Goal: Task Accomplishment & Management: Manage account settings

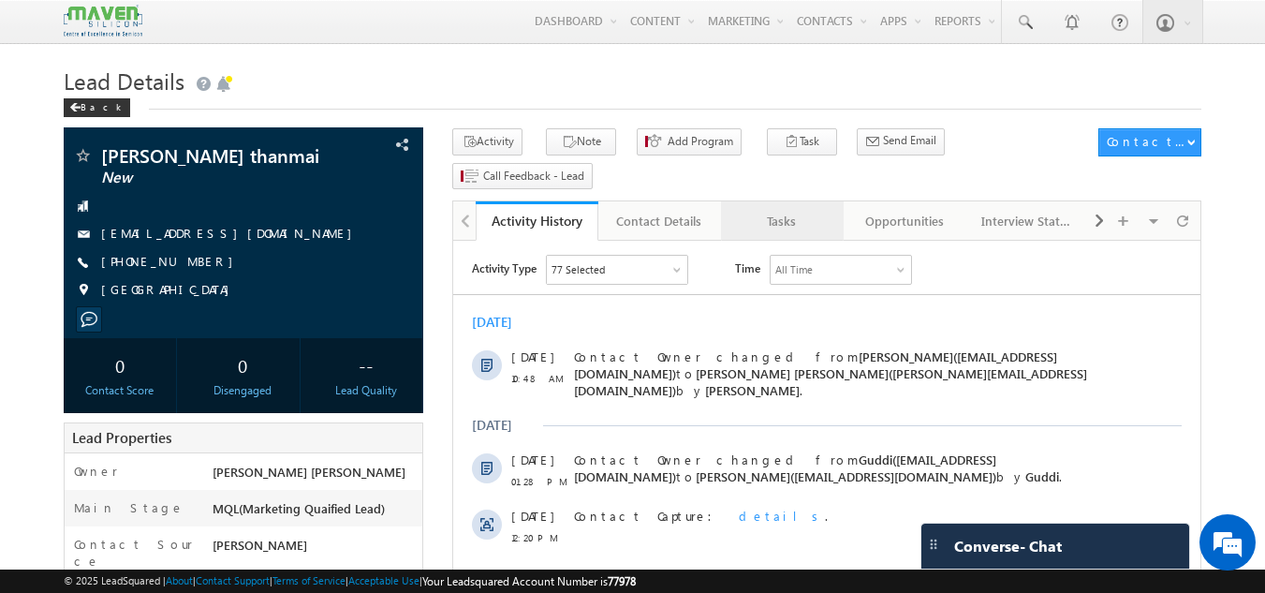
click at [787, 210] on div "Tasks" at bounding box center [781, 221] width 91 height 22
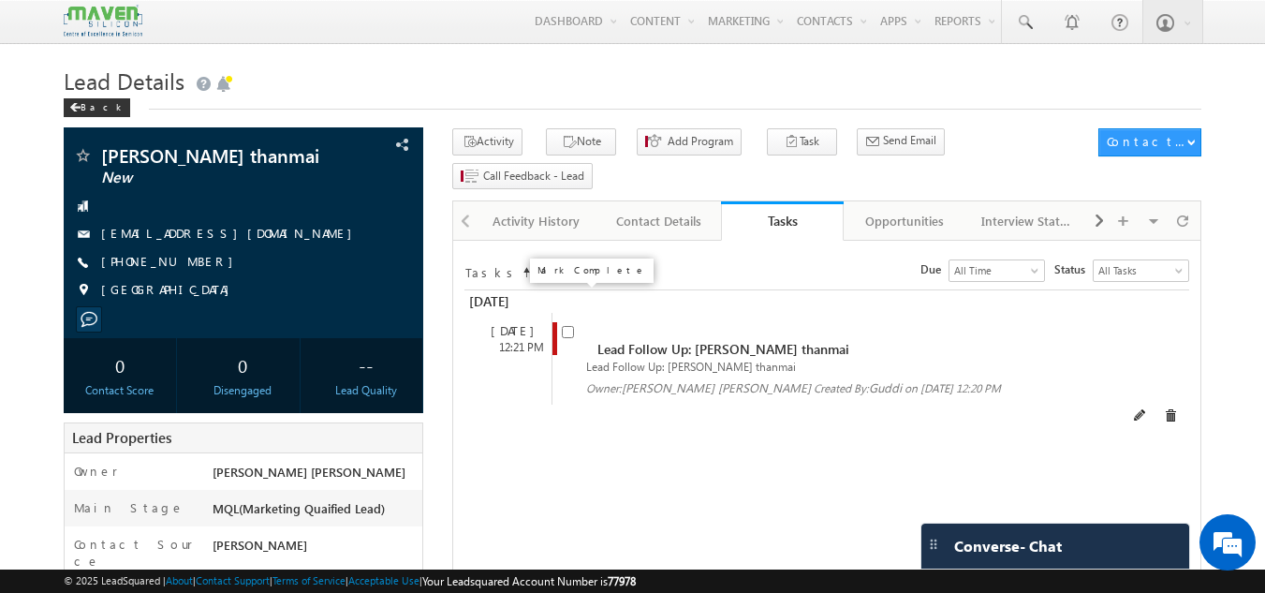
click at [569, 326] on input "checkbox" at bounding box center [568, 332] width 12 height 12
checkbox input "false"
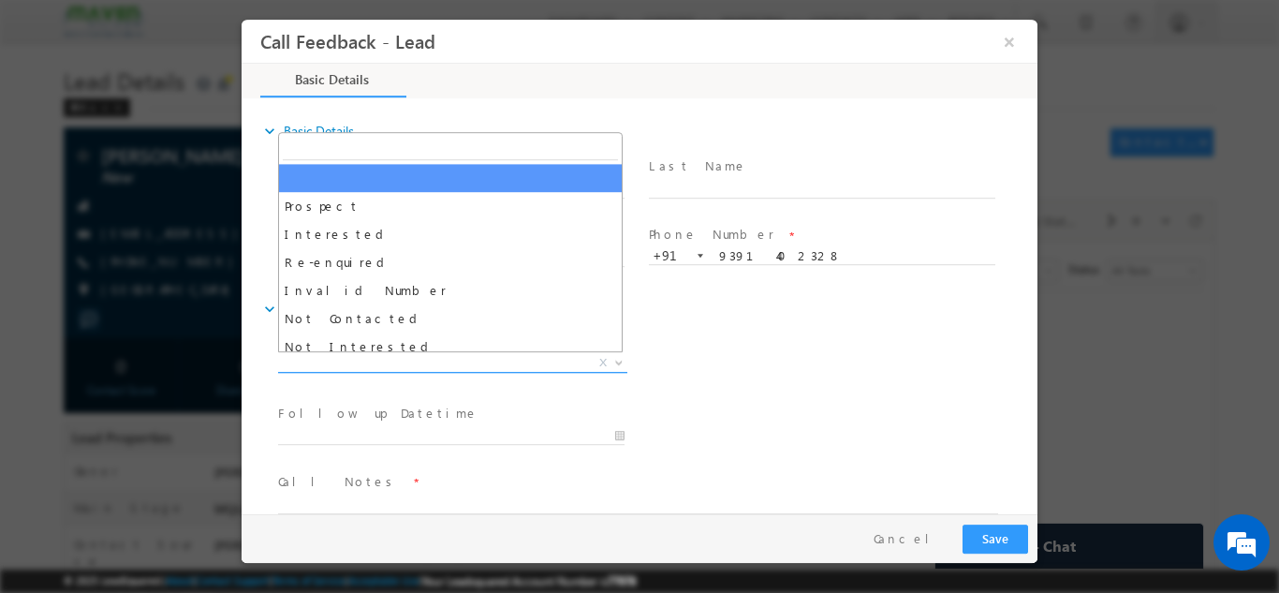
click at [499, 359] on span "X" at bounding box center [452, 362] width 349 height 19
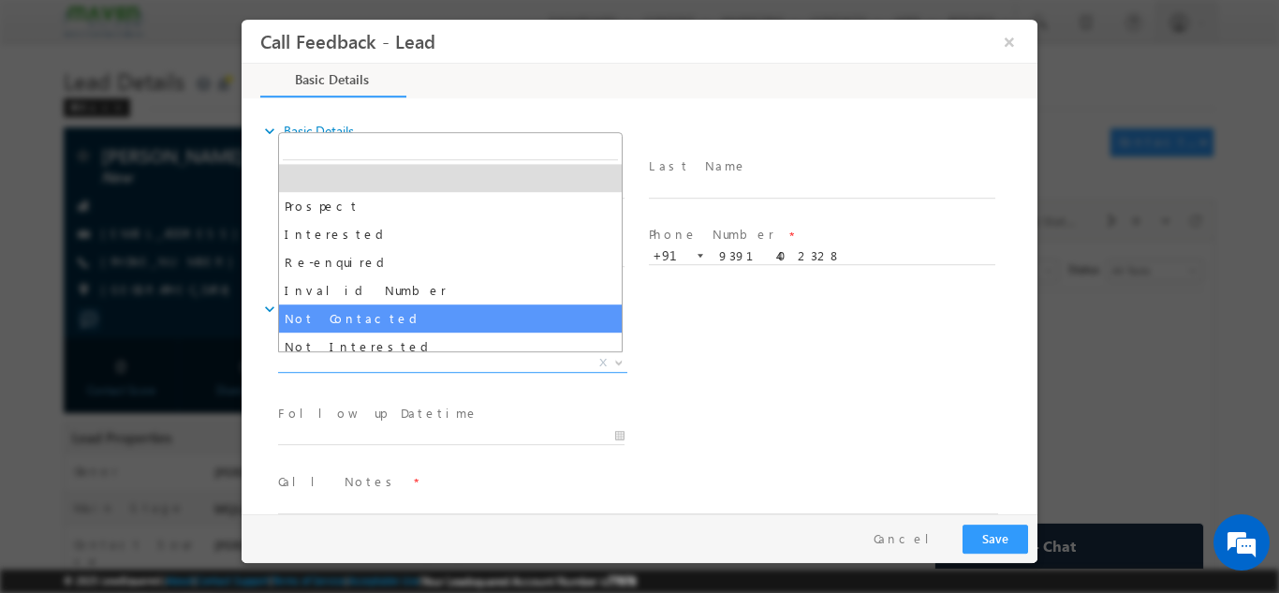
select select "Not Contacted"
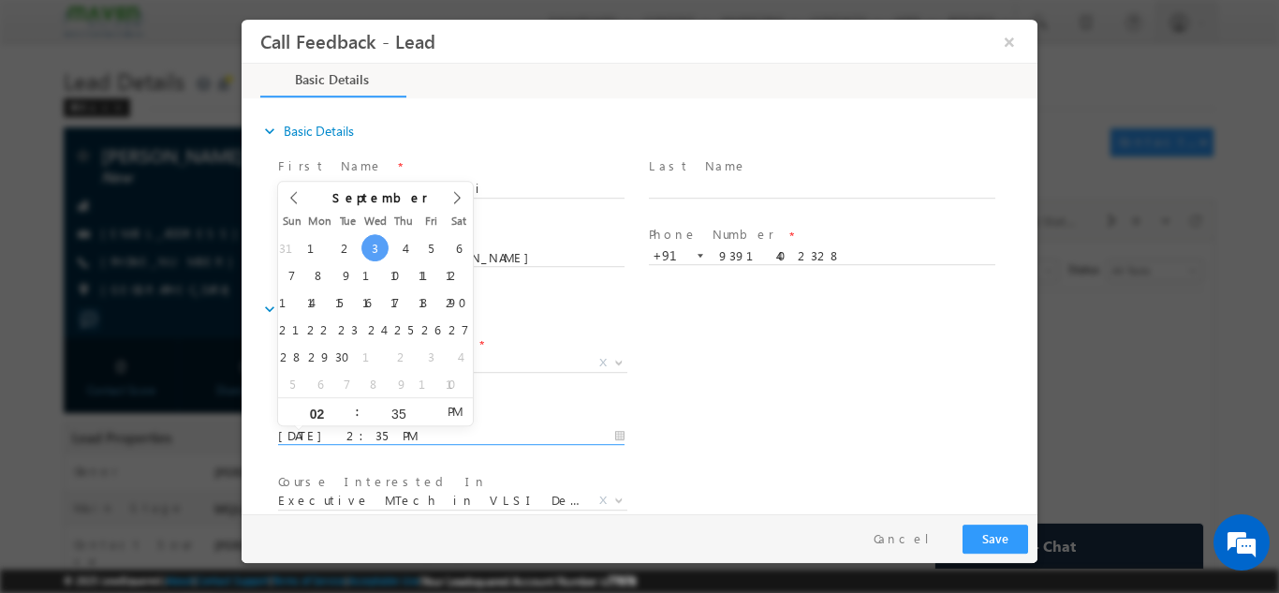
click at [390, 427] on input "03/09/2025 2:35 PM" at bounding box center [451, 435] width 346 height 19
type input "04/09/2025 2:35 PM"
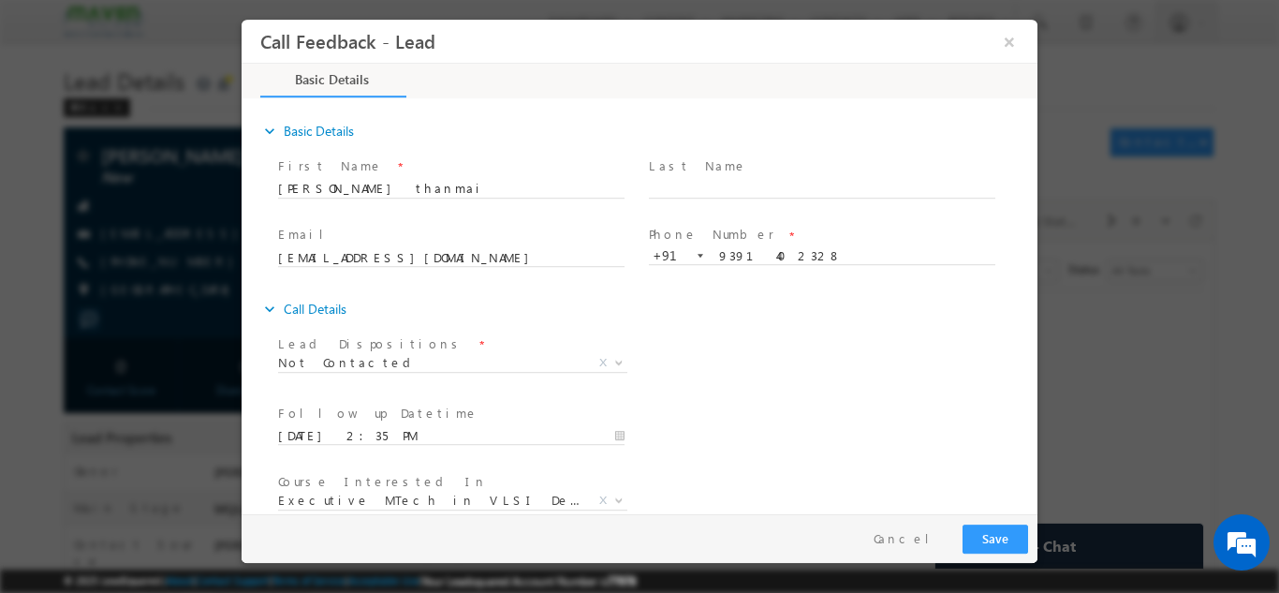
drag, startPoint x: 826, startPoint y: 359, endPoint x: 1031, endPoint y: 330, distance: 207.0
click at [1031, 330] on div "expand_more Basic Details First Name *" at bounding box center [644, 306] width 786 height 413
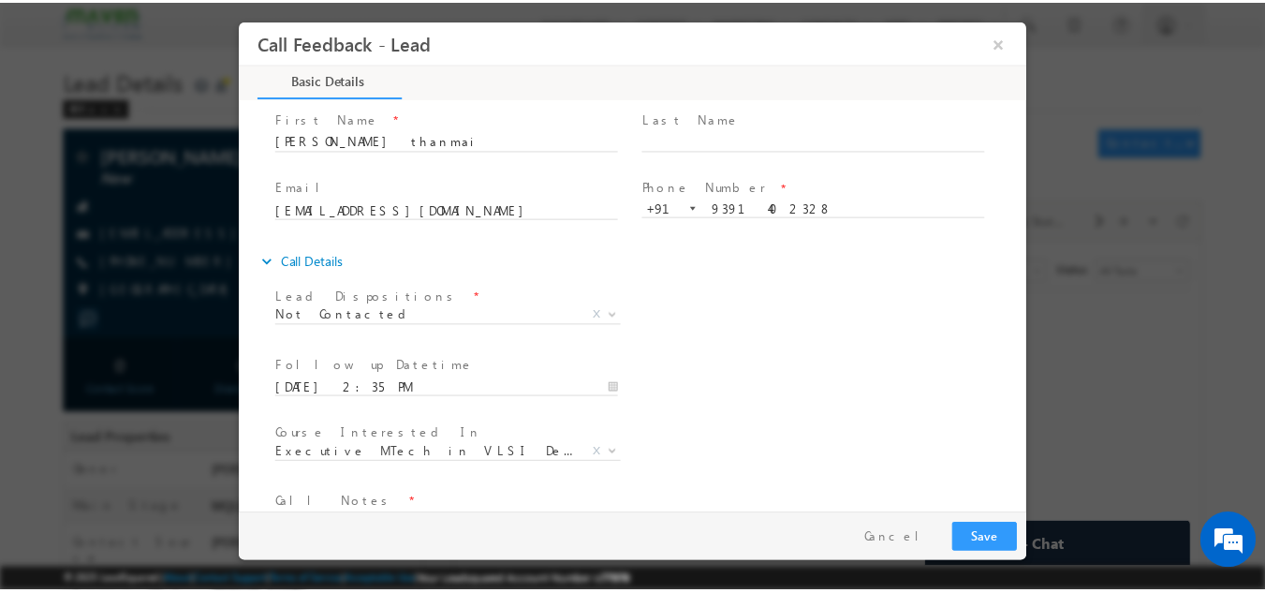
scroll to position [99, 0]
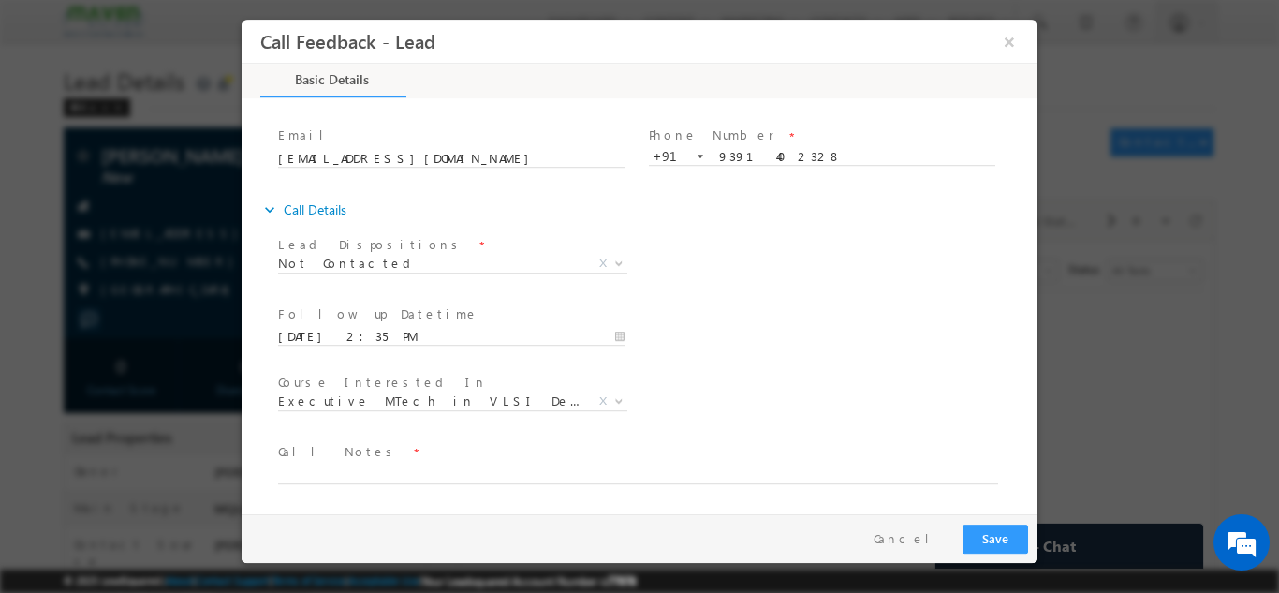
drag, startPoint x: 1031, startPoint y: 330, endPoint x: 1308, endPoint y: 466, distance: 308.5
click at [841, 461] on textarea at bounding box center [638, 472] width 720 height 22
type textarea "dnp"
click at [991, 534] on button "Save" at bounding box center [995, 537] width 66 height 29
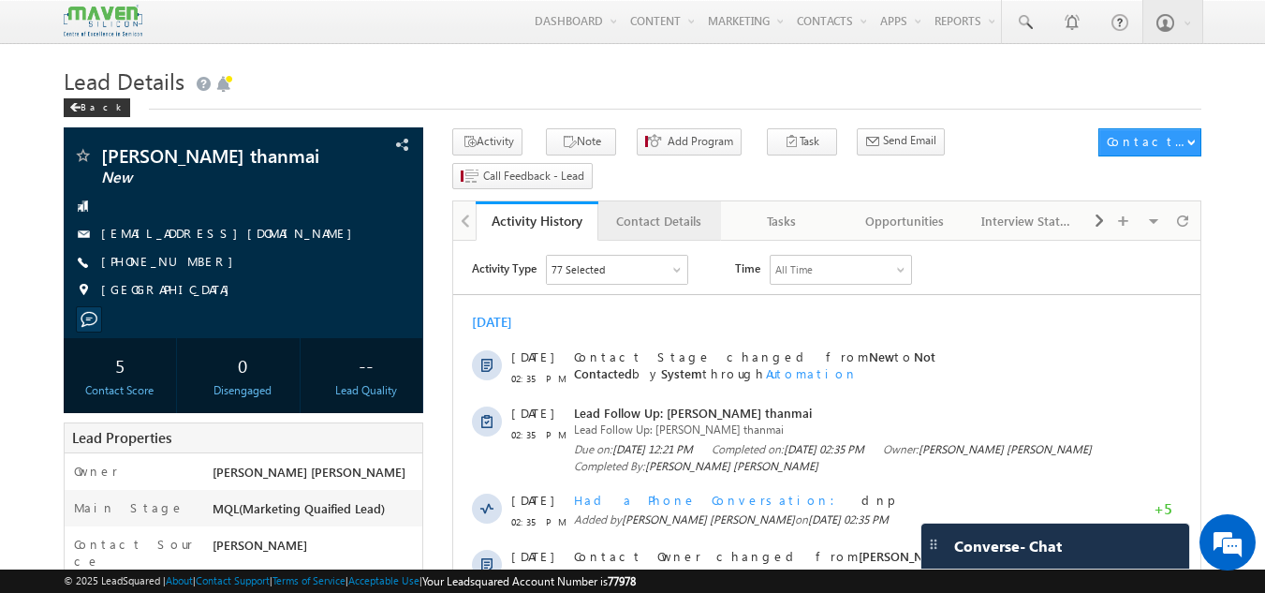
click at [637, 201] on link "Contact Details" at bounding box center [659, 220] width 123 height 39
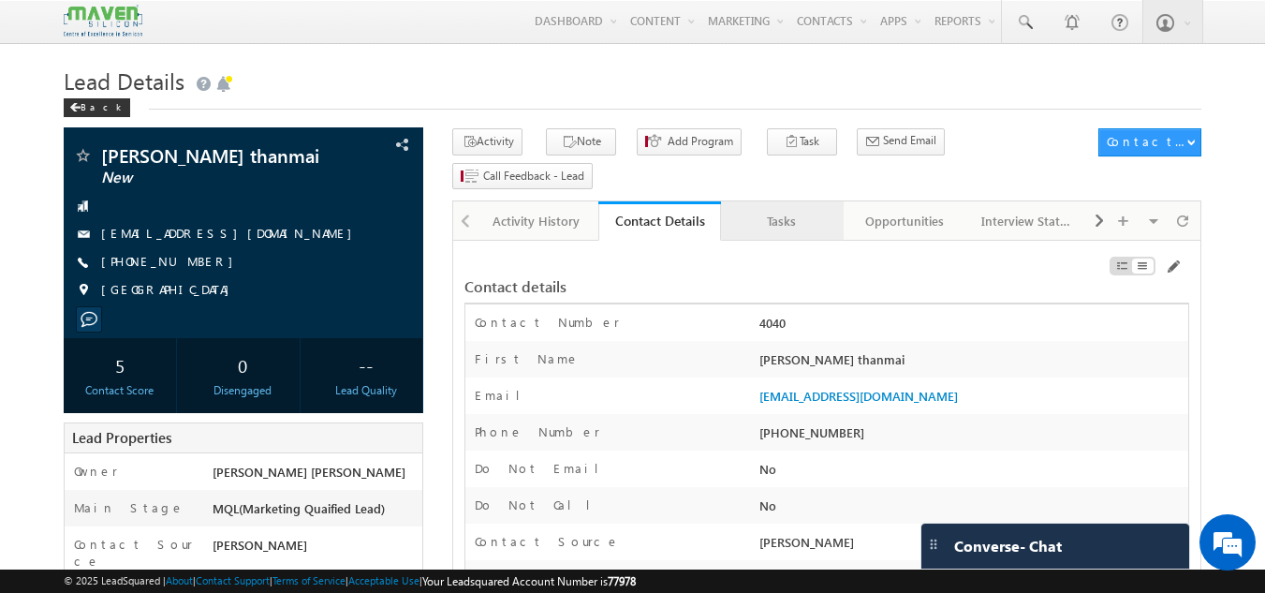
click at [782, 210] on div "Tasks" at bounding box center [781, 221] width 91 height 22
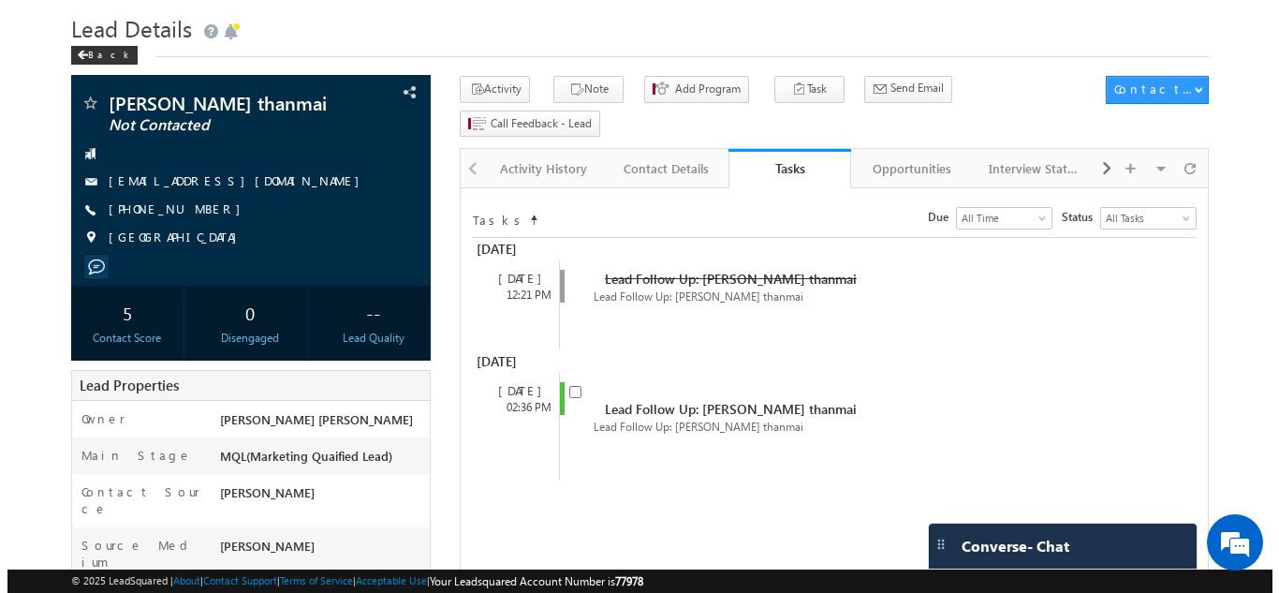
scroll to position [54, 0]
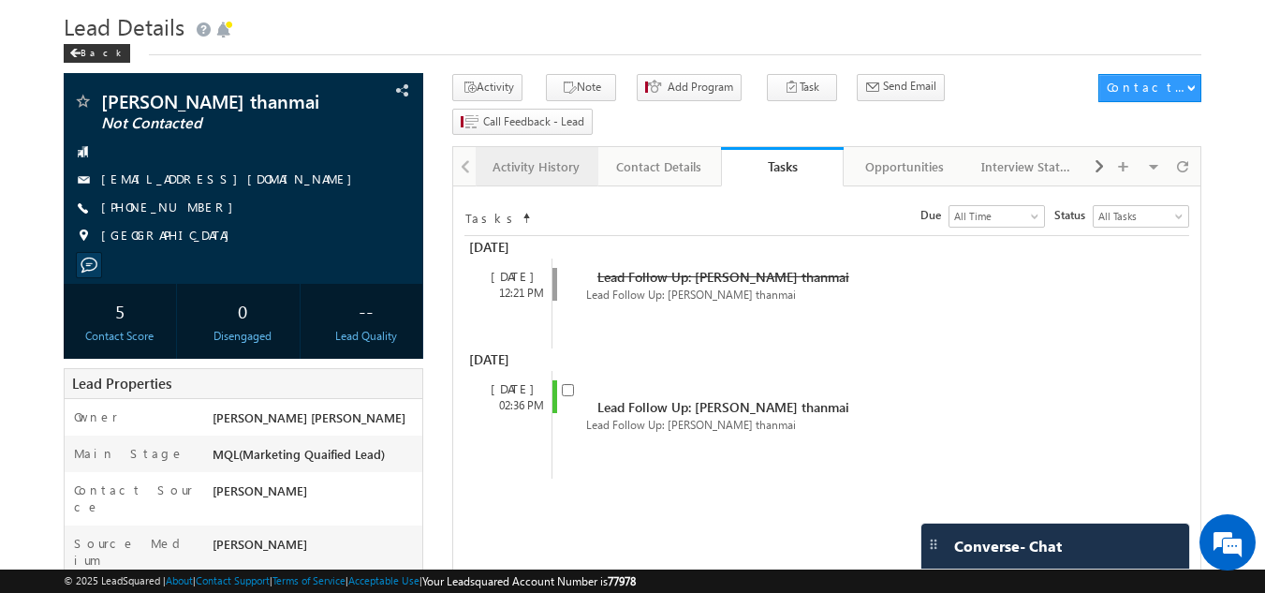
click at [533, 155] on div "Activity History" at bounding box center [535, 166] width 91 height 22
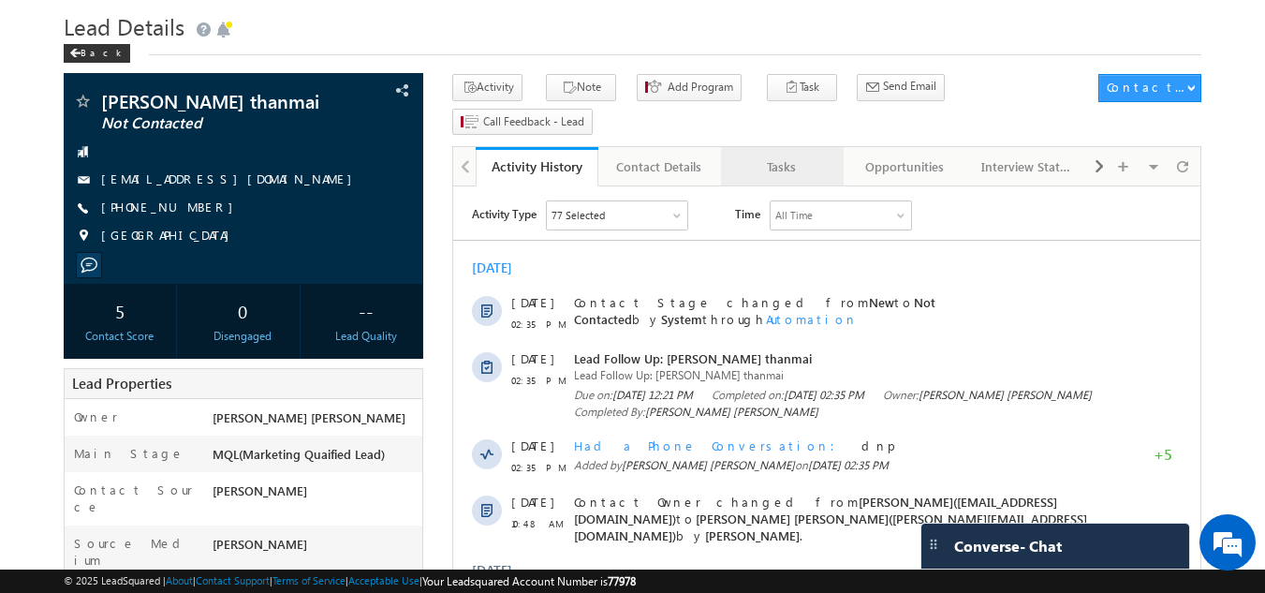
click at [781, 155] on div "Tasks" at bounding box center [781, 166] width 91 height 22
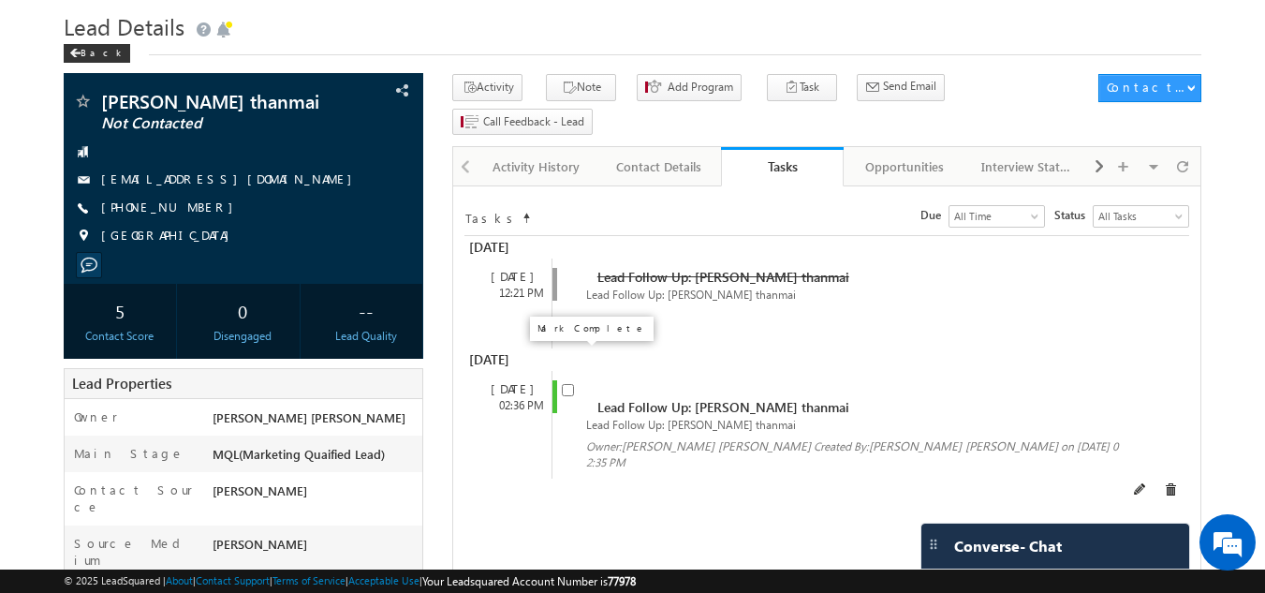
click at [568, 384] on input "checkbox" at bounding box center [568, 390] width 12 height 12
checkbox input "false"
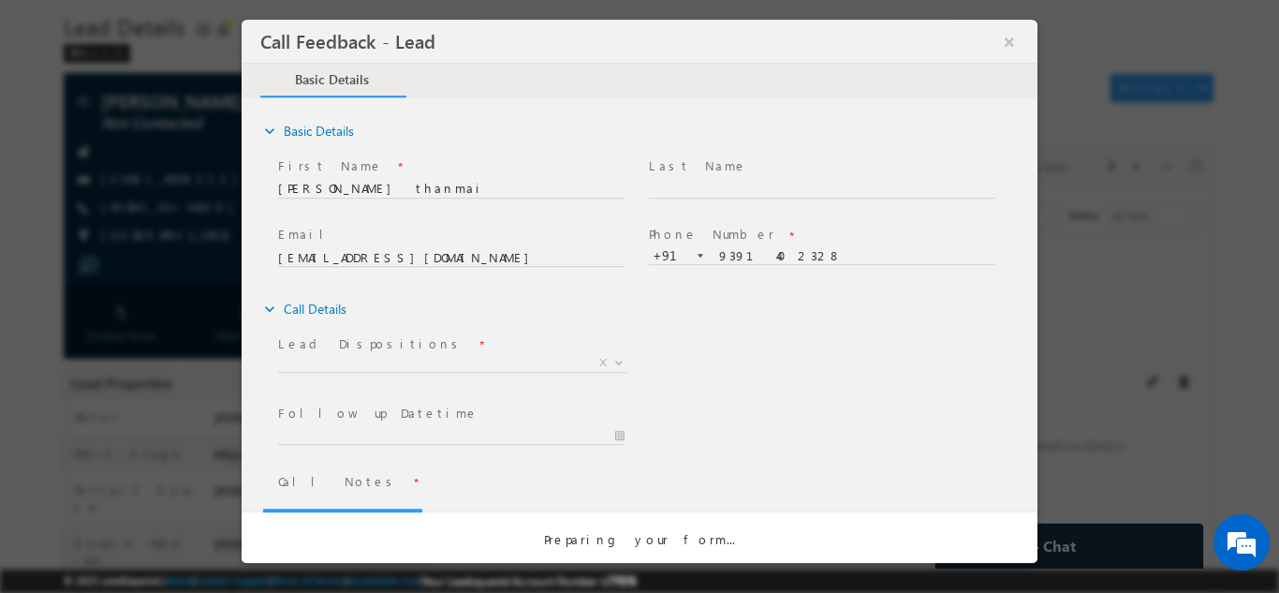
scroll to position [0, 0]
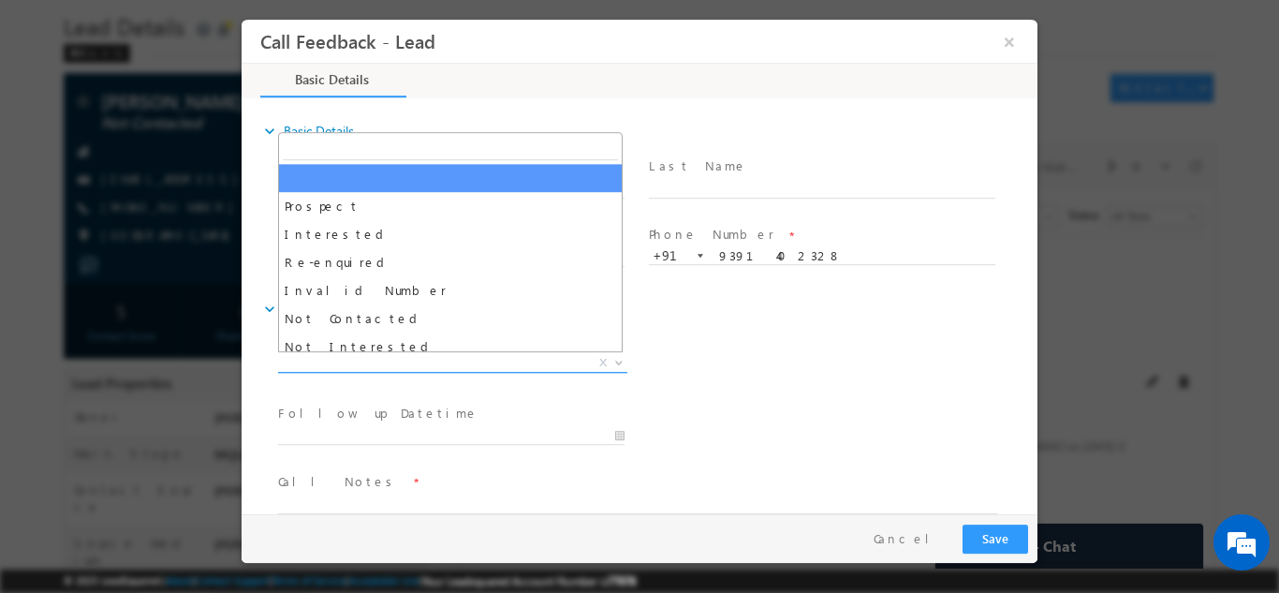
click at [568, 356] on span "X" at bounding box center [452, 362] width 349 height 19
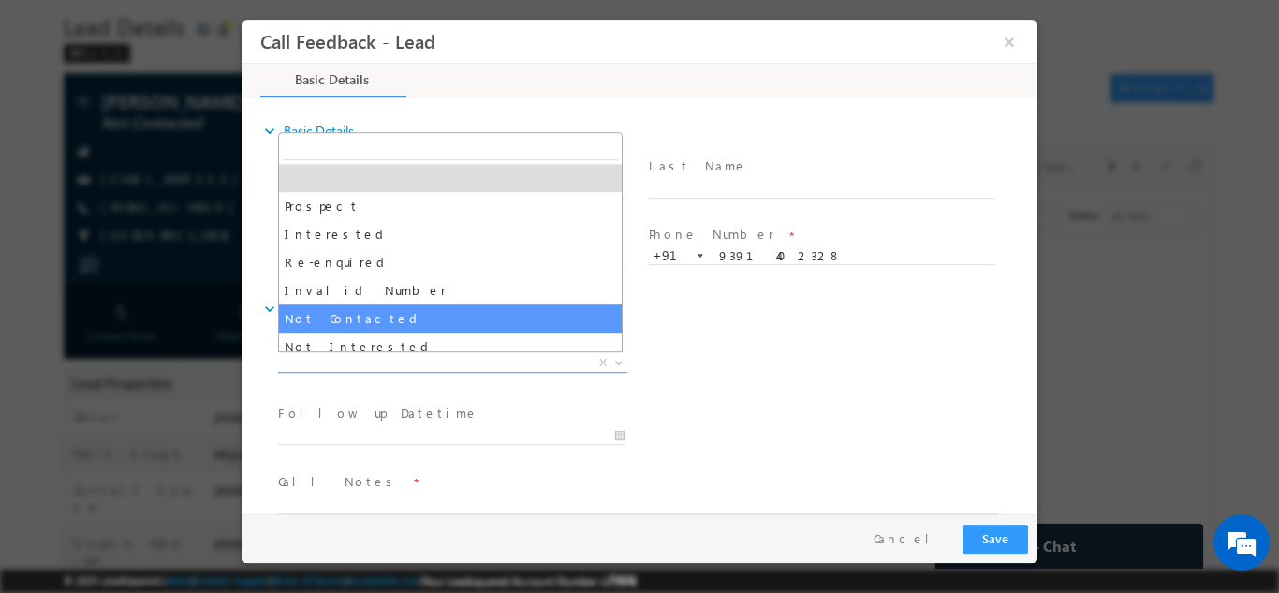
select select "Not Contacted"
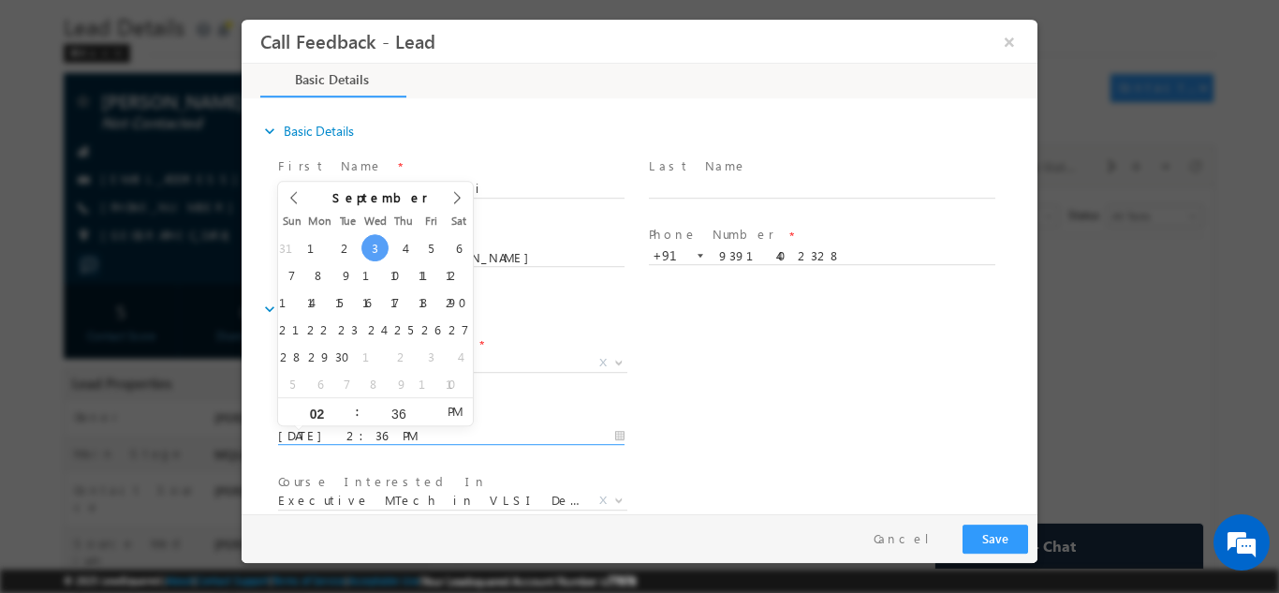
click at [350, 432] on input "03/09/2025 2:36 PM" at bounding box center [451, 435] width 346 height 19
type input "04/09/2025 2:36 PM"
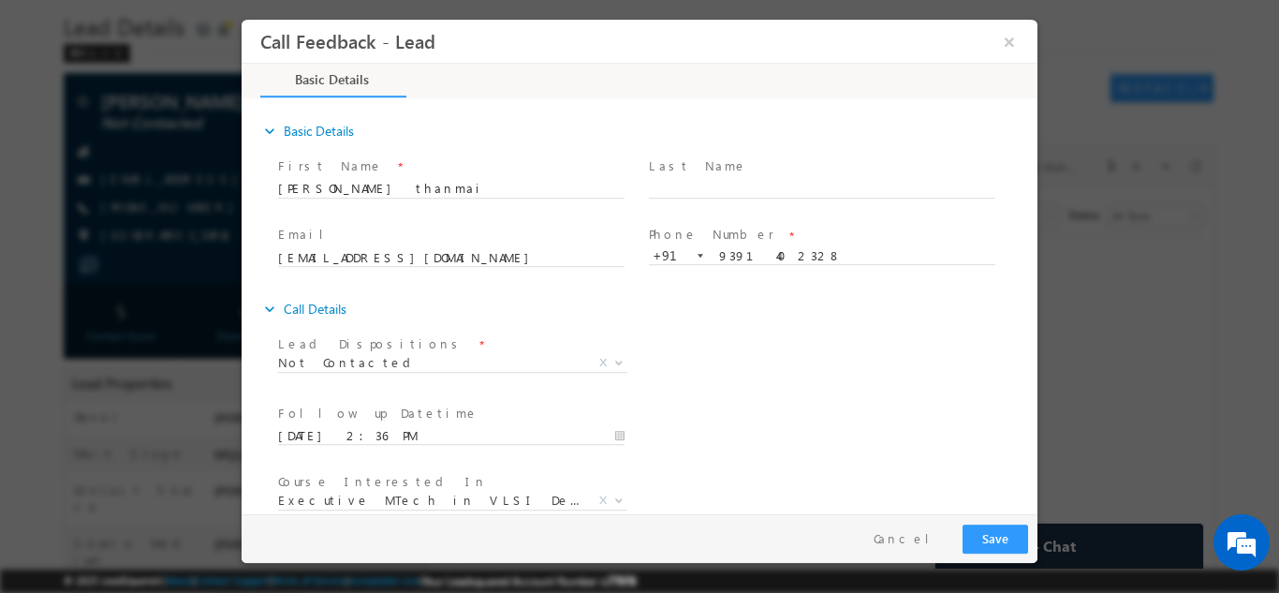
click at [727, 419] on div "Follow up Datetime * 04/09/2025 2:36 PM Program Type * Long Term Short Term X" at bounding box center [655, 433] width 763 height 69
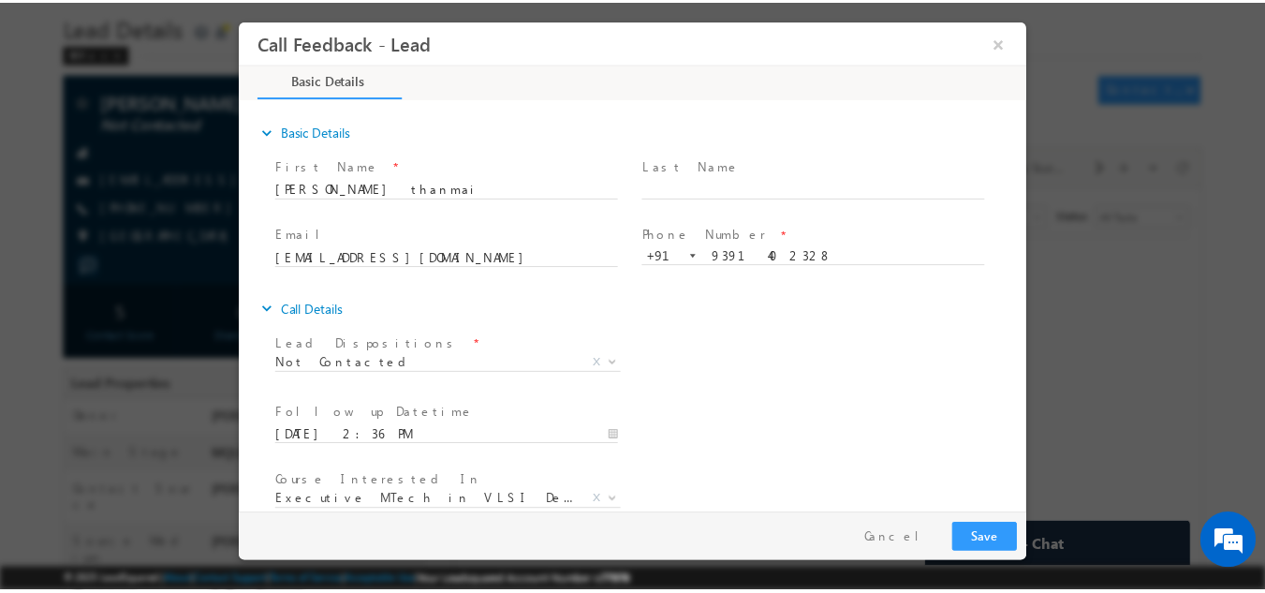
scroll to position [99, 0]
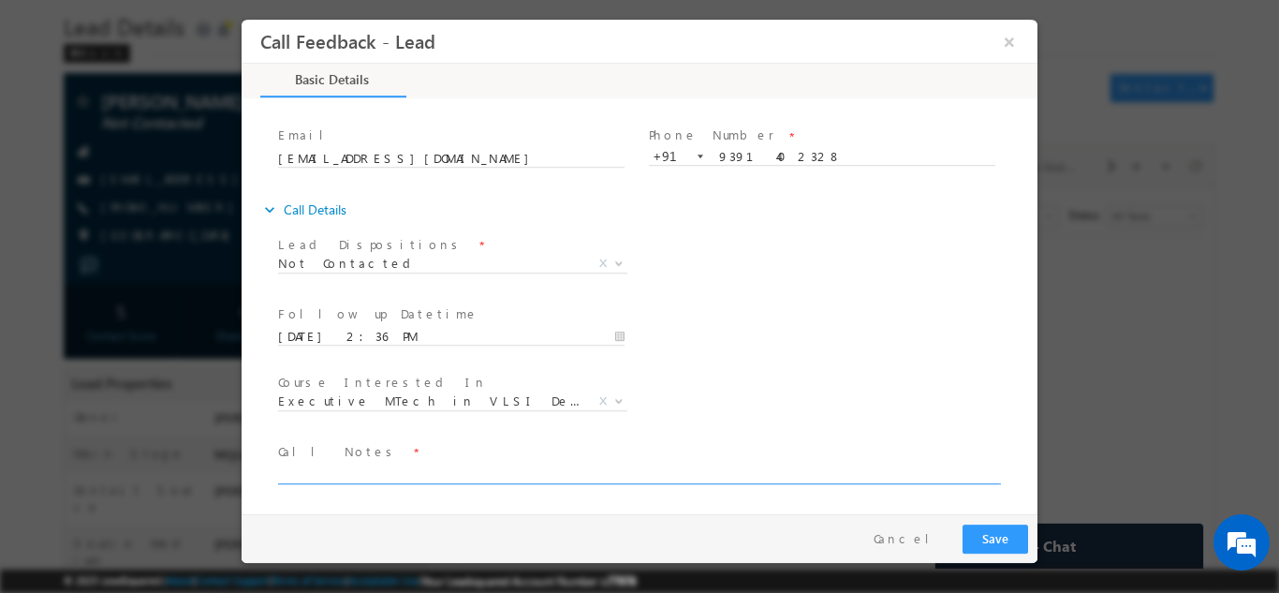
click at [615, 475] on textarea at bounding box center [638, 472] width 720 height 22
type textarea "dnp"
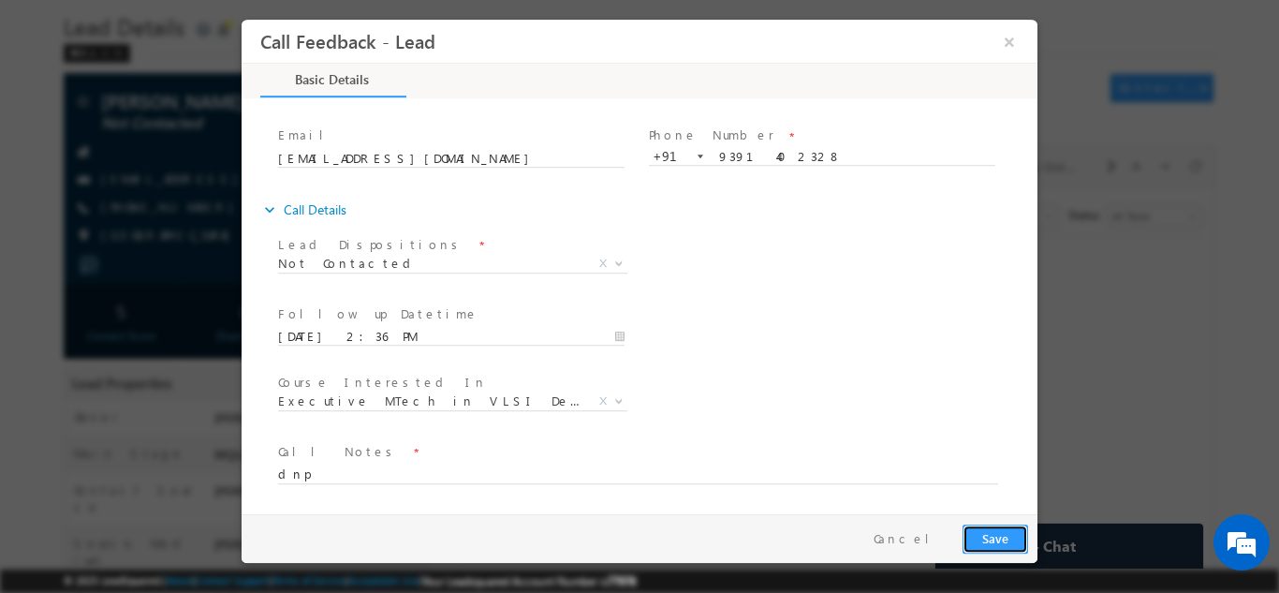
click at [1000, 539] on button "Save" at bounding box center [995, 537] width 66 height 29
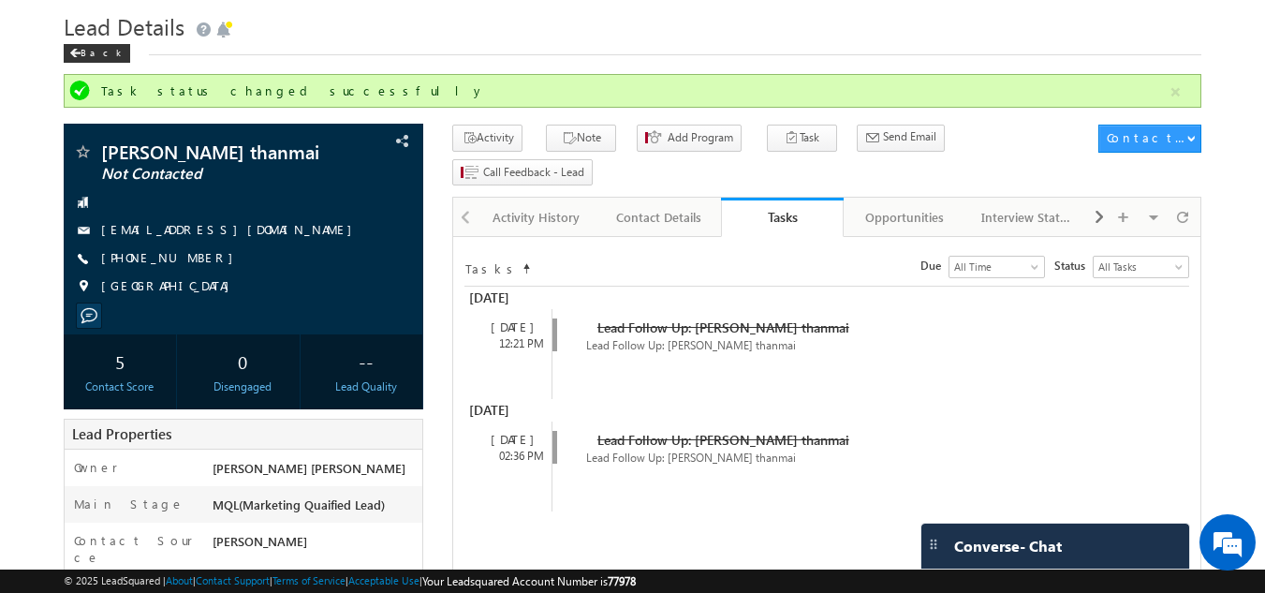
click at [1000, 546] on span "Converse - Chat" at bounding box center [1008, 545] width 108 height 17
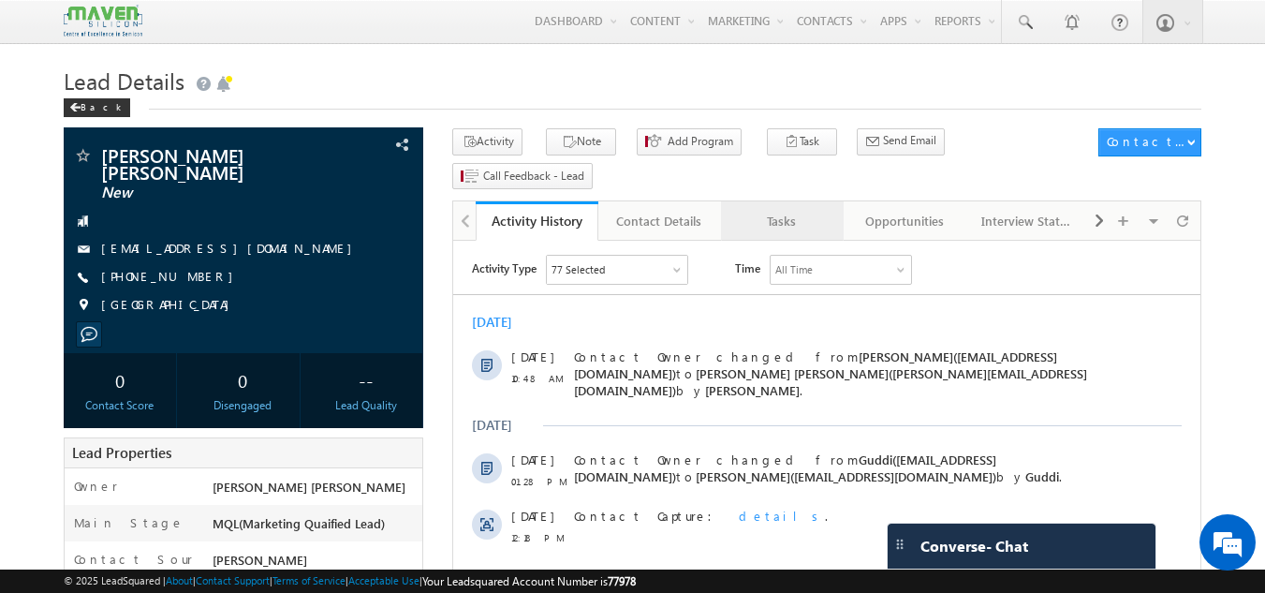
click at [773, 210] on div "Tasks" at bounding box center [781, 221] width 91 height 22
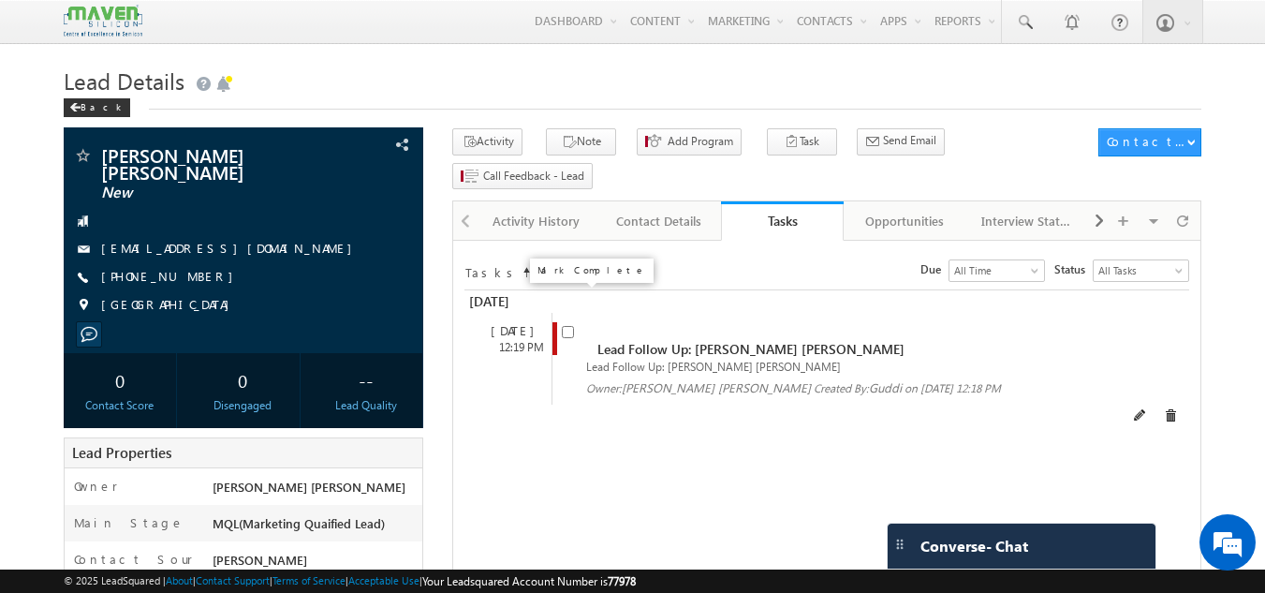
click at [567, 326] on input "checkbox" at bounding box center [568, 332] width 12 height 12
checkbox input "false"
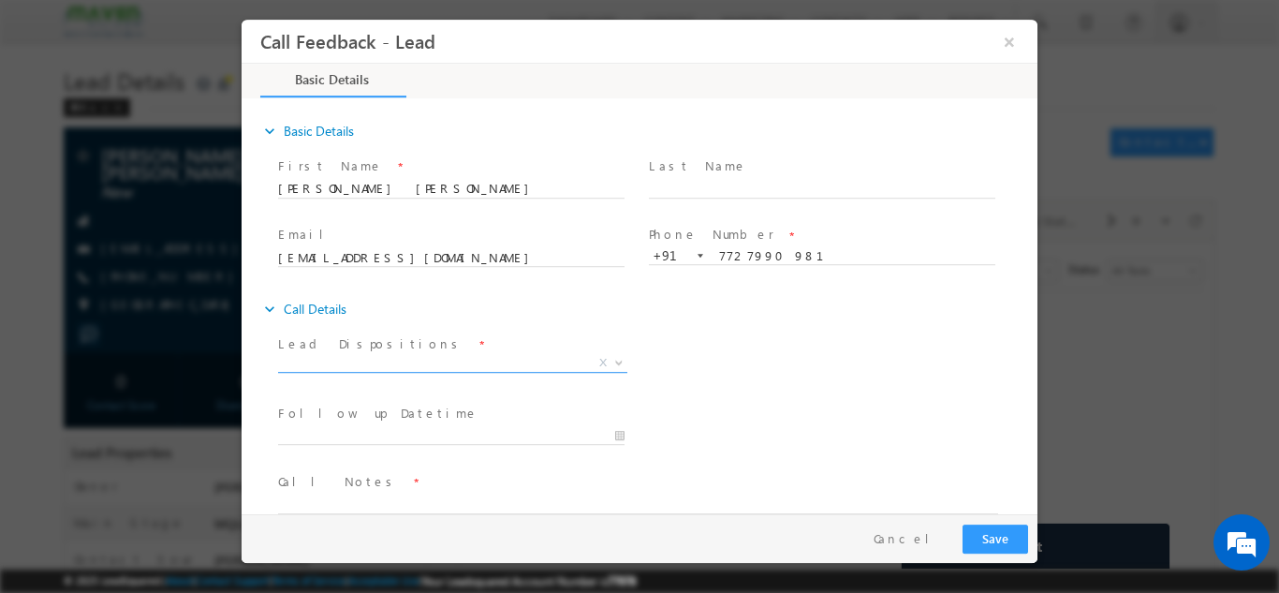
click at [479, 361] on span "X" at bounding box center [452, 362] width 349 height 19
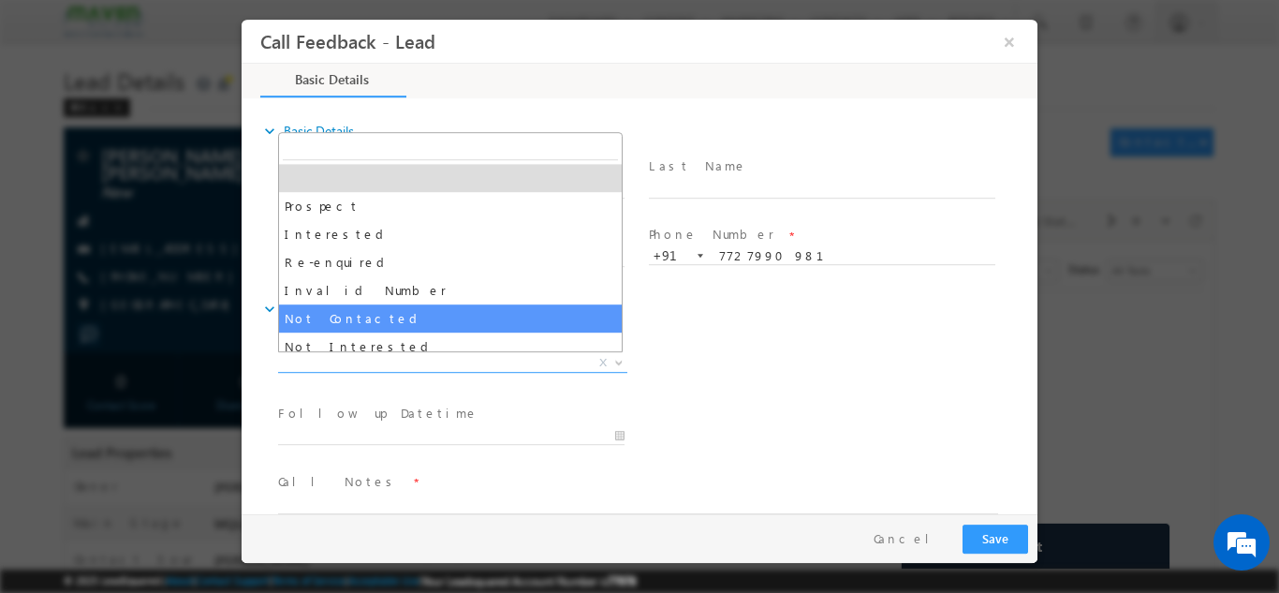
select select "Not Contacted"
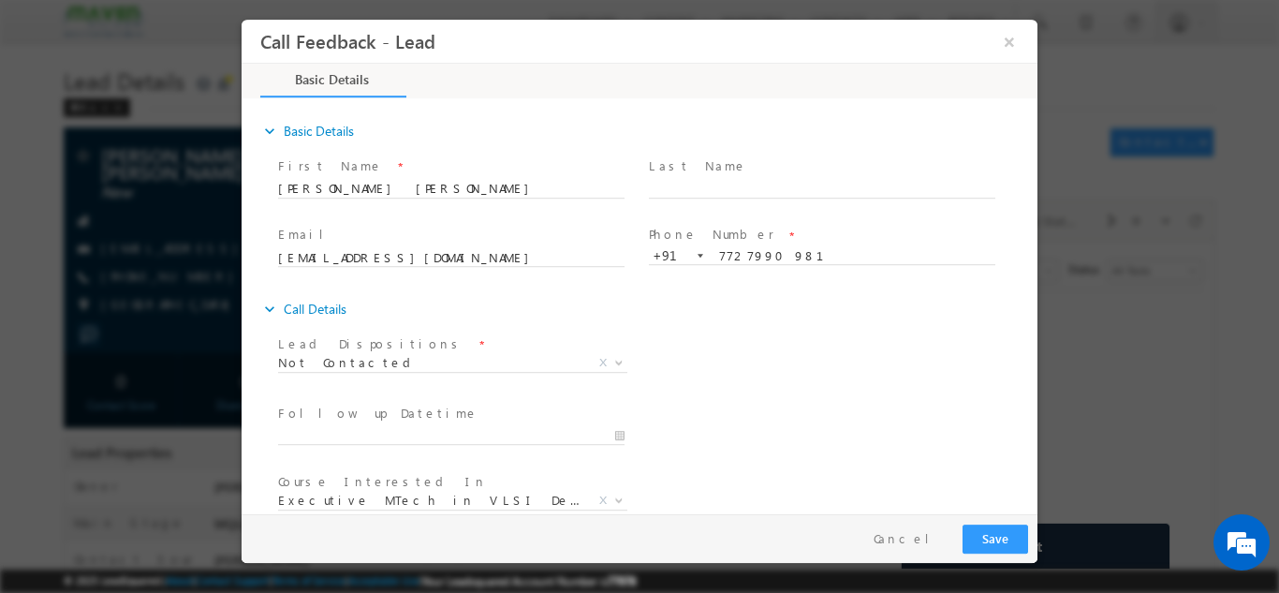
click at [344, 444] on span at bounding box center [450, 453] width 345 height 21
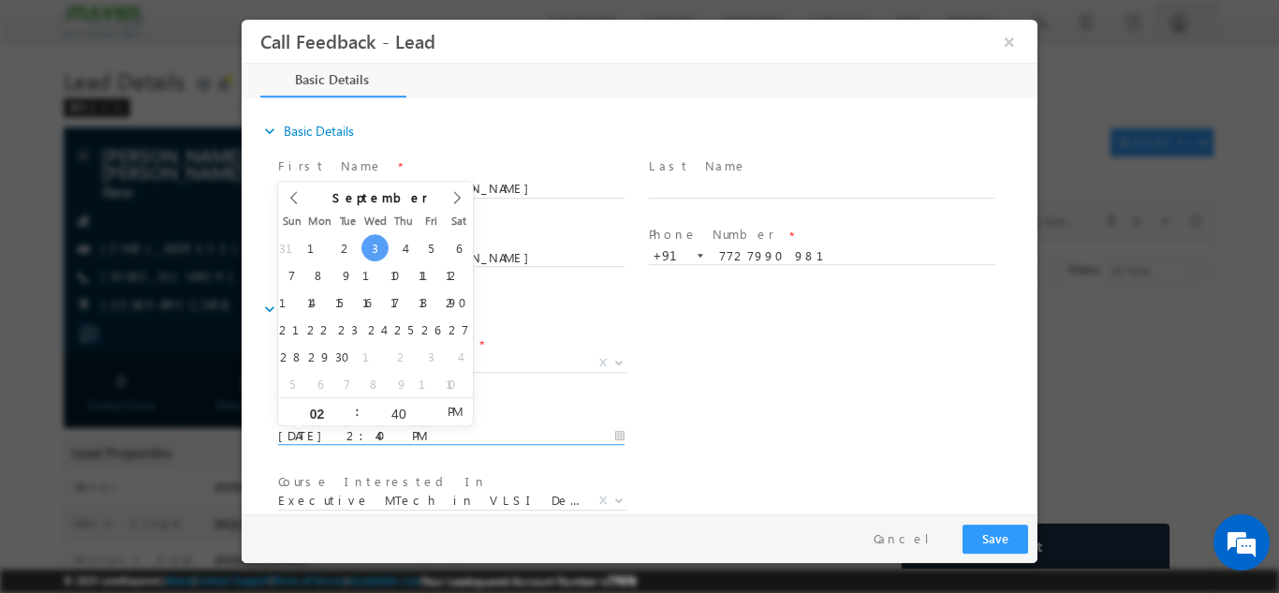
click at [354, 426] on input "03/09/2025 2:40 PM" at bounding box center [451, 435] width 346 height 19
type input "04/09/2025 2:40 PM"
click at [783, 380] on div "Lead Dispositions * Prospect Interested Re-enquired Invalid Number Not Contacte…" at bounding box center [655, 363] width 763 height 69
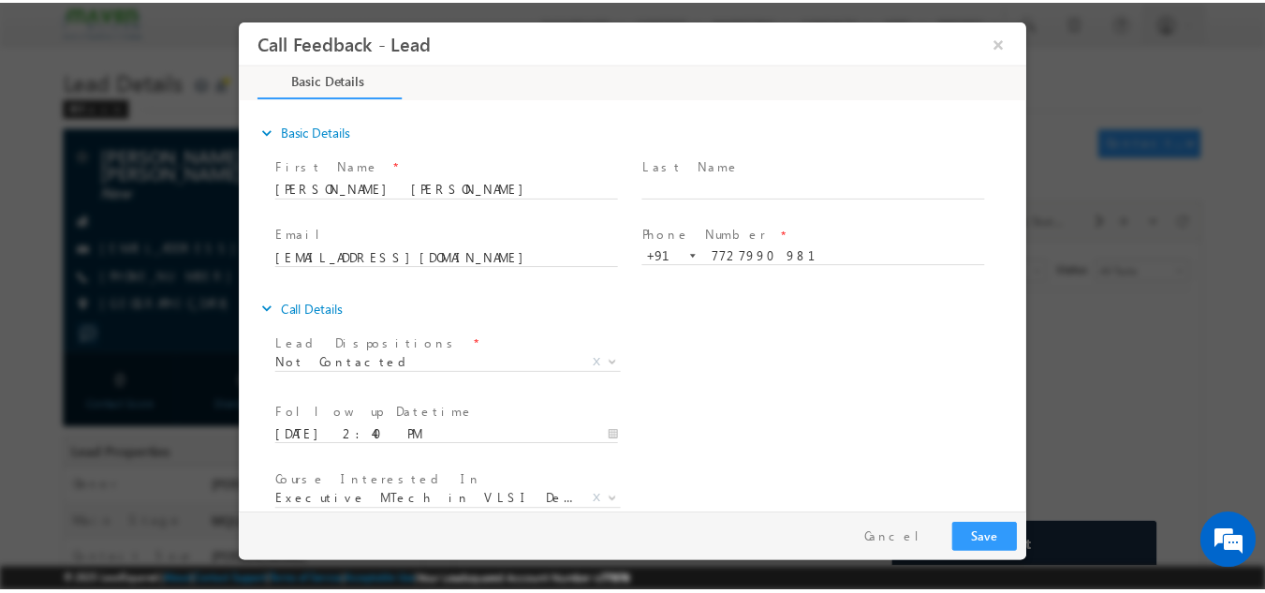
scroll to position [99, 0]
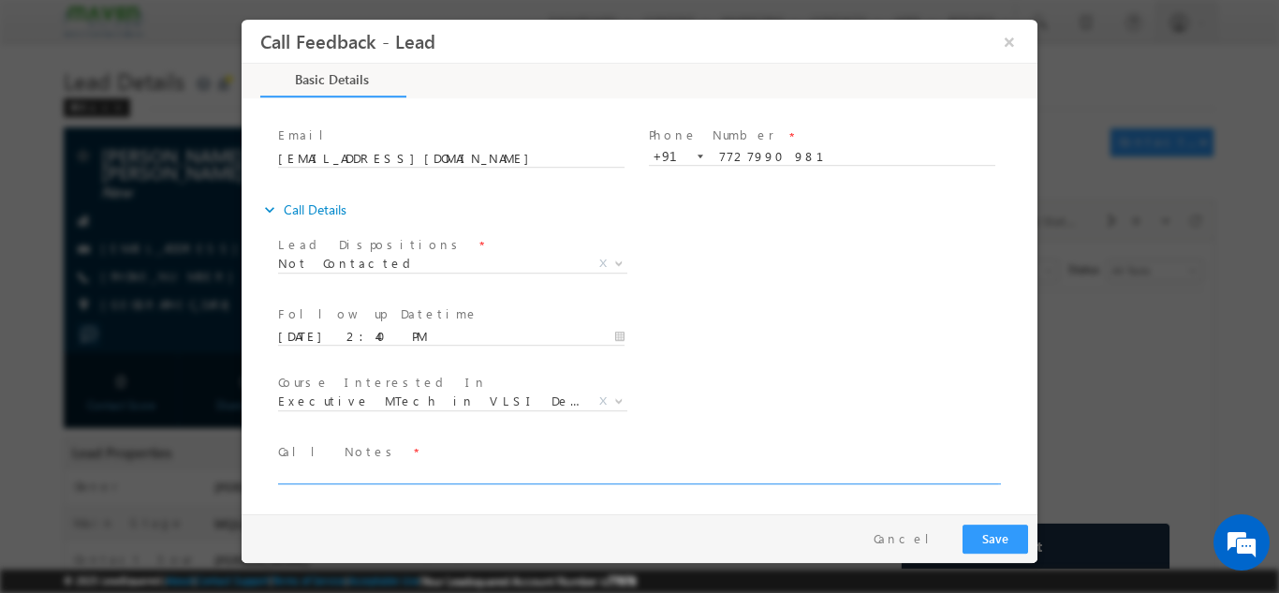
click at [859, 474] on textarea at bounding box center [638, 472] width 720 height 22
type textarea "dnp"
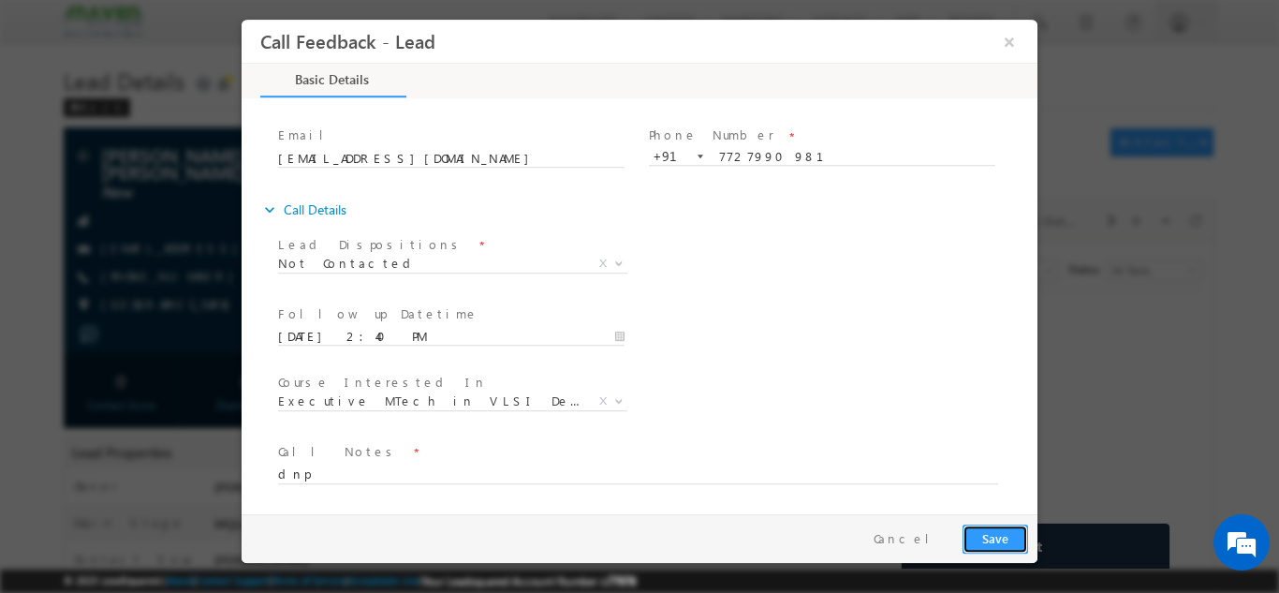
click at [1001, 539] on button "Save" at bounding box center [995, 537] width 66 height 29
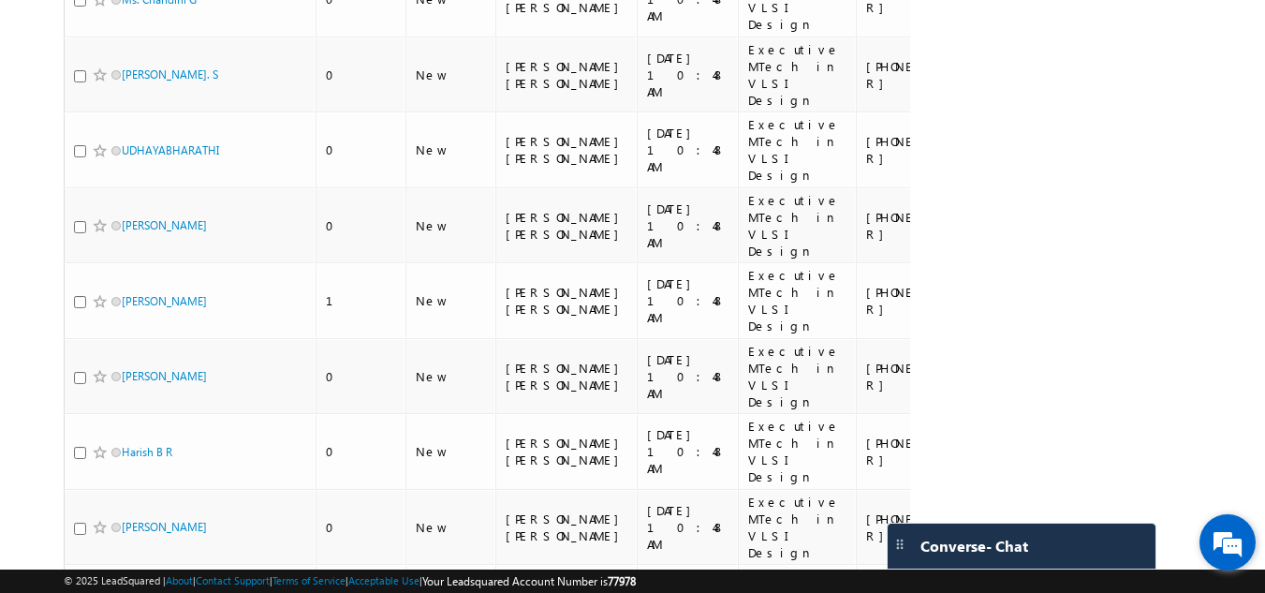
scroll to position [1176, 0]
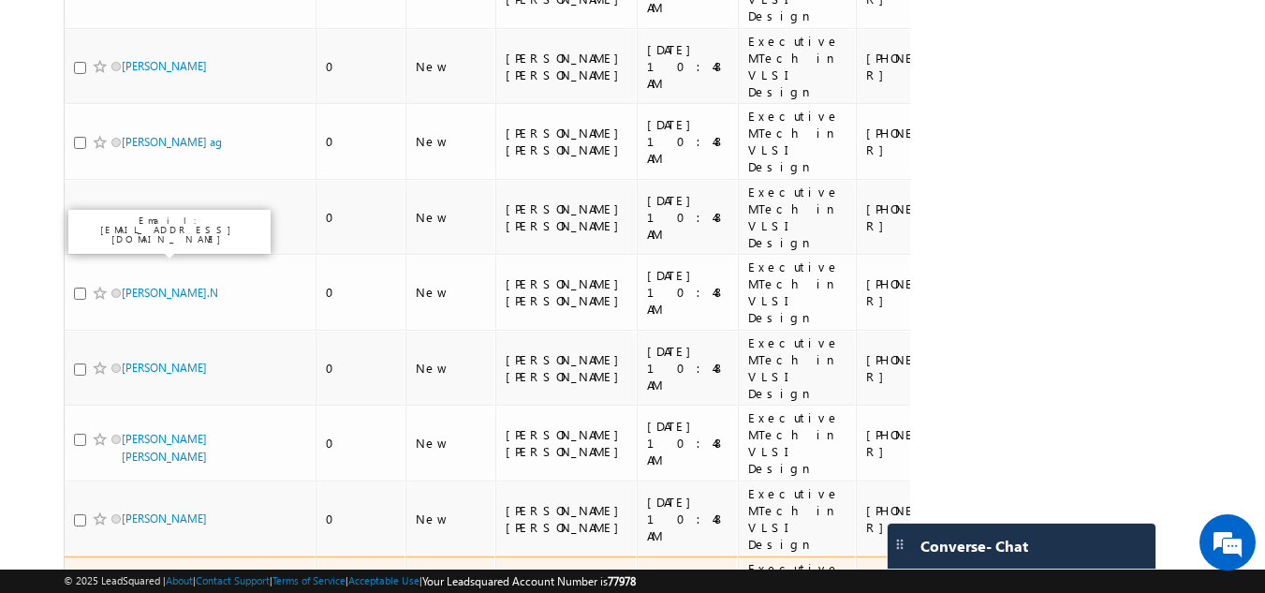
click at [126, 587] on link "B.Hareesh" at bounding box center [169, 594] width 95 height 14
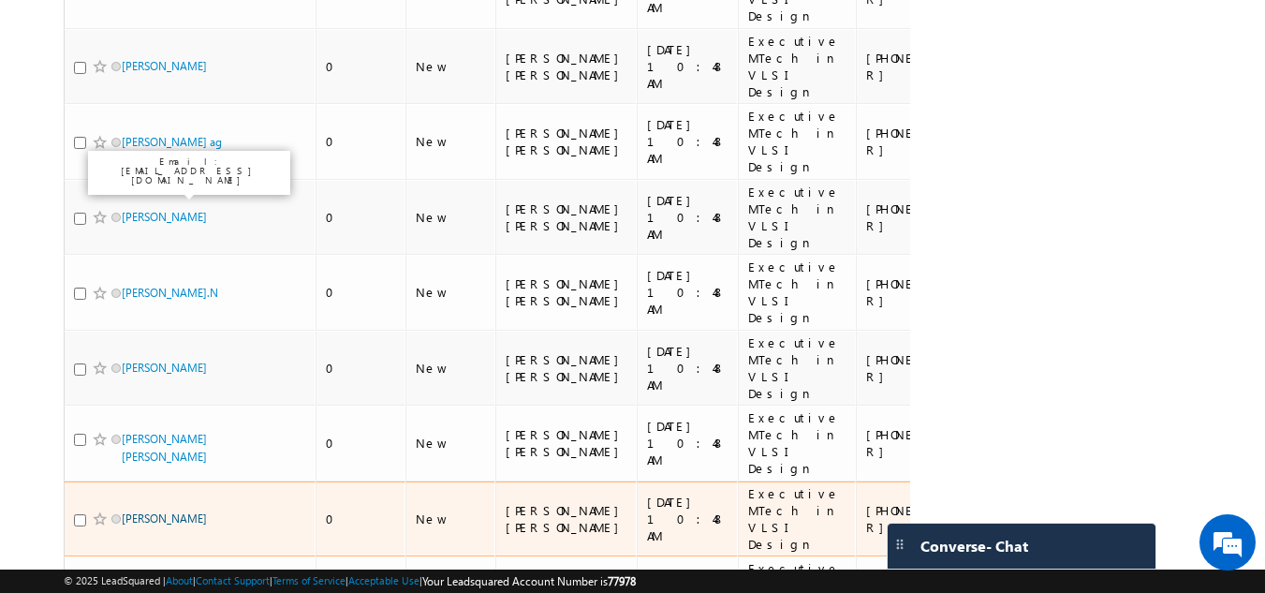
click at [162, 511] on link "KOLIPAKA SRIRAM" at bounding box center [164, 518] width 85 height 14
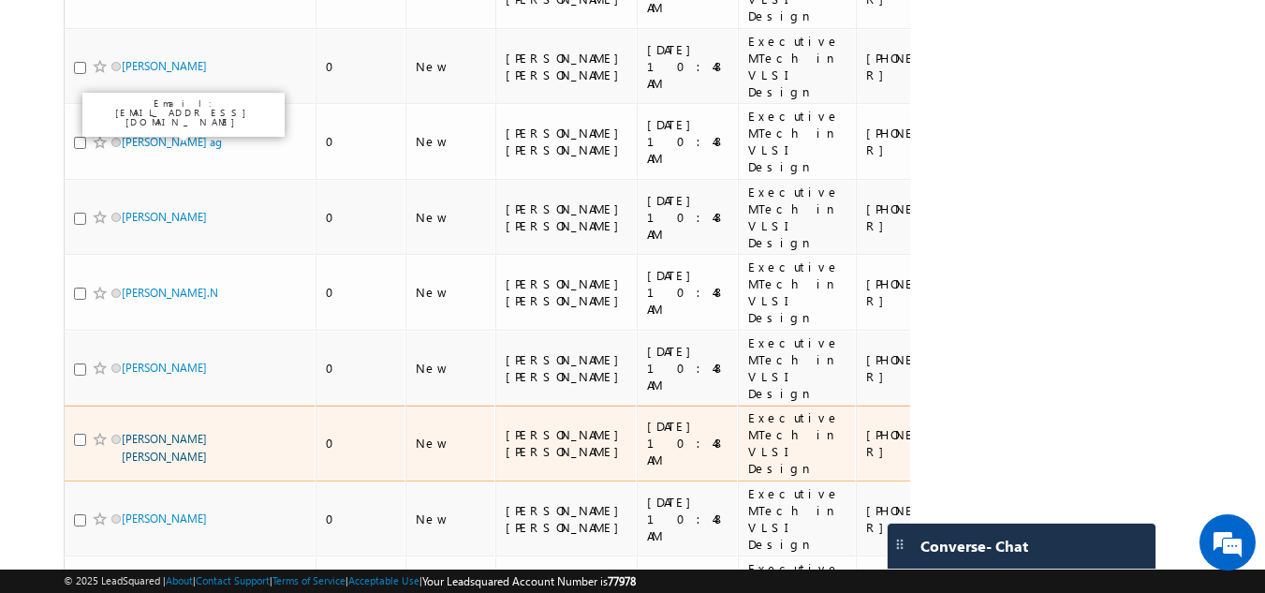
click at [168, 432] on link "Karanam siva sai teja" at bounding box center [164, 448] width 85 height 32
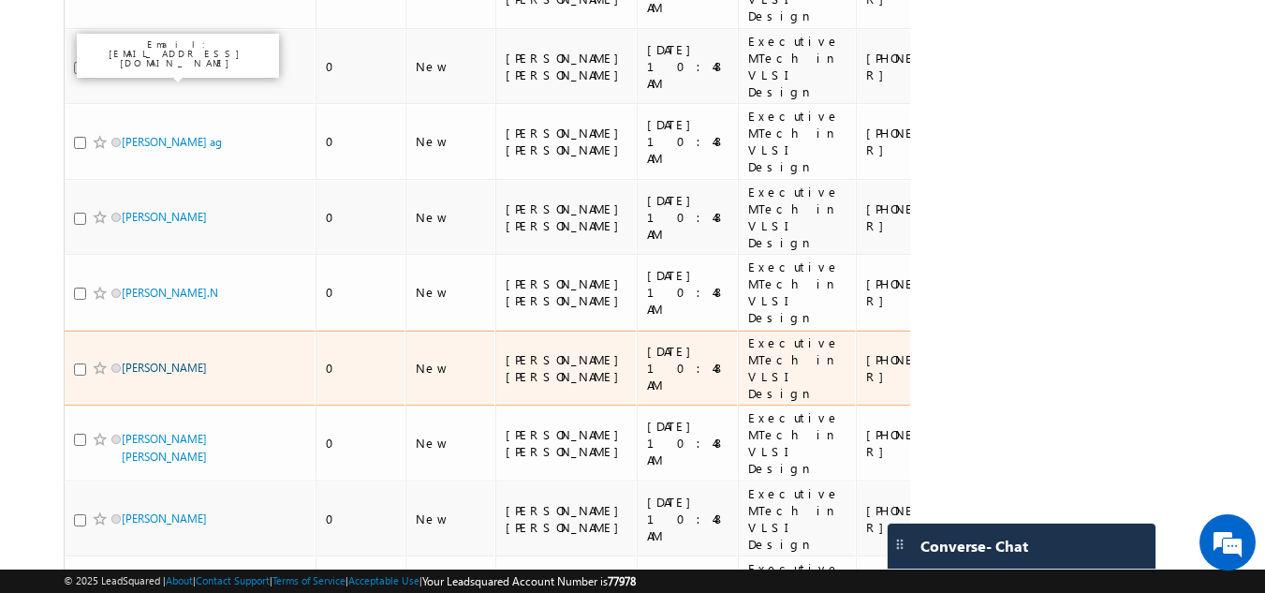
click at [159, 360] on link "Vutla Vinod" at bounding box center [164, 367] width 85 height 14
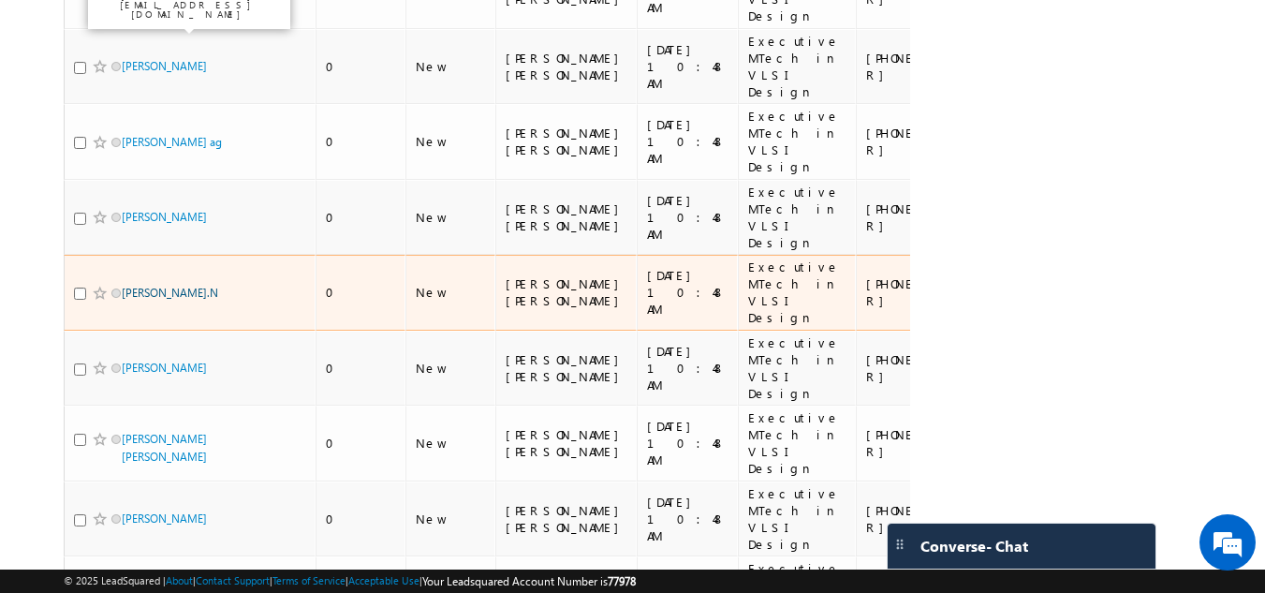
click at [160, 285] on link "Ayisha Balkish.N" at bounding box center [170, 292] width 96 height 14
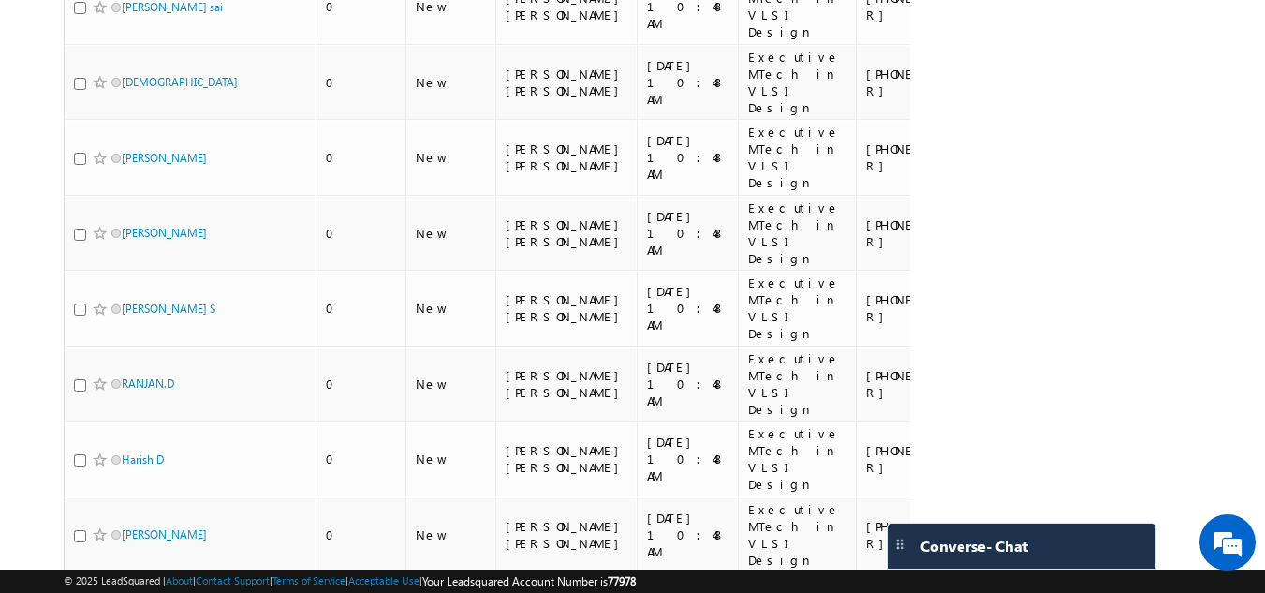
scroll to position [705, 0]
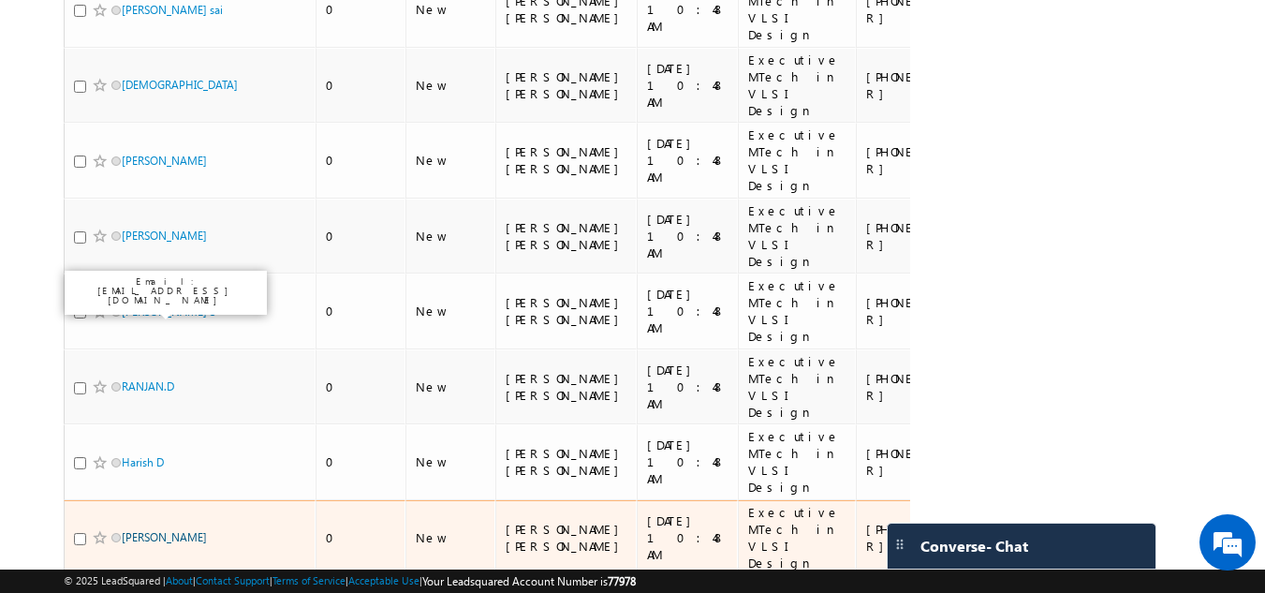
click at [154, 530] on link "Jay Gharat" at bounding box center [164, 537] width 85 height 14
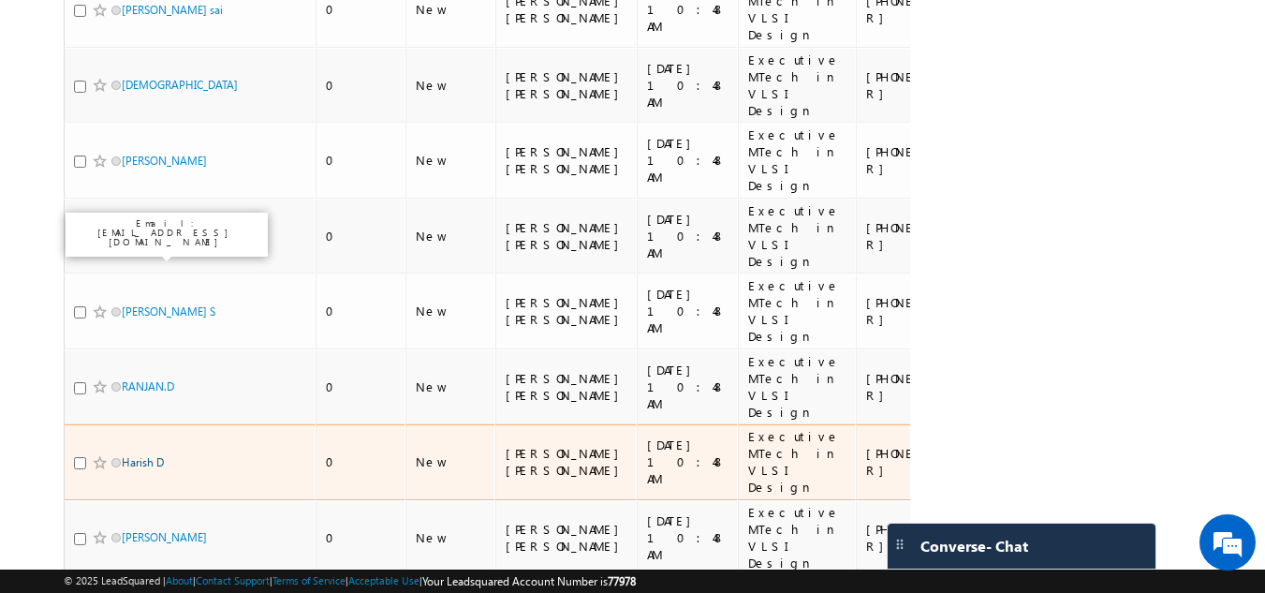
click at [147, 455] on link "Harish D" at bounding box center [143, 462] width 42 height 14
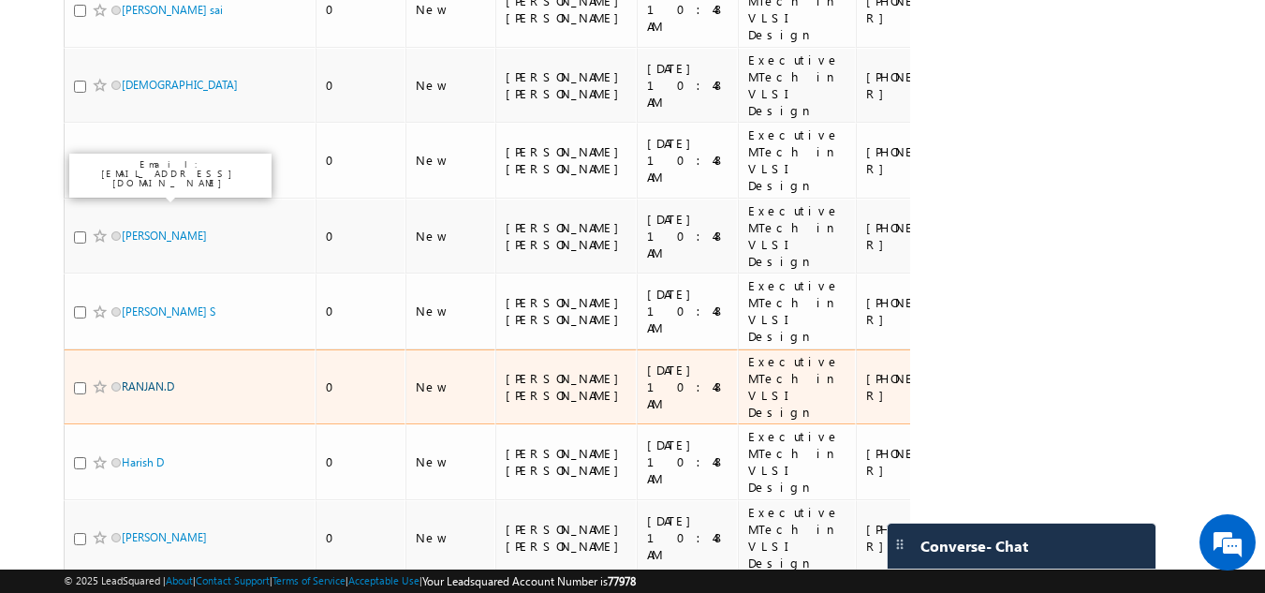
click at [168, 379] on link "RANJAN.D" at bounding box center [148, 386] width 52 height 14
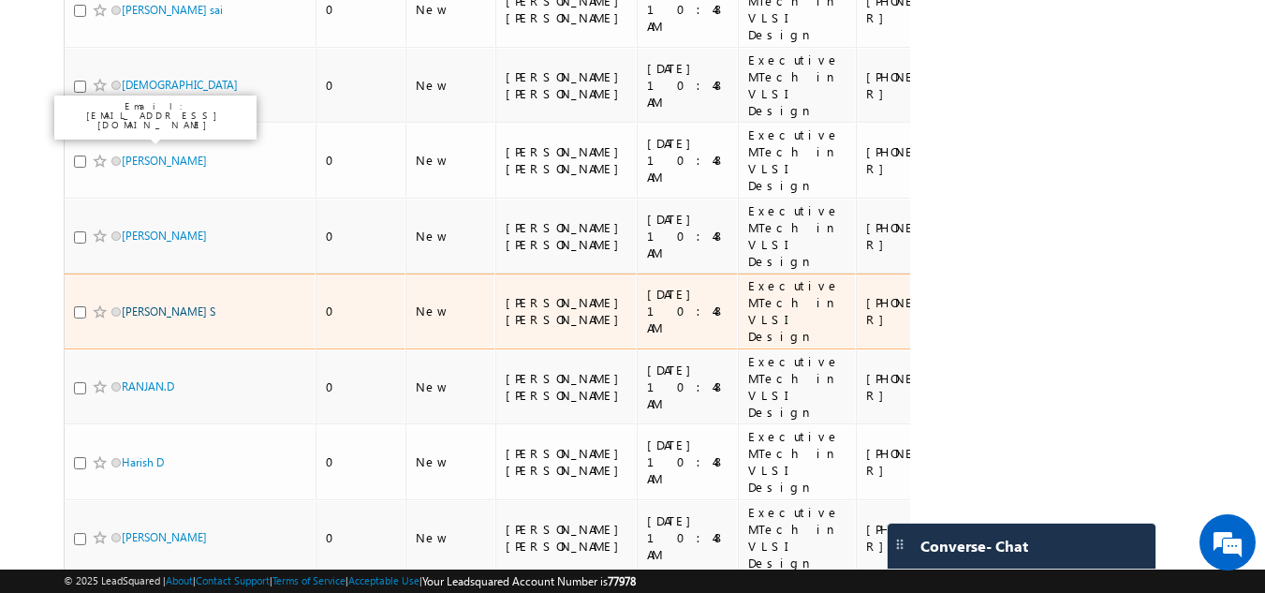
click at [143, 304] on link "RAGHUL S" at bounding box center [169, 311] width 94 height 14
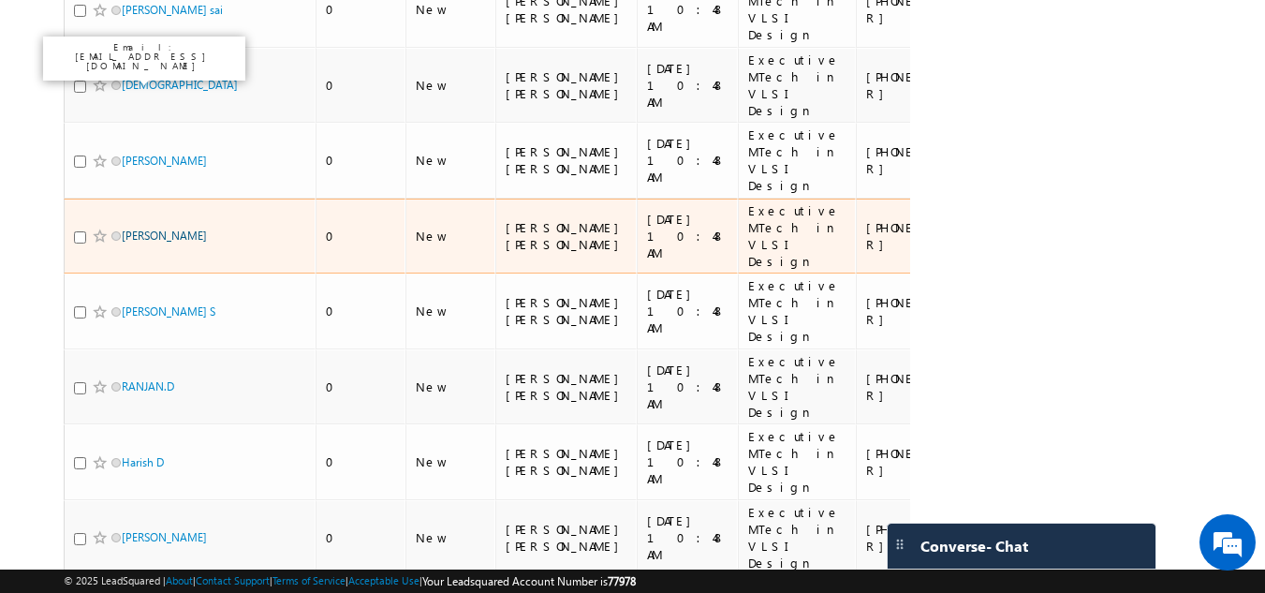
click at [136, 228] on link "Sravani" at bounding box center [164, 235] width 85 height 14
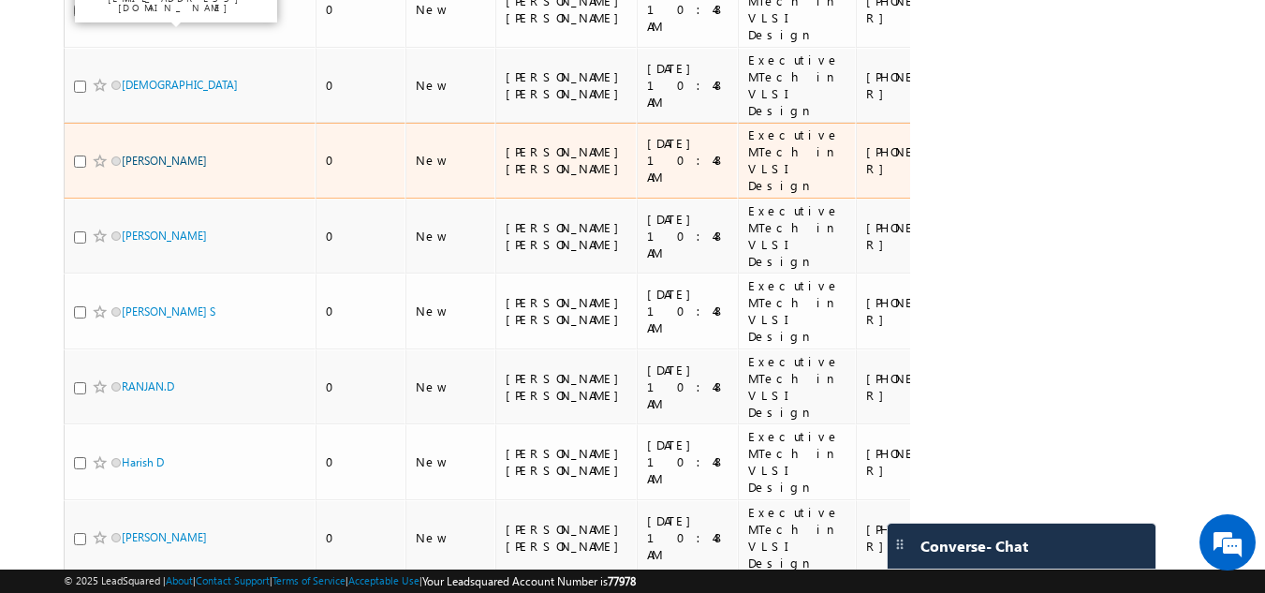
click at [167, 154] on link "Prasanth Suresh" at bounding box center [164, 161] width 85 height 14
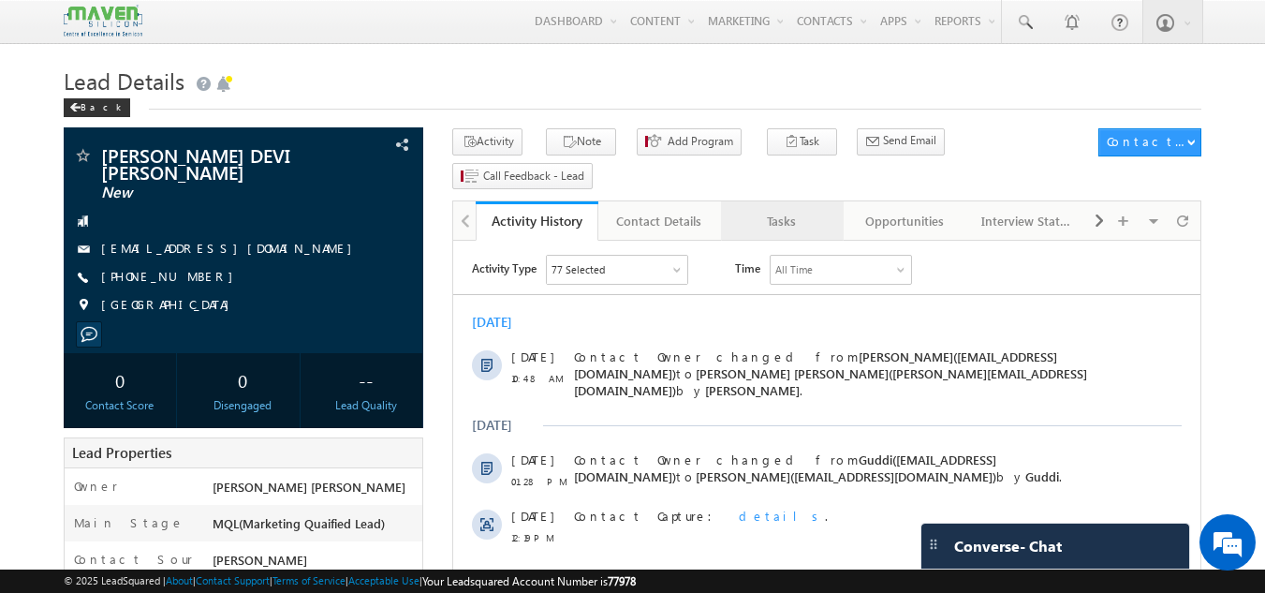
click at [765, 201] on link "Tasks" at bounding box center [782, 220] width 123 height 39
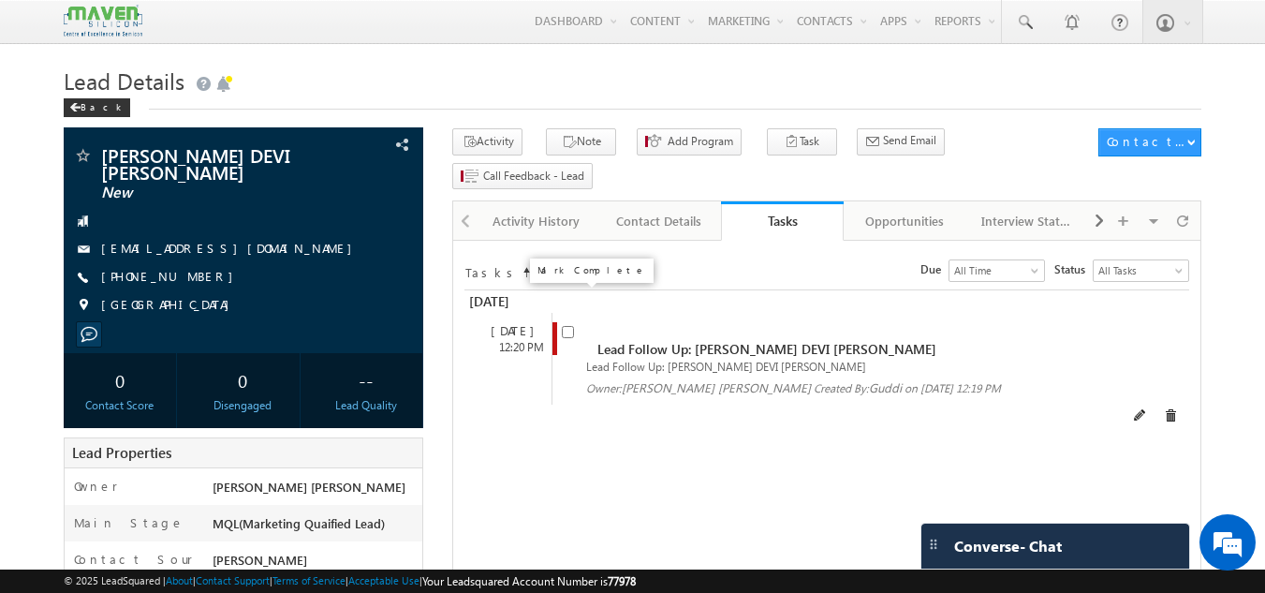
click at [569, 326] on input "checkbox" at bounding box center [568, 332] width 12 height 12
checkbox input "false"
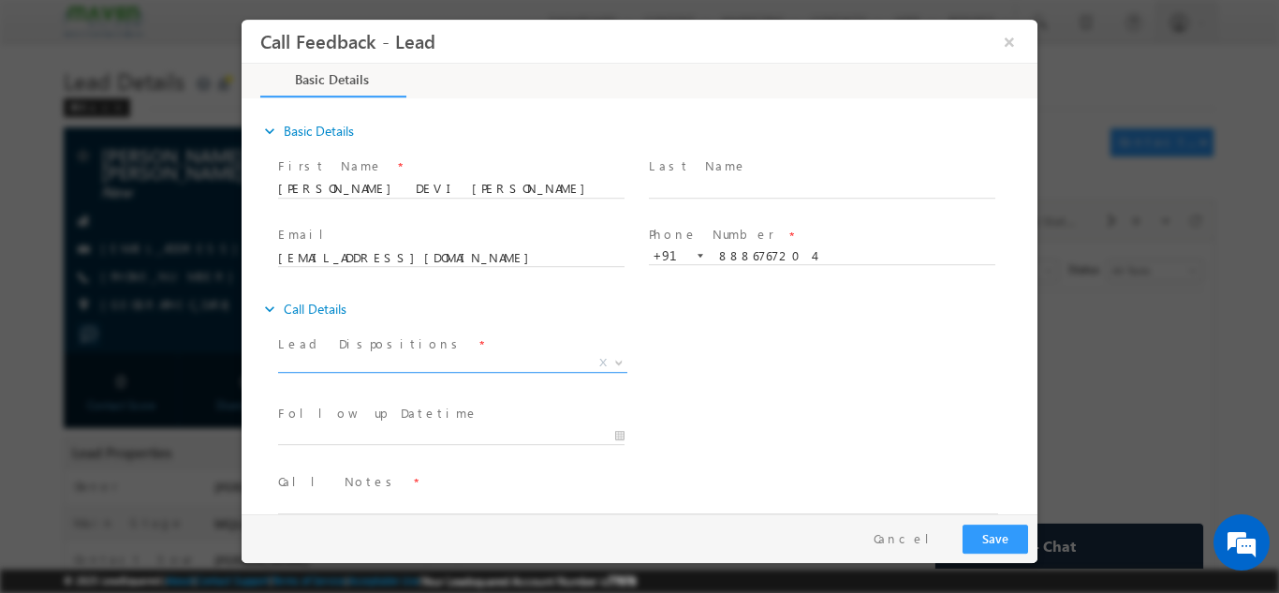
click at [438, 358] on span "X" at bounding box center [452, 362] width 349 height 19
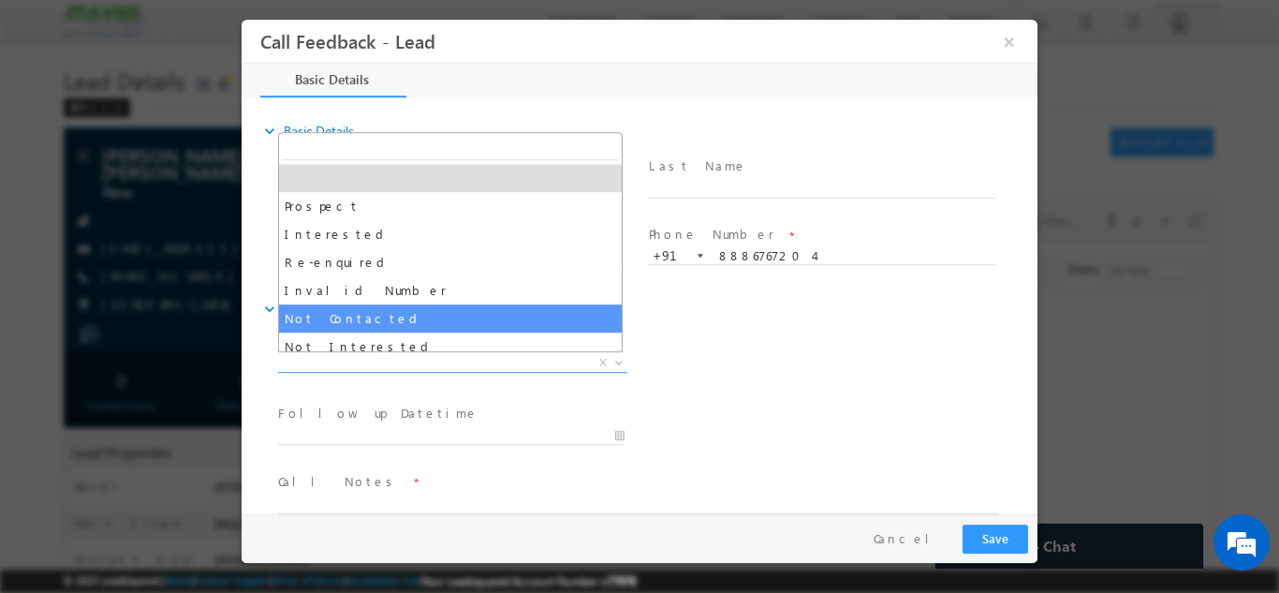
select select "Not Contacted"
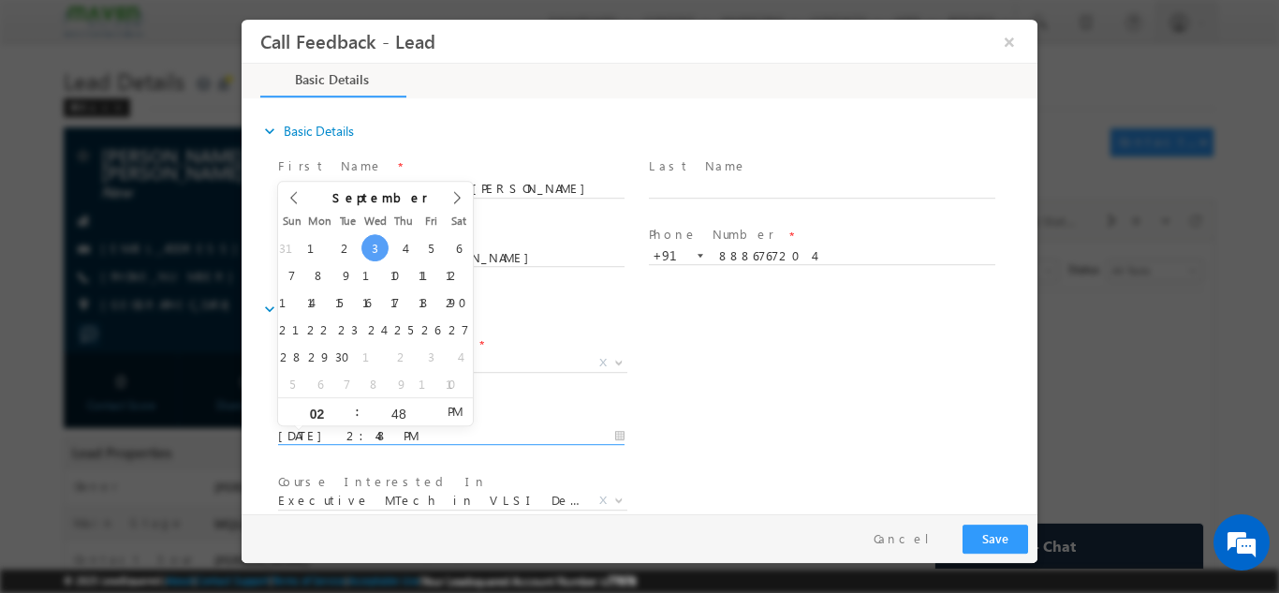
click at [388, 434] on input "03/09/2025 2:48 PM" at bounding box center [451, 435] width 346 height 19
type input "04/09/2025 2:48 PM"
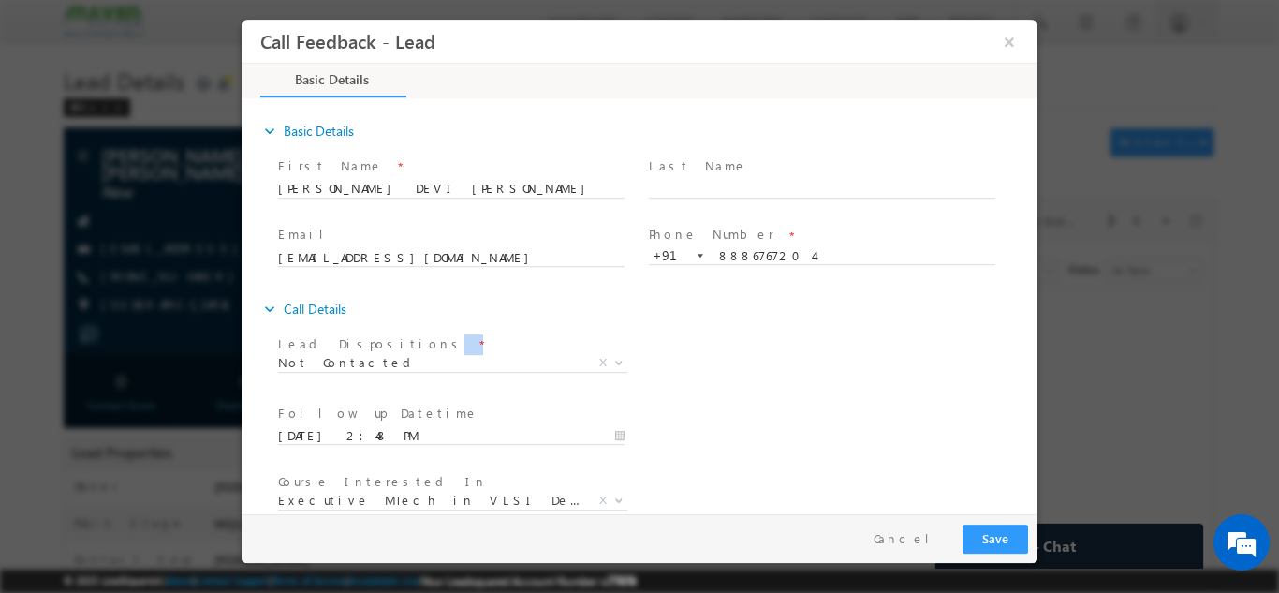
drag, startPoint x: 868, startPoint y: 344, endPoint x: 1032, endPoint y: 320, distance: 166.4
click at [1032, 320] on div "expand_more Basic Details First Name *" at bounding box center [644, 306] width 786 height 413
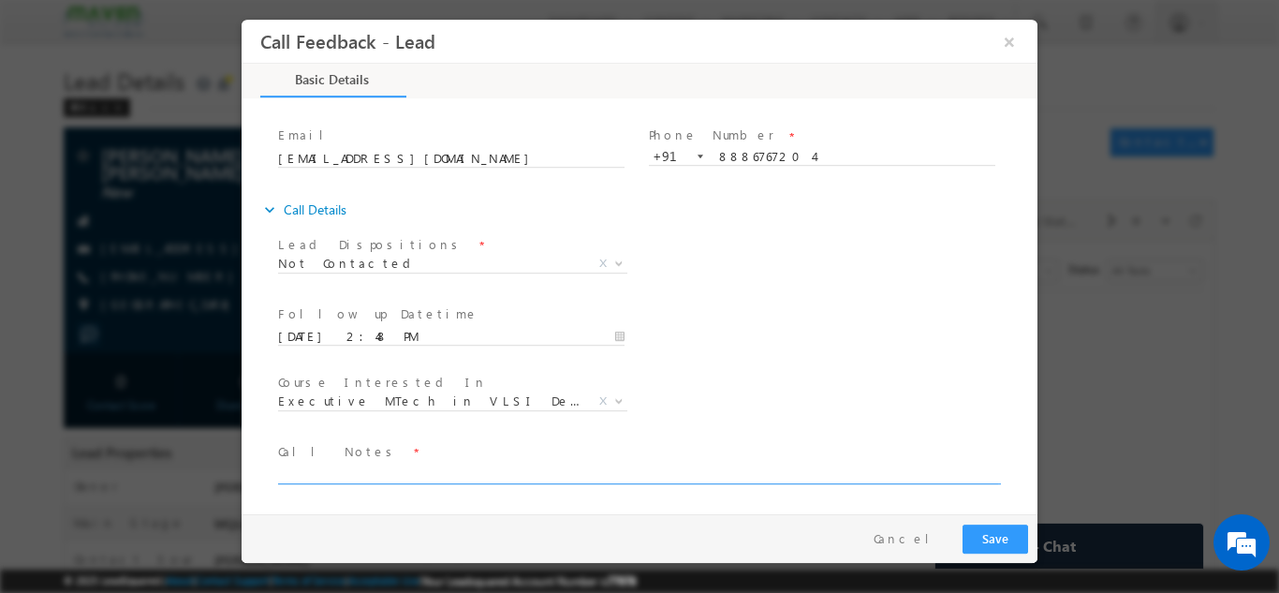
click at [822, 475] on textarea at bounding box center [638, 472] width 720 height 22
type textarea "dnp"
click at [980, 535] on button "Save" at bounding box center [995, 537] width 66 height 29
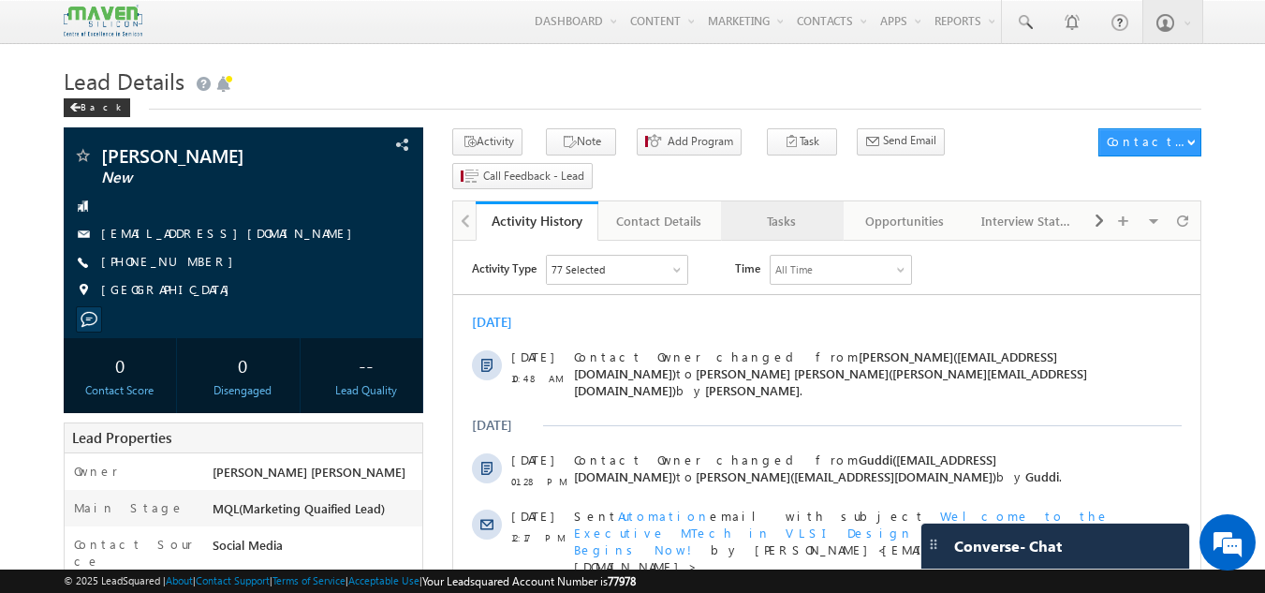
click at [766, 206] on link "Tasks" at bounding box center [782, 220] width 123 height 39
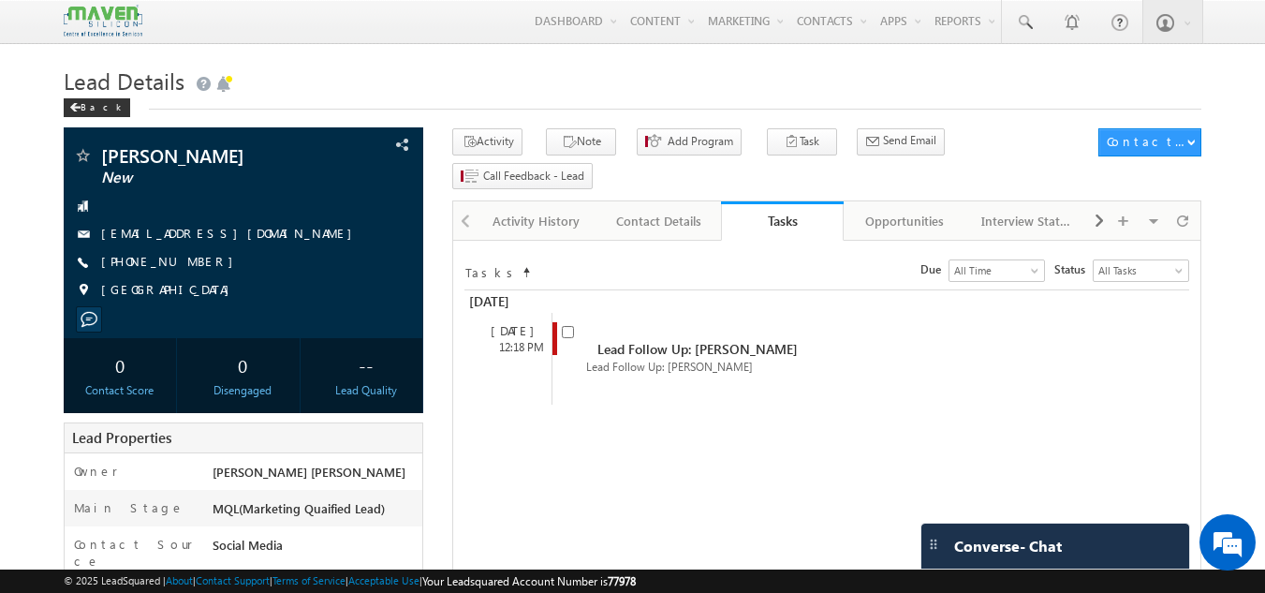
click at [766, 206] on link "Tasks" at bounding box center [782, 220] width 123 height 39
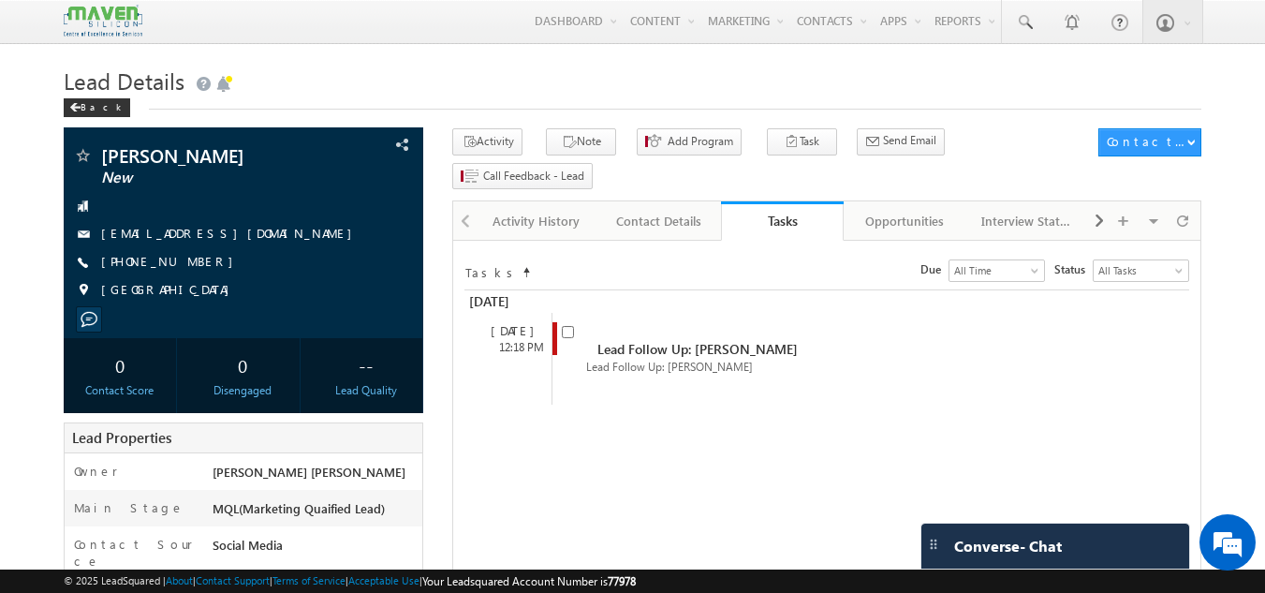
click at [766, 206] on link "Tasks" at bounding box center [782, 220] width 123 height 39
click at [566, 326] on input "checkbox" at bounding box center [568, 332] width 12 height 12
checkbox input "false"
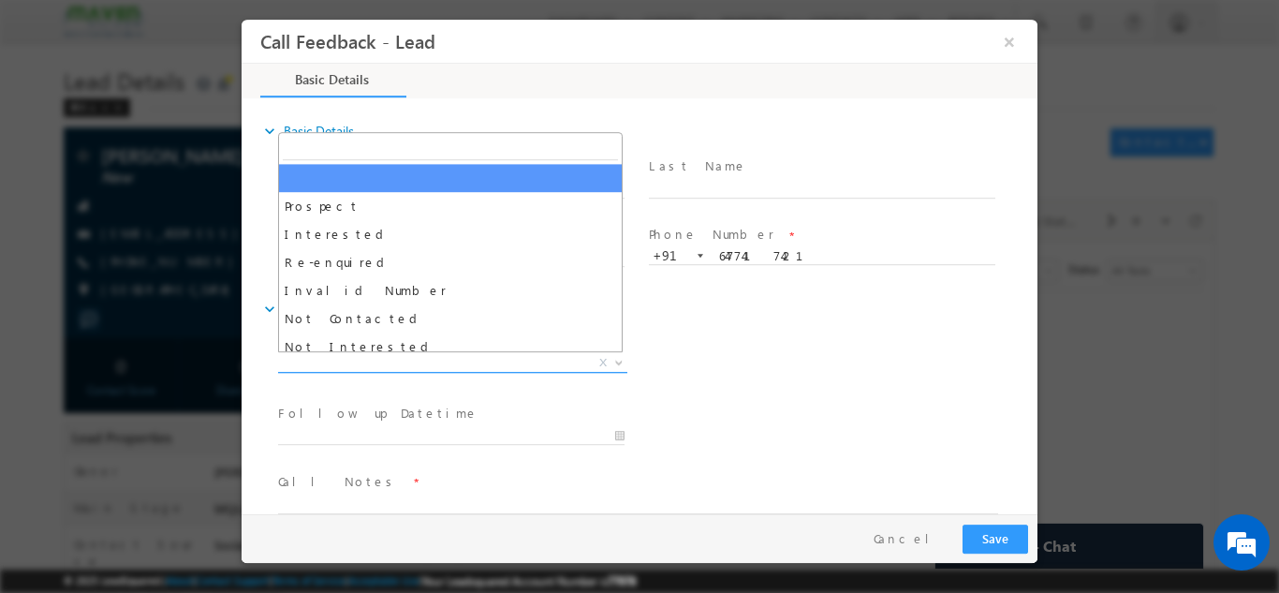
click at [371, 358] on span "X" at bounding box center [452, 362] width 349 height 19
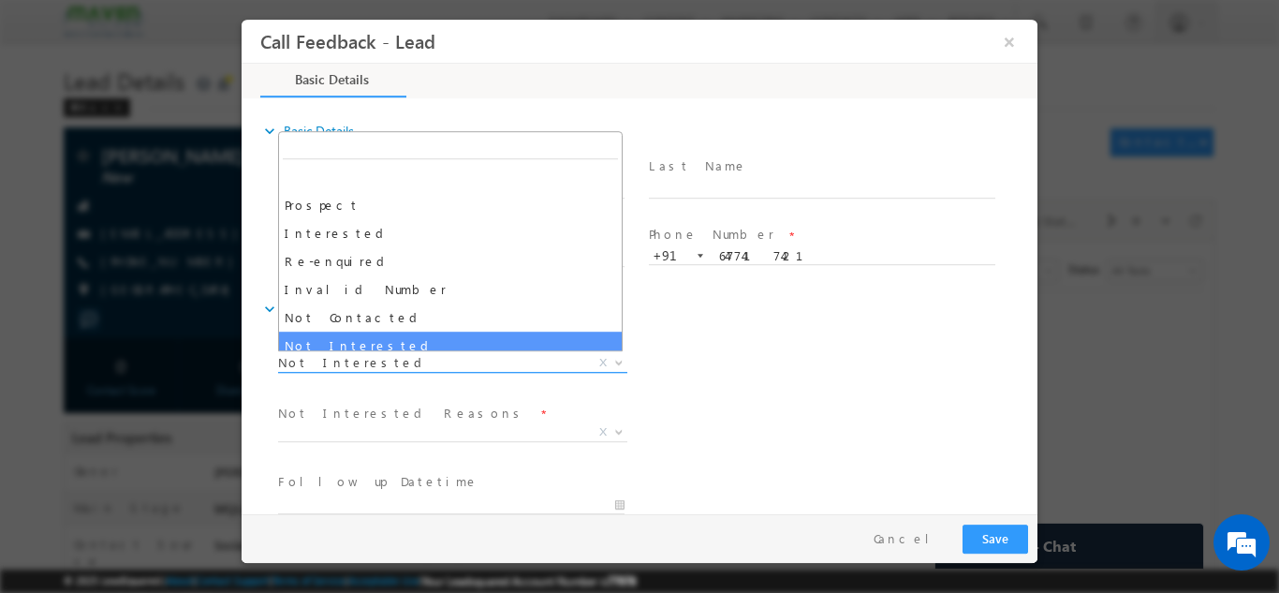
click at [361, 353] on span "Not Interested" at bounding box center [430, 361] width 304 height 17
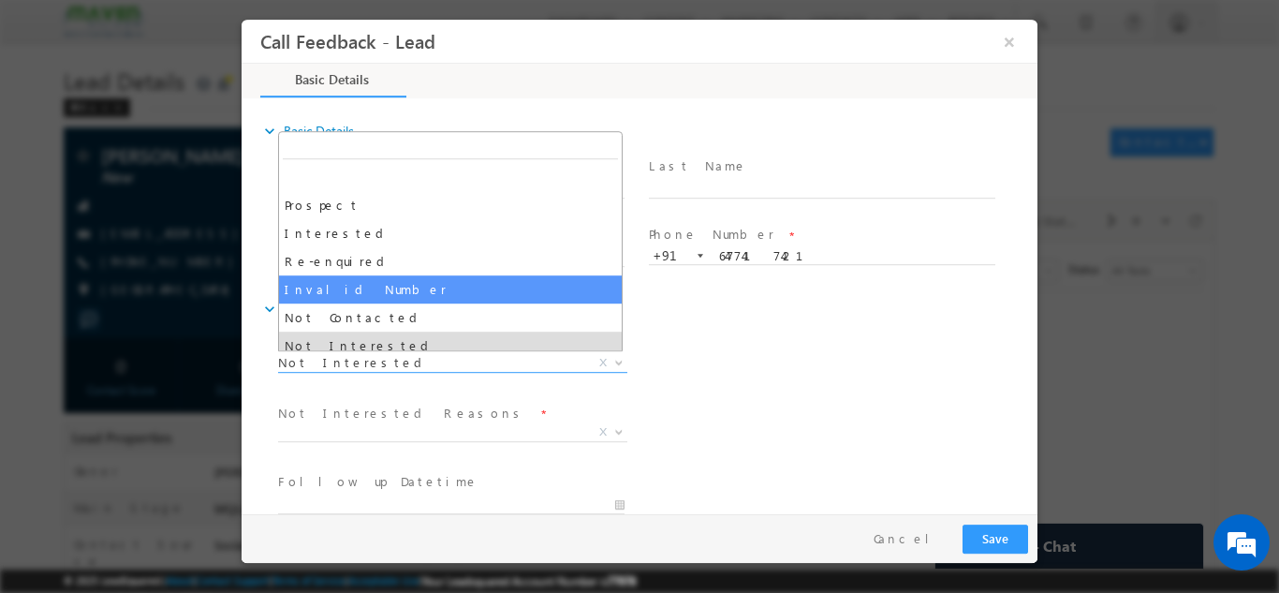
select select "Invalid Number"
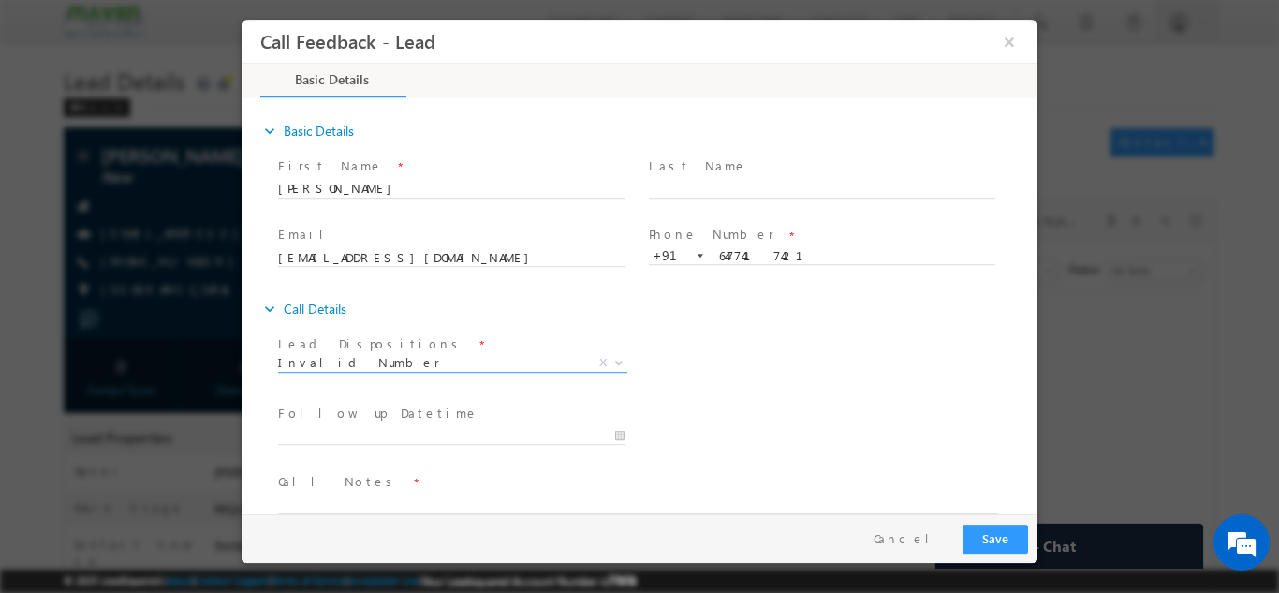
scroll to position [30, 0]
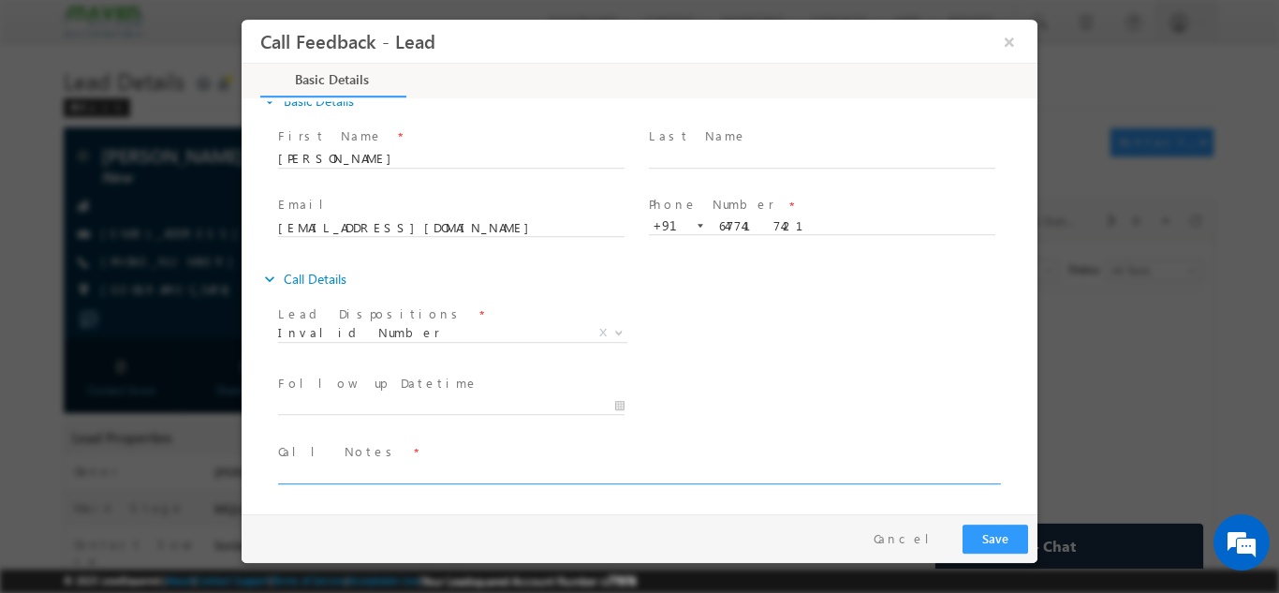
click at [481, 473] on textarea at bounding box center [638, 472] width 720 height 22
type textarea "invalid number"
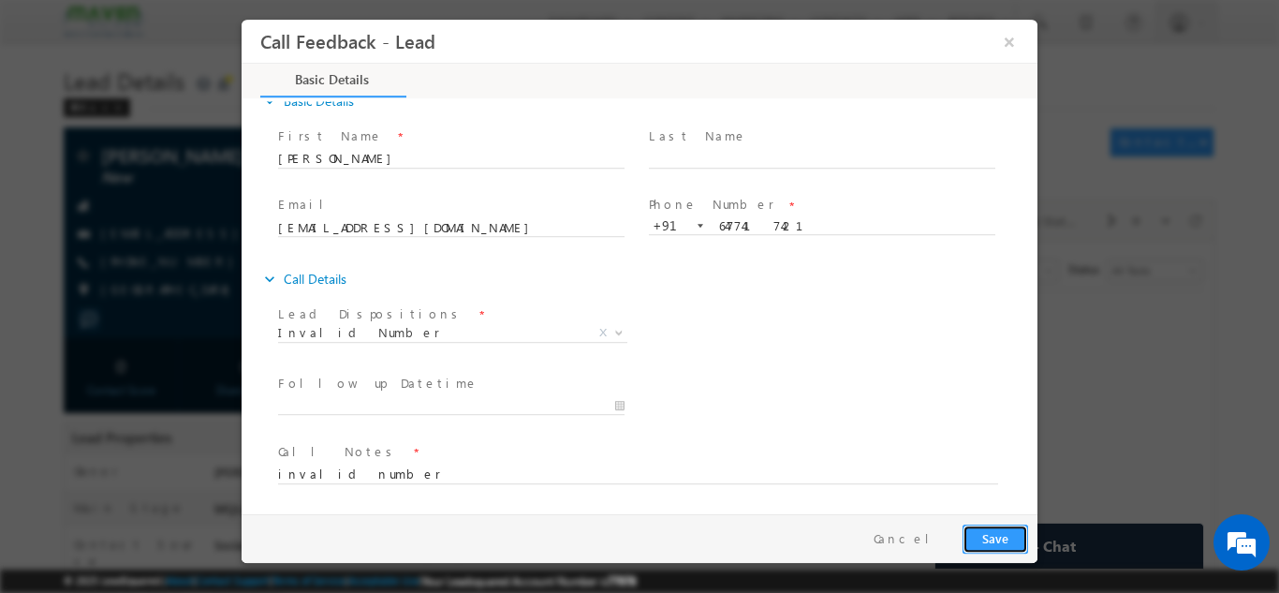
click at [986, 536] on button "Save" at bounding box center [995, 537] width 66 height 29
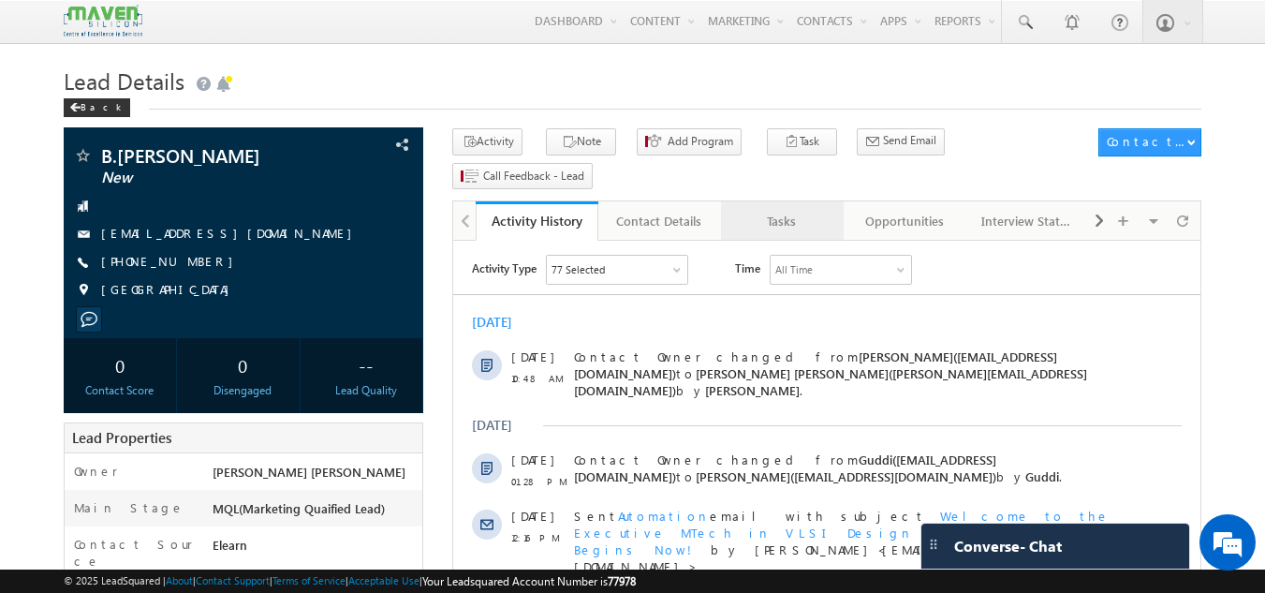
click at [789, 210] on div "Tasks" at bounding box center [781, 221] width 91 height 22
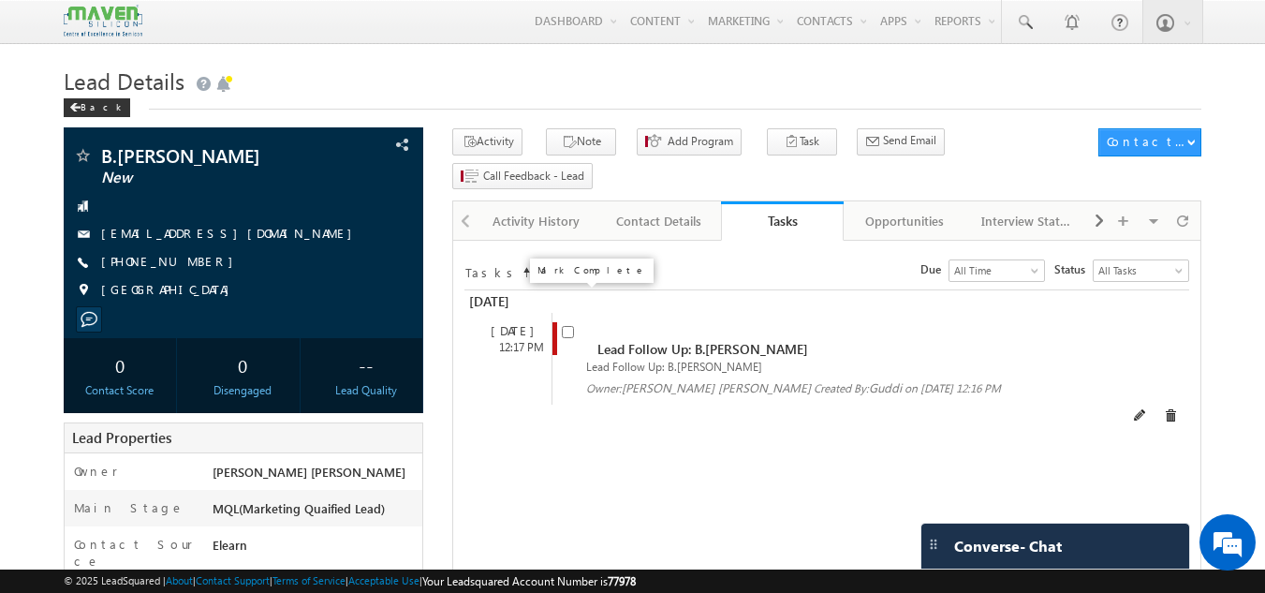
click at [567, 326] on input "checkbox" at bounding box center [568, 332] width 12 height 12
checkbox input "false"
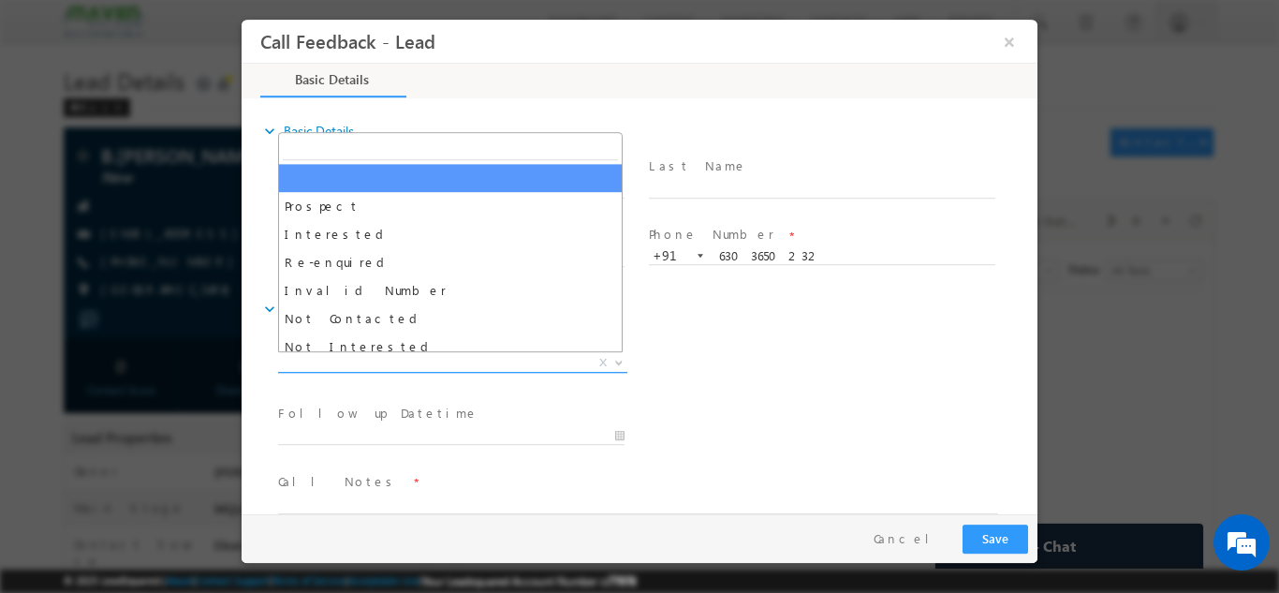
click at [474, 367] on span "X" at bounding box center [452, 362] width 349 height 19
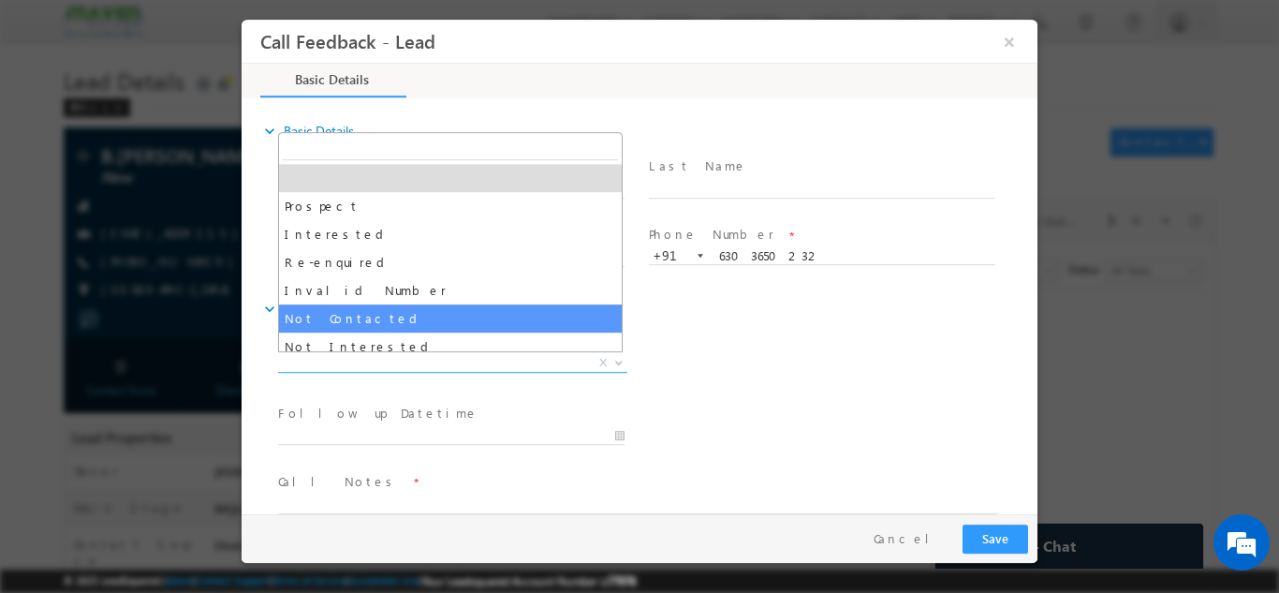
select select "Not Contacted"
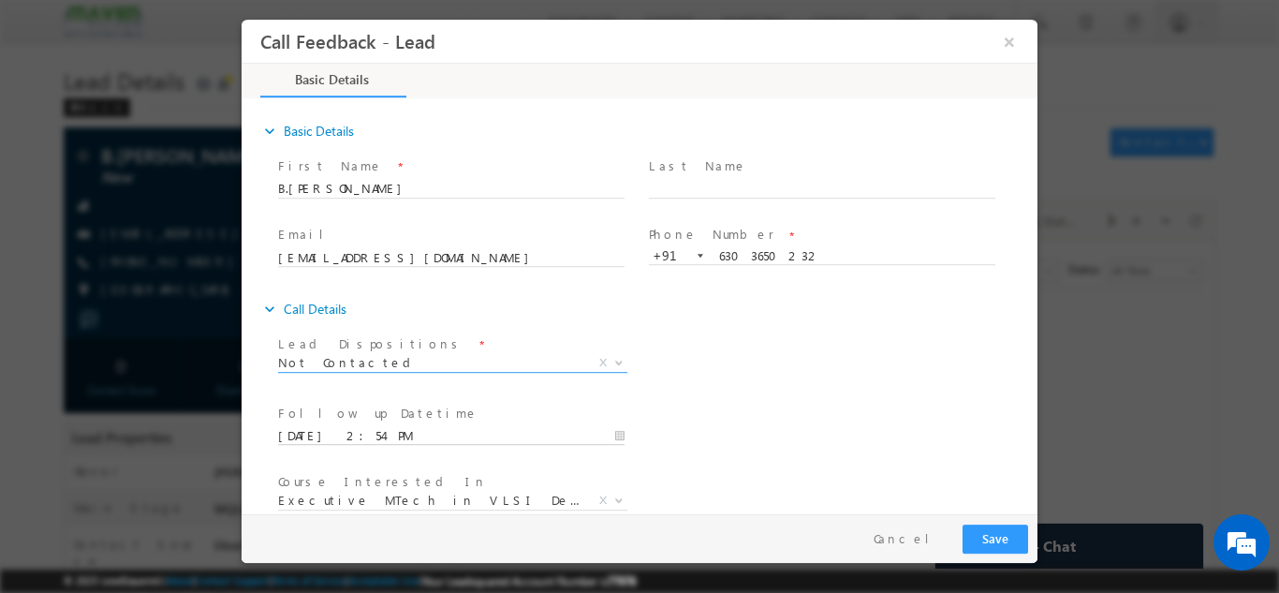
click at [433, 429] on input "03/09/2025 2:54 PM" at bounding box center [451, 435] width 346 height 19
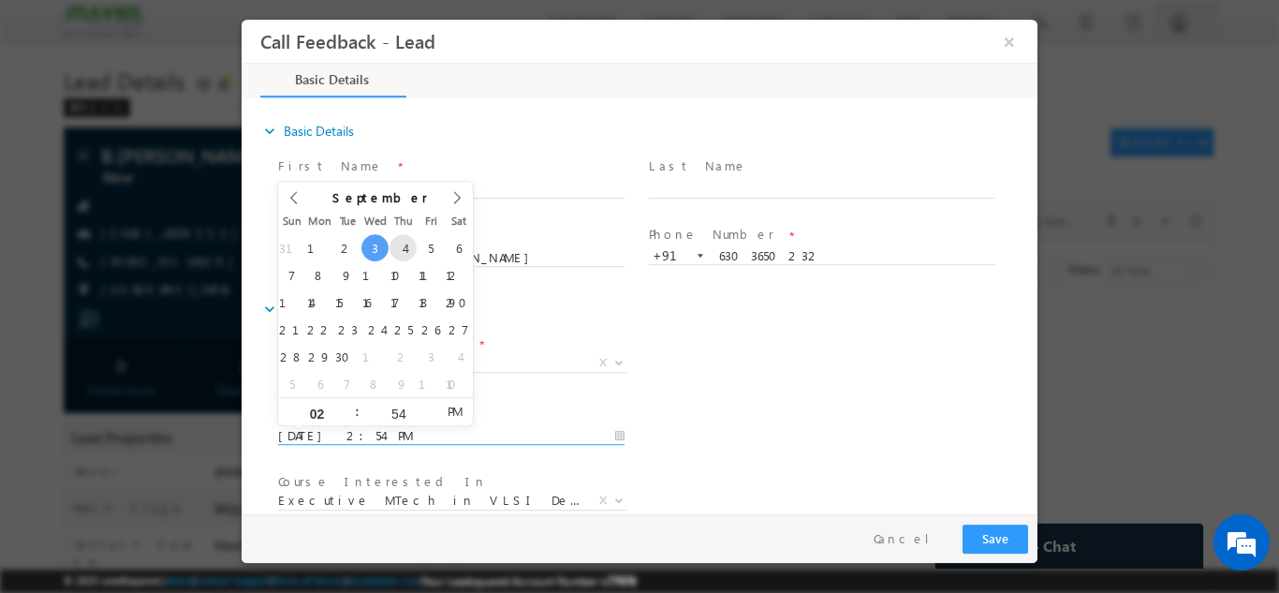
type input "04/09/2025 2:54 PM"
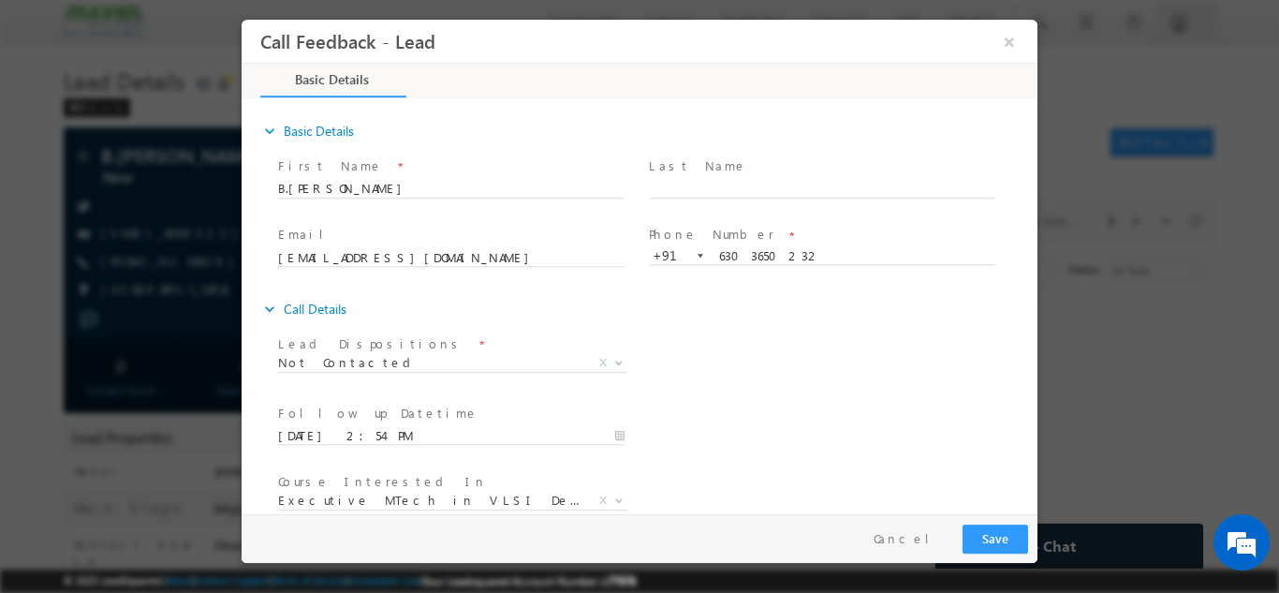
click at [768, 306] on div "expand_more Call Details" at bounding box center [648, 308] width 777 height 34
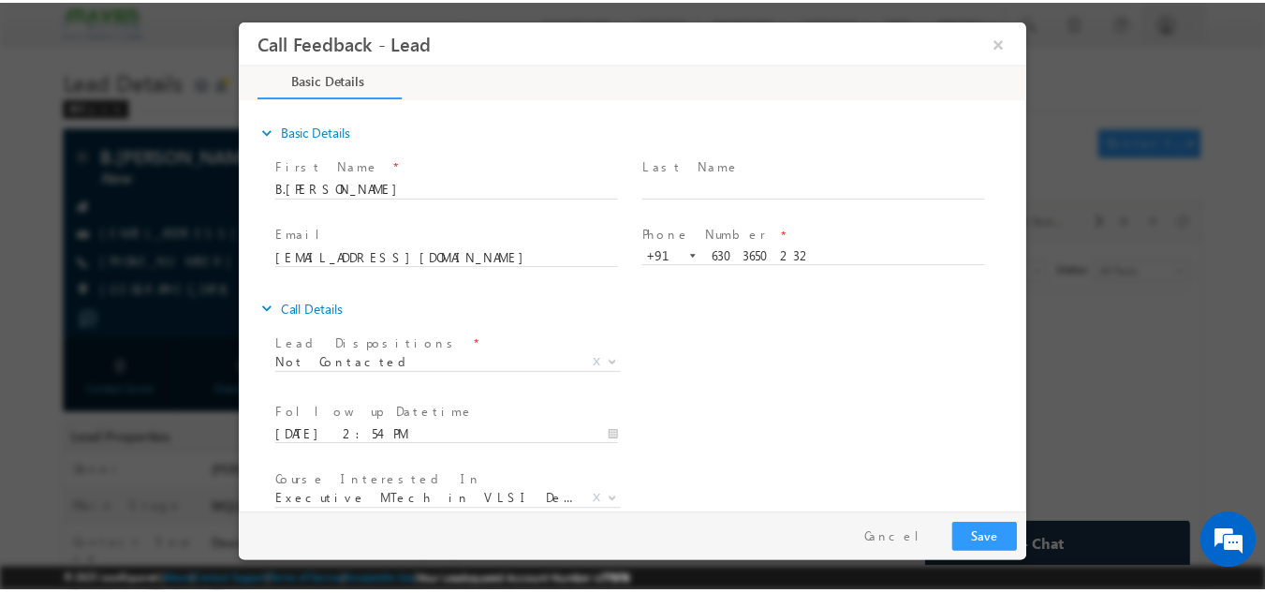
scroll to position [99, 0]
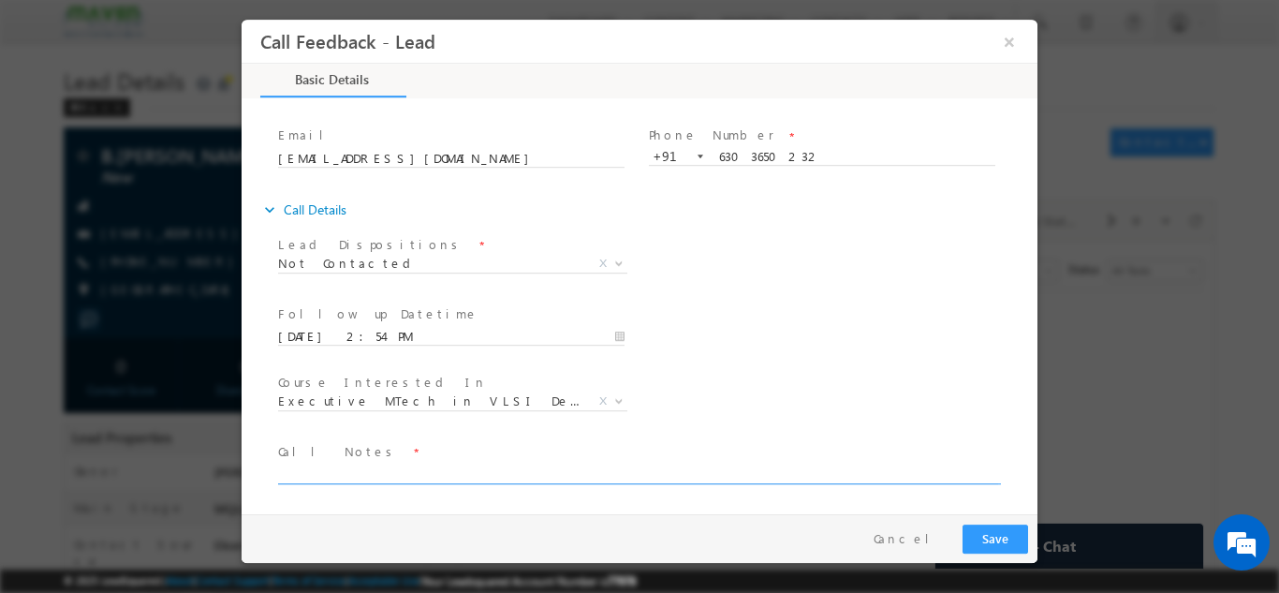
click at [887, 467] on textarea at bounding box center [638, 472] width 720 height 22
type textarea "dnp"
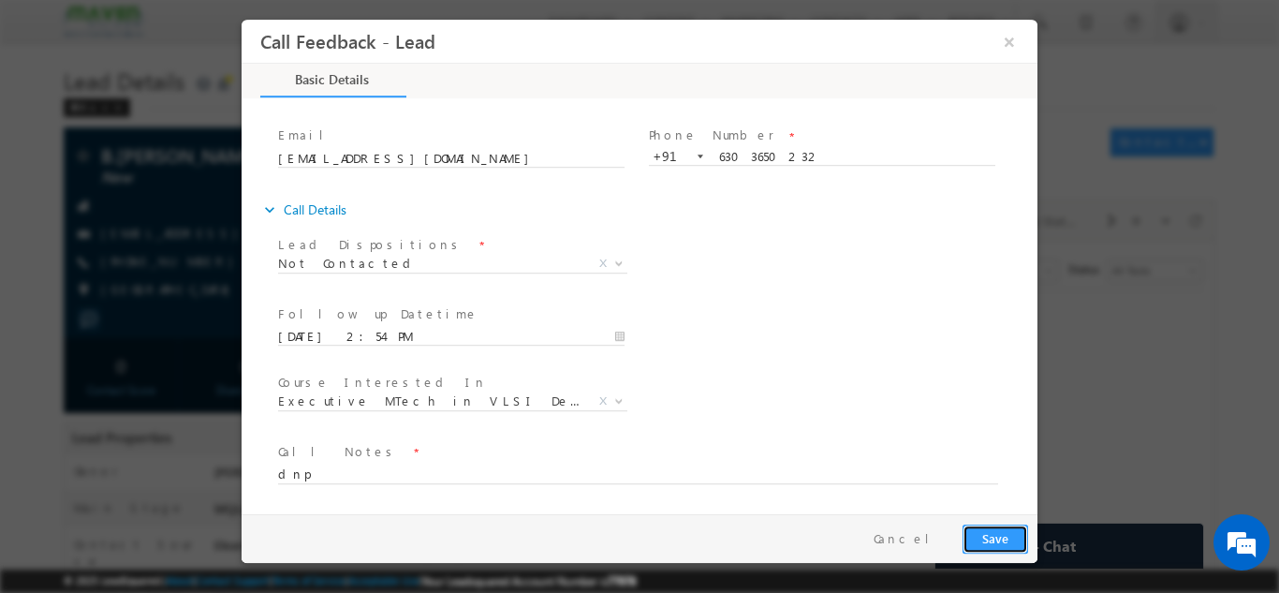
click at [985, 534] on button "Save" at bounding box center [995, 537] width 66 height 29
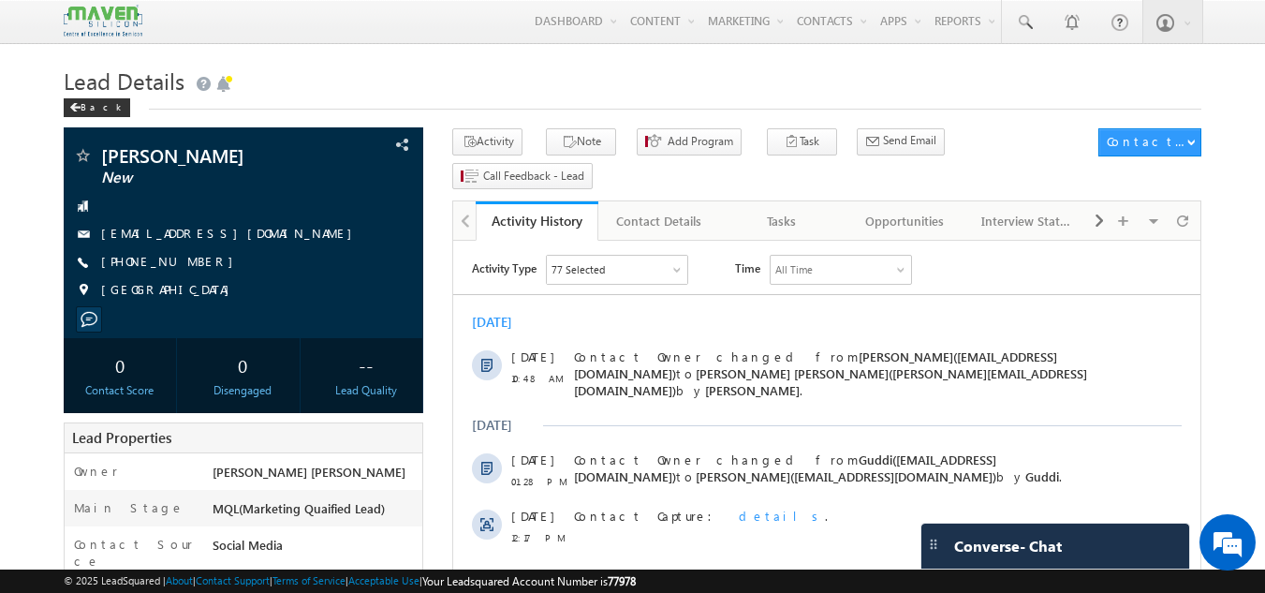
click at [397, 0] on div "Menu [PERSON_NAME] [PERSON_NAME] dip@m [PERSON_NAME] [DOMAIN_NAME] m crmma" at bounding box center [633, 22] width 1138 height 44
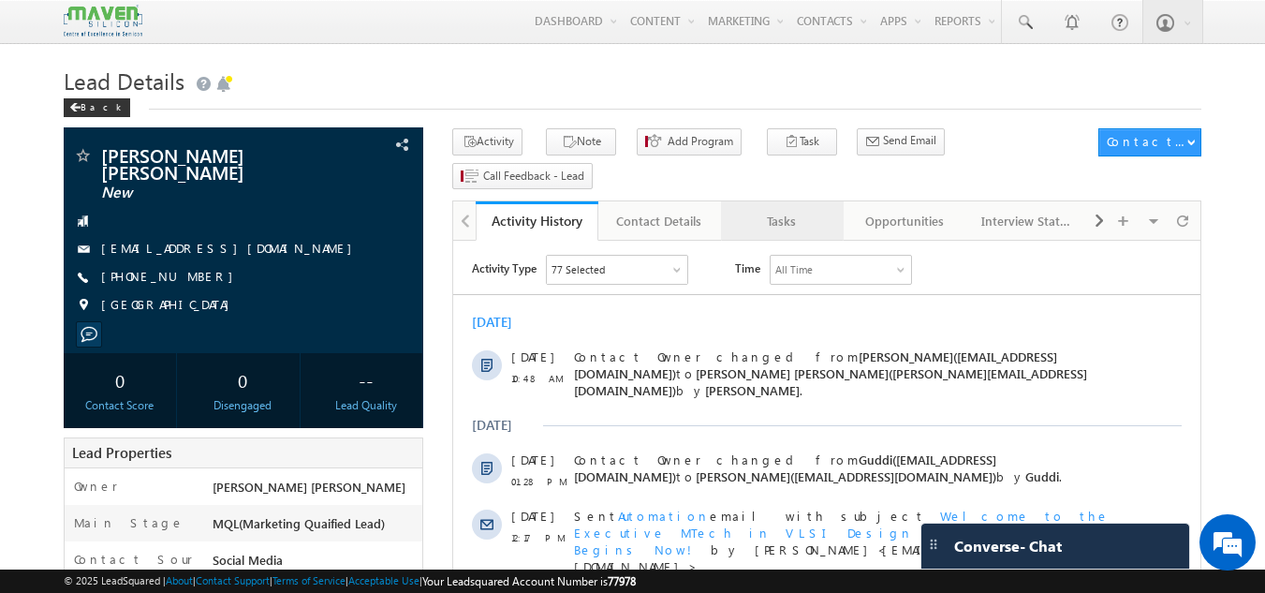
click at [795, 210] on div "Tasks" at bounding box center [781, 221] width 91 height 22
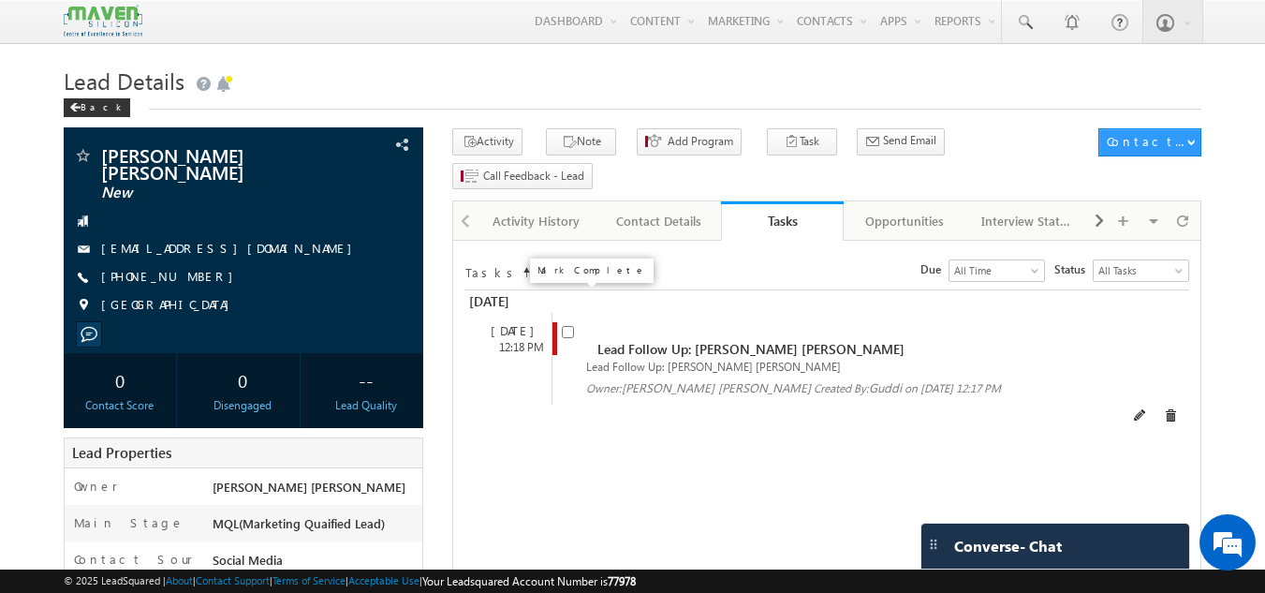
click at [568, 326] on input "checkbox" at bounding box center [568, 332] width 12 height 12
checkbox input "false"
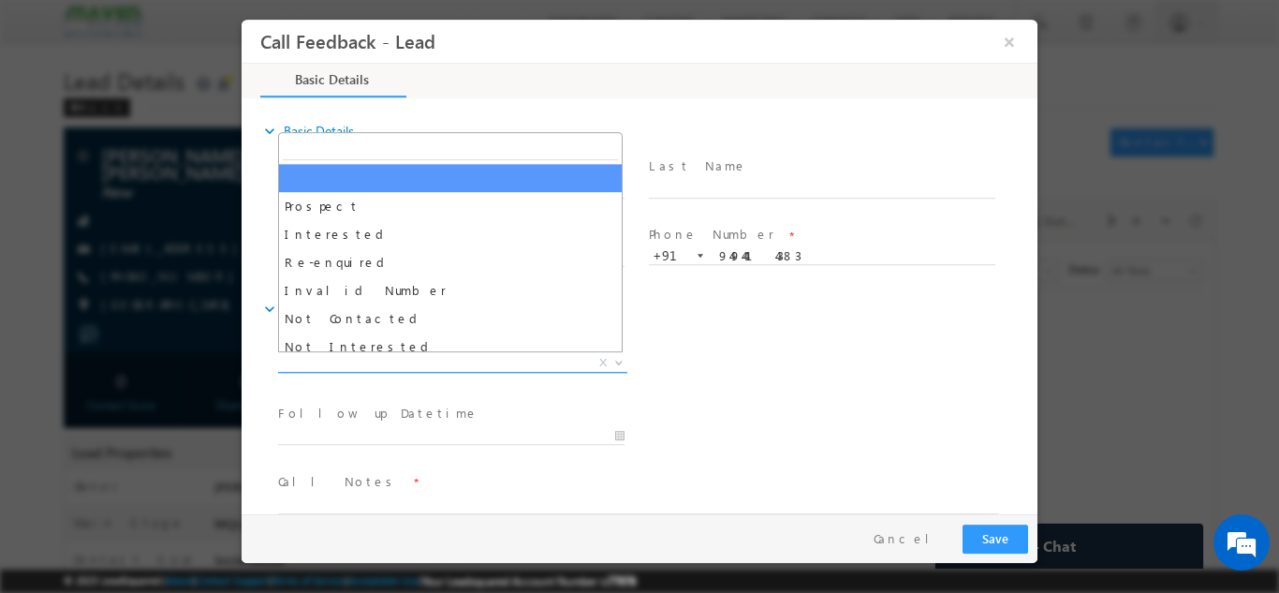
click at [517, 363] on span "X" at bounding box center [452, 362] width 349 height 19
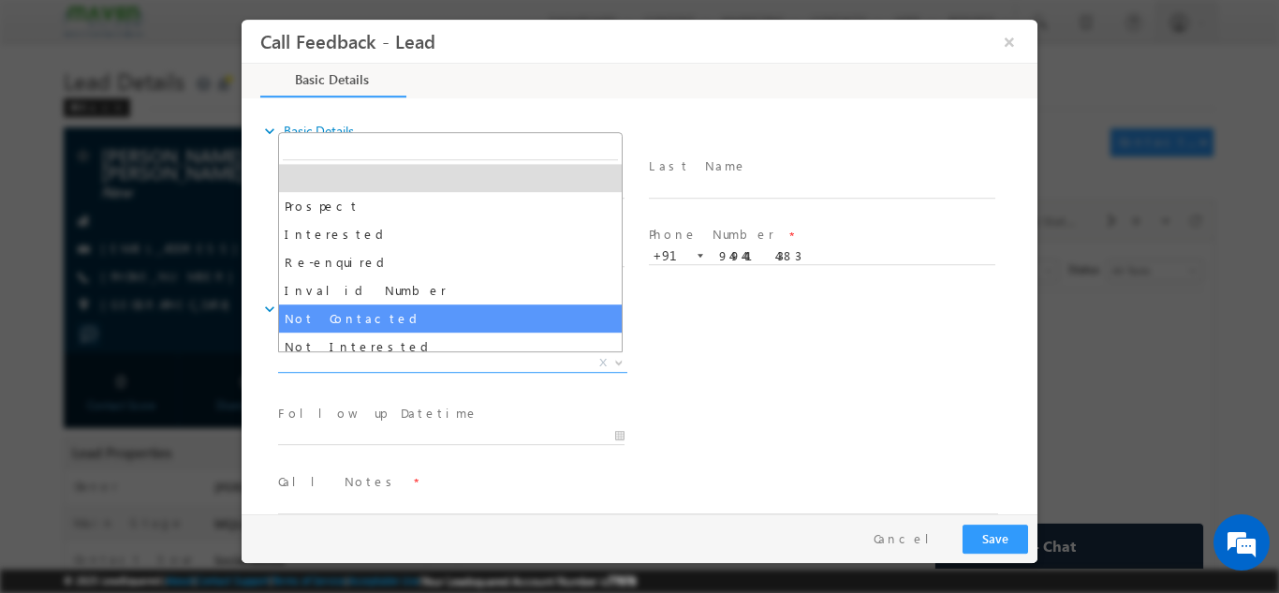
select select "Not Contacted"
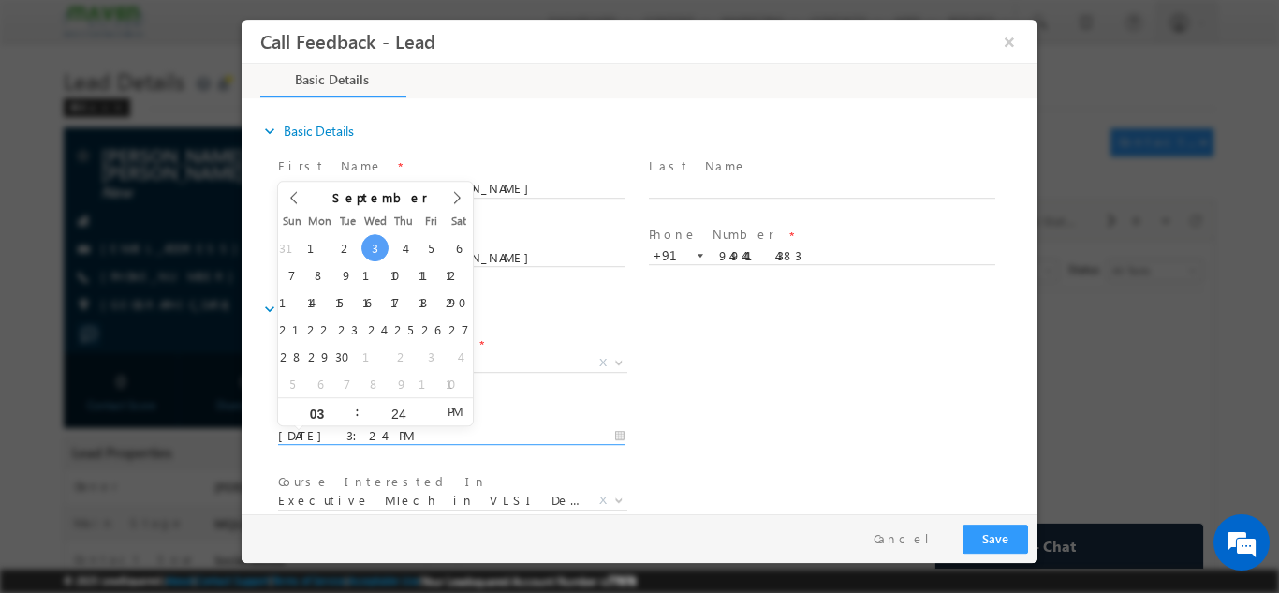
click at [472, 432] on input "03/09/2025 3:24 PM" at bounding box center [451, 435] width 346 height 19
type input "04/09/2025 3:24 PM"
click at [738, 321] on div "expand_more Call Details" at bounding box center [648, 308] width 777 height 34
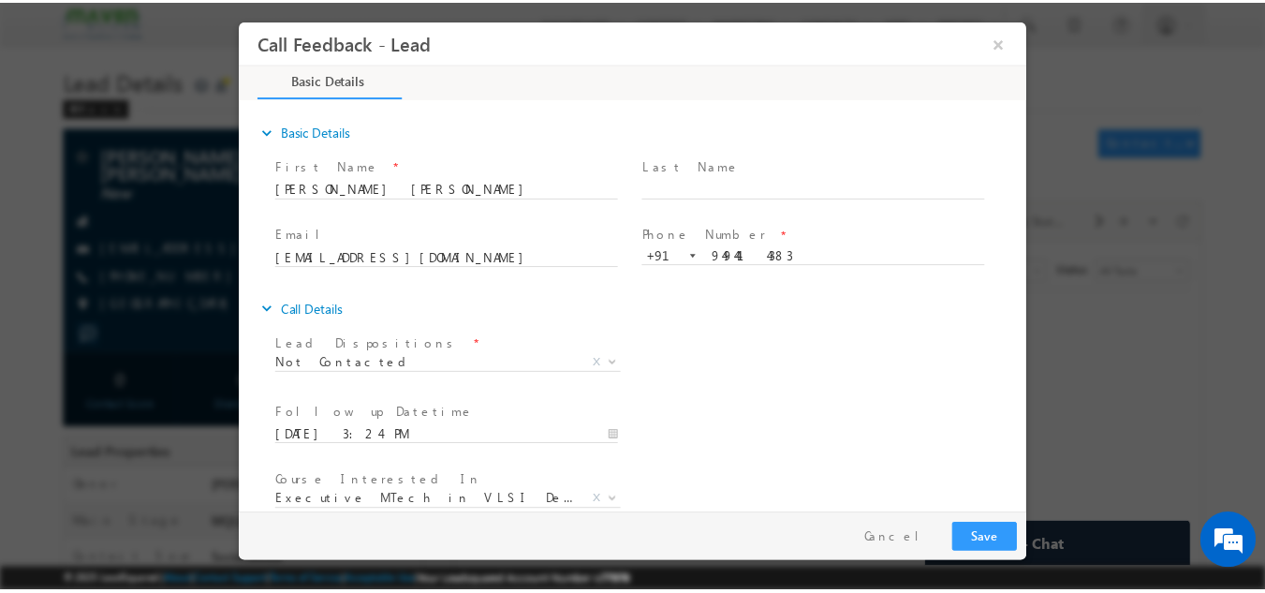
scroll to position [99, 0]
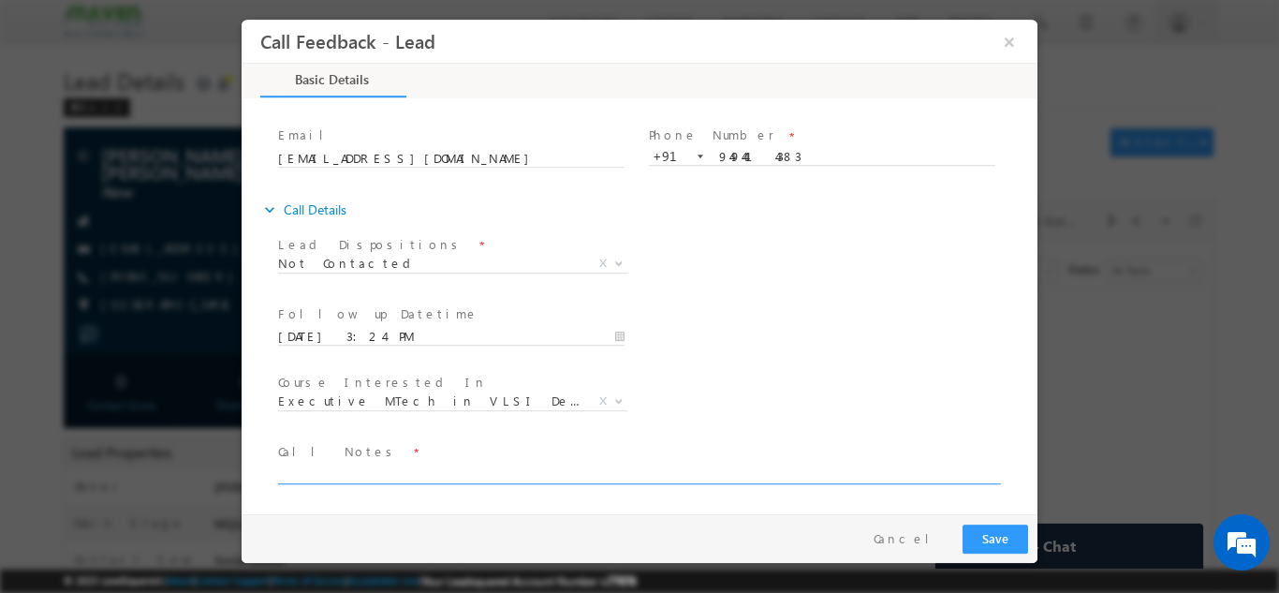
click at [869, 467] on textarea at bounding box center [638, 472] width 720 height 22
type textarea "dnp"
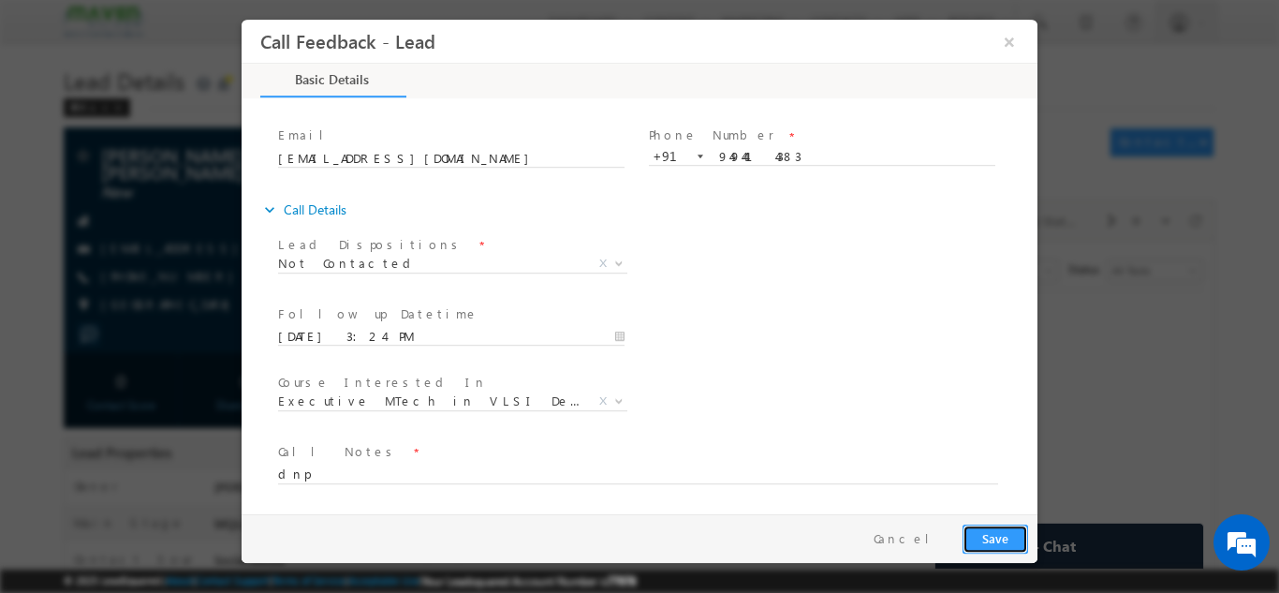
click at [1014, 530] on button "Save" at bounding box center [995, 537] width 66 height 29
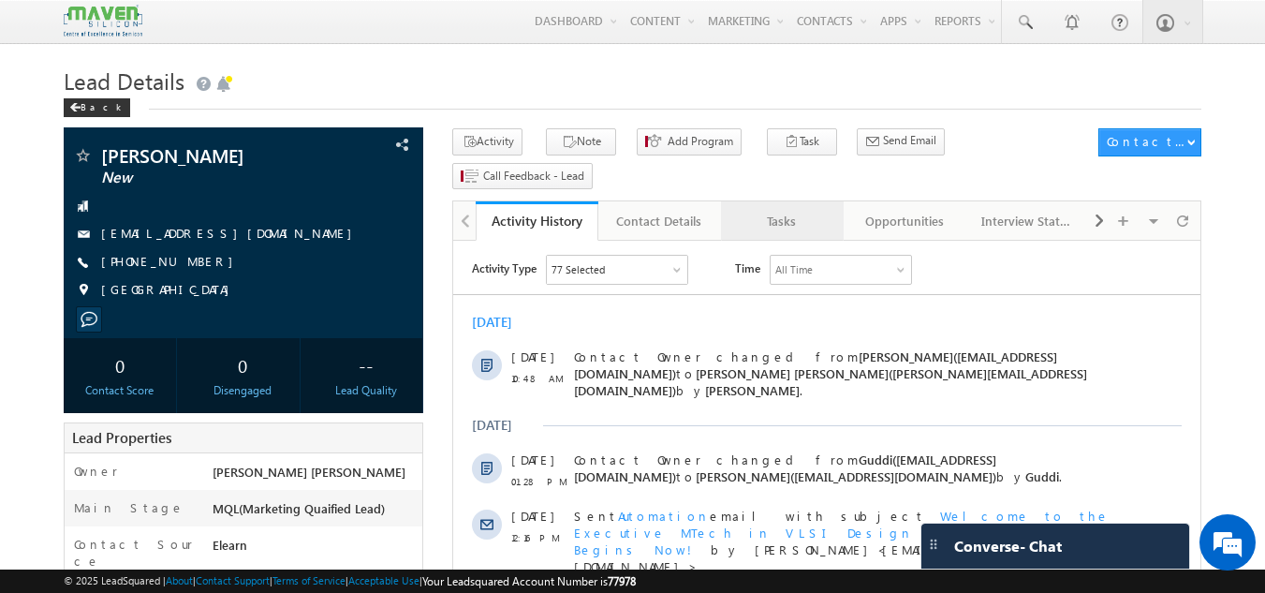
click at [776, 210] on div "Tasks" at bounding box center [781, 221] width 91 height 22
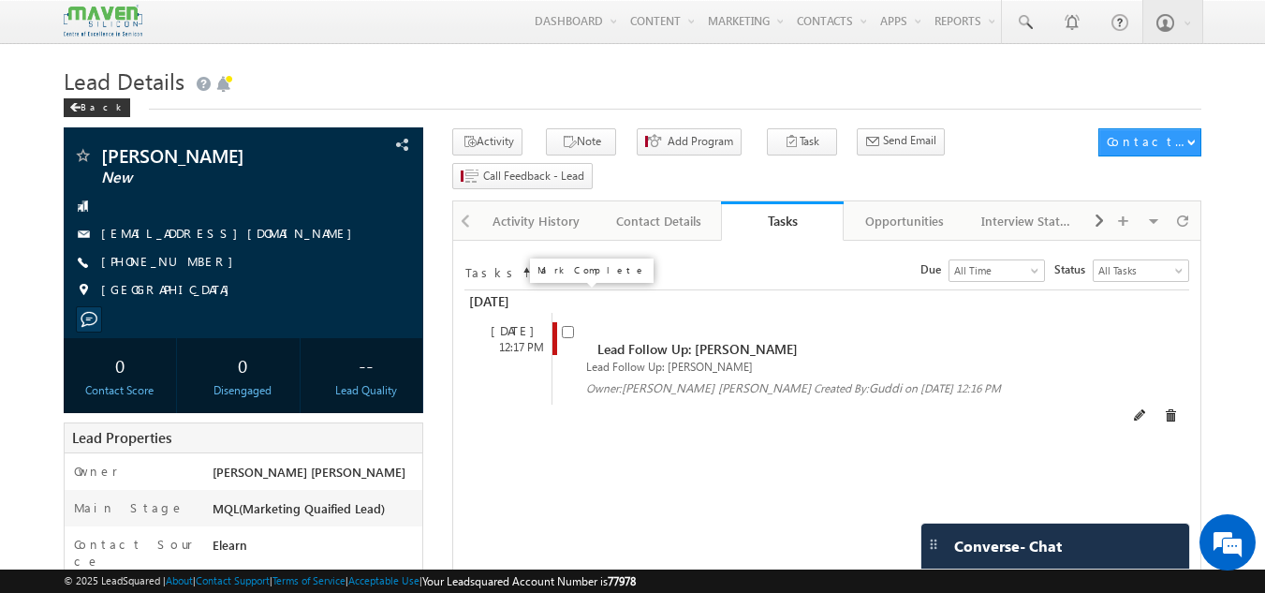
click at [566, 326] on input "checkbox" at bounding box center [568, 332] width 12 height 12
checkbox input "false"
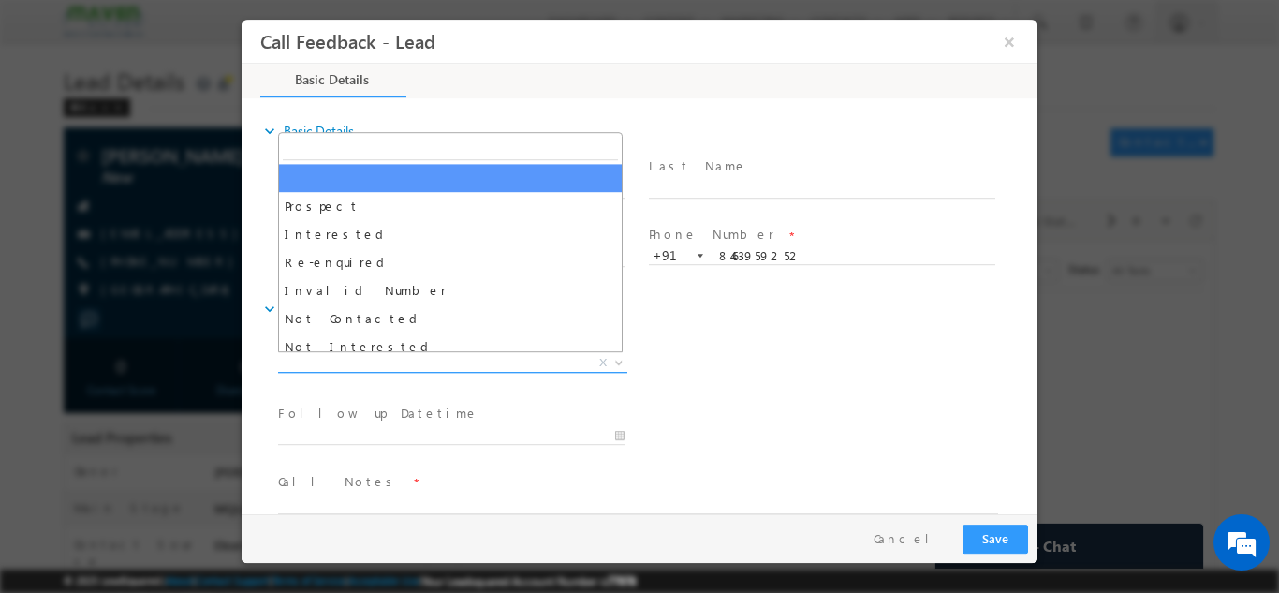
click at [427, 368] on span "X" at bounding box center [452, 362] width 349 height 19
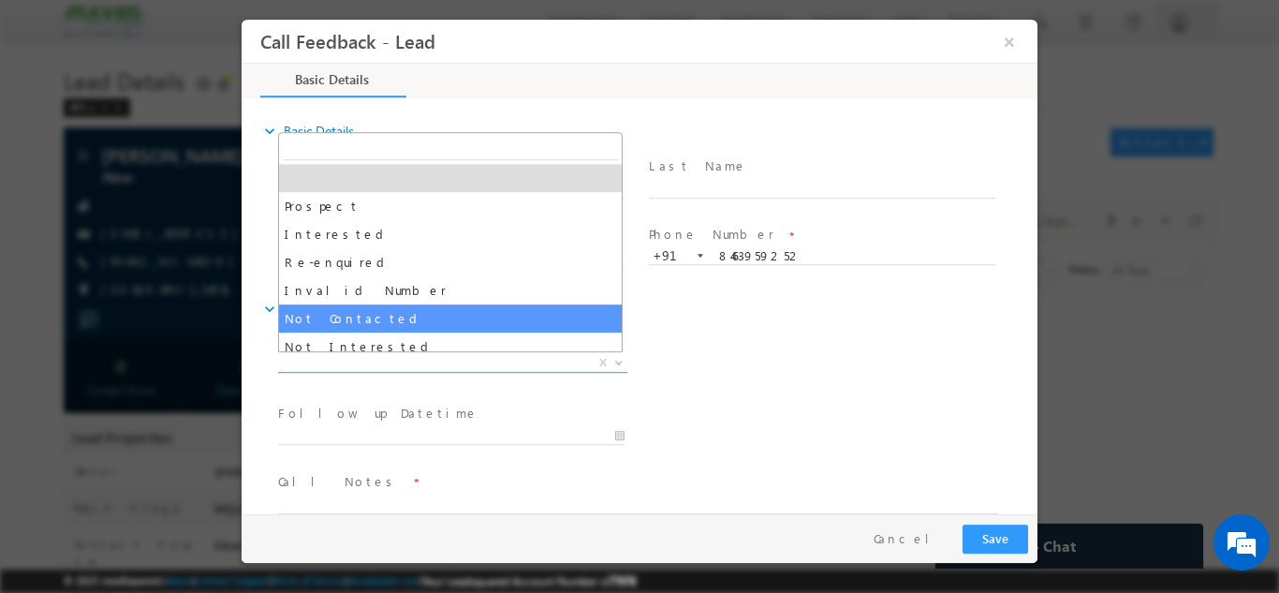
select select "Not Contacted"
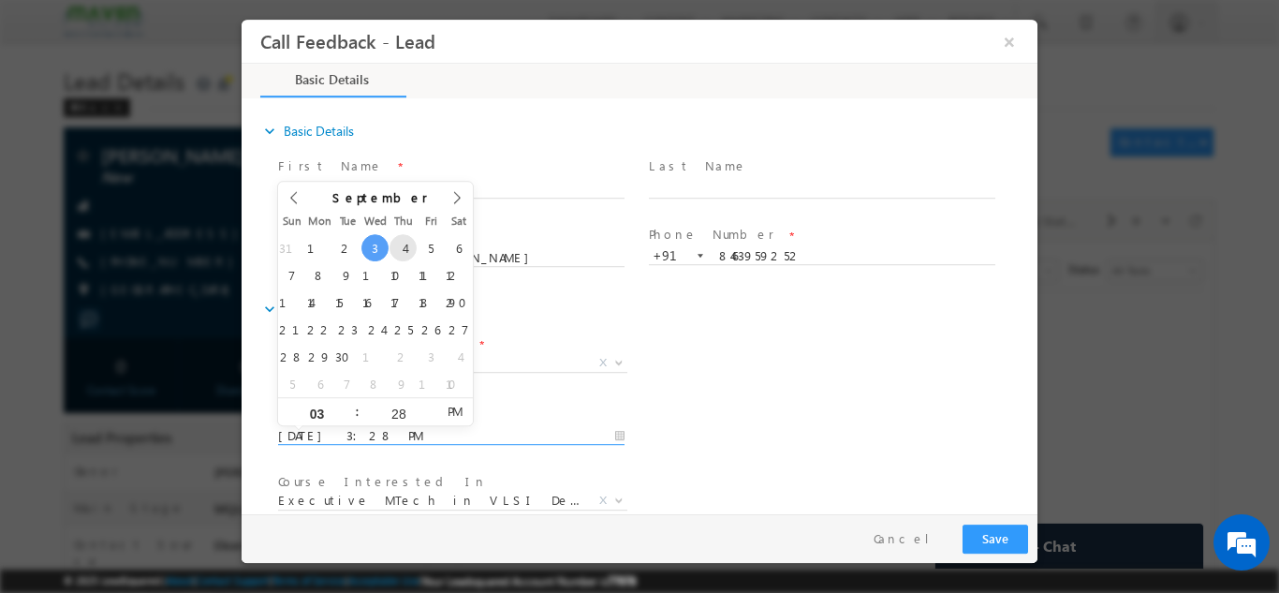
drag, startPoint x: 366, startPoint y: 429, endPoint x: 405, endPoint y: 241, distance: 192.2
click at [405, 241] on body "Call Feedback - Lead × Basic Details" at bounding box center [639, 266] width 796 height 494
type input "04/09/2025 3:28 PM"
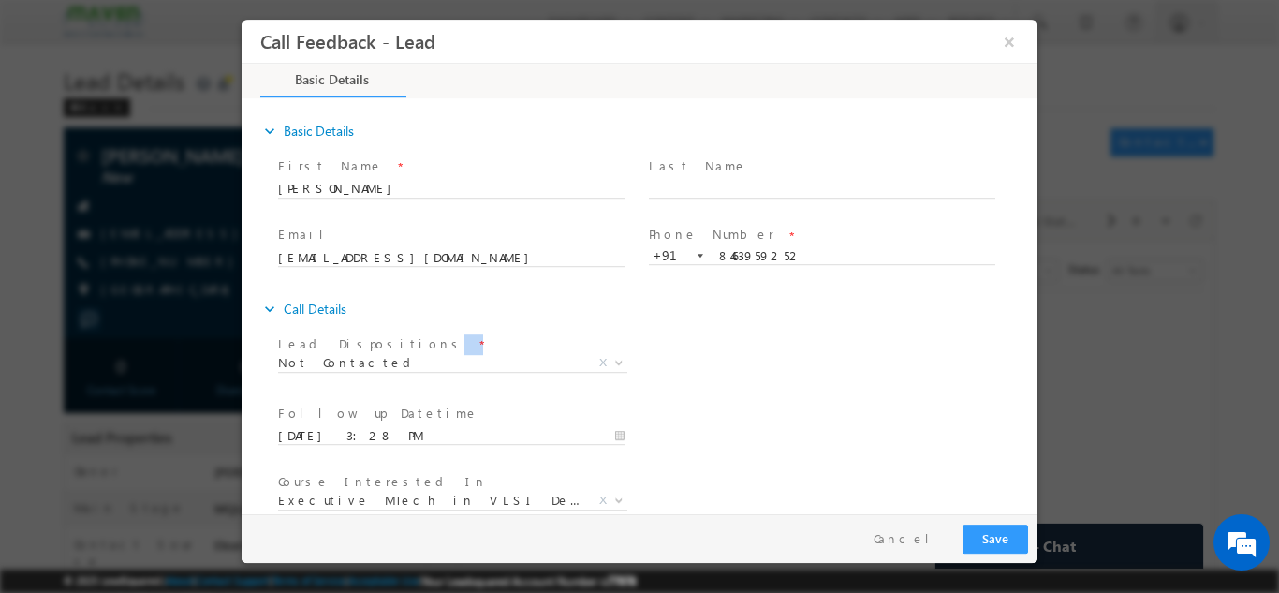
drag, startPoint x: 822, startPoint y: 331, endPoint x: 1031, endPoint y: 316, distance: 210.2
click at [1031, 316] on div "expand_more Basic Details First Name *" at bounding box center [644, 306] width 786 height 413
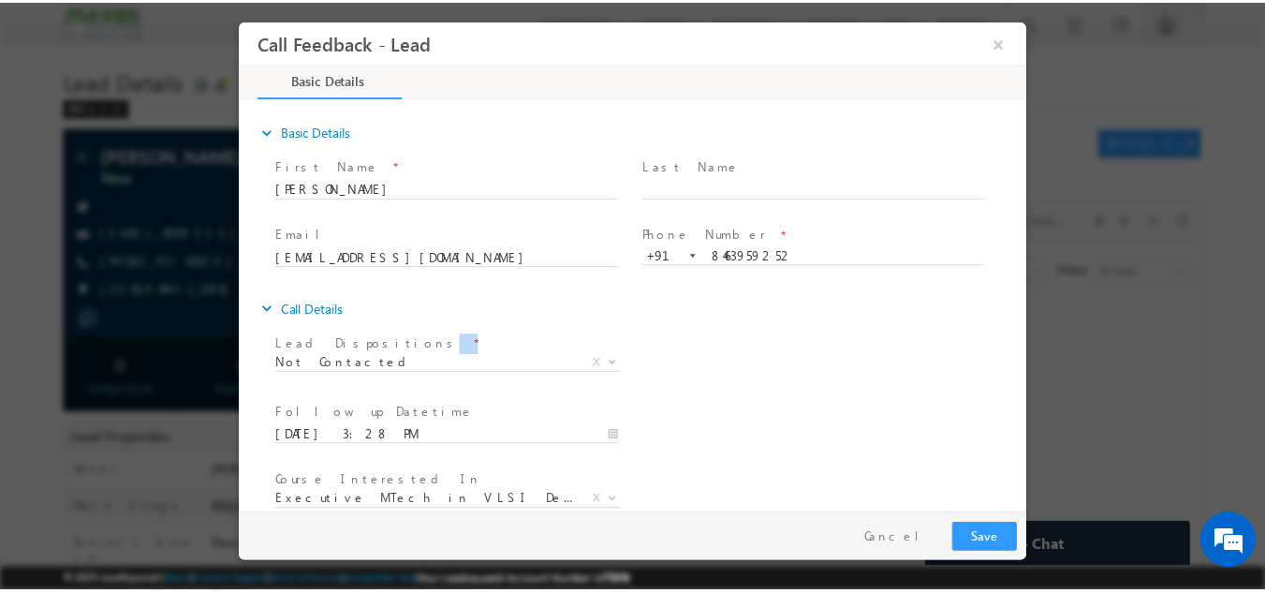
scroll to position [99, 0]
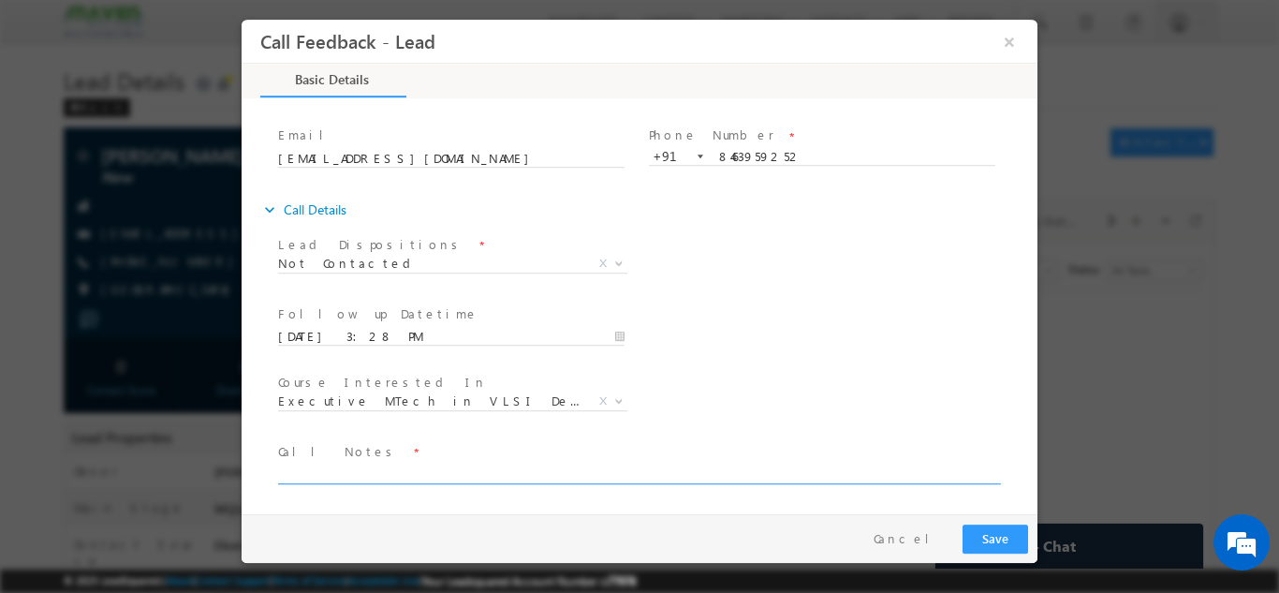
click at [901, 467] on textarea at bounding box center [638, 472] width 720 height 22
type textarea "dnp"
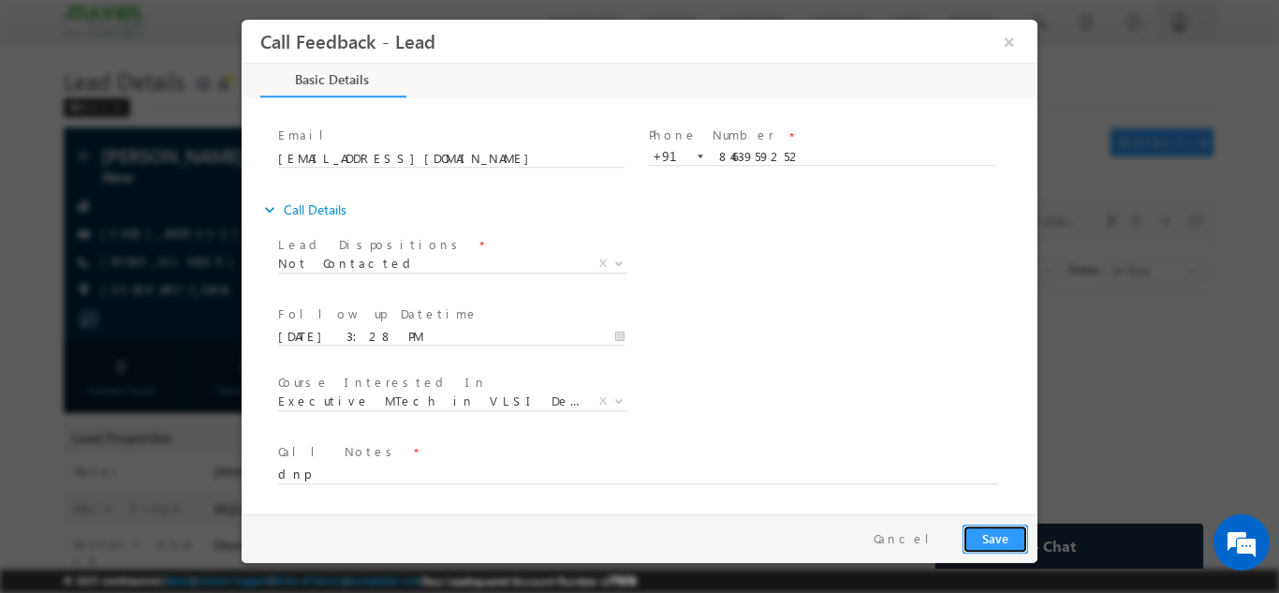
click at [1021, 531] on button "Save" at bounding box center [995, 537] width 66 height 29
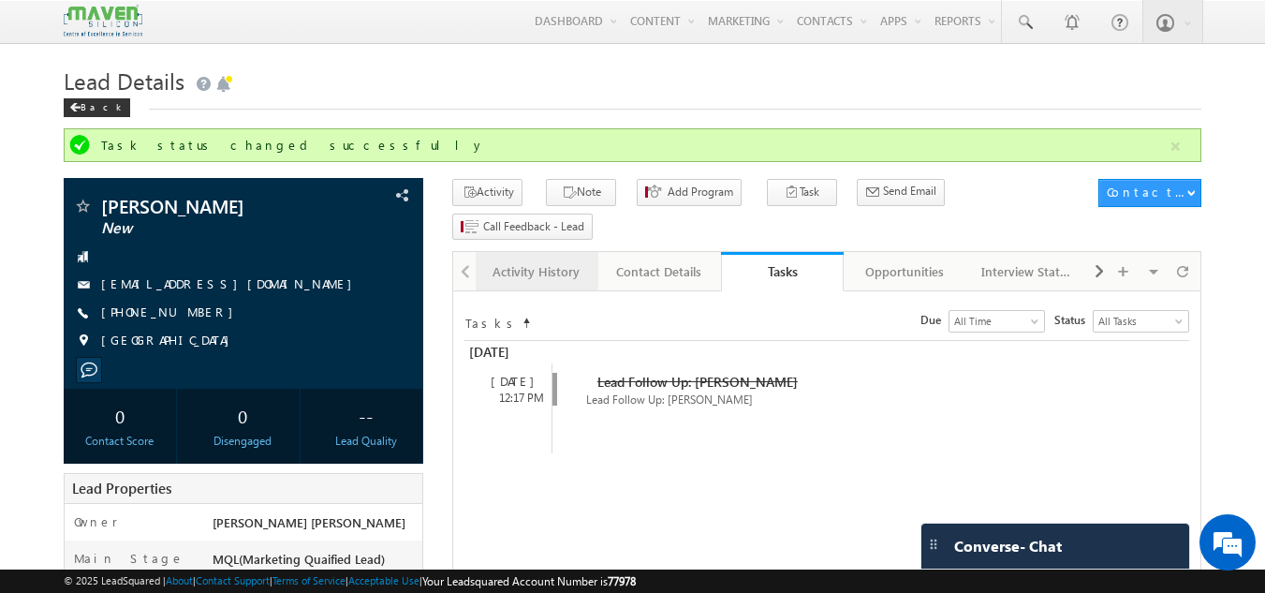
click at [498, 260] on div "Activity History" at bounding box center [535, 271] width 91 height 22
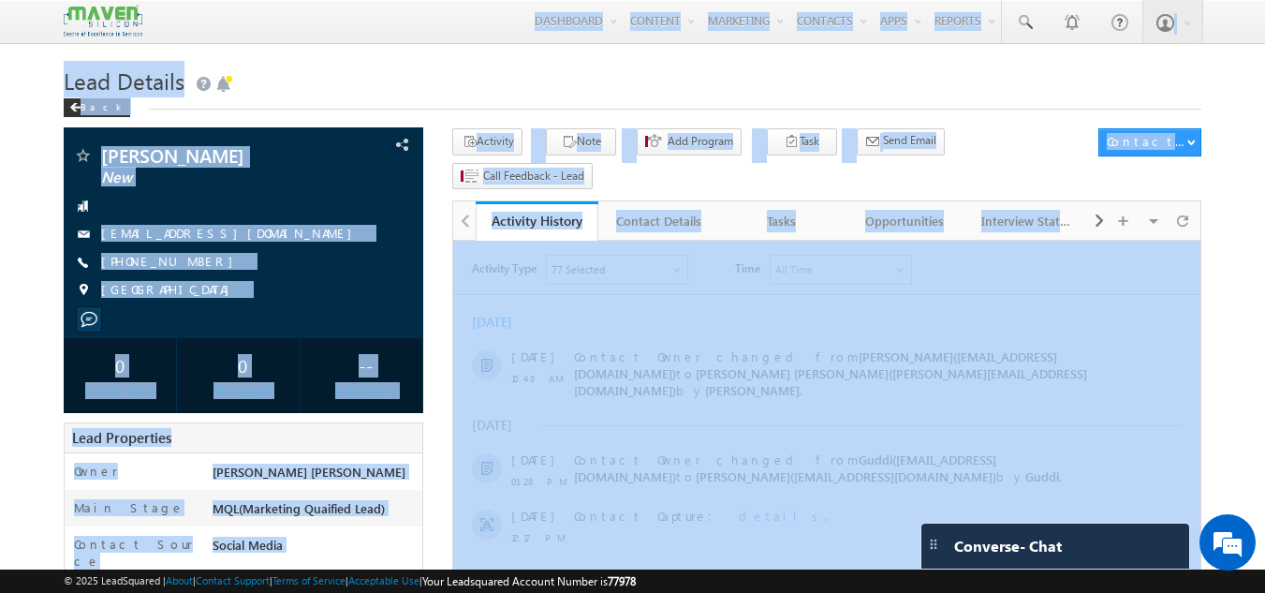
drag, startPoint x: 1263, startPoint y: 282, endPoint x: 1270, endPoint y: -81, distance: 363.3
click at [720, 81] on h1 "Lead Details" at bounding box center [633, 79] width 1138 height 37
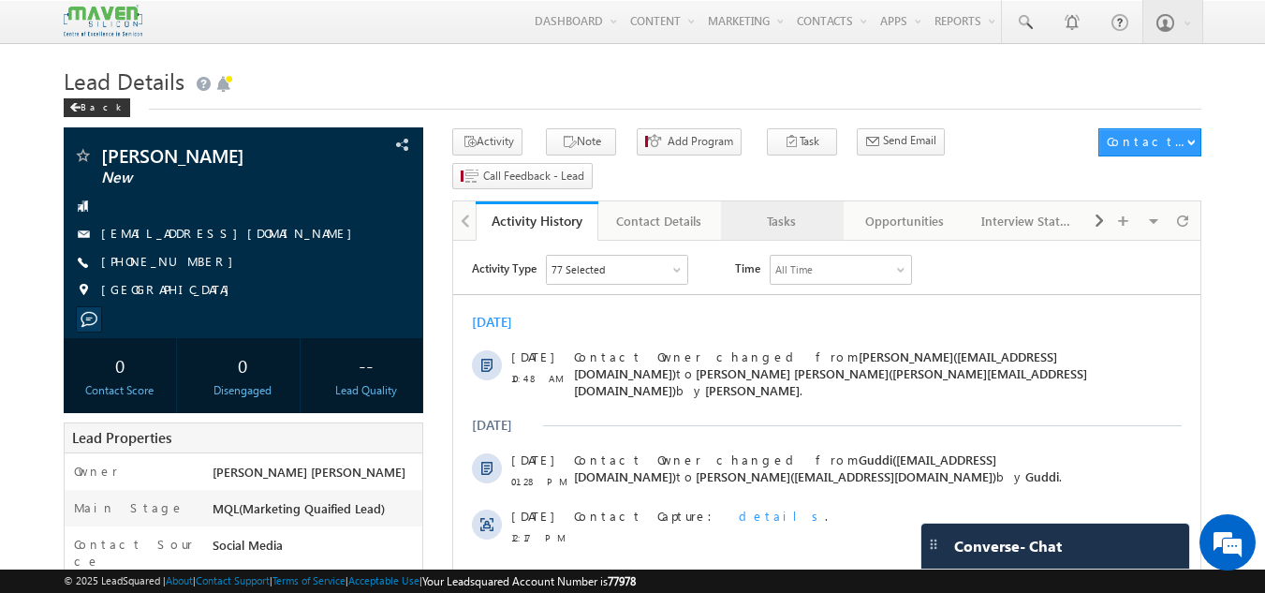
click at [760, 210] on div "Tasks" at bounding box center [781, 221] width 91 height 22
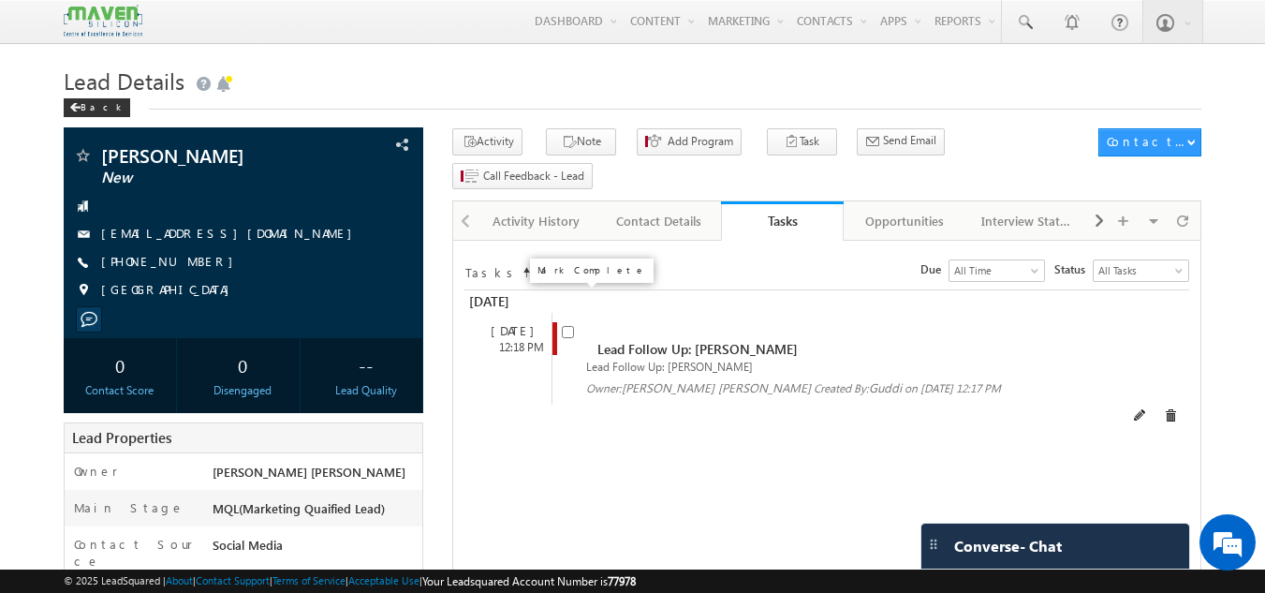
click at [568, 326] on input "checkbox" at bounding box center [568, 332] width 12 height 12
checkbox input "false"
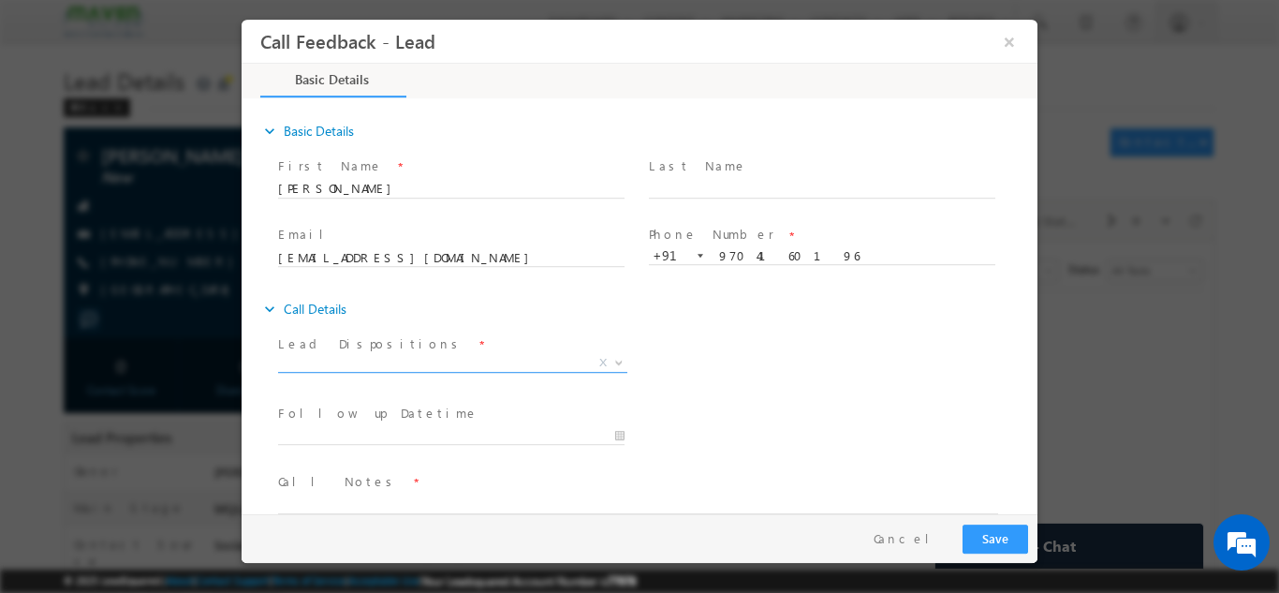
click at [469, 361] on span "X" at bounding box center [452, 362] width 349 height 19
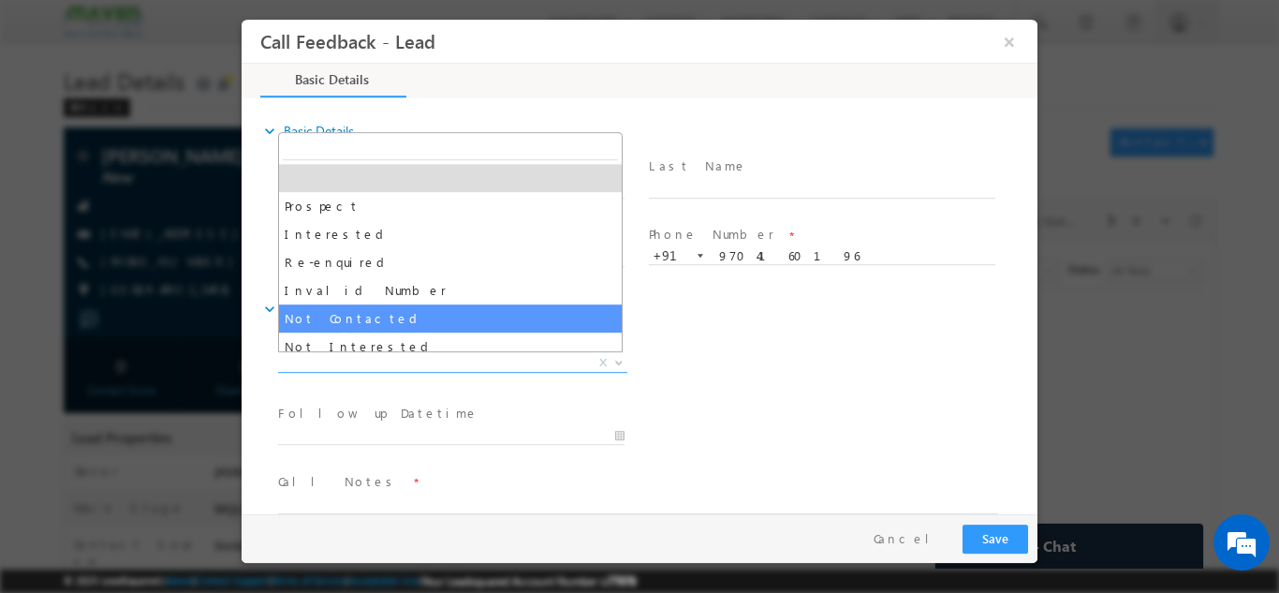
select select "Not Contacted"
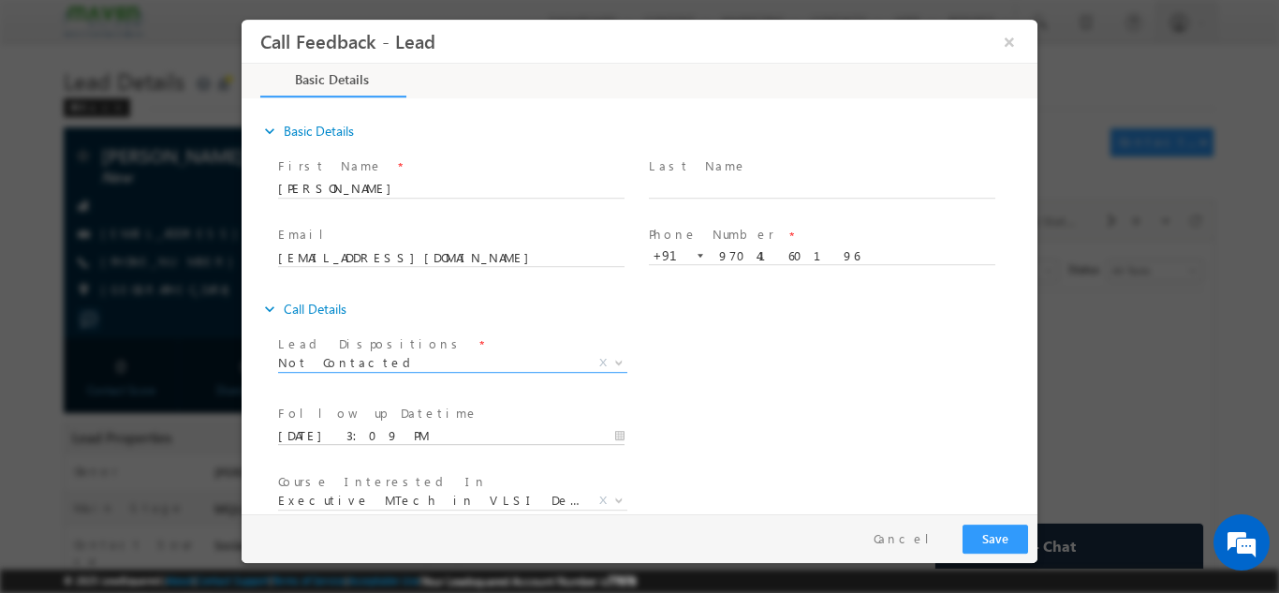
click at [402, 436] on input "03/09/2025 3:09 PM" at bounding box center [451, 435] width 346 height 19
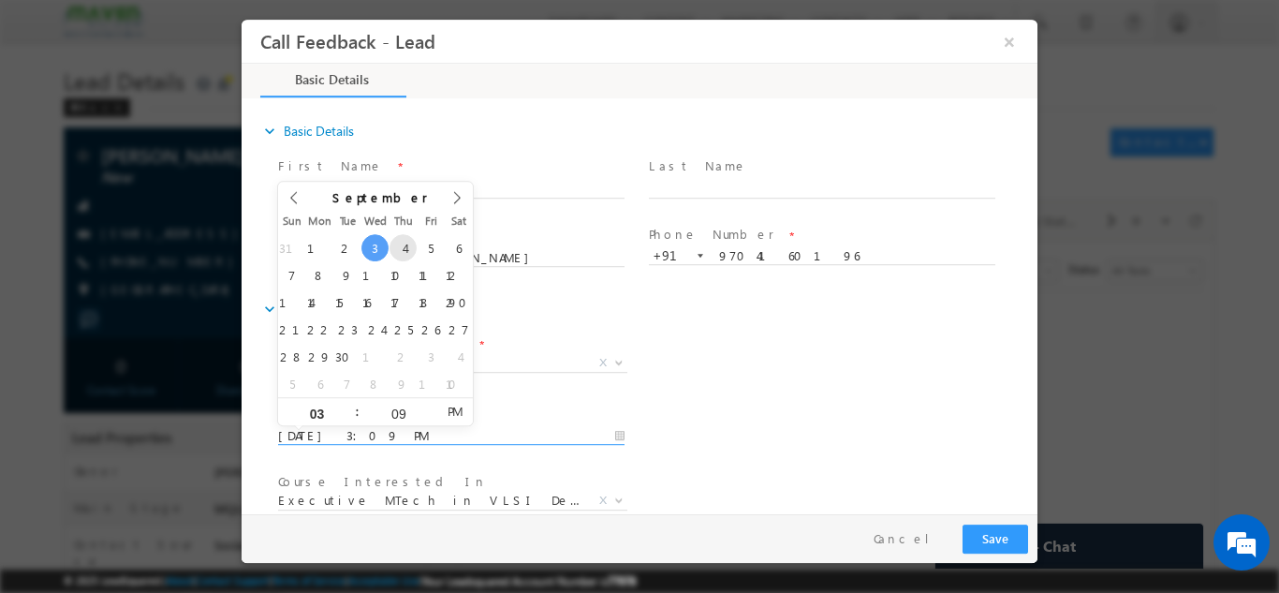
type input "04/09/2025 3:09 PM"
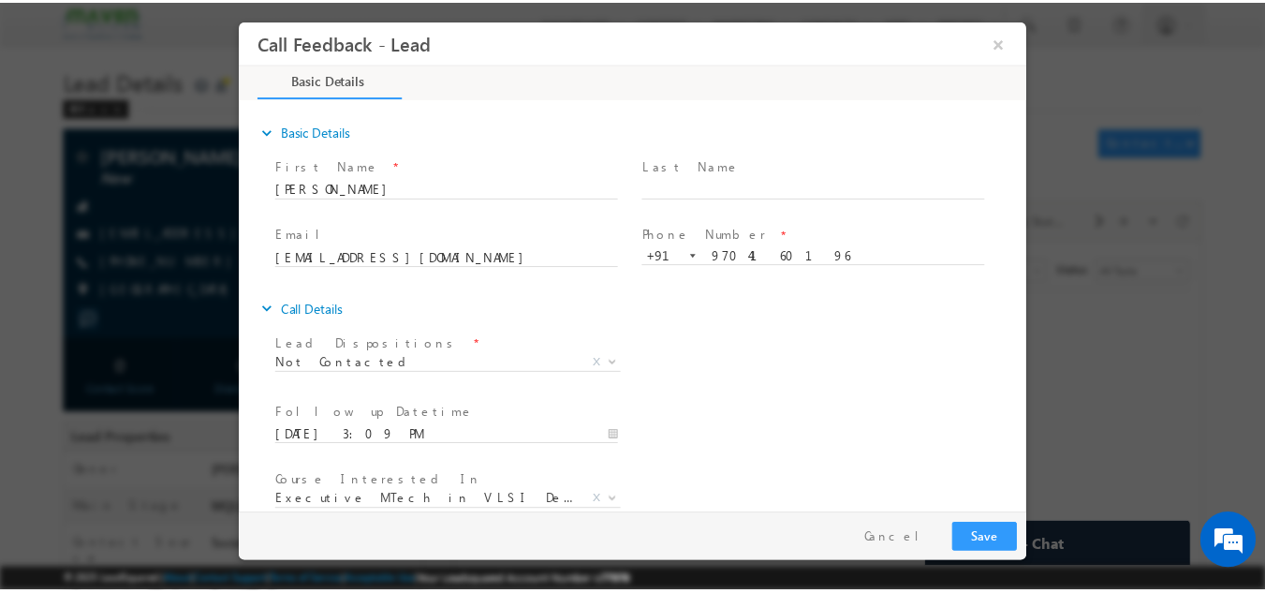
scroll to position [99, 0]
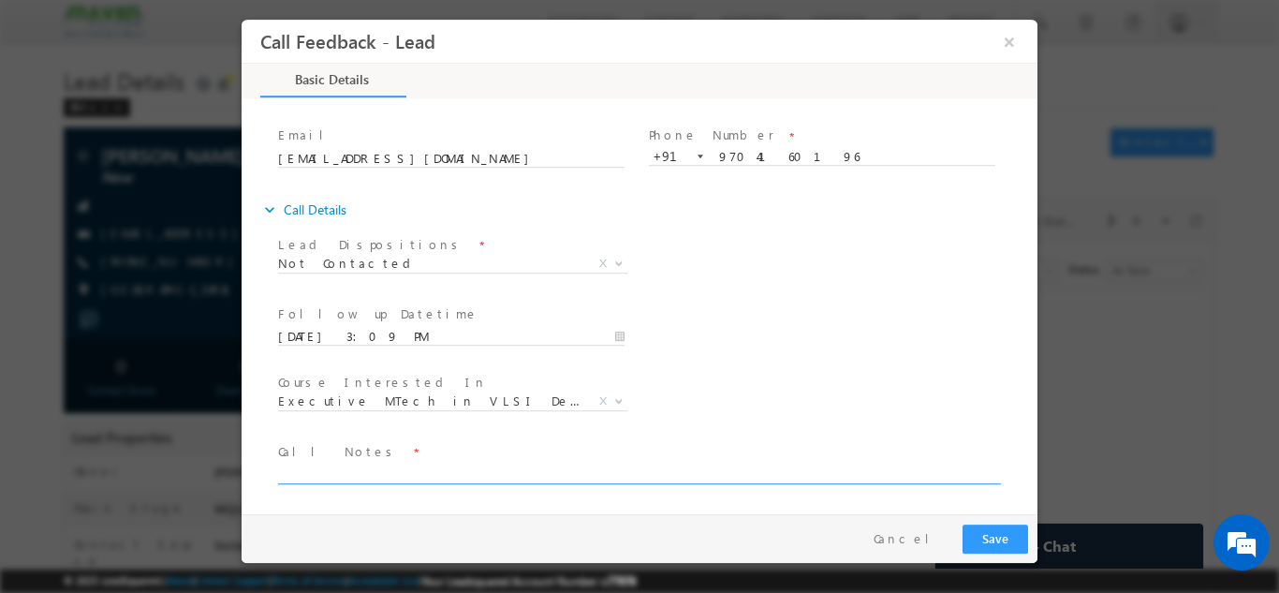
click at [636, 468] on textarea at bounding box center [638, 472] width 720 height 22
type textarea "disconnected"
click at [975, 542] on button "Save" at bounding box center [995, 537] width 66 height 29
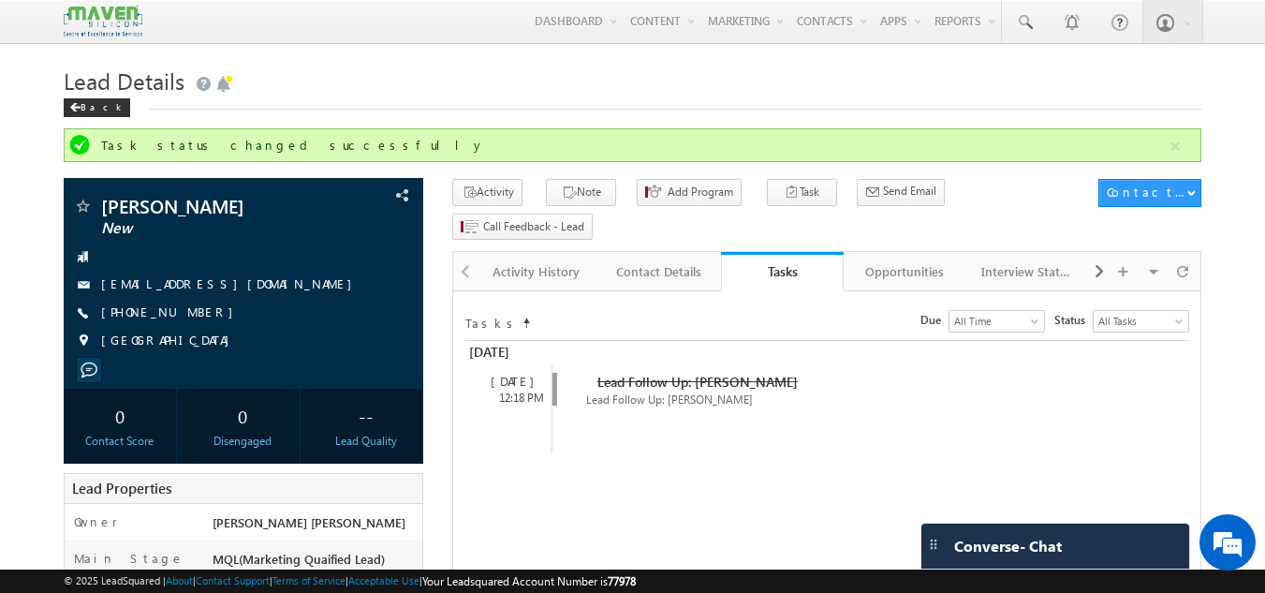
click at [975, 549] on span "Converse - Chat" at bounding box center [1008, 545] width 108 height 17
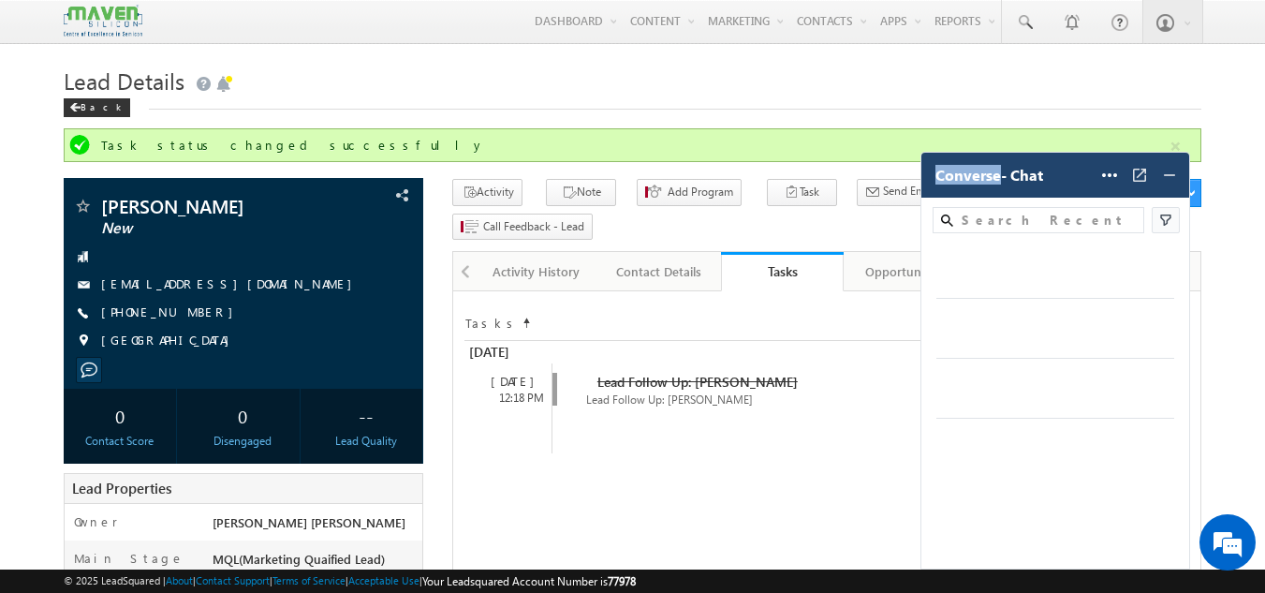
drag, startPoint x: 734, startPoint y: 523, endPoint x: 975, endPoint y: 549, distance: 242.8
click at [975, 549] on div "Converse - Chat Help Settings Settings Notification Sound Converse On Off Carte…" at bounding box center [1055, 360] width 270 height 417
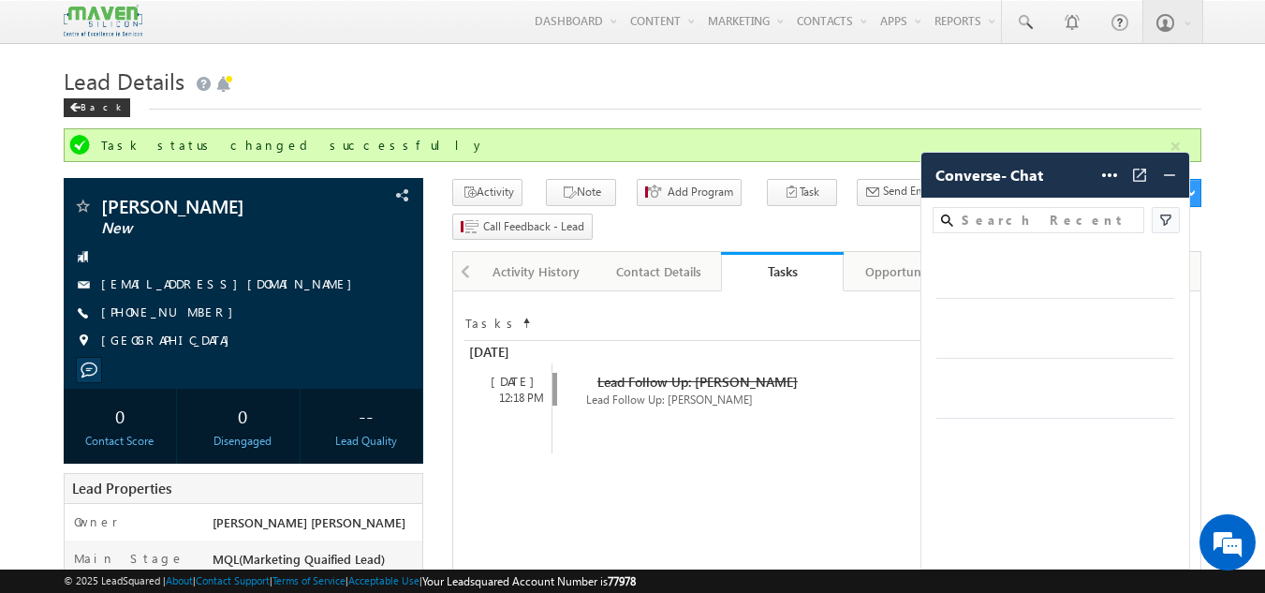
click at [975, 549] on div at bounding box center [1055, 406] width 268 height 334
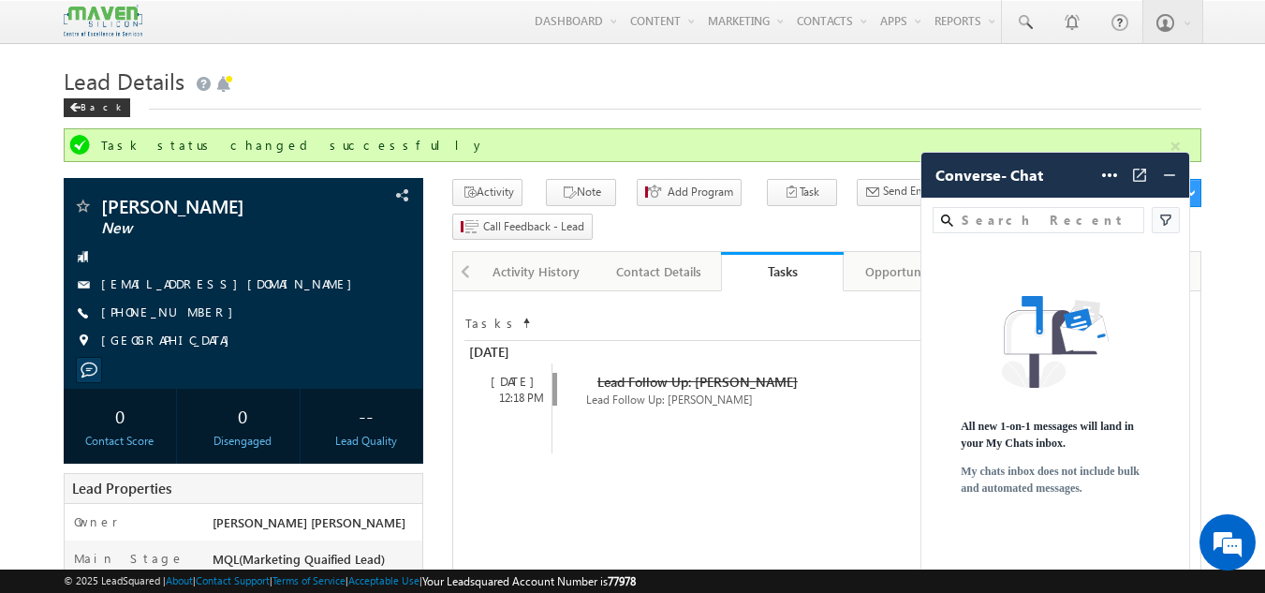
click at [975, 549] on div "All new 1-on-1 messages will land in your My Chats inbox. My chats inbox does n…" at bounding box center [1055, 406] width 268 height 334
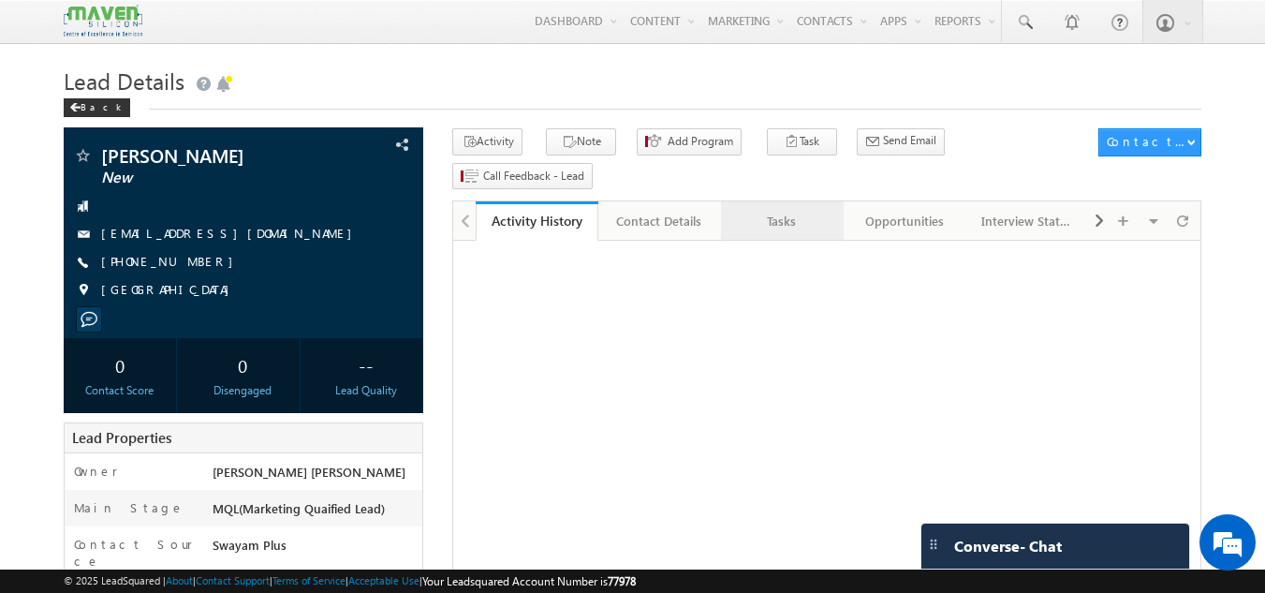
click at [774, 210] on div "Tasks" at bounding box center [781, 221] width 91 height 22
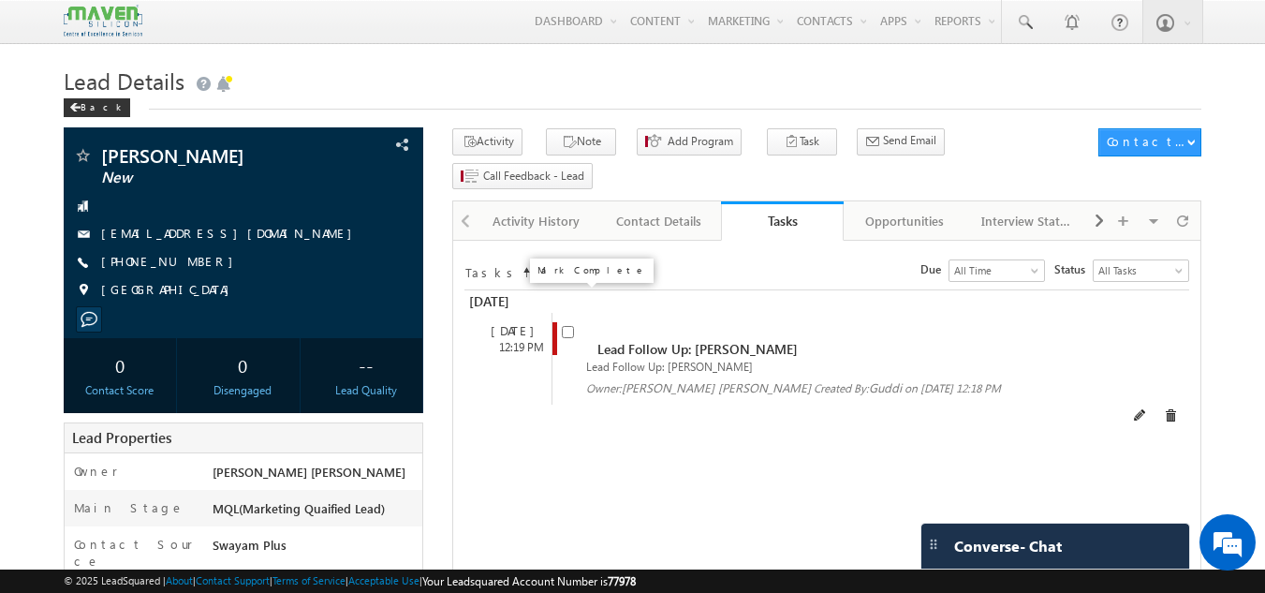
click at [567, 326] on input "checkbox" at bounding box center [568, 332] width 12 height 12
checkbox input "false"
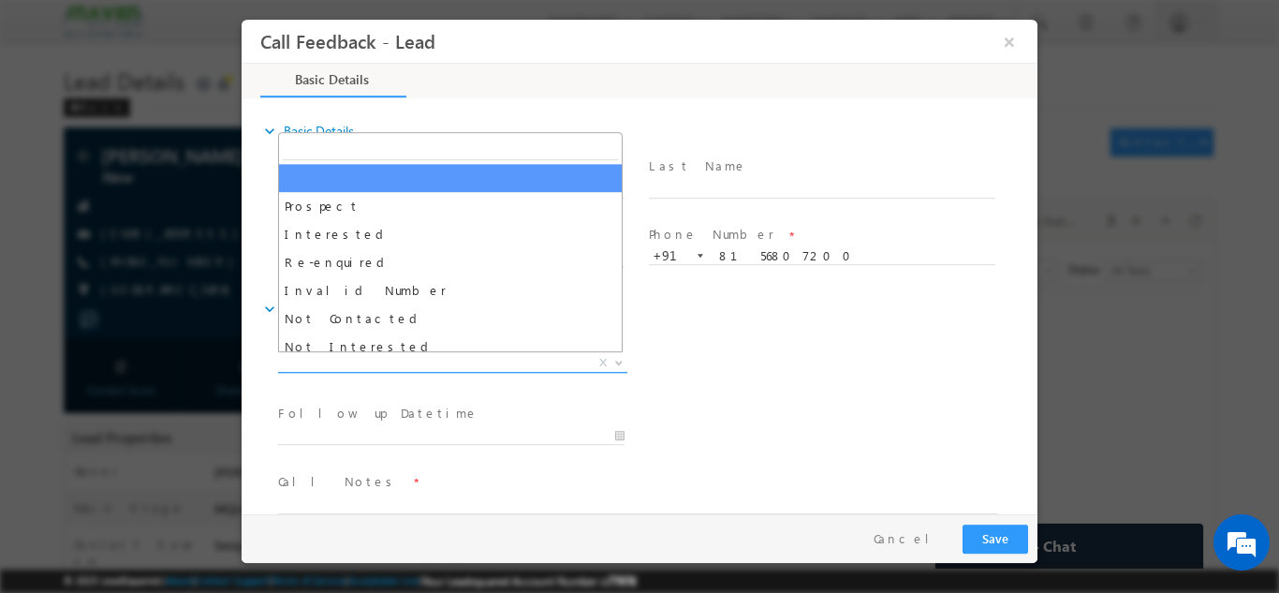
click at [514, 363] on span "X" at bounding box center [452, 362] width 349 height 19
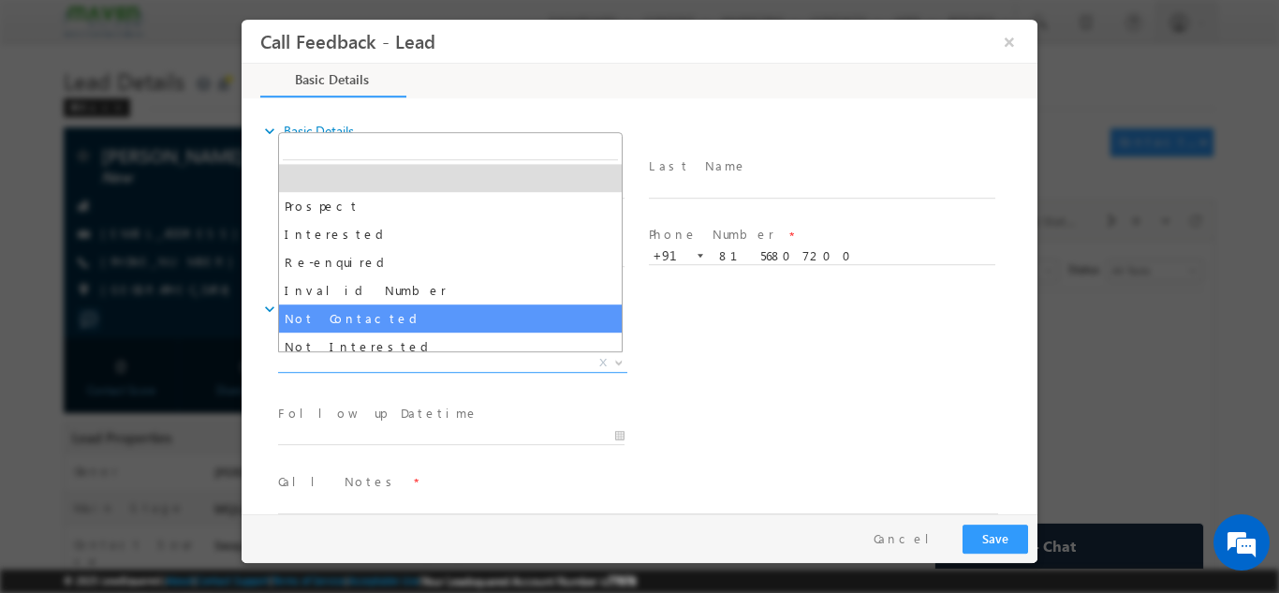
select select "Not Contacted"
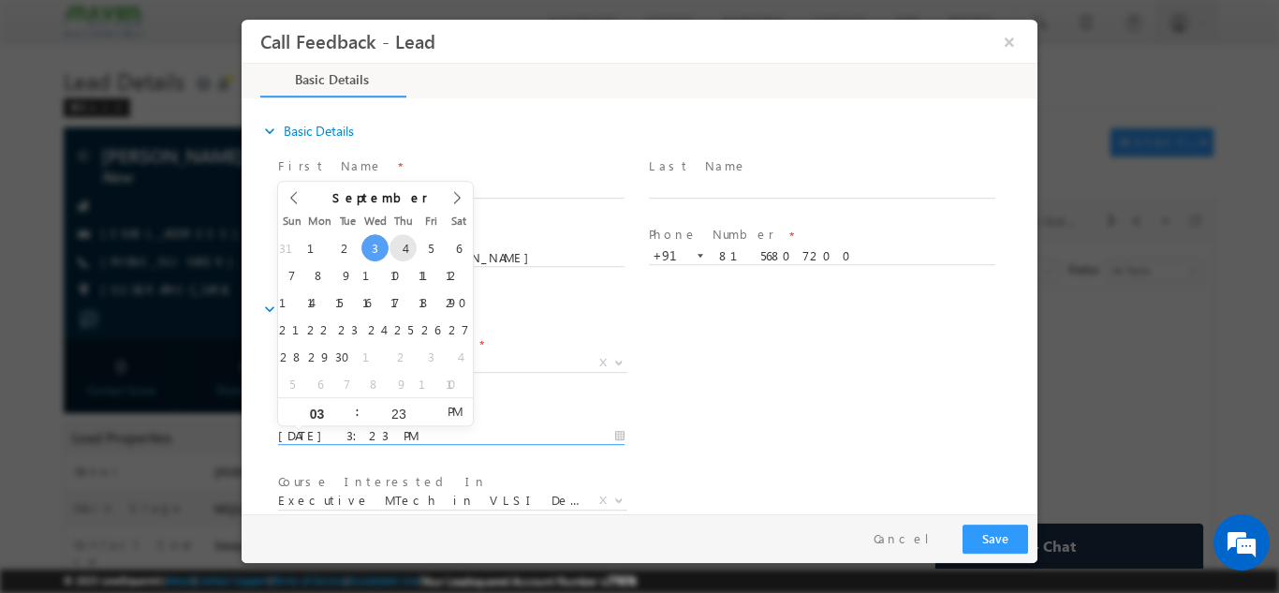
drag, startPoint x: 378, startPoint y: 434, endPoint x: 401, endPoint y: 236, distance: 199.7
click at [401, 236] on body "Call Feedback - Lead × Basic Details" at bounding box center [639, 266] width 796 height 494
type input "04/09/2025 3:23 PM"
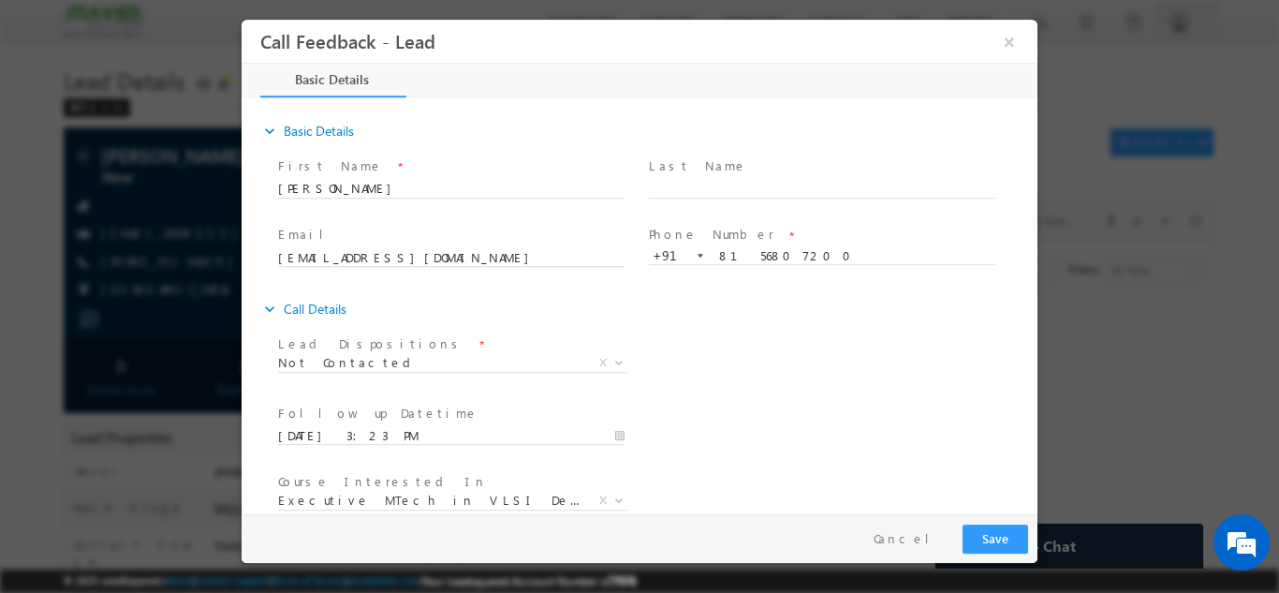
click at [823, 370] on div "Lead Dispositions * Prospect Interested Re-enquired Invalid Number Not Contacte…" at bounding box center [655, 363] width 763 height 69
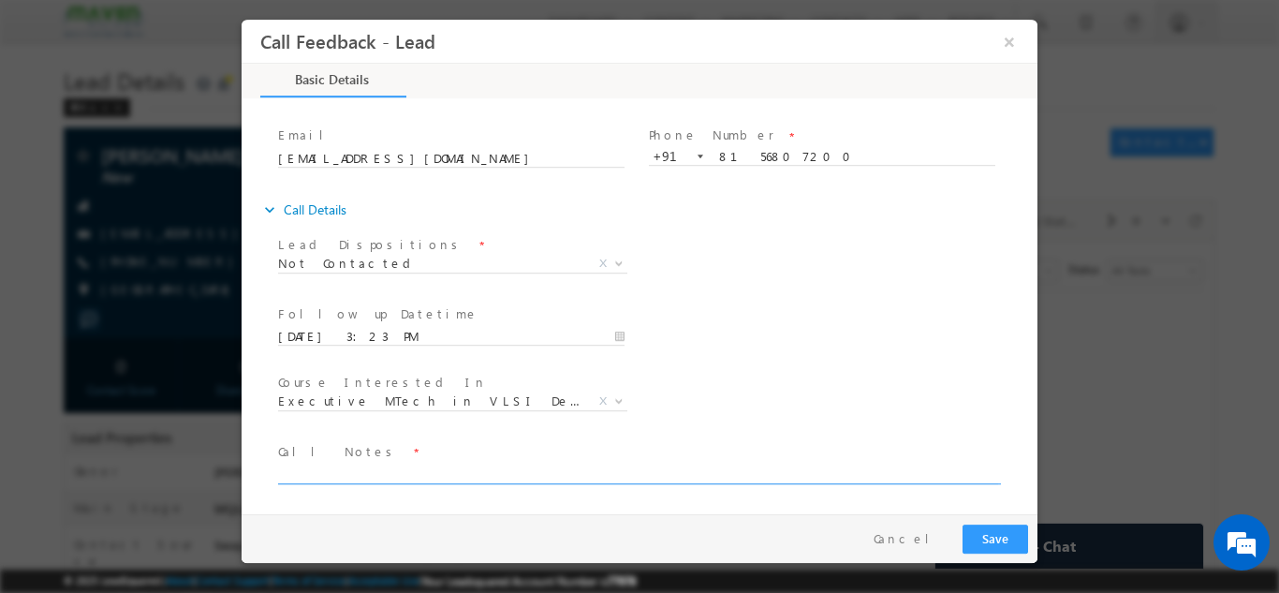
click at [698, 464] on textarea at bounding box center [638, 472] width 720 height 22
type textarea "dnp"
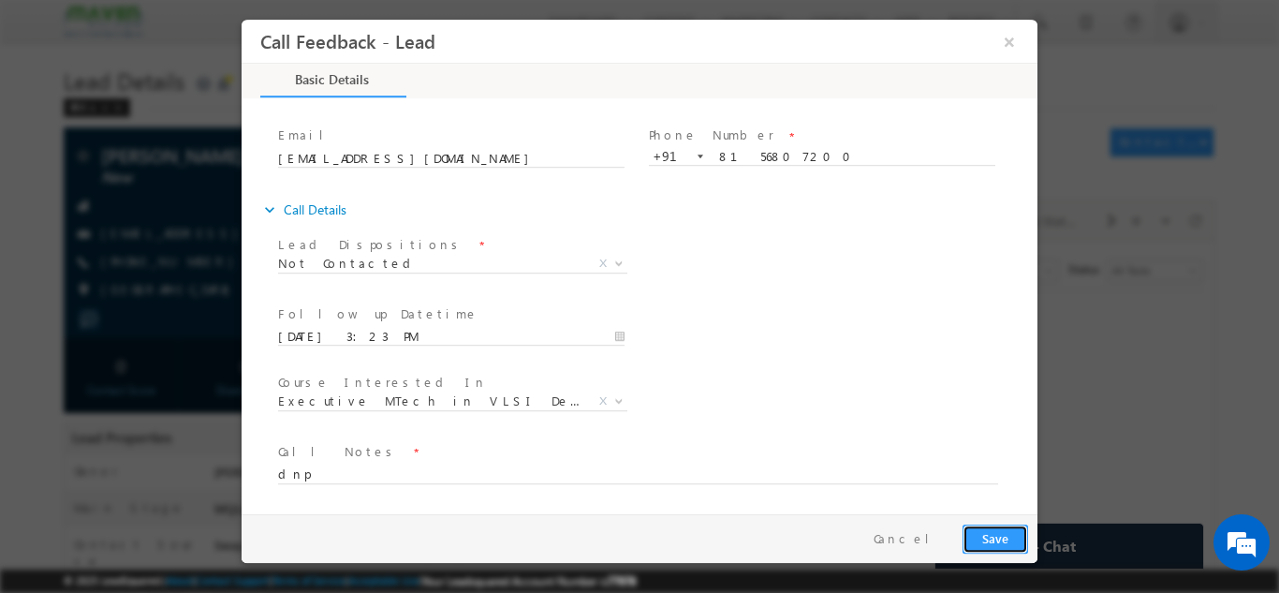
click at [998, 535] on button "Save" at bounding box center [995, 537] width 66 height 29
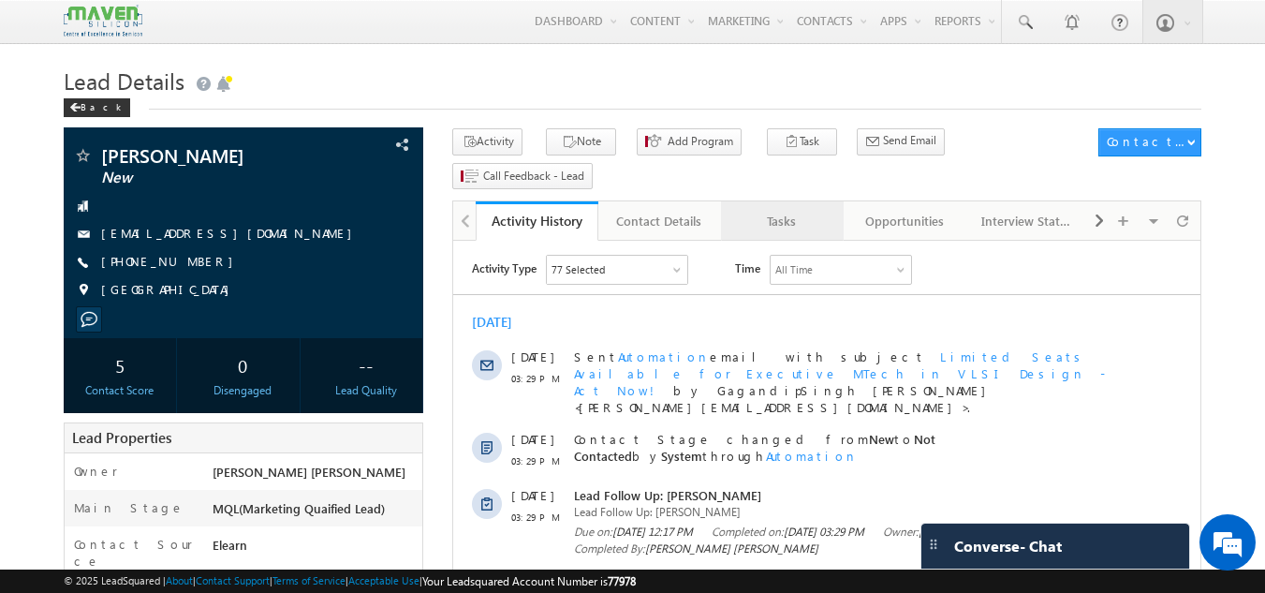
click at [763, 210] on div "Tasks" at bounding box center [781, 221] width 91 height 22
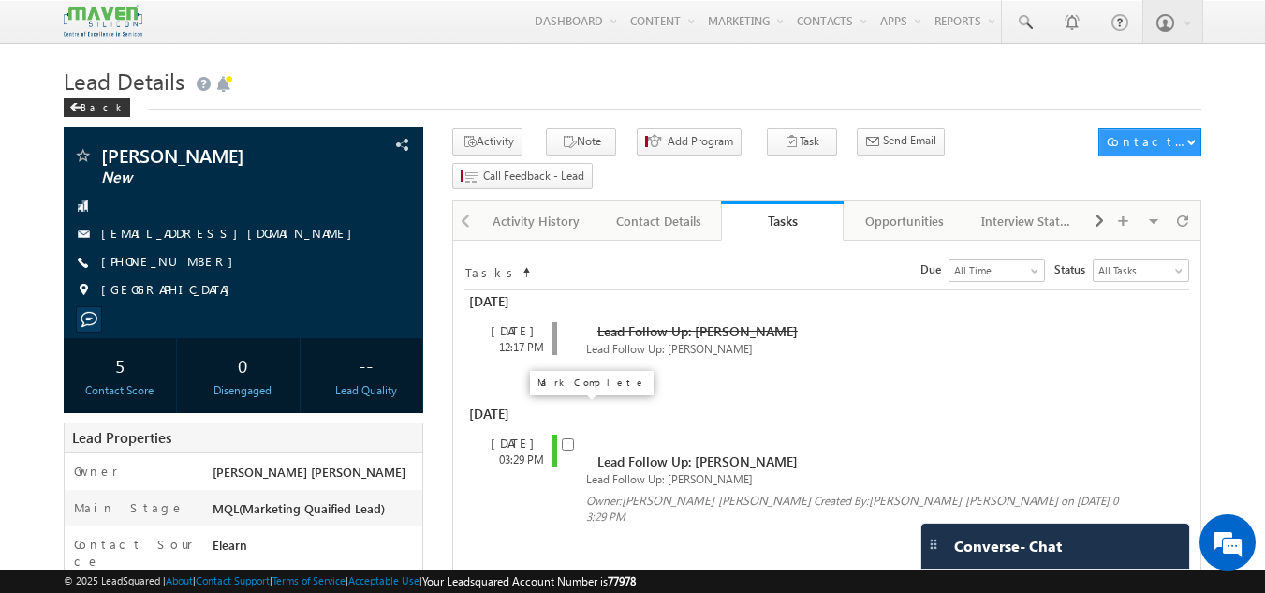
click at [563, 438] on input "checkbox" at bounding box center [568, 444] width 12 height 12
checkbox input "false"
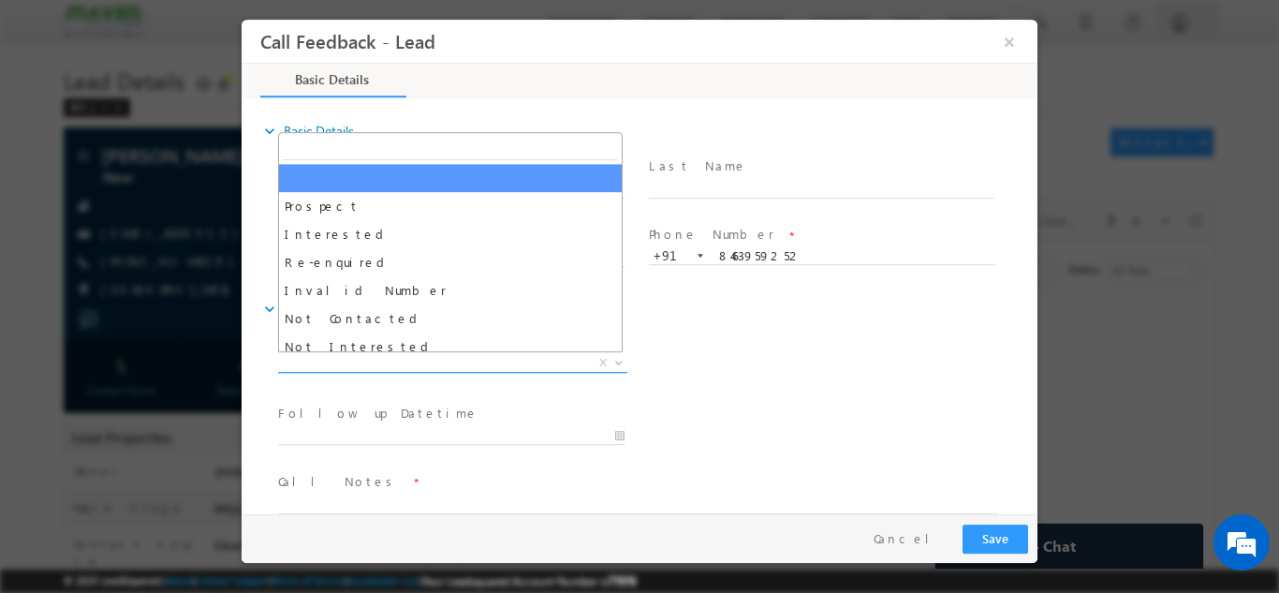
click at [527, 357] on span "X" at bounding box center [452, 362] width 349 height 19
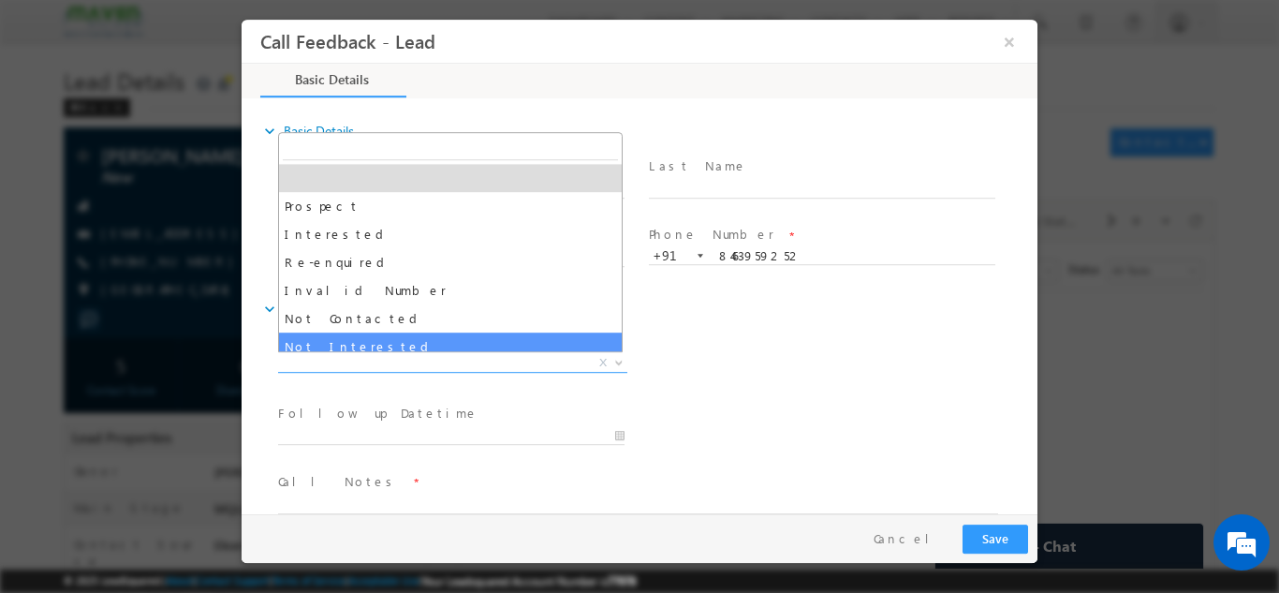
click at [476, 350] on span "Prospect Interested Re-enquired Invalid Number Not Contacted Not Interested In …" at bounding box center [450, 241] width 344 height 220
select select "Not Interested"
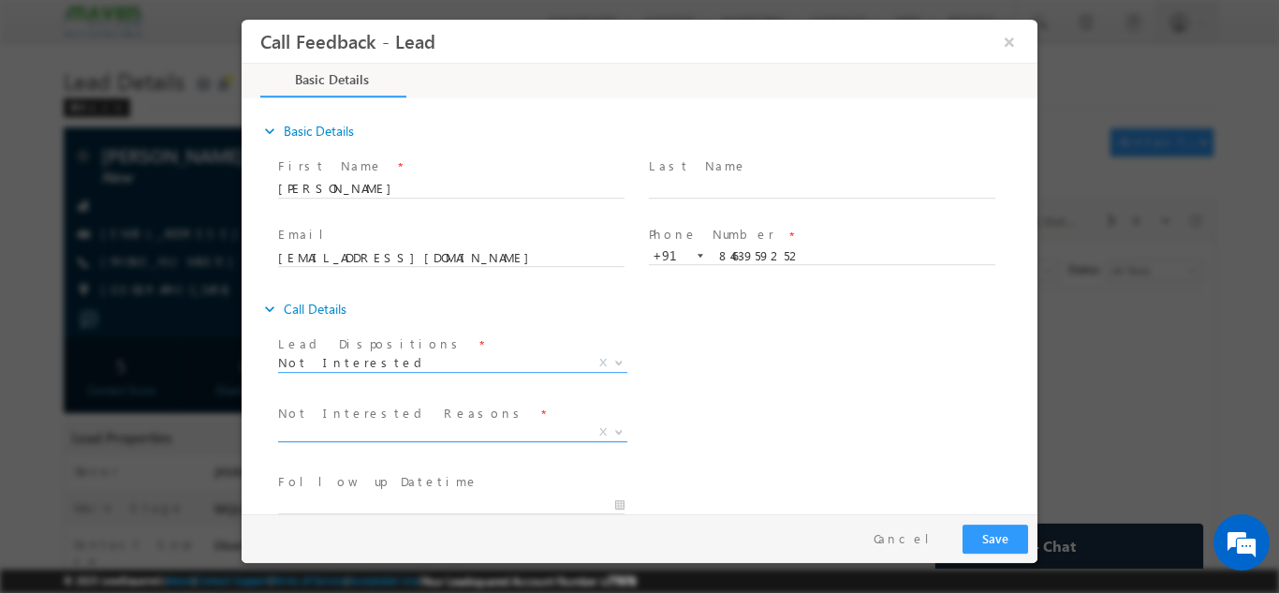
click at [413, 423] on span "X" at bounding box center [452, 431] width 349 height 19
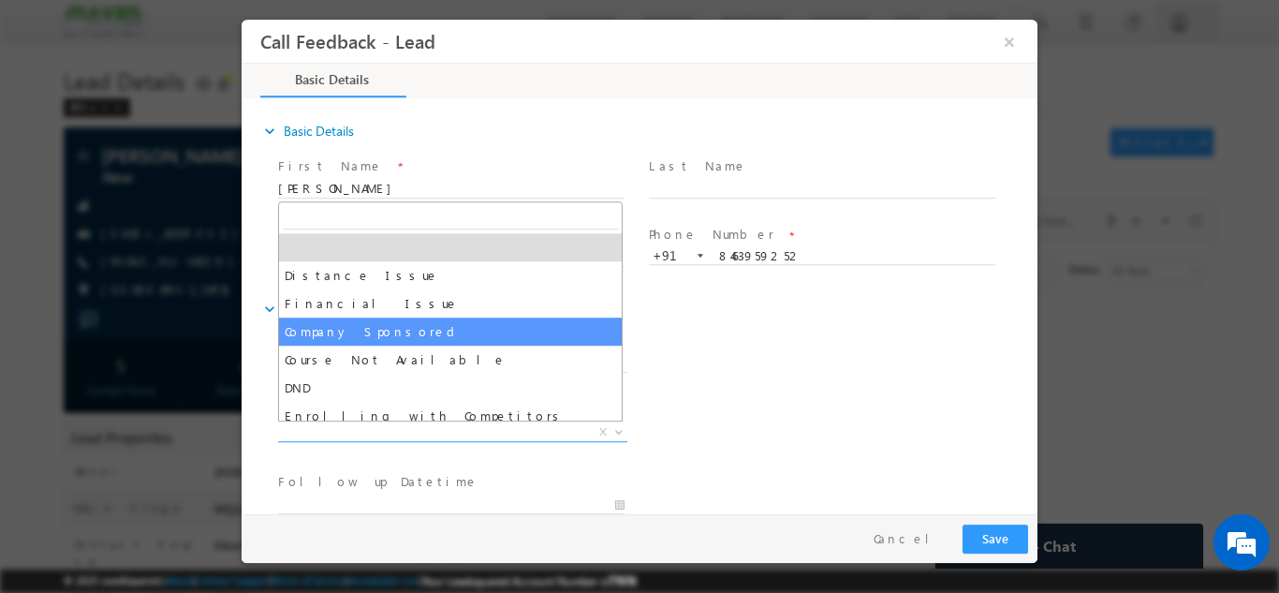
scroll to position [37, 0]
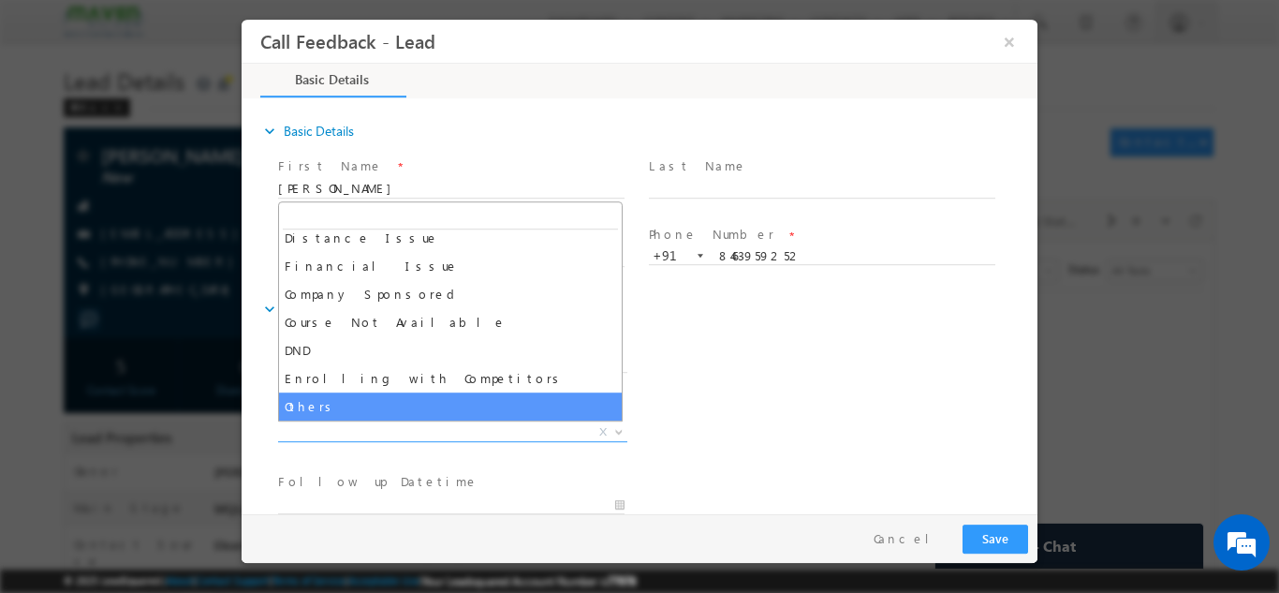
select select "Others"
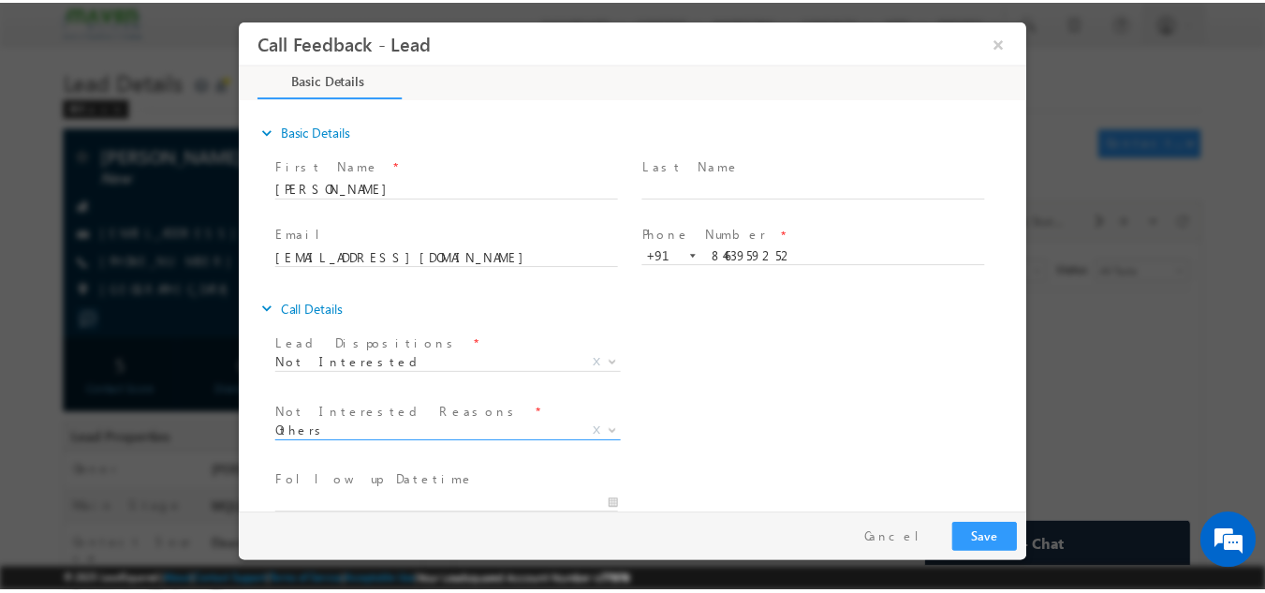
scroll to position [168, 0]
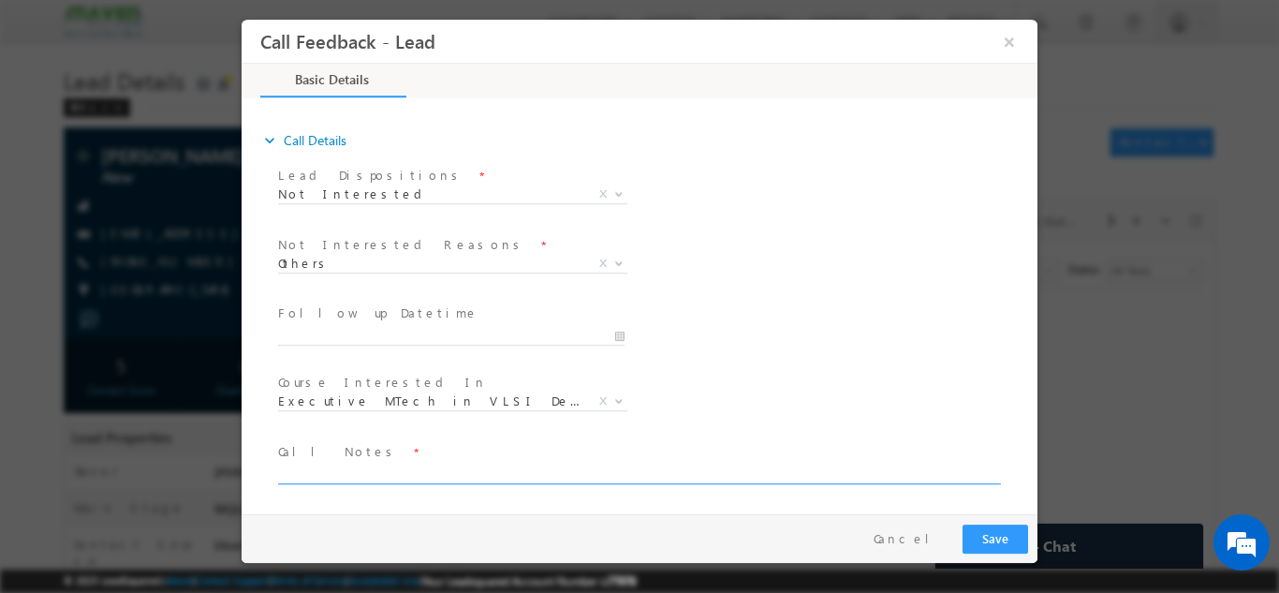
click at [725, 477] on textarea at bounding box center [638, 472] width 720 height 22
type textarea "not int."
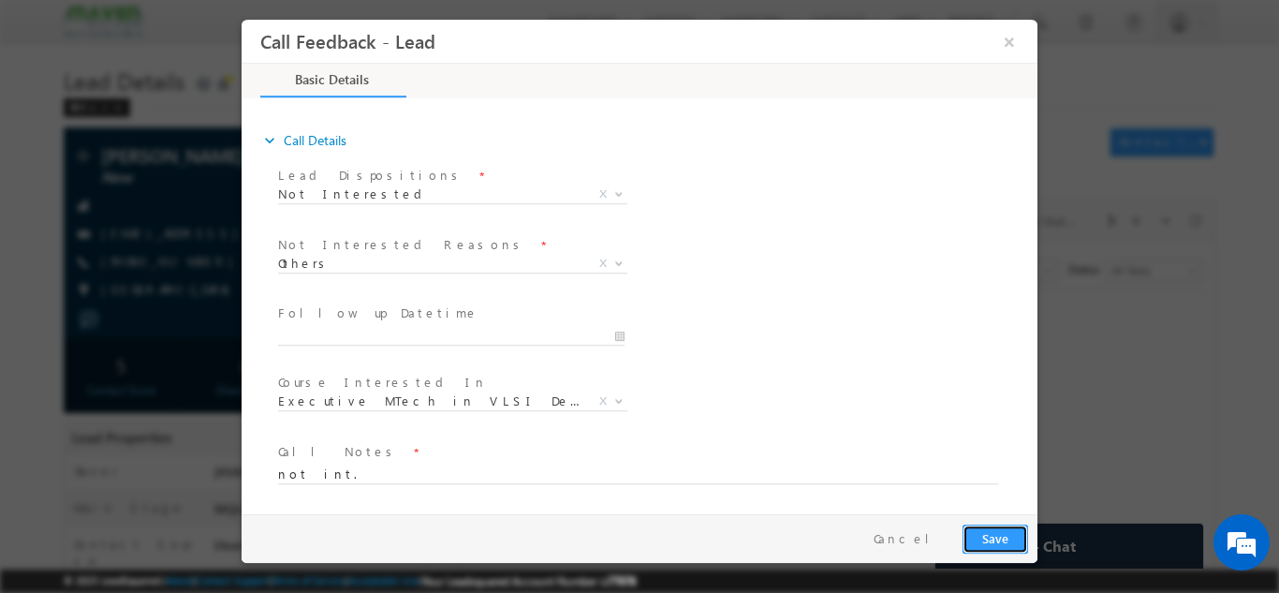
click at [982, 530] on button "Save" at bounding box center [995, 537] width 66 height 29
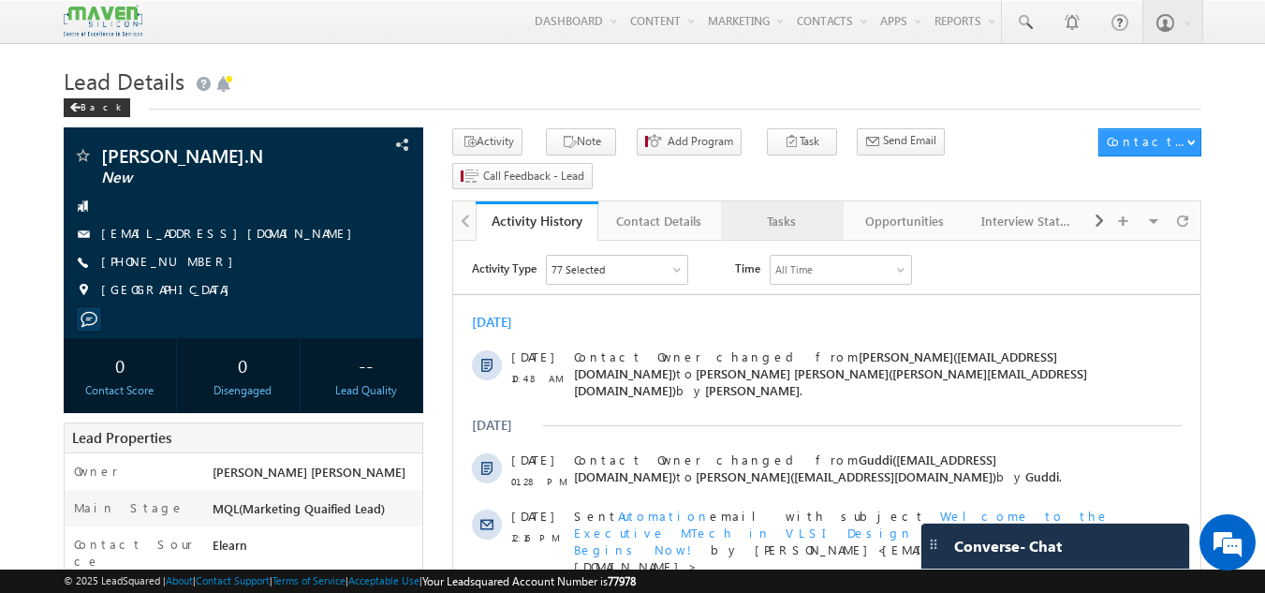
click at [768, 210] on div "Tasks" at bounding box center [781, 221] width 91 height 22
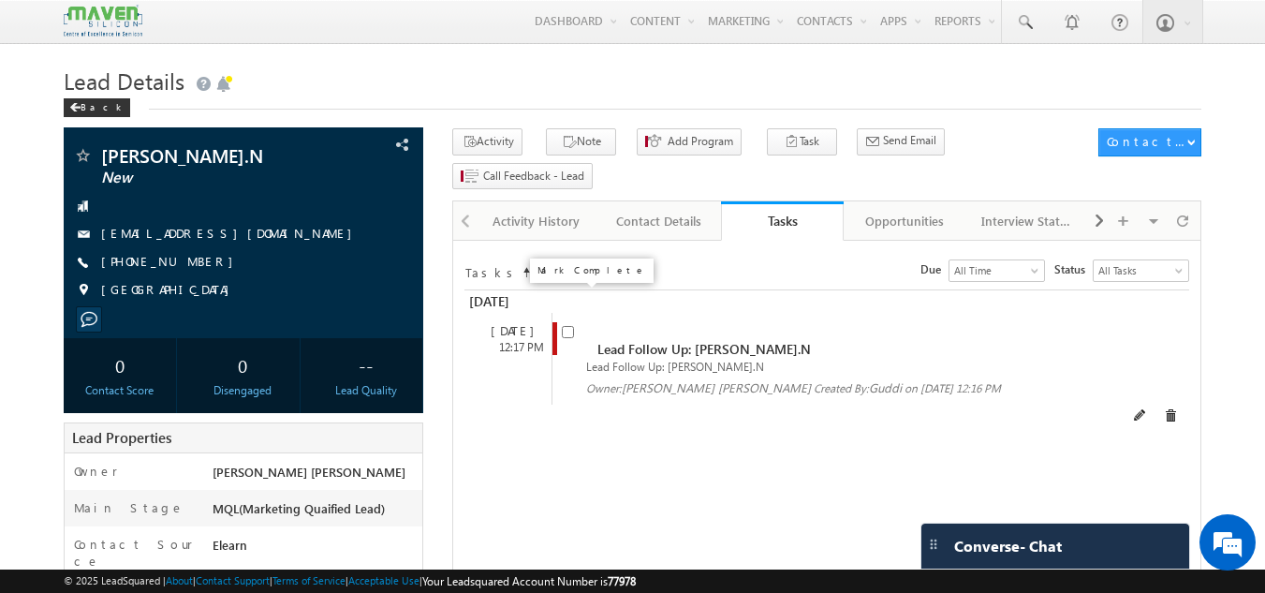
click at [565, 326] on input "checkbox" at bounding box center [568, 332] width 12 height 12
checkbox input "false"
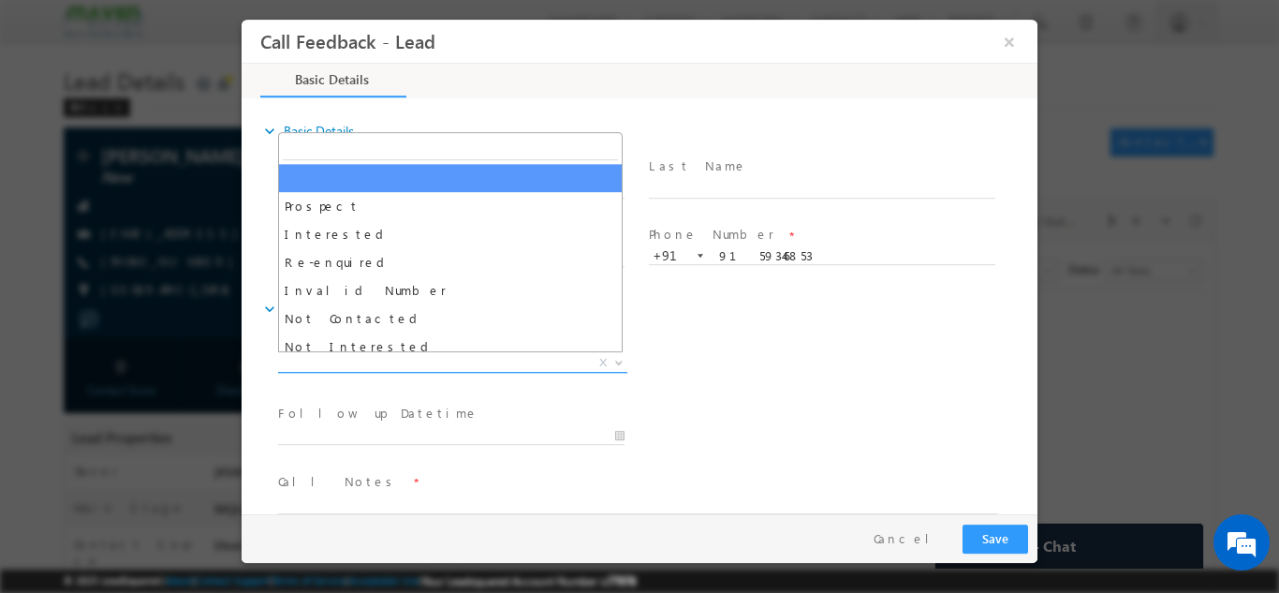
click at [437, 358] on span "X" at bounding box center [452, 362] width 349 height 19
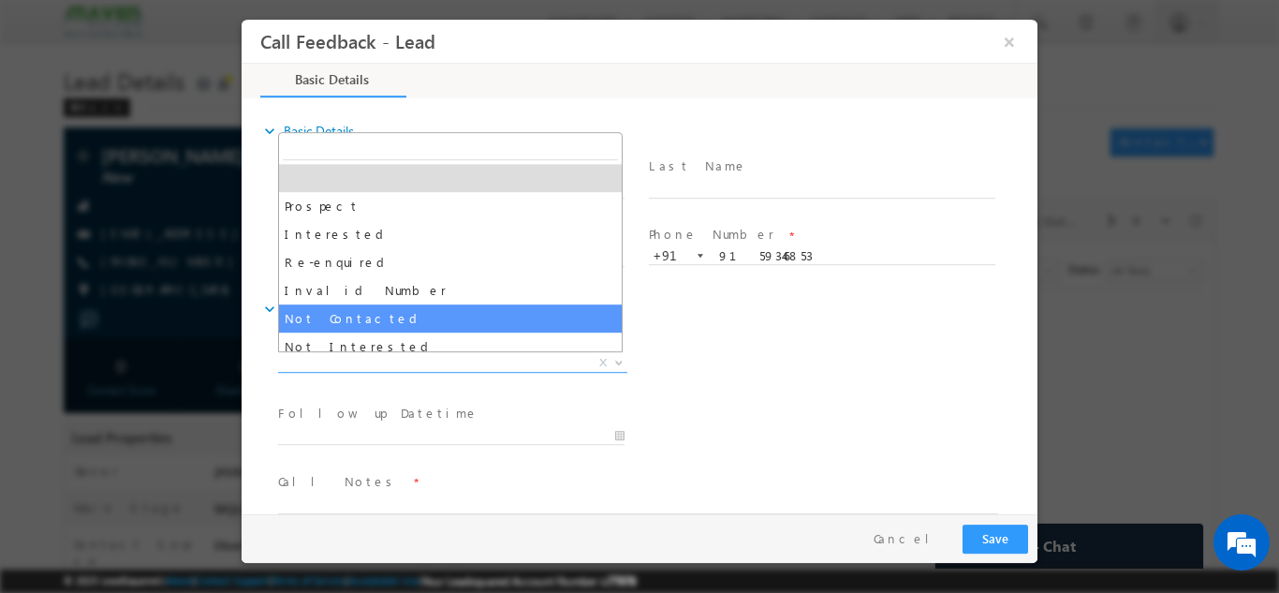
select select "Not Contacted"
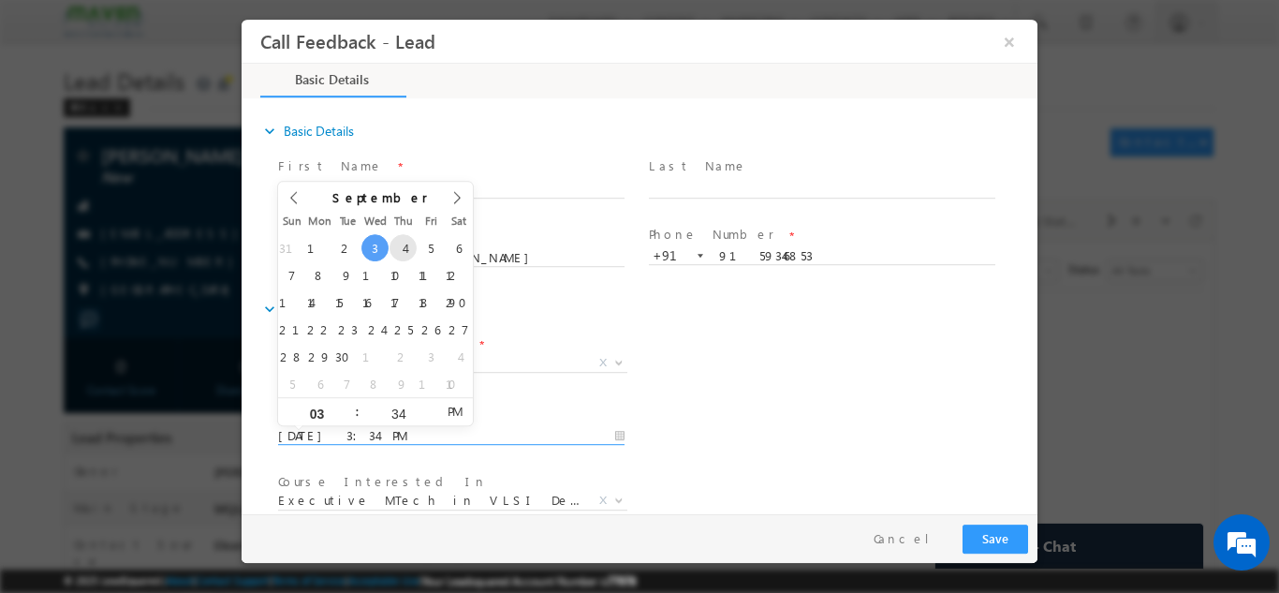
drag, startPoint x: 365, startPoint y: 432, endPoint x: 400, endPoint y: 246, distance: 189.5
click at [400, 246] on body "Call Feedback - Lead × Basic Details" at bounding box center [639, 266] width 796 height 494
type input "04/09/2025 3:34 PM"
drag, startPoint x: 400, startPoint y: 246, endPoint x: 730, endPoint y: 417, distance: 372.2
click at [730, 417] on div "Follow up Datetime * 04/09/2025 3:34 PM Program Type * Long Term Short Term X" at bounding box center [655, 433] width 763 height 69
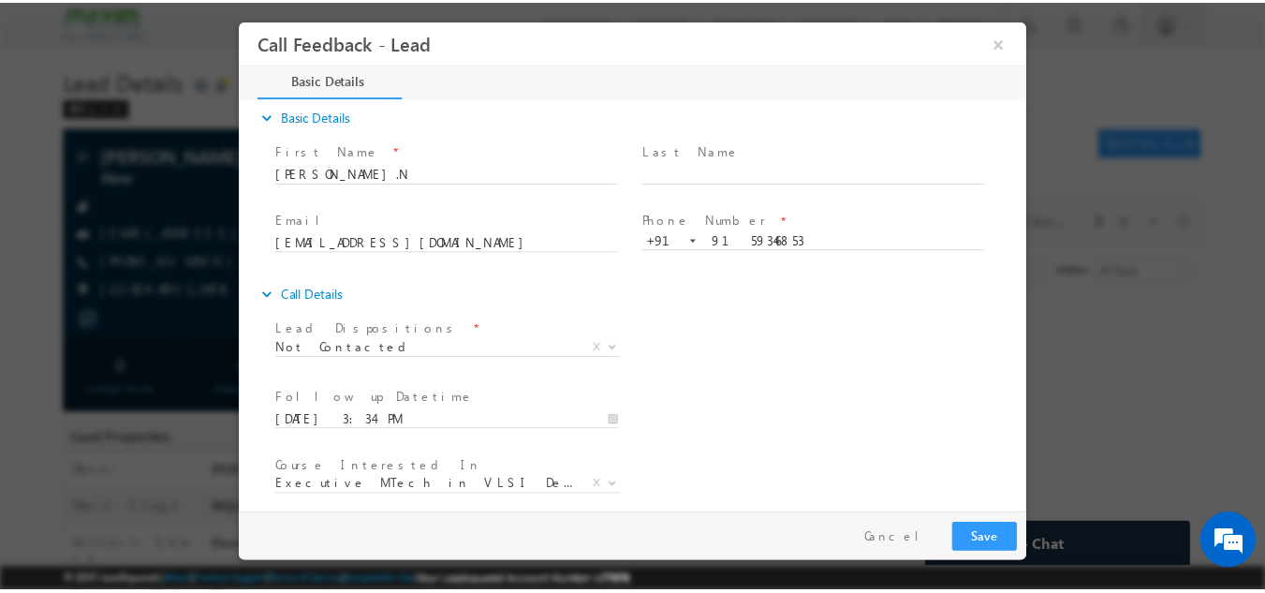
scroll to position [99, 0]
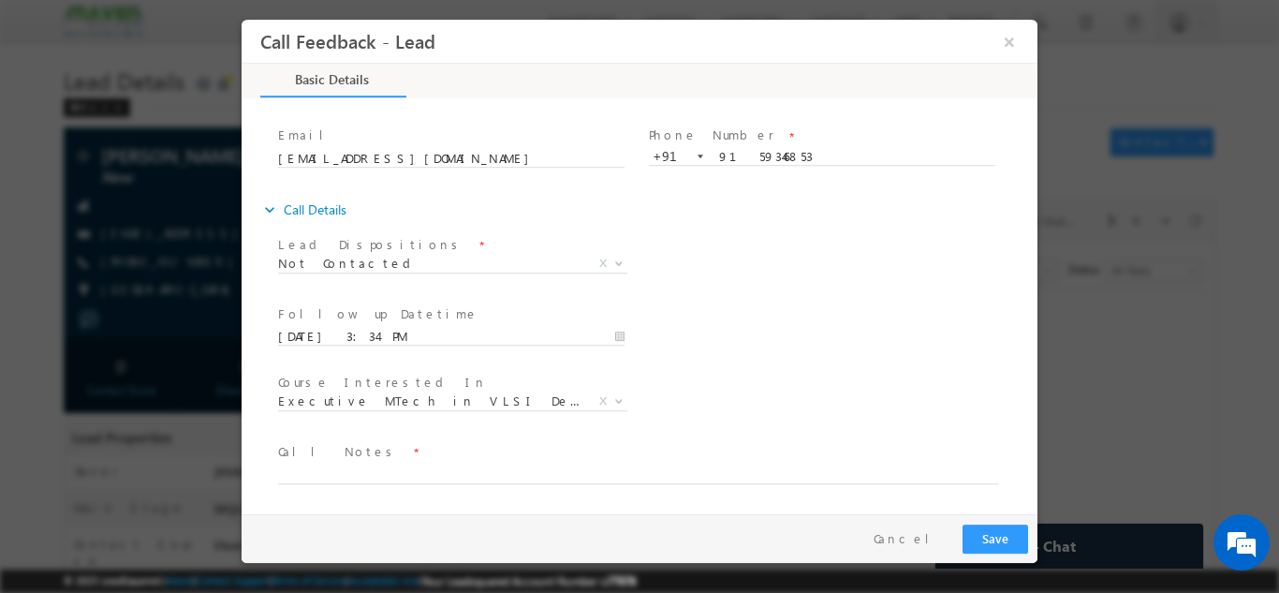
drag, startPoint x: 1030, startPoint y: 416, endPoint x: 1285, endPoint y: 589, distance: 308.7
click at [831, 467] on textarea at bounding box center [638, 472] width 720 height 22
type textarea "dnp"
click at [1001, 533] on button "Save" at bounding box center [995, 537] width 66 height 29
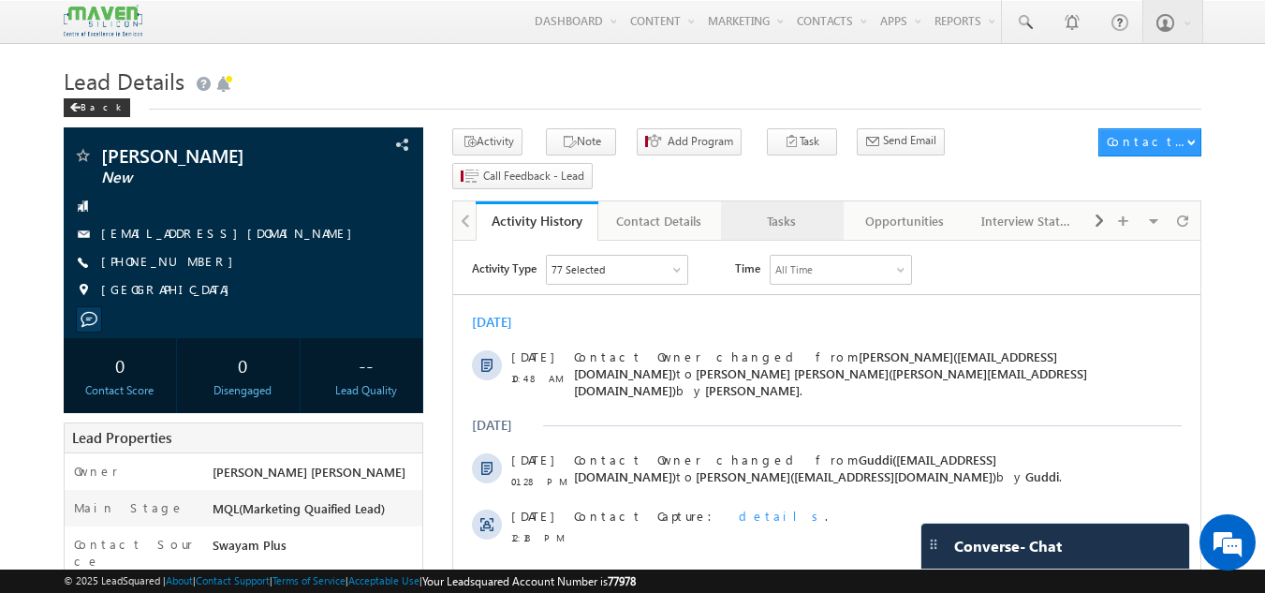
click at [796, 210] on div "Tasks" at bounding box center [781, 221] width 91 height 22
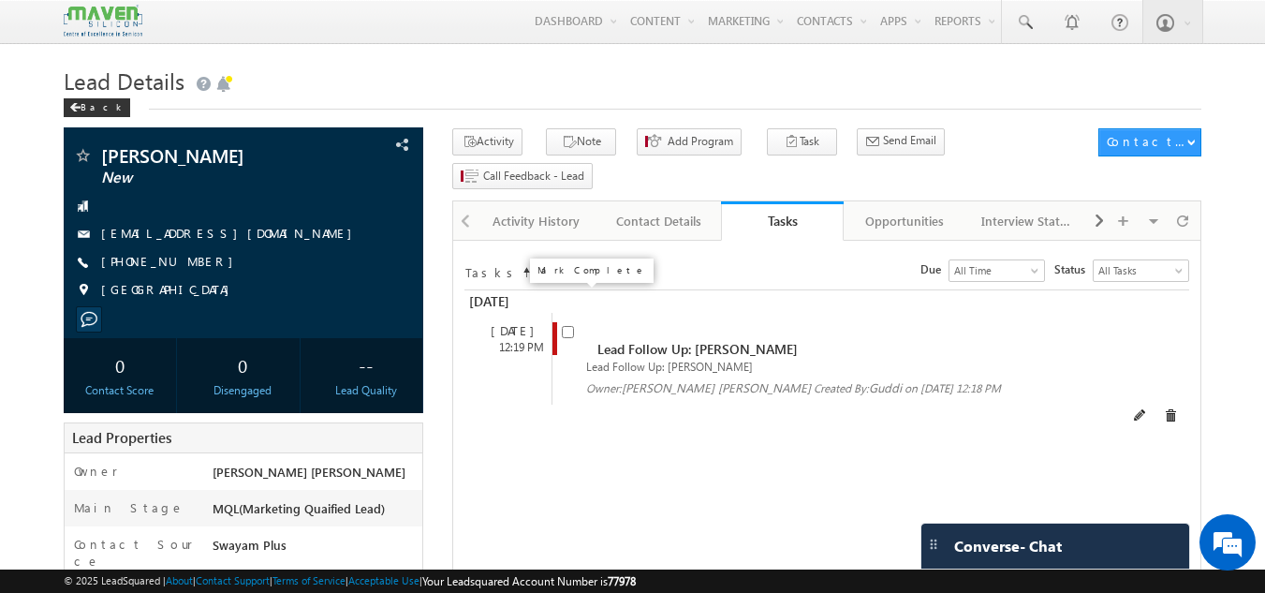
click at [571, 326] on input "checkbox" at bounding box center [568, 332] width 12 height 12
checkbox input "false"
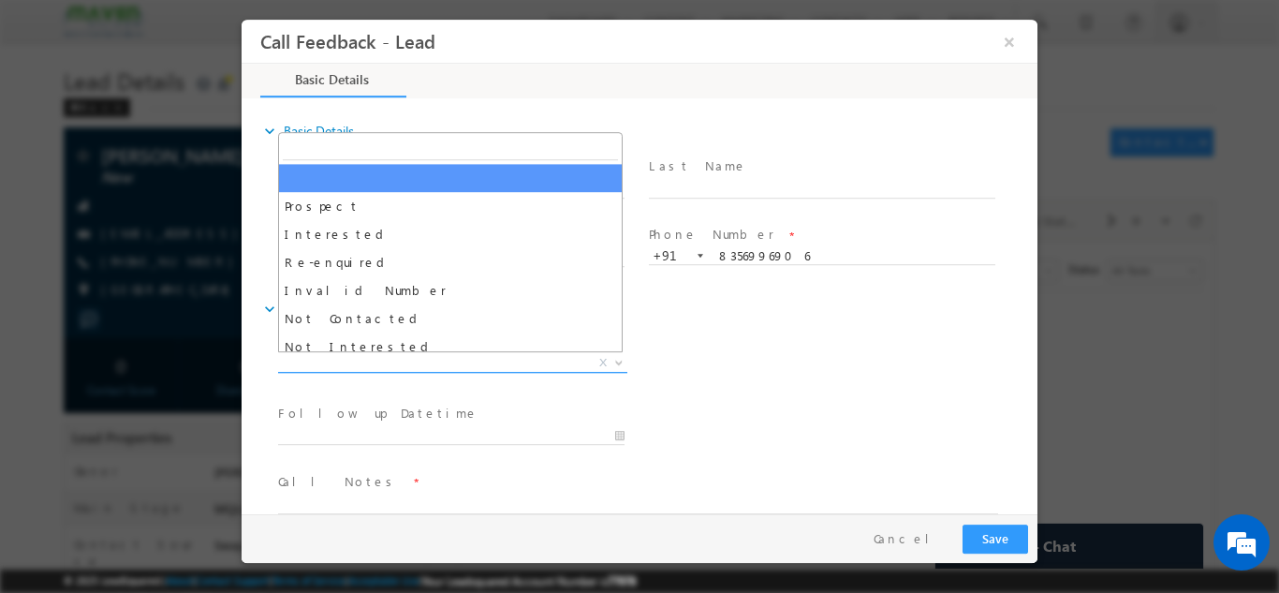
click at [438, 356] on span "X" at bounding box center [452, 362] width 349 height 19
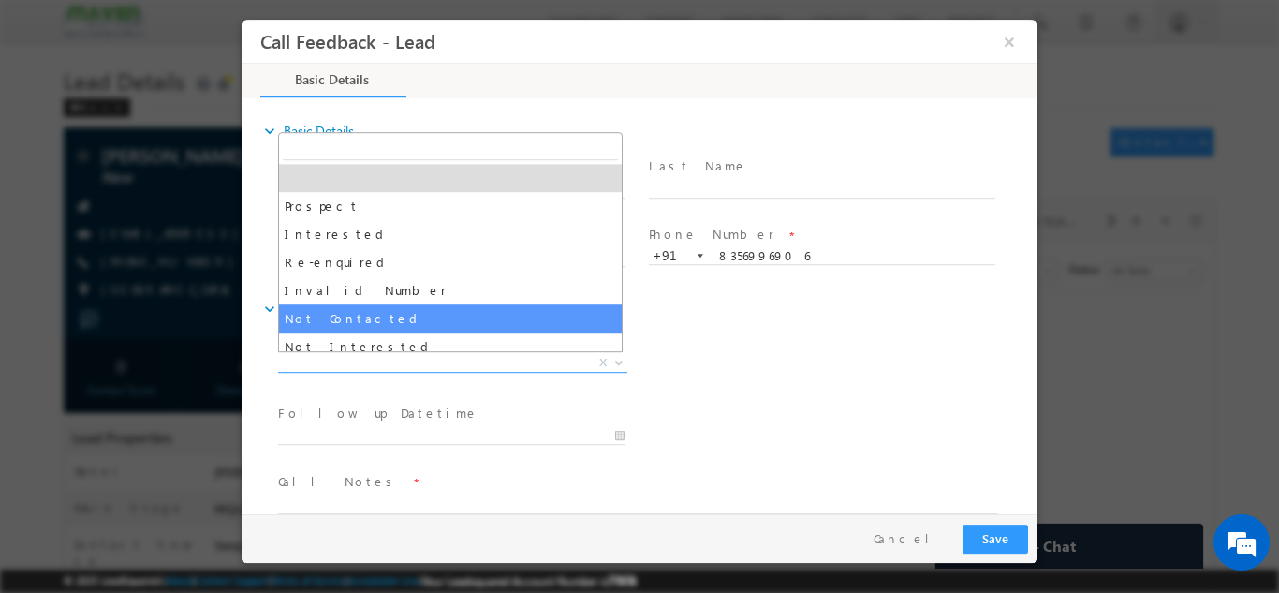
select select "Not Contacted"
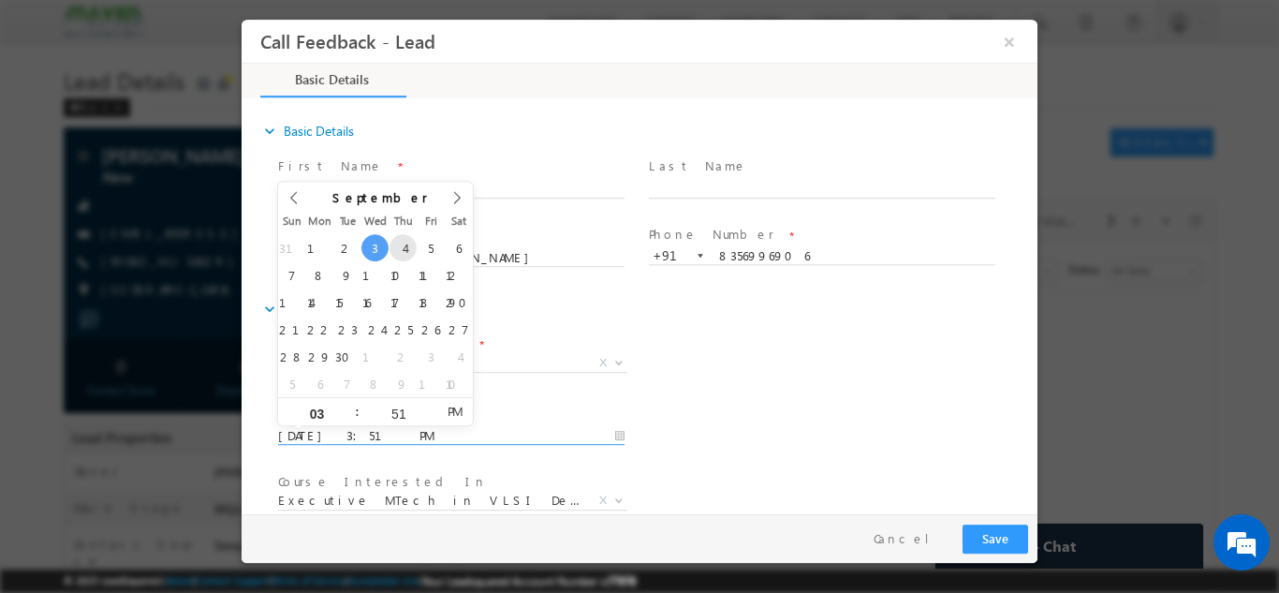
drag, startPoint x: 380, startPoint y: 435, endPoint x: 410, endPoint y: 243, distance: 194.2
click at [410, 243] on body "Call Feedback - Lead × Basic Details" at bounding box center [639, 266] width 796 height 494
type input "04/09/2025 3:51 PM"
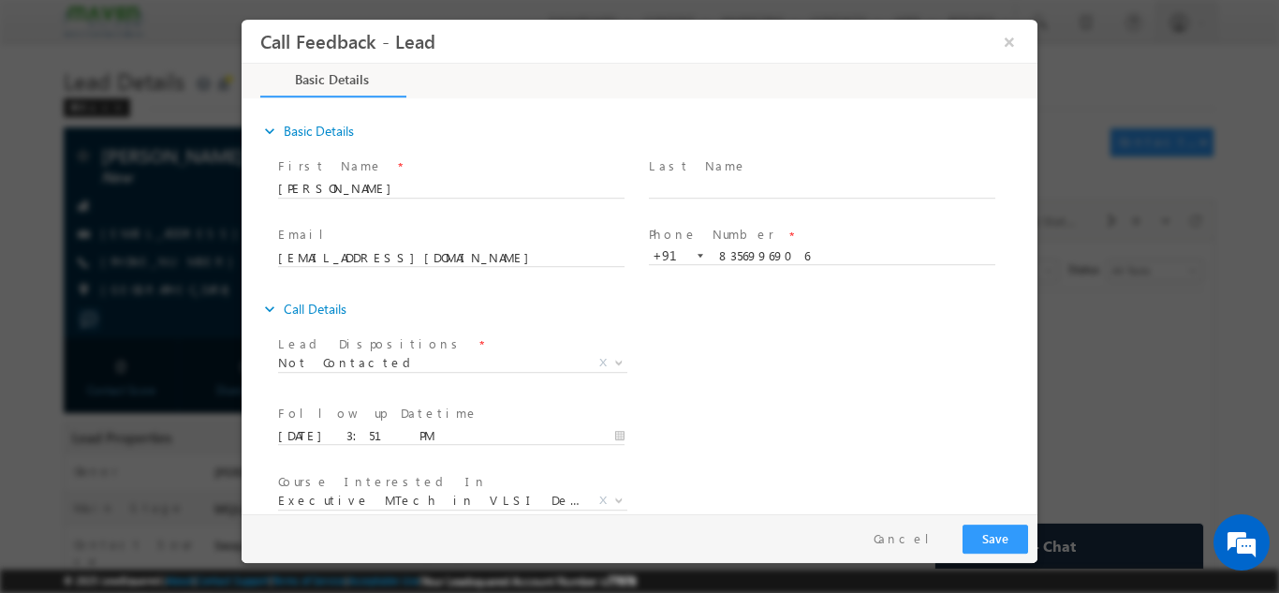
drag, startPoint x: 753, startPoint y: 377, endPoint x: 1035, endPoint y: 375, distance: 282.7
click at [1035, 375] on div "expand_more Basic Details First Name *" at bounding box center [644, 306] width 786 height 413
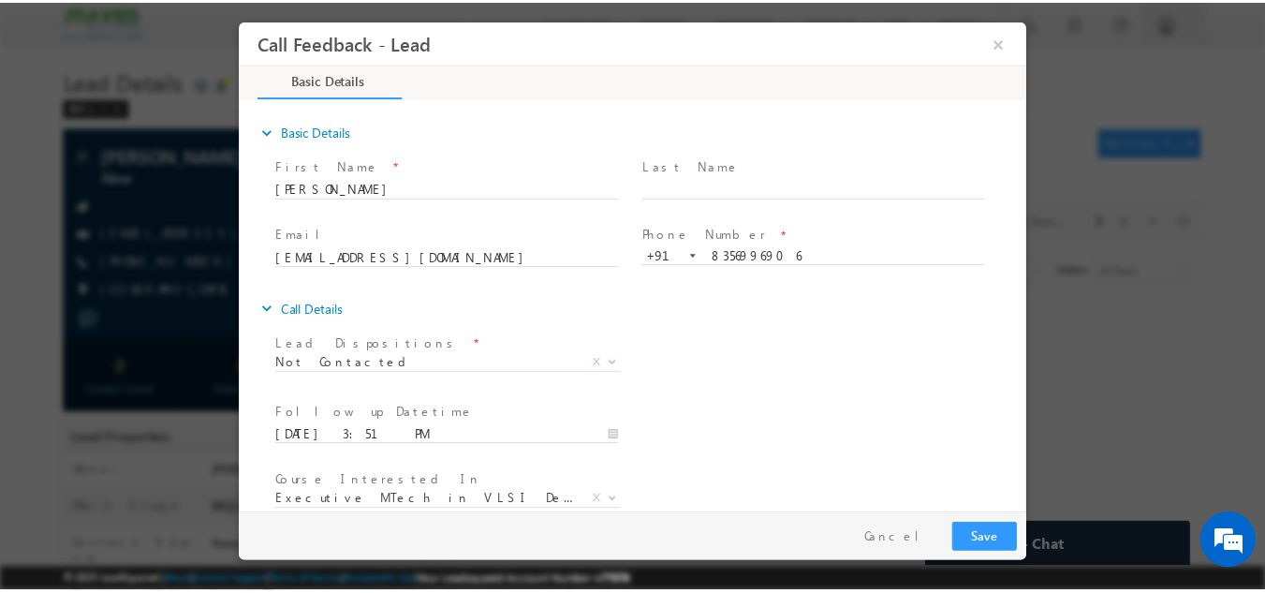
scroll to position [99, 0]
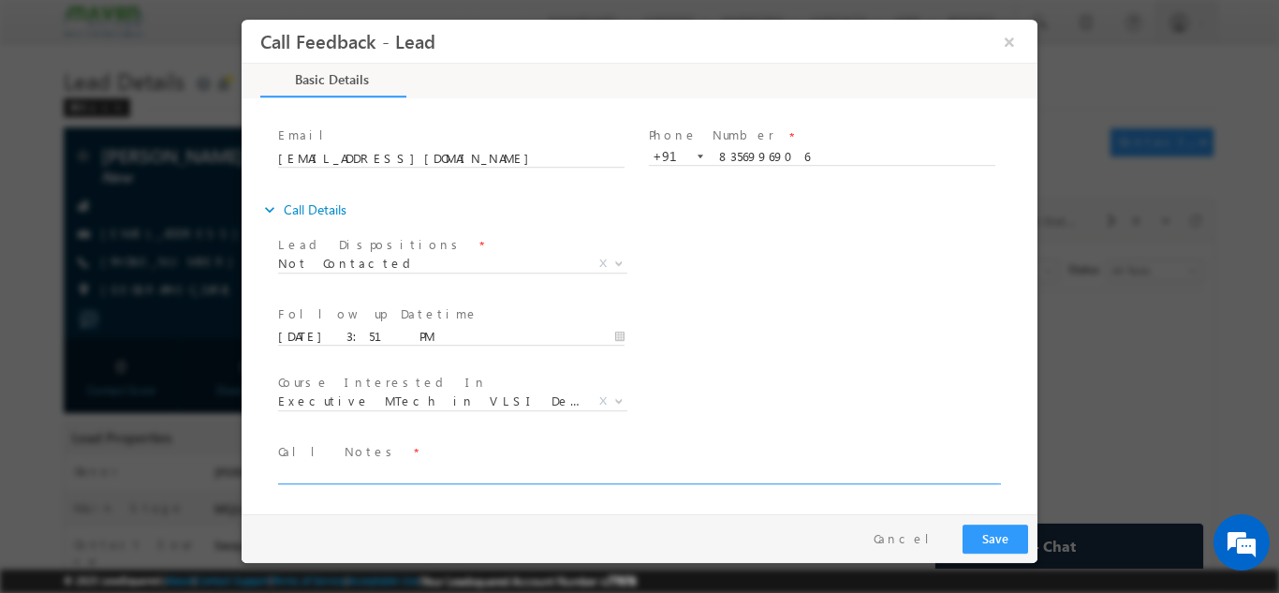
click at [680, 463] on textarea at bounding box center [638, 472] width 720 height 22
type textarea "DNP"
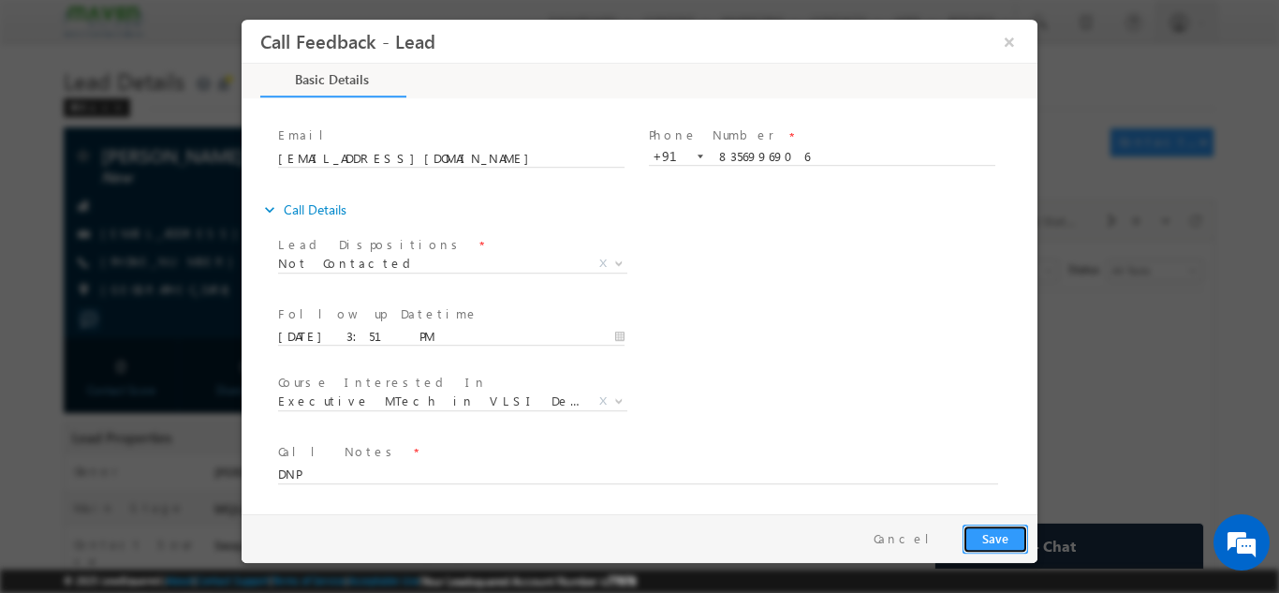
click at [986, 549] on button "Save" at bounding box center [995, 537] width 66 height 29
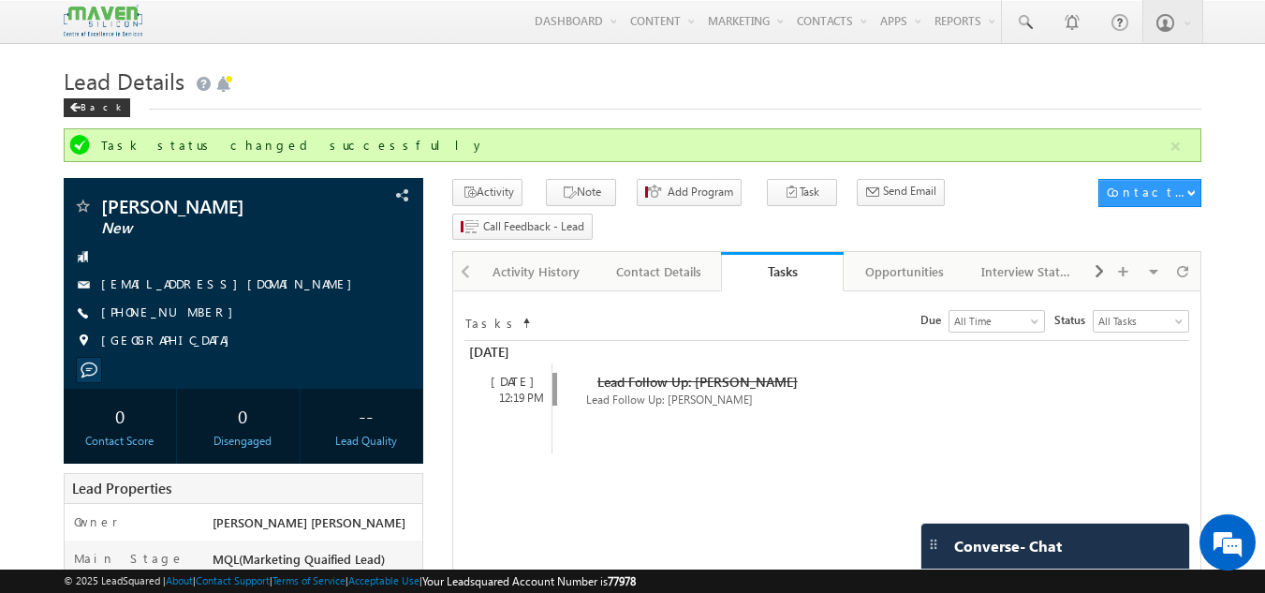
click at [986, 556] on div "Converse - Chat" at bounding box center [1055, 545] width 268 height 45
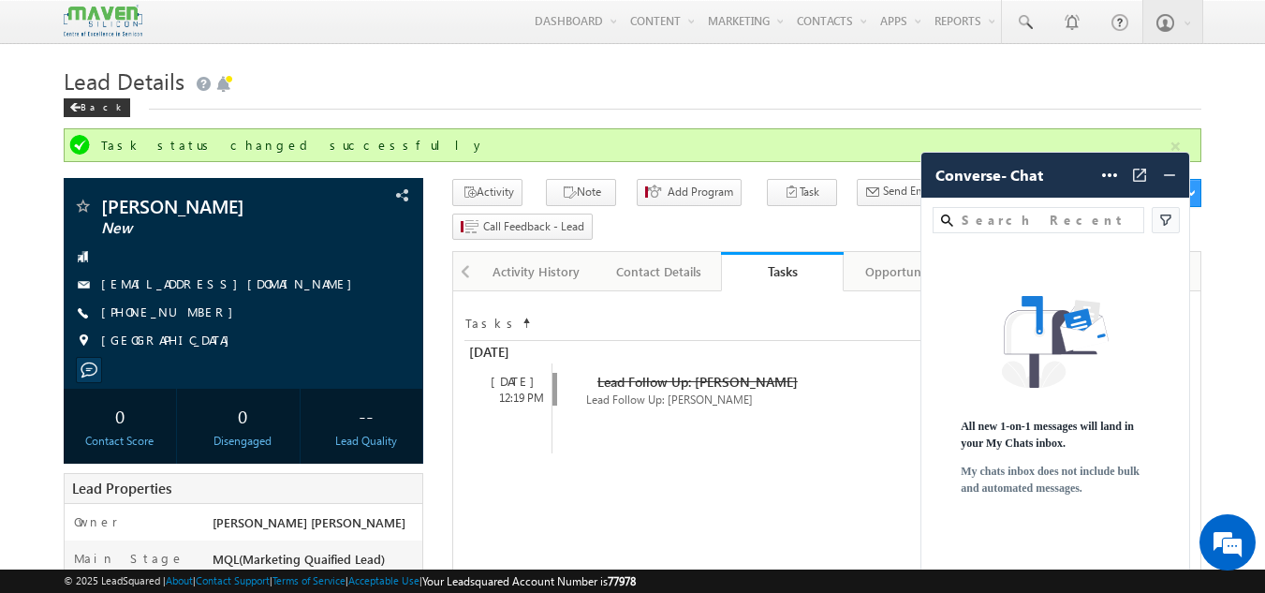
click at [986, 556] on div "All new 1-on-1 messages will land in your My Chats inbox. My chats inbox does n…" at bounding box center [1055, 406] width 268 height 334
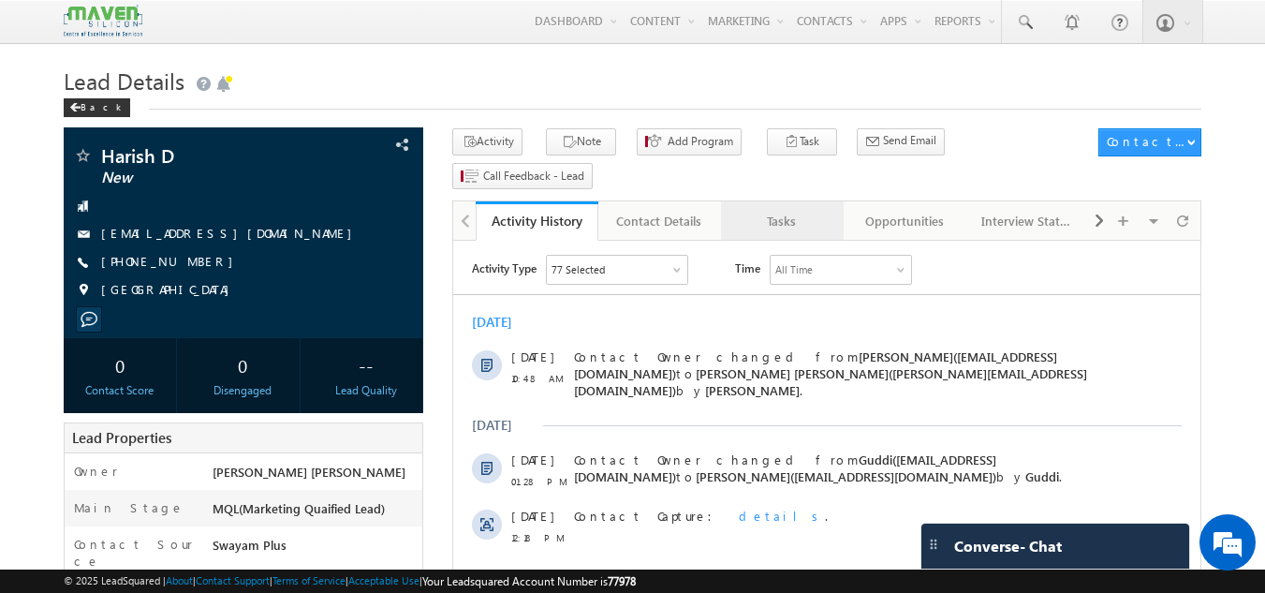
click at [789, 210] on div "Tasks" at bounding box center [781, 221] width 91 height 22
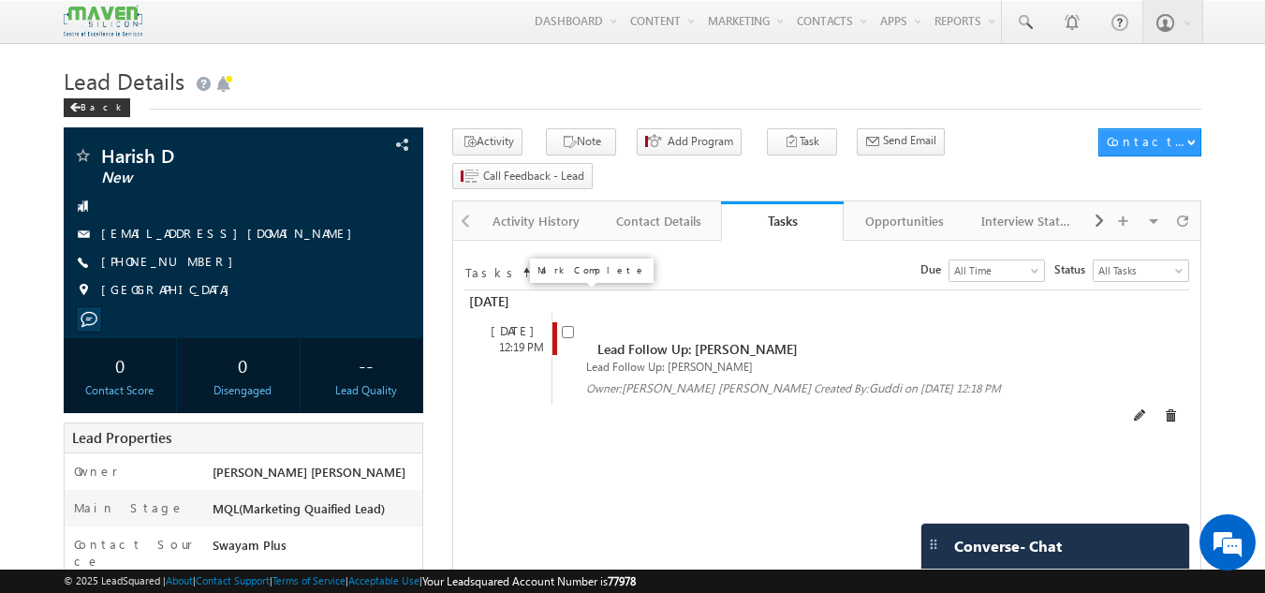
click at [566, 326] on input "checkbox" at bounding box center [568, 332] width 12 height 12
checkbox input "false"
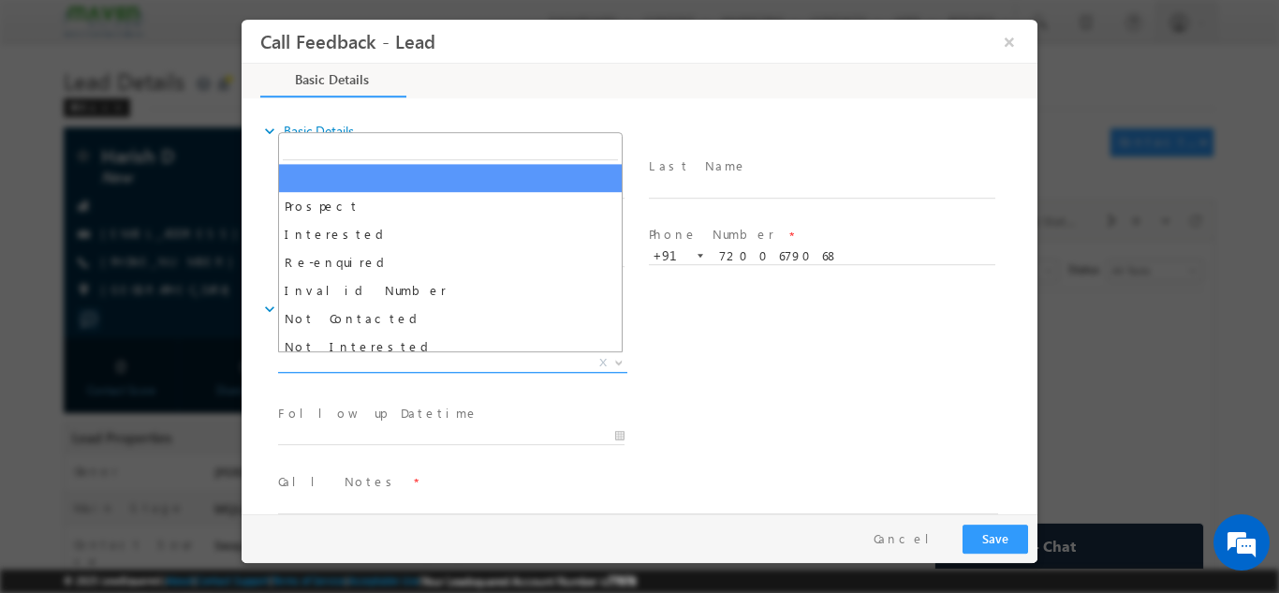
click at [461, 364] on span "X" at bounding box center [452, 362] width 349 height 19
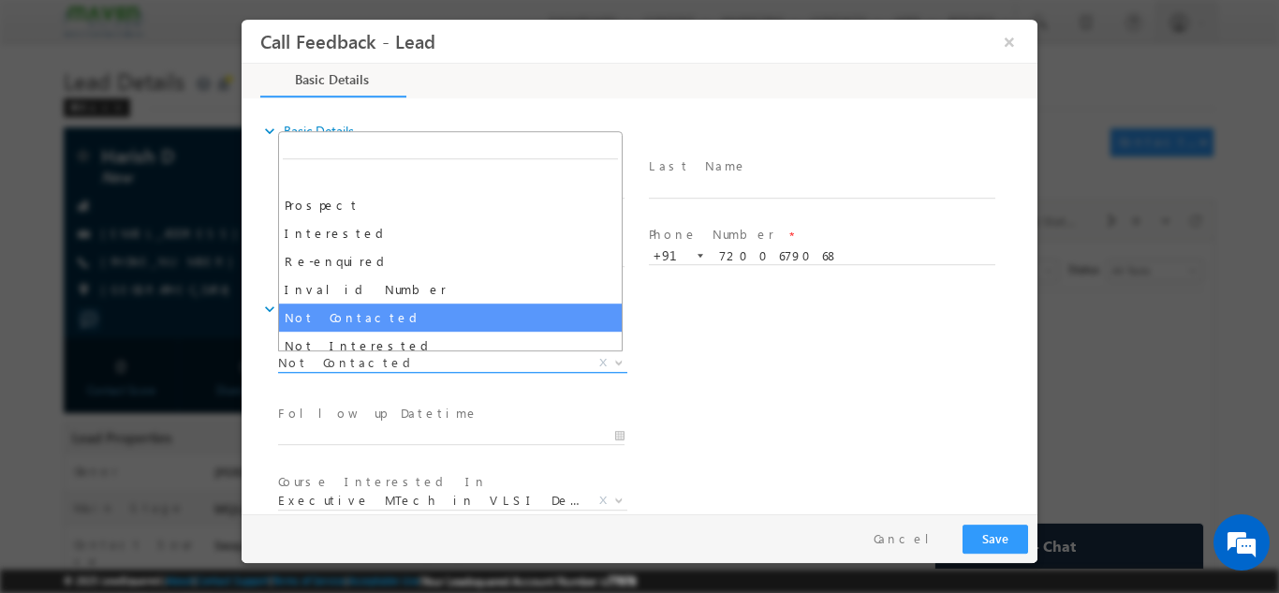
click at [426, 356] on span "Not Contacted" at bounding box center [430, 361] width 304 height 17
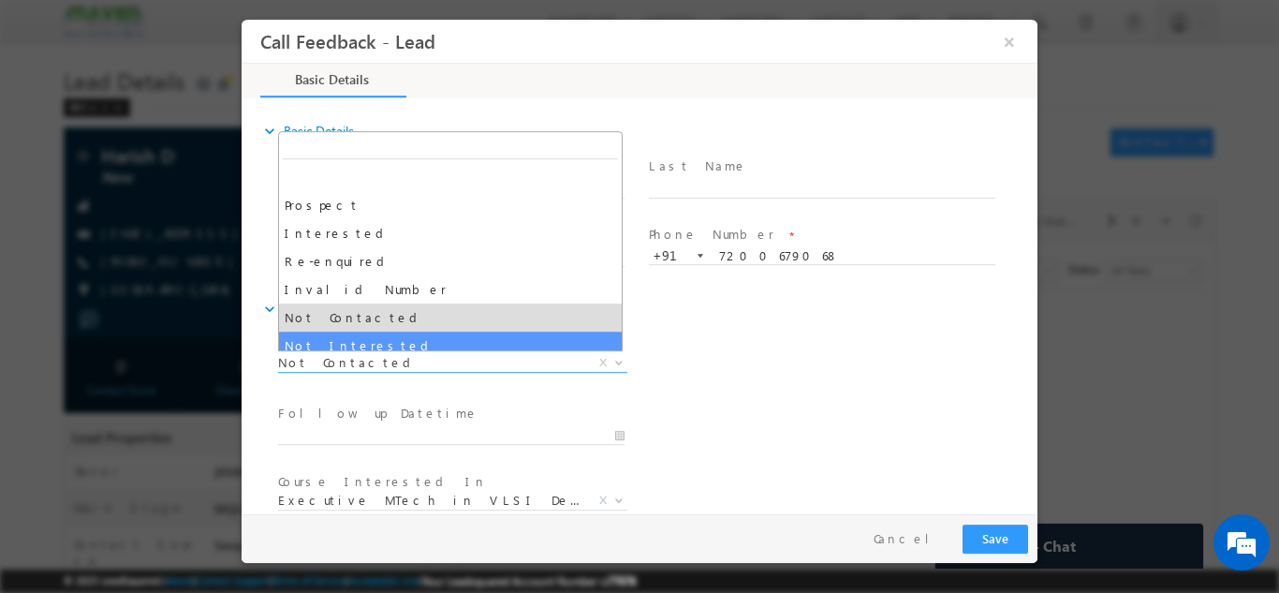
select select "Not Interested"
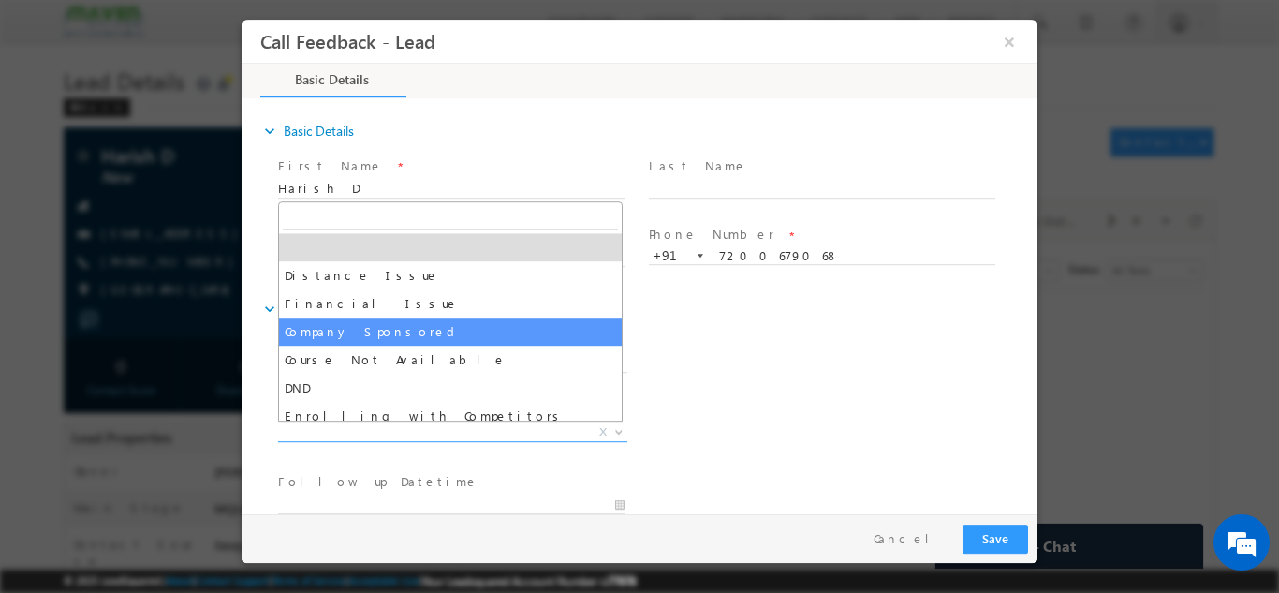
drag, startPoint x: 407, startPoint y: 429, endPoint x: 617, endPoint y: 321, distance: 235.7
click at [617, 321] on body "Call Feedback - Lead × Basic Details" at bounding box center [639, 266] width 796 height 494
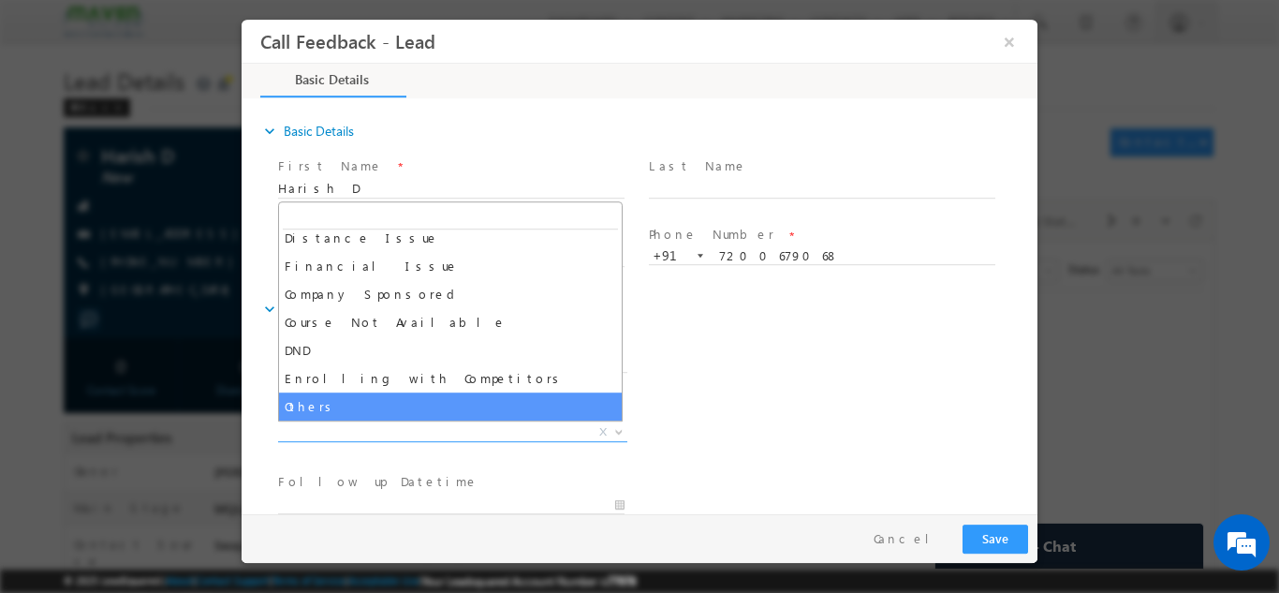
select select "Others"
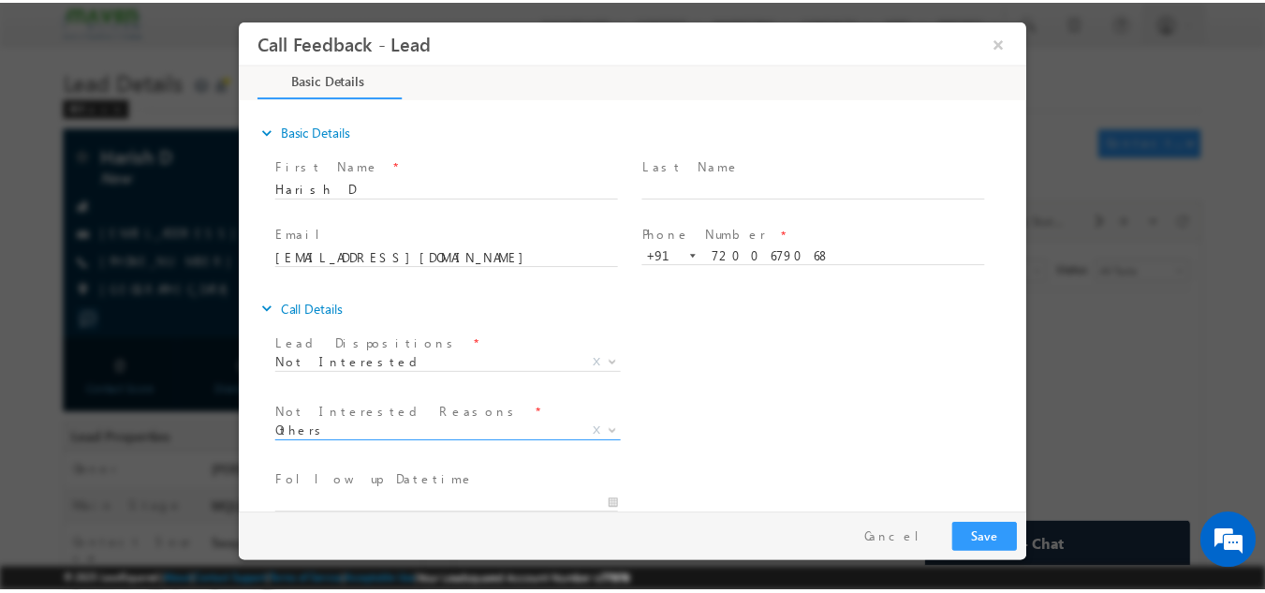
scroll to position [168, 0]
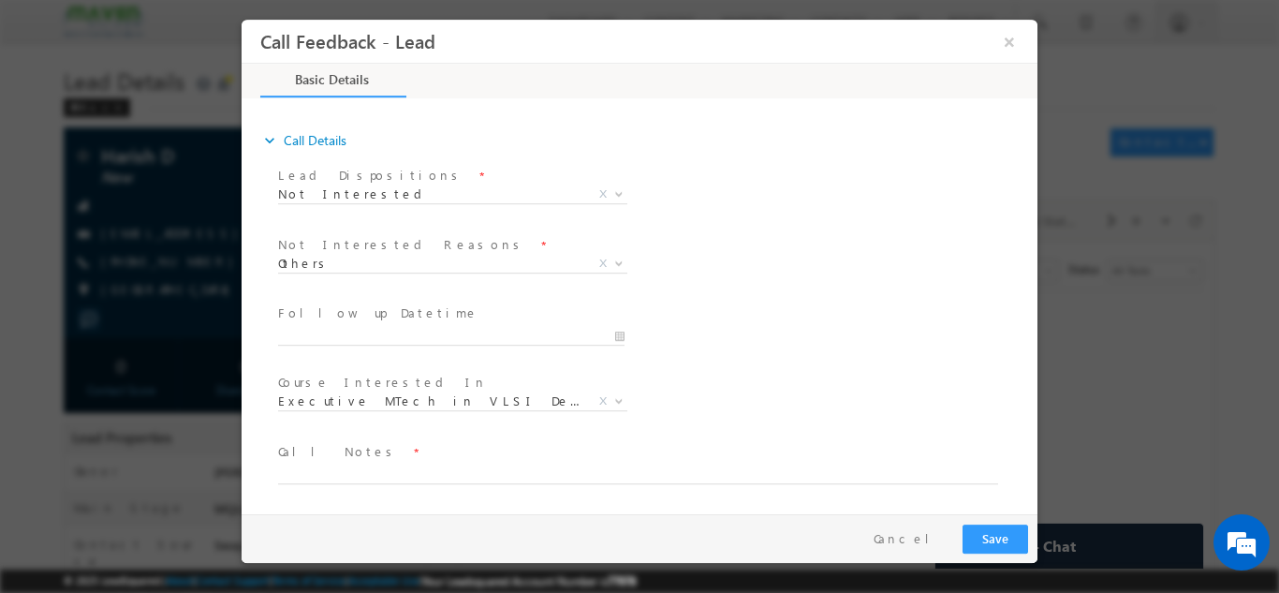
drag, startPoint x: 395, startPoint y: 493, endPoint x: 395, endPoint y: 481, distance: 12.2
click at [395, 482] on span at bounding box center [627, 492] width 699 height 21
click at [395, 469] on textarea at bounding box center [638, 472] width 720 height 22
type textarea "not interested"
click at [996, 528] on button "Save" at bounding box center [995, 537] width 66 height 29
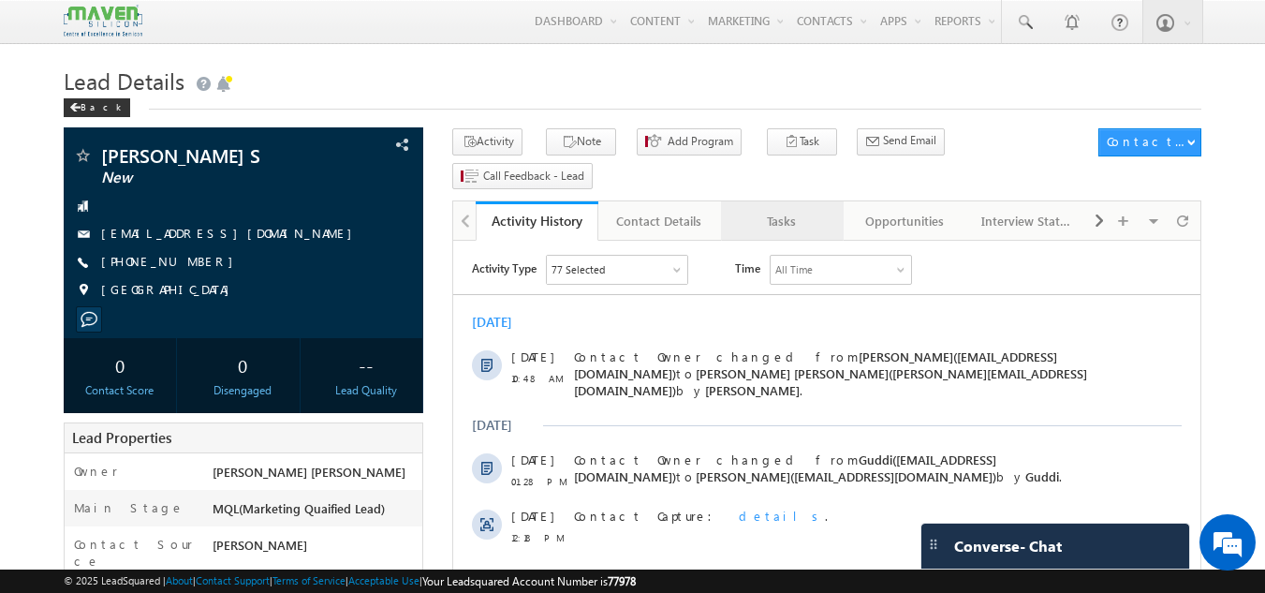
click at [763, 210] on div "Tasks" at bounding box center [781, 221] width 91 height 22
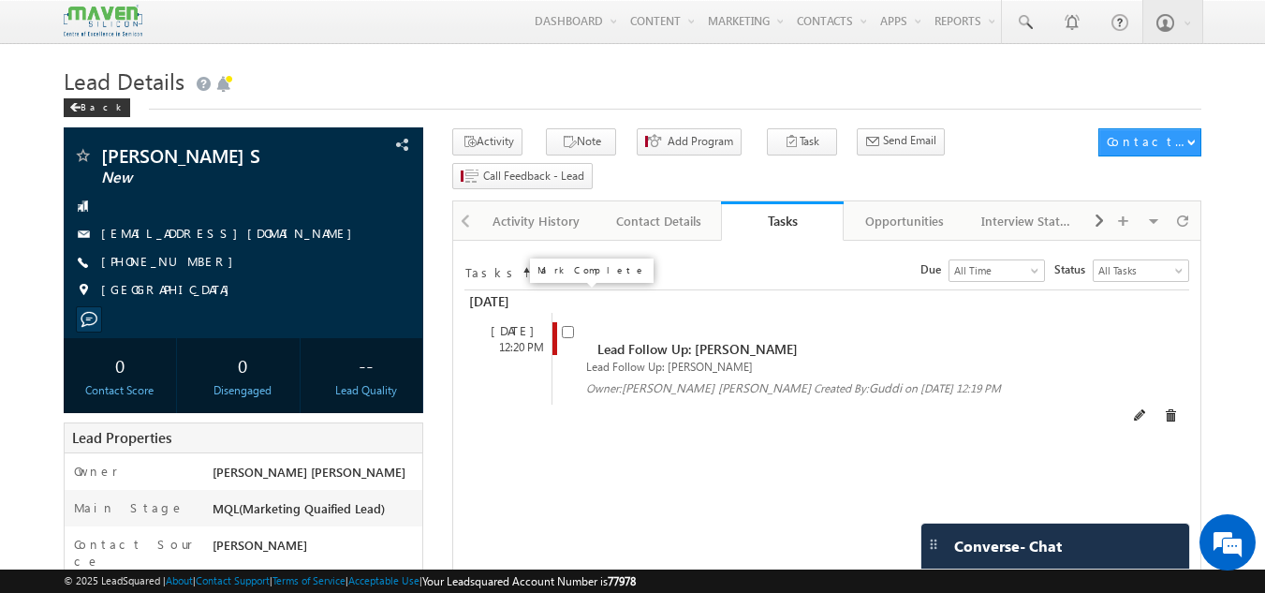
click at [567, 326] on input "checkbox" at bounding box center [568, 332] width 12 height 12
checkbox input "false"
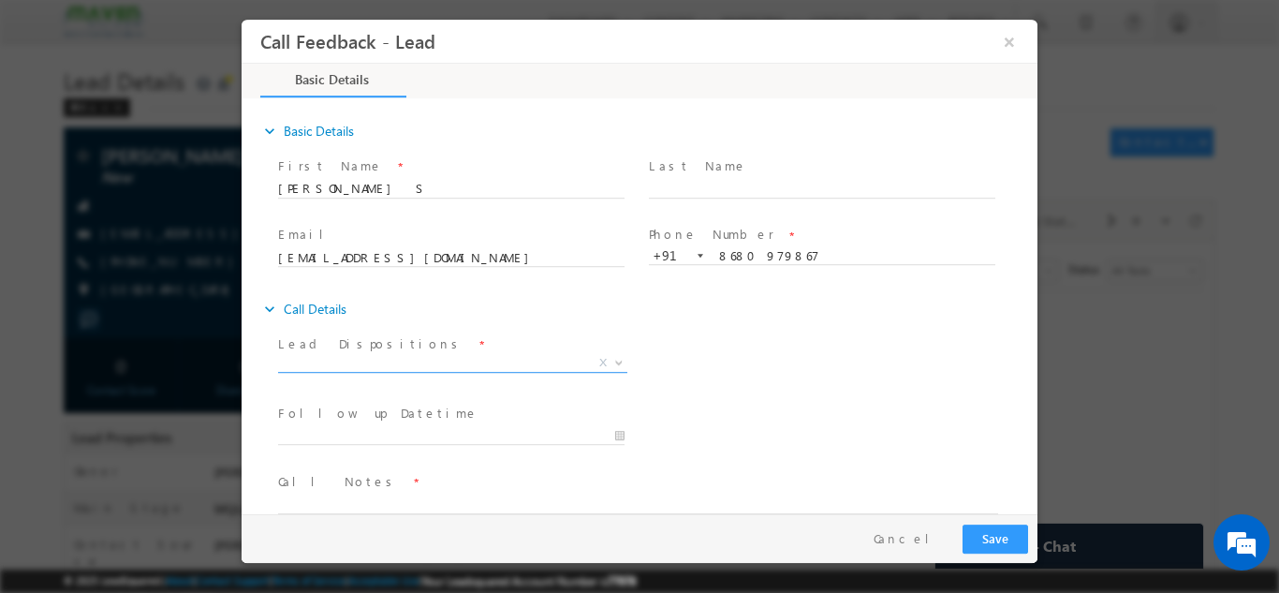
click at [376, 354] on span "X" at bounding box center [452, 362] width 349 height 19
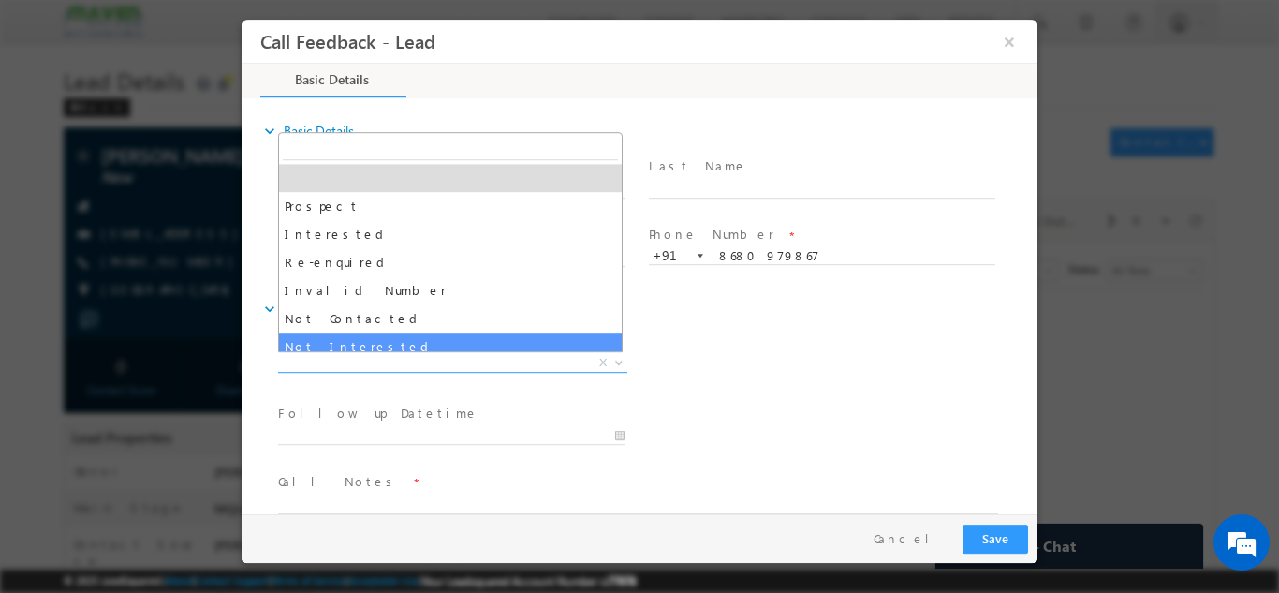
select select "Not Interested"
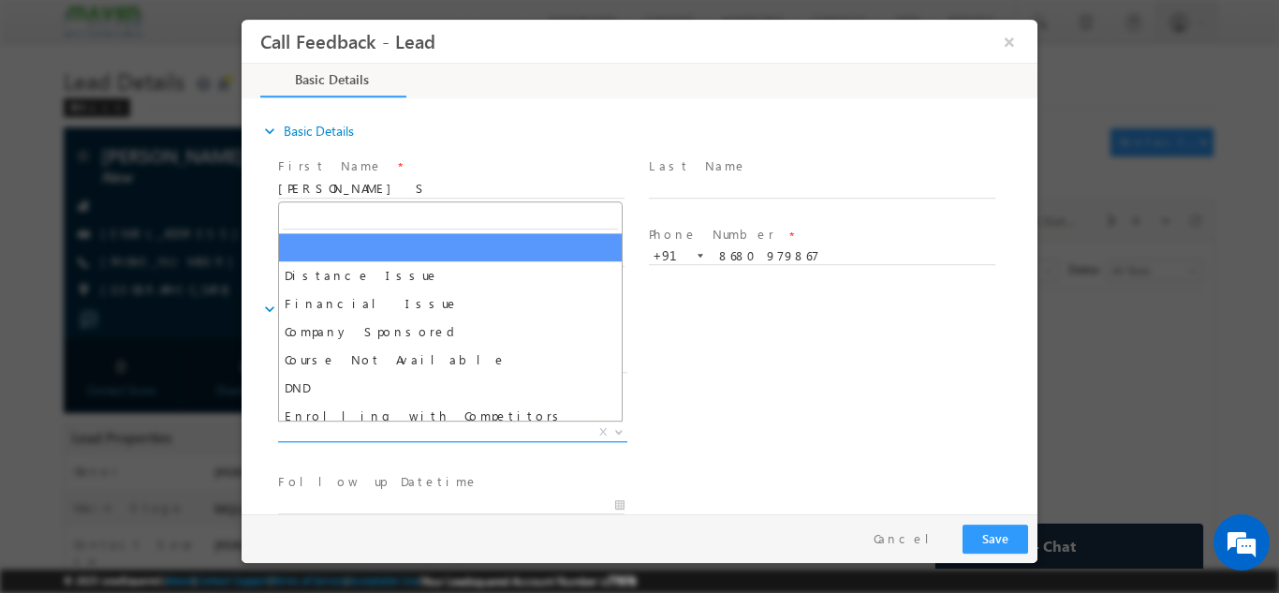
click at [342, 431] on span "X" at bounding box center [452, 431] width 349 height 19
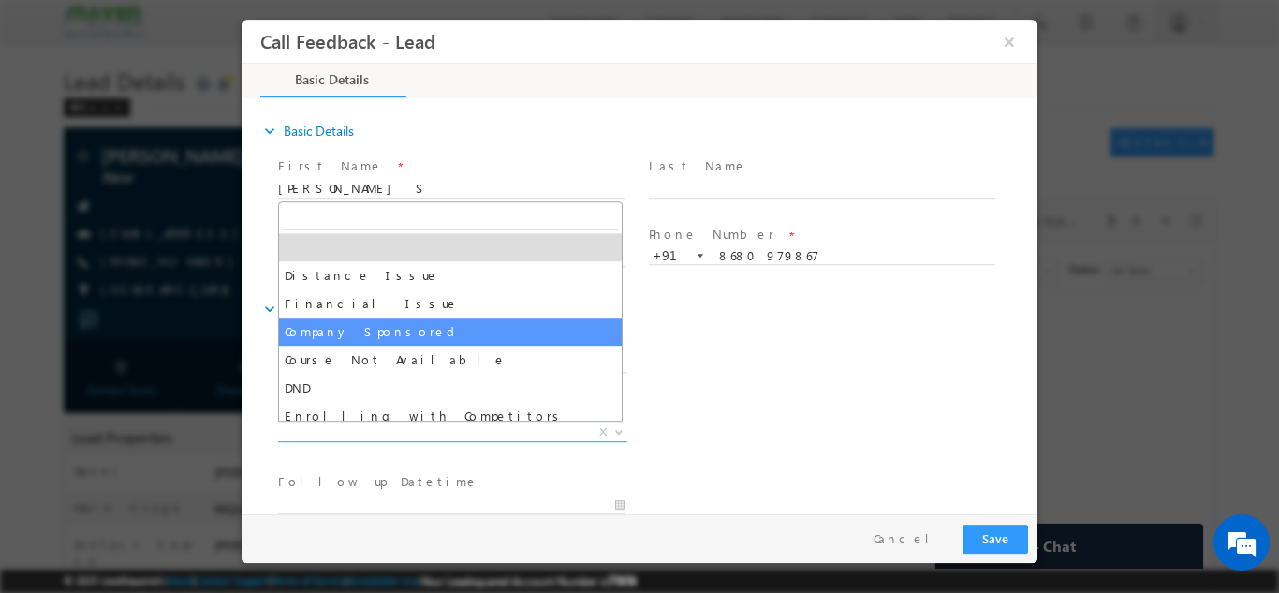
scroll to position [37, 0]
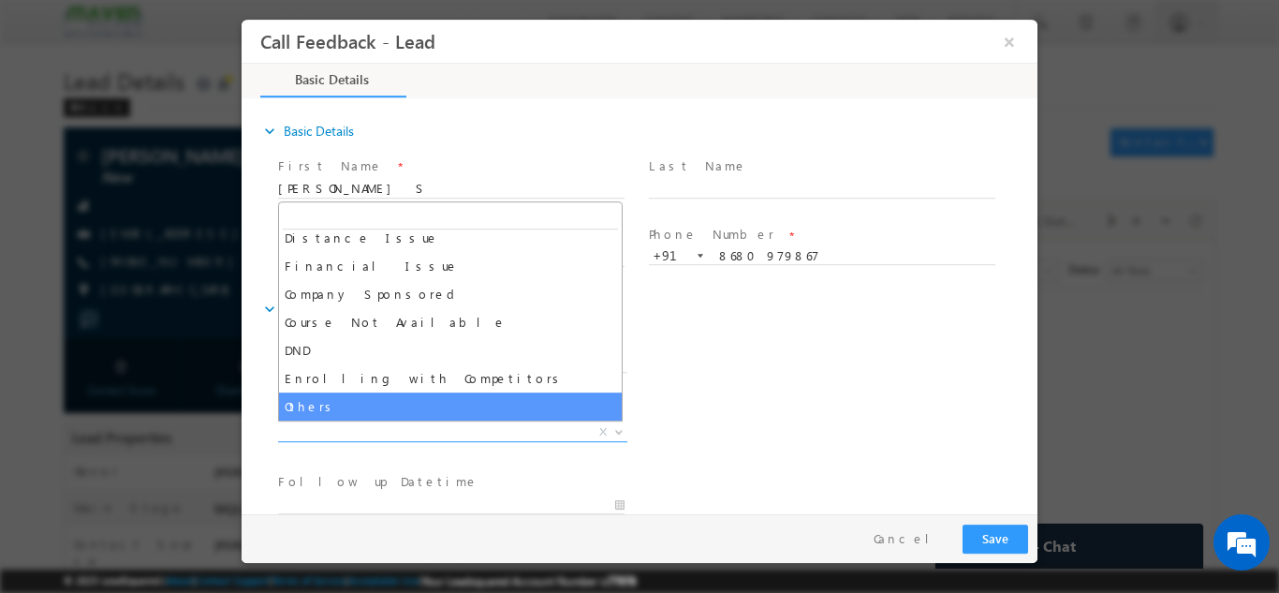
select select "Others"
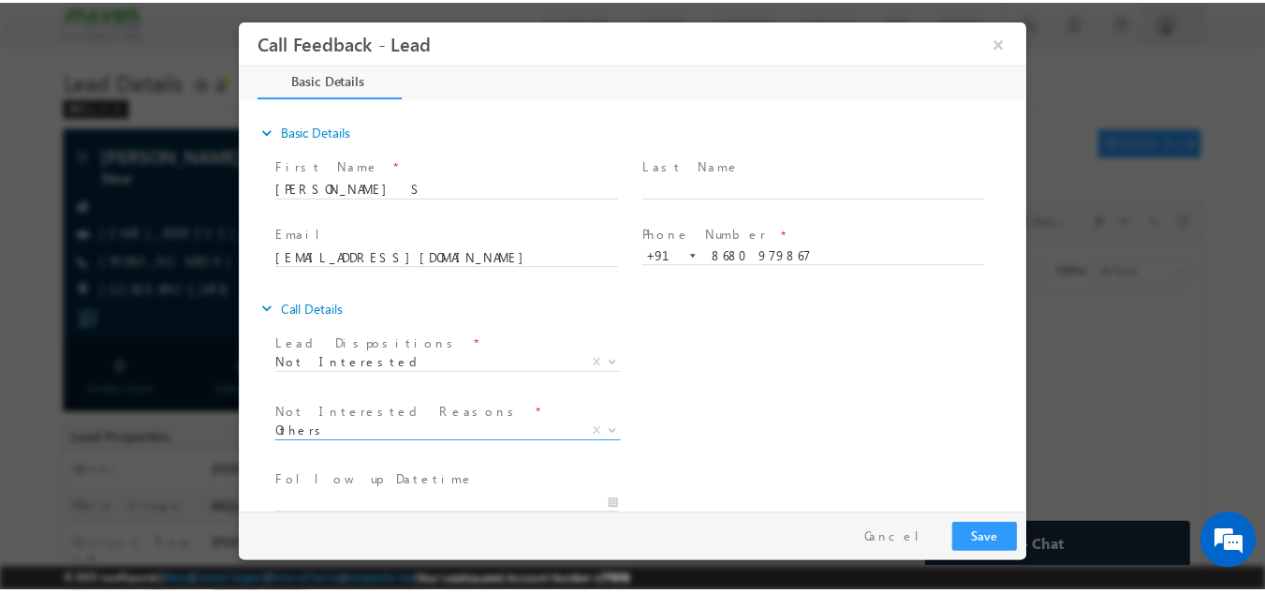
scroll to position [168, 0]
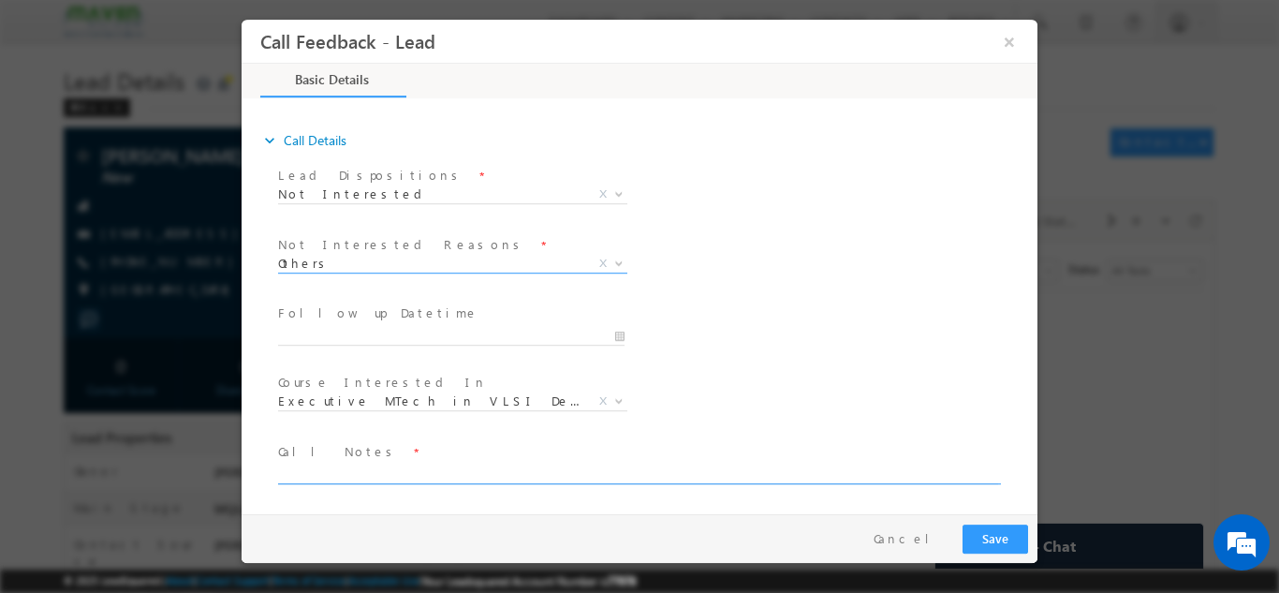
click at [618, 469] on textarea at bounding box center [638, 472] width 720 height 22
type textarea "d"
type textarea "not interested"
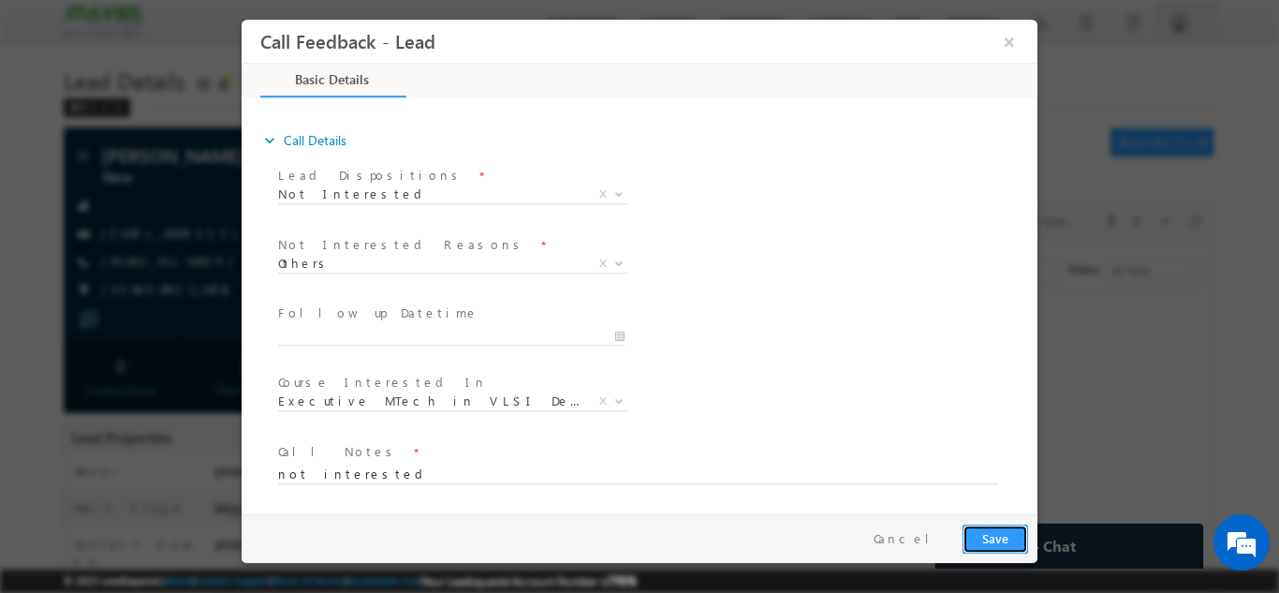
click at [976, 524] on button "Save" at bounding box center [995, 537] width 66 height 29
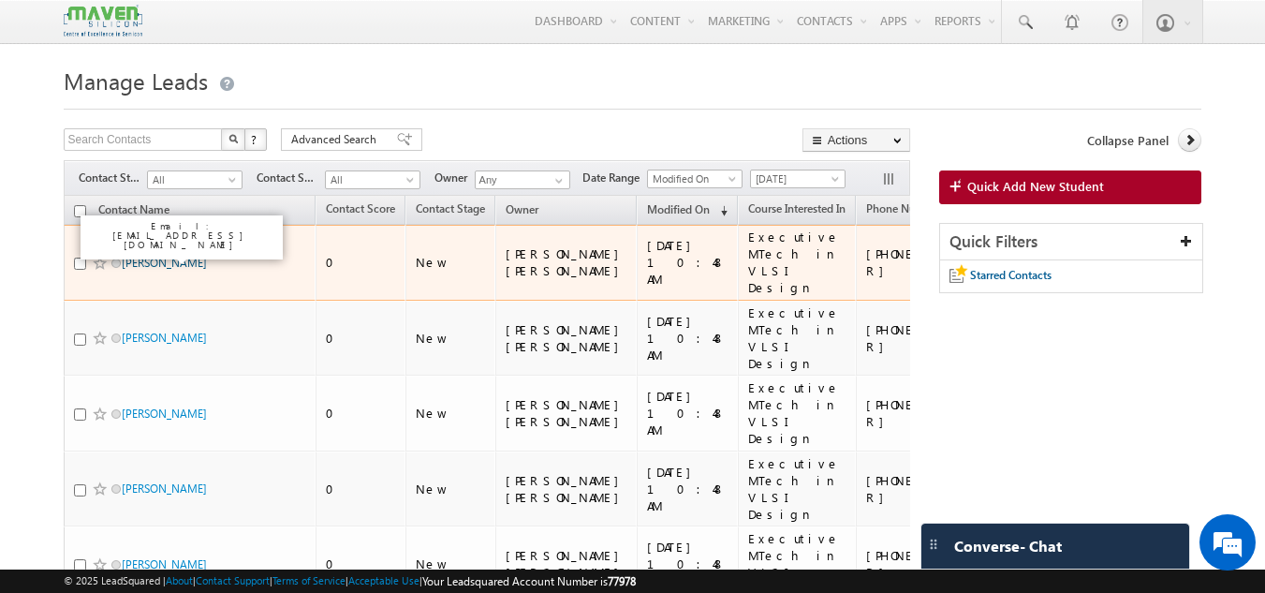
click at [154, 259] on link "[PERSON_NAME]" at bounding box center [164, 263] width 85 height 14
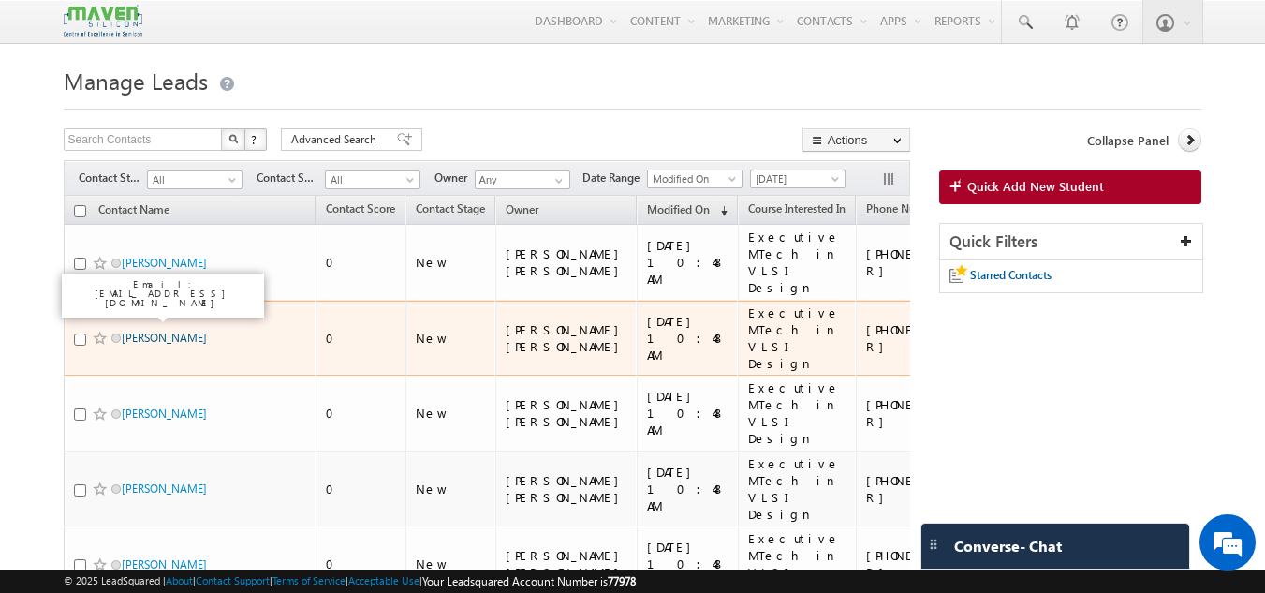
click at [147, 330] on link "[PERSON_NAME]" at bounding box center [164, 337] width 85 height 14
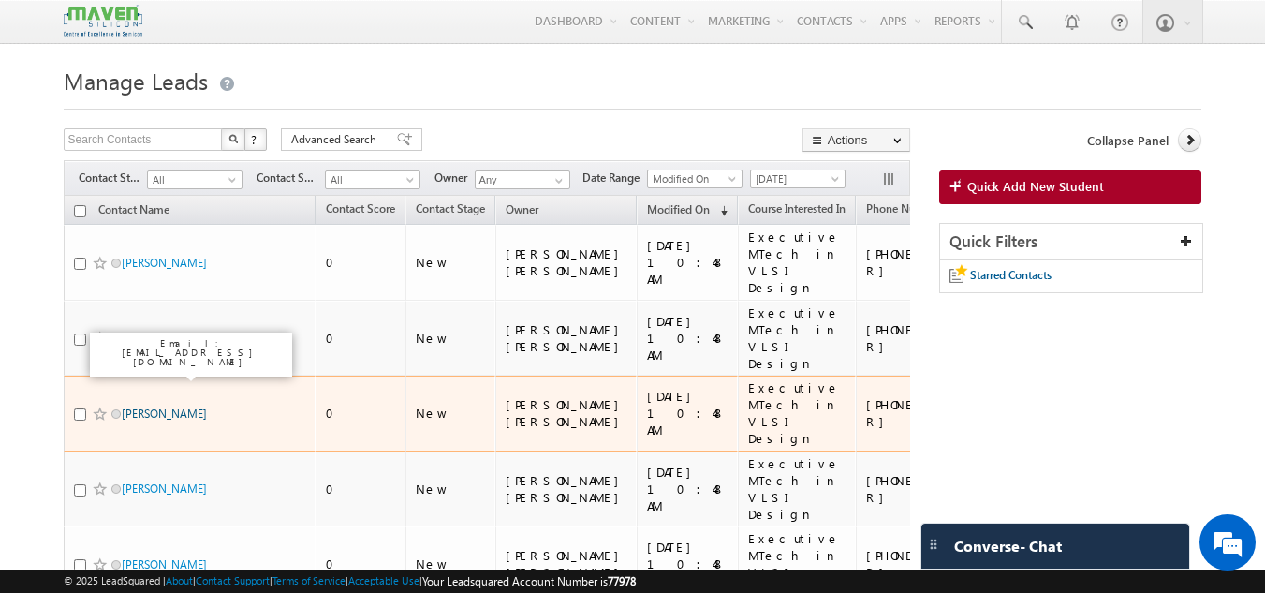
click at [139, 406] on link "[PERSON_NAME]" at bounding box center [164, 413] width 85 height 14
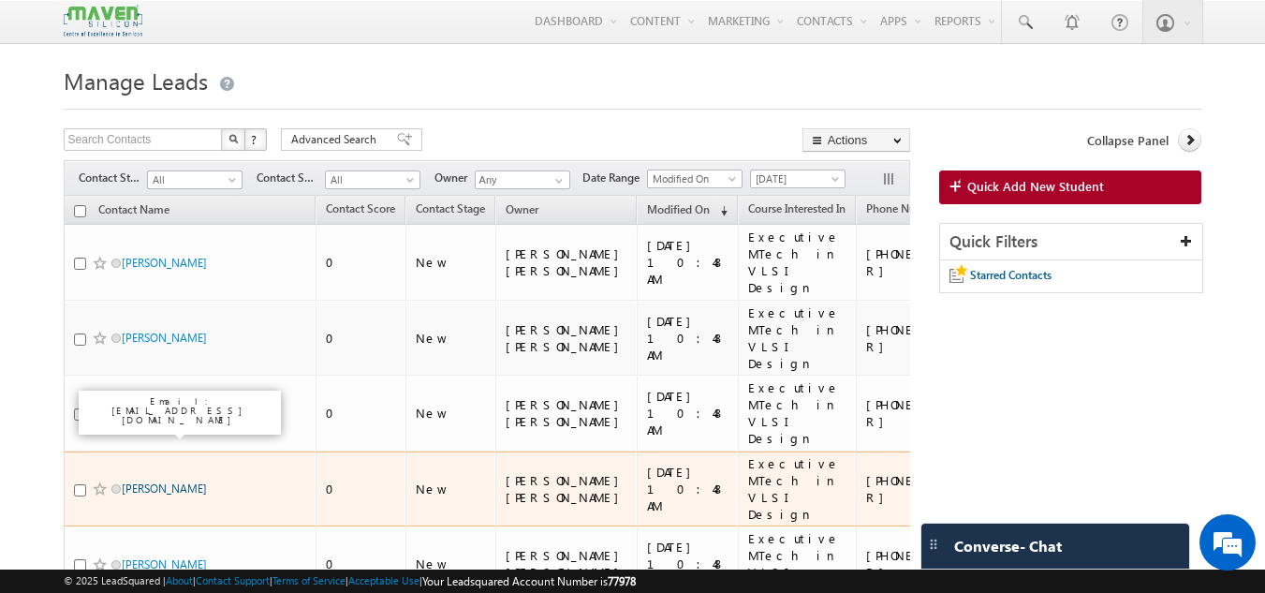
click at [135, 481] on link "[PERSON_NAME]" at bounding box center [164, 488] width 85 height 14
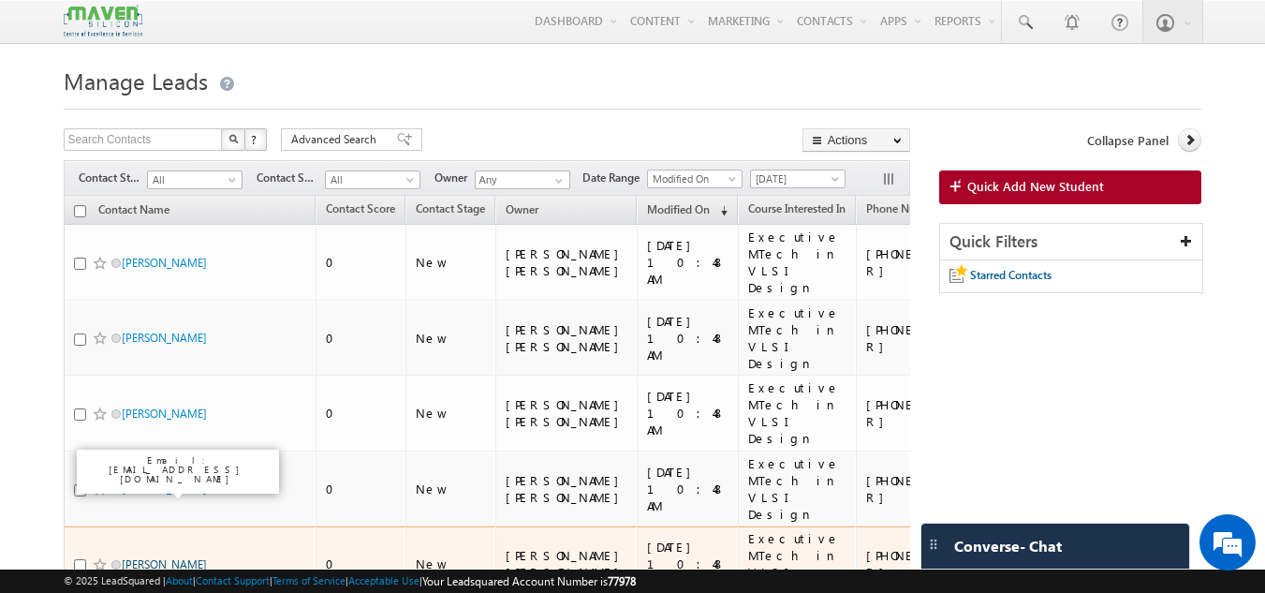
click at [145, 557] on link "Gursimran Kaur" at bounding box center [164, 564] width 85 height 14
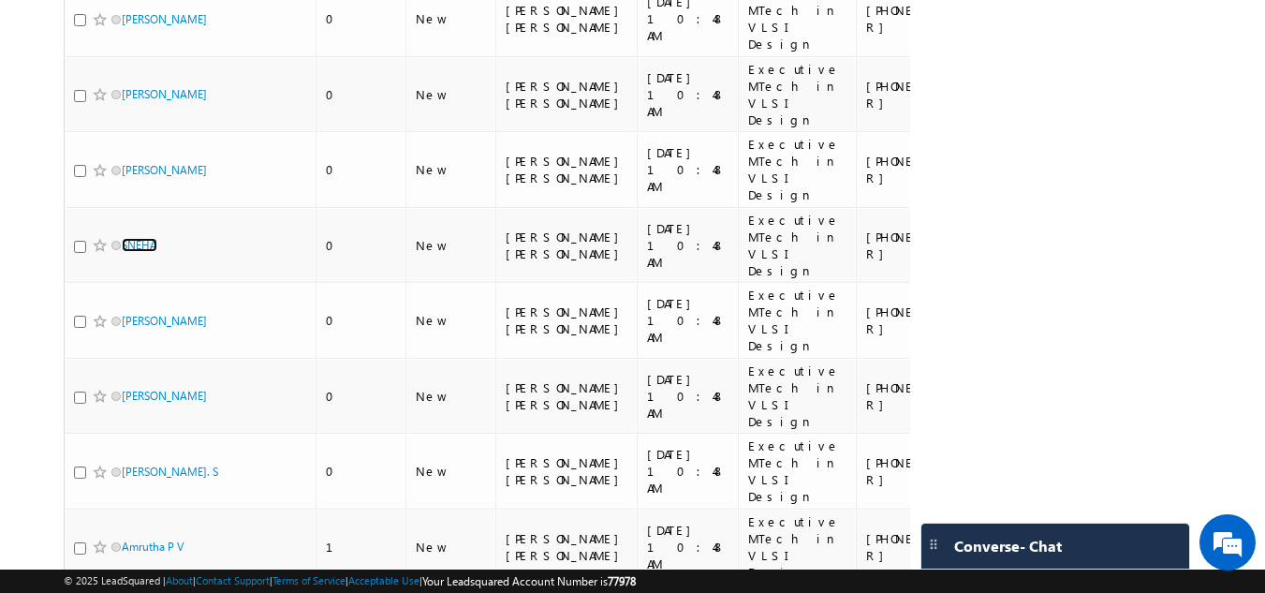
scroll to position [484, 0]
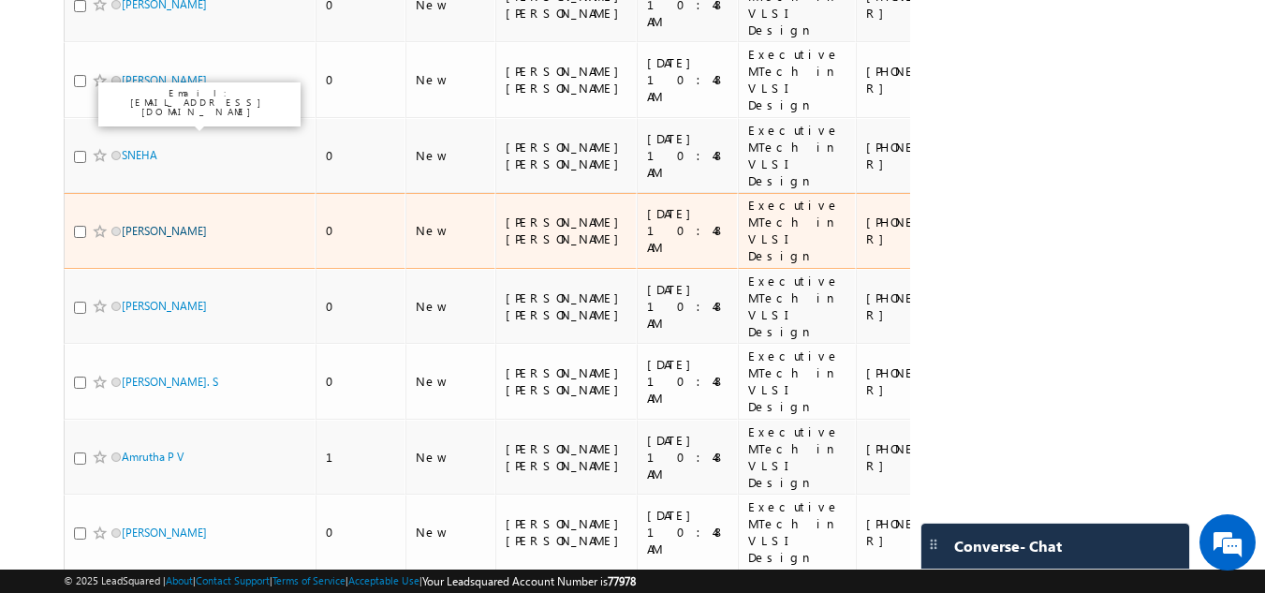
click at [207, 224] on link "MOHAMMAD RUMAN" at bounding box center [164, 231] width 85 height 14
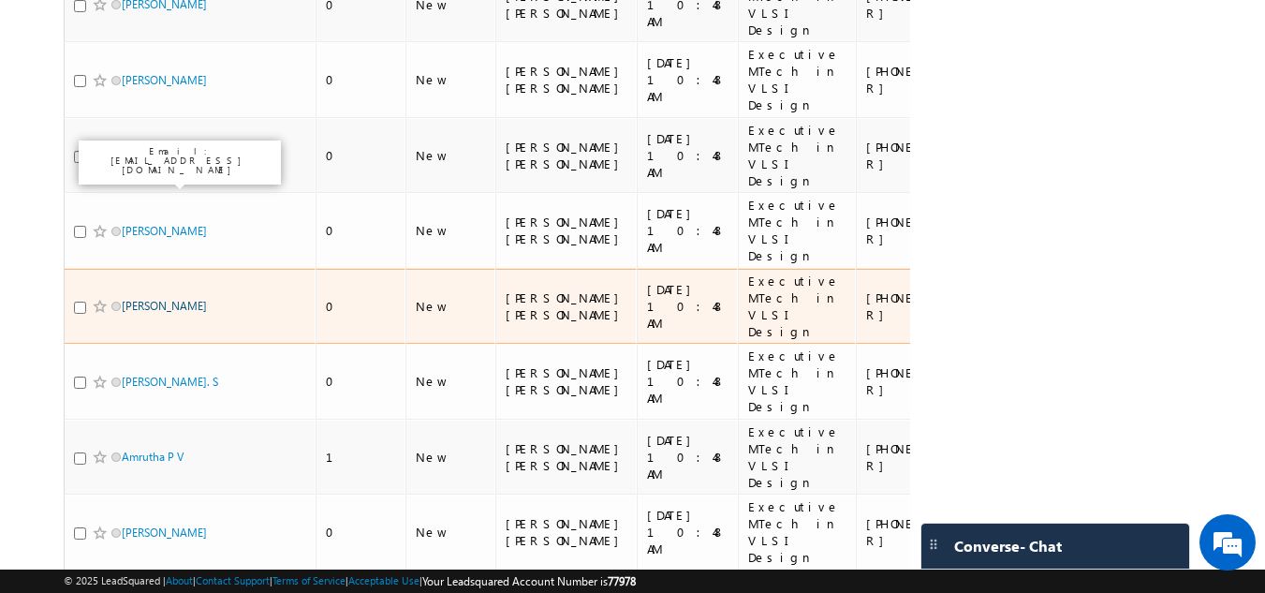
click at [179, 299] on link "Rahul Bodduna" at bounding box center [164, 306] width 85 height 14
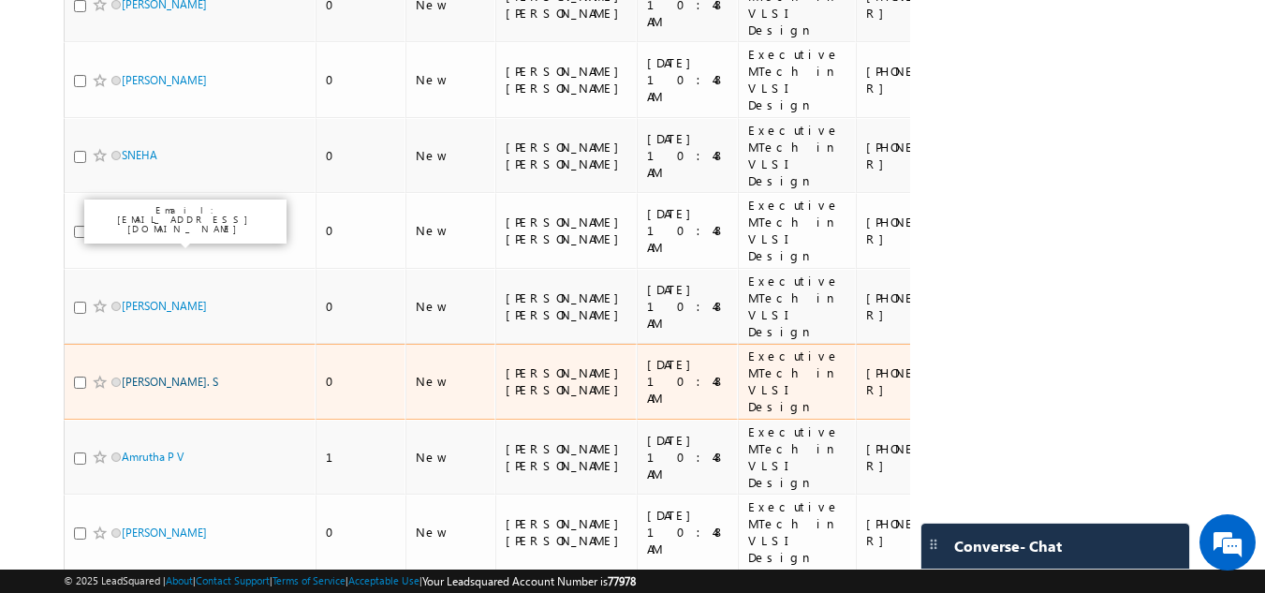
click at [152, 374] on link "Sriganesh. S" at bounding box center [170, 381] width 96 height 14
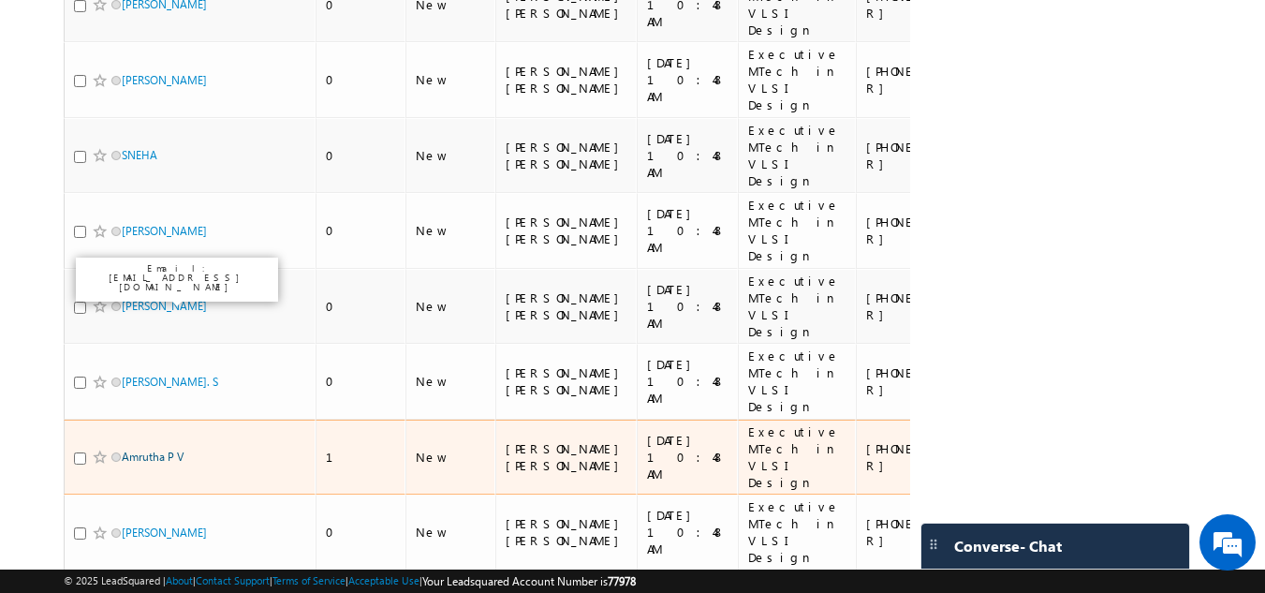
click at [144, 449] on link "Amrutha P V" at bounding box center [153, 456] width 62 height 14
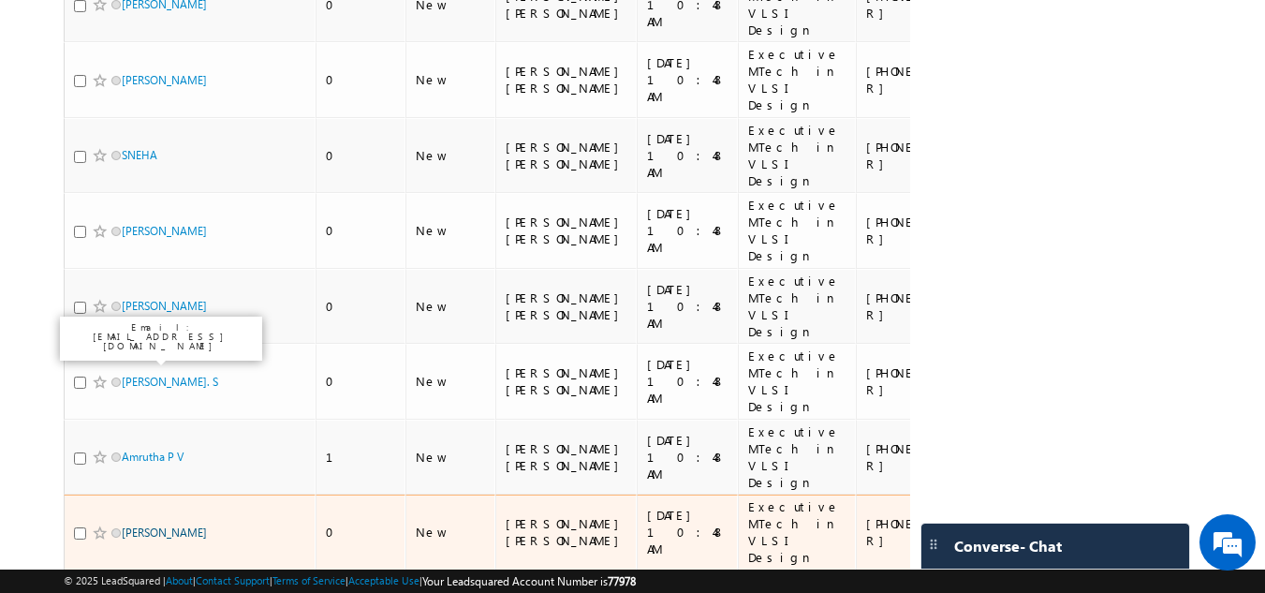
click at [136, 525] on link "Gobika" at bounding box center [164, 532] width 85 height 14
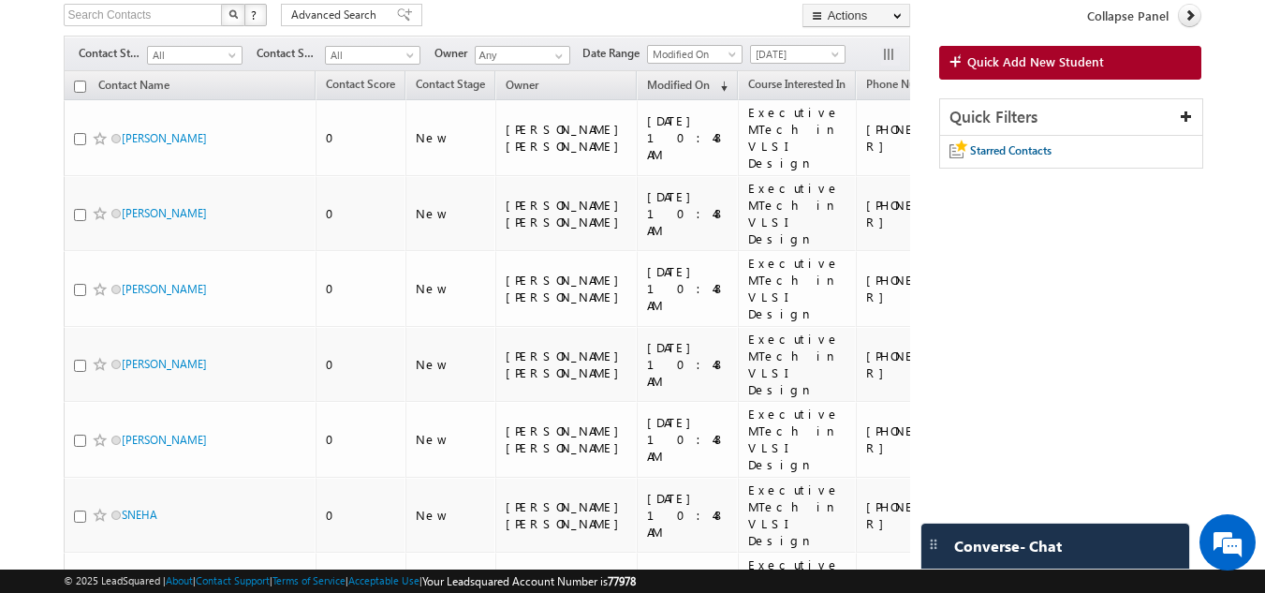
scroll to position [0, 0]
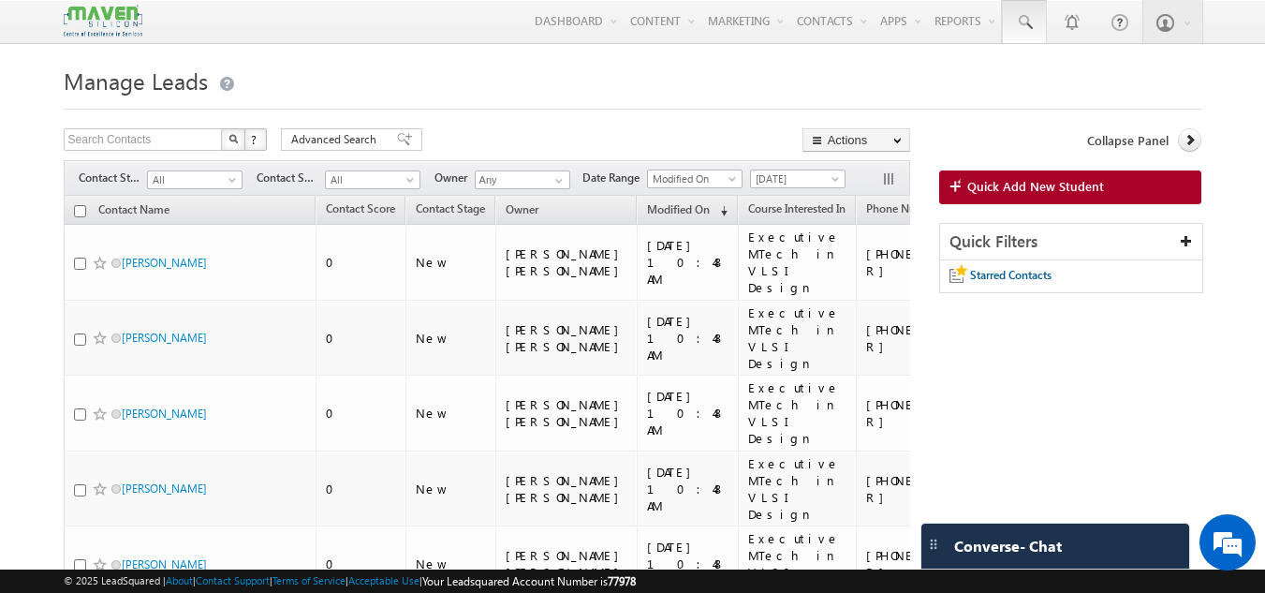
click at [1020, 14] on span at bounding box center [1024, 22] width 19 height 19
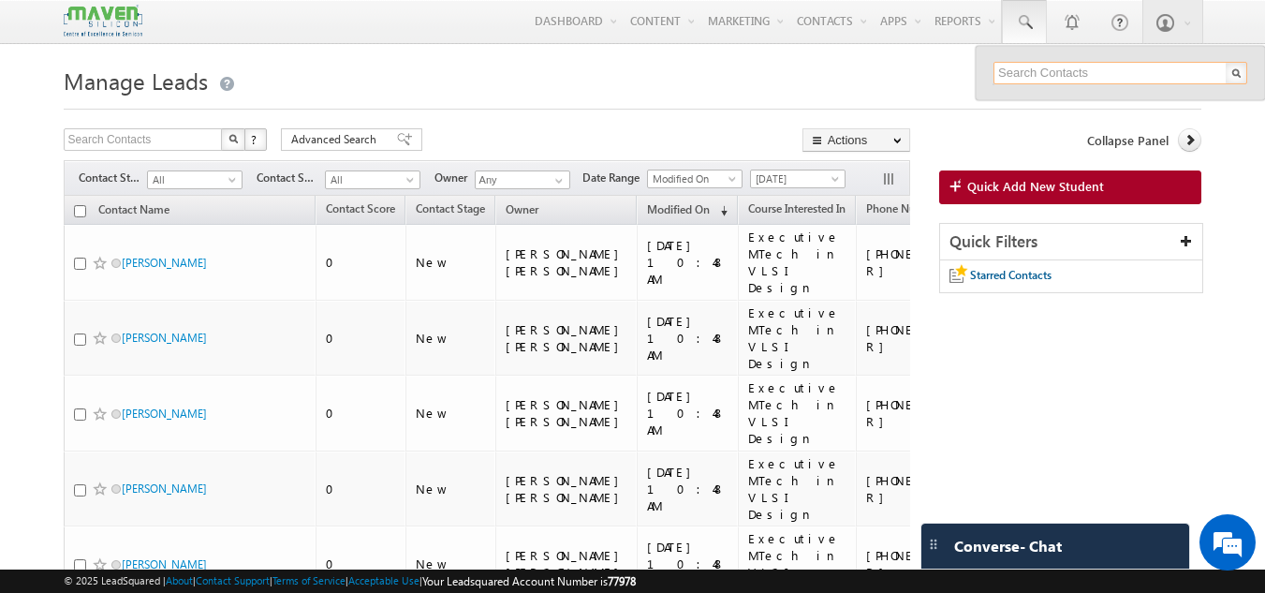
click at [1016, 68] on input "text" at bounding box center [1120, 73] width 254 height 22
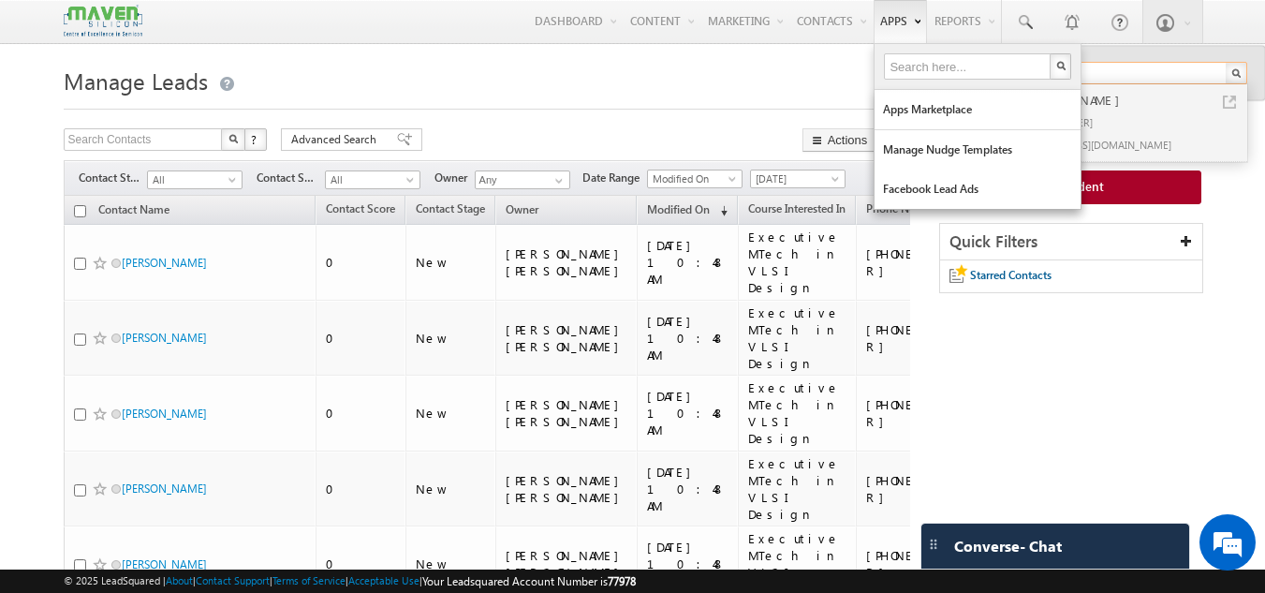
type input "9348165080"
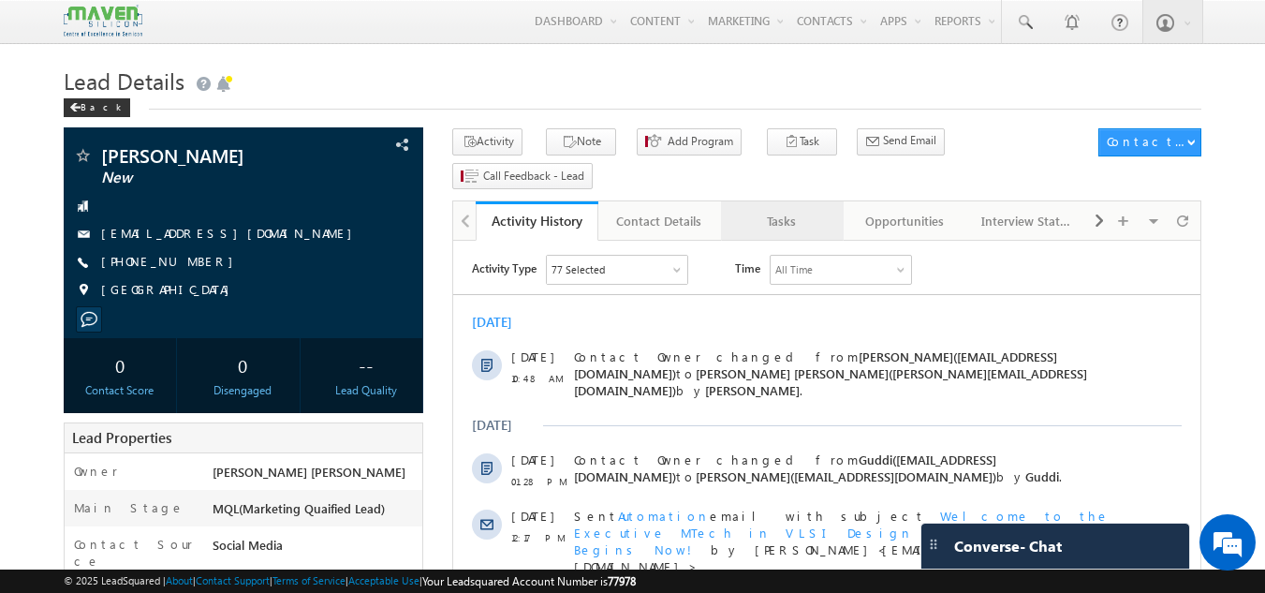
click at [755, 210] on div "Tasks" at bounding box center [781, 221] width 91 height 22
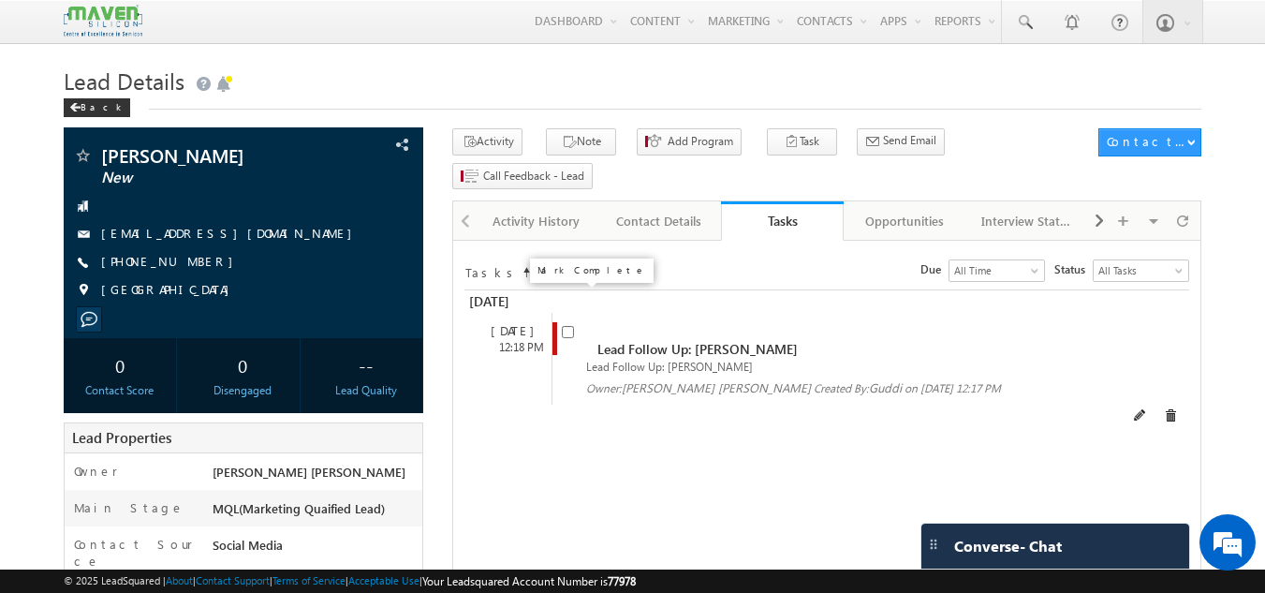
click at [574, 322] on span at bounding box center [568, 330] width 12 height 16
click at [567, 326] on input "checkbox" at bounding box center [568, 332] width 12 height 12
checkbox input "false"
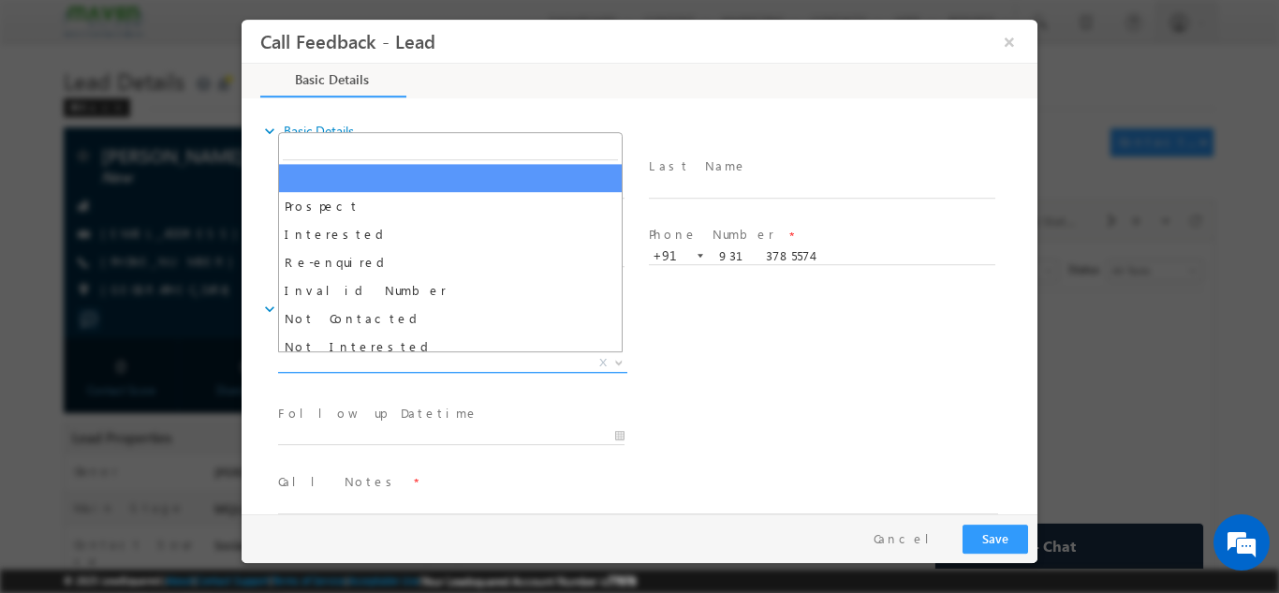
click at [417, 359] on span "X" at bounding box center [452, 362] width 349 height 19
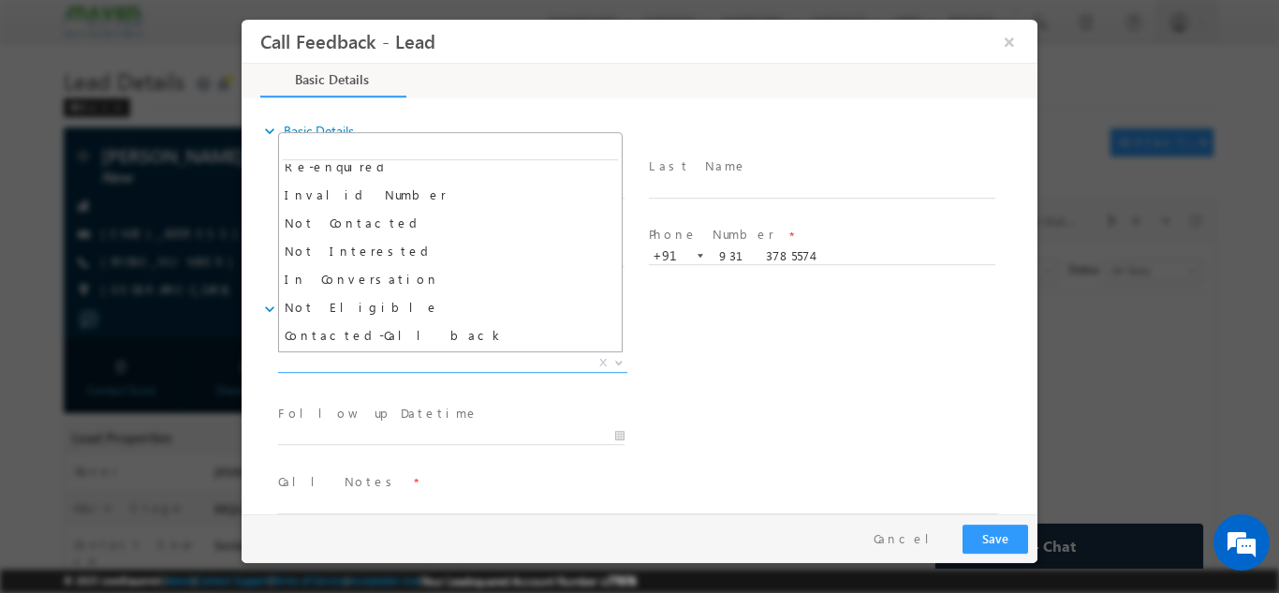
scroll to position [96, 0]
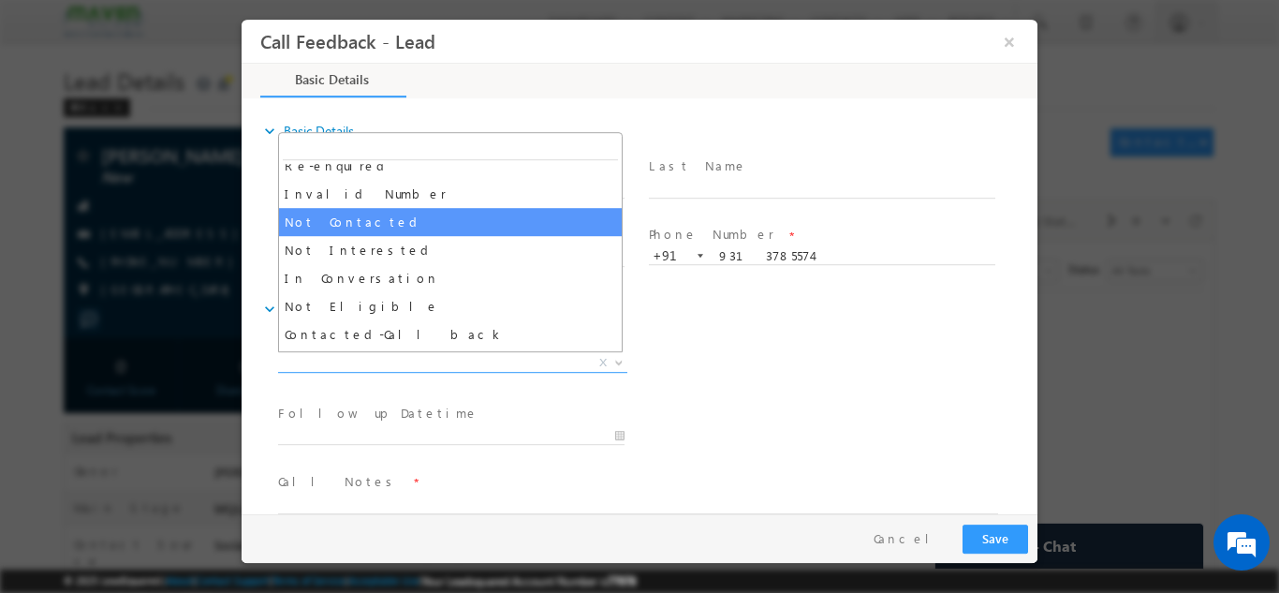
select select "Not Contacted"
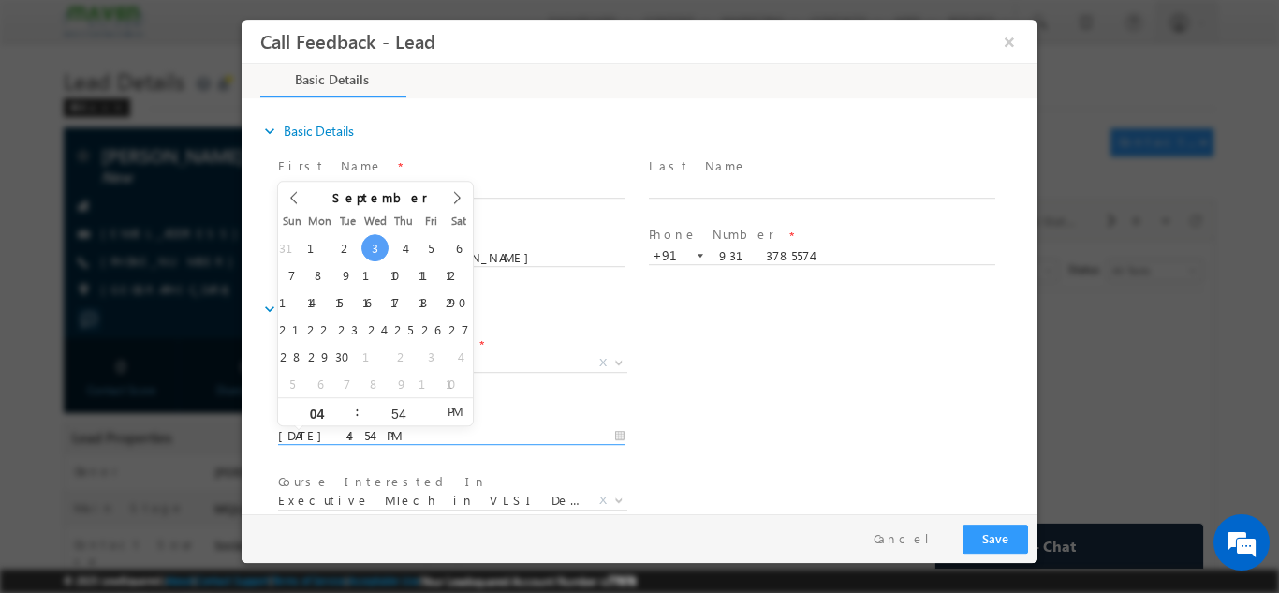
click at [421, 439] on input "03/09/2025 4:54 PM" at bounding box center [451, 435] width 346 height 19
type input "04/09/2025 4:54 PM"
click at [938, 298] on div "expand_more Call Details" at bounding box center [648, 308] width 777 height 34
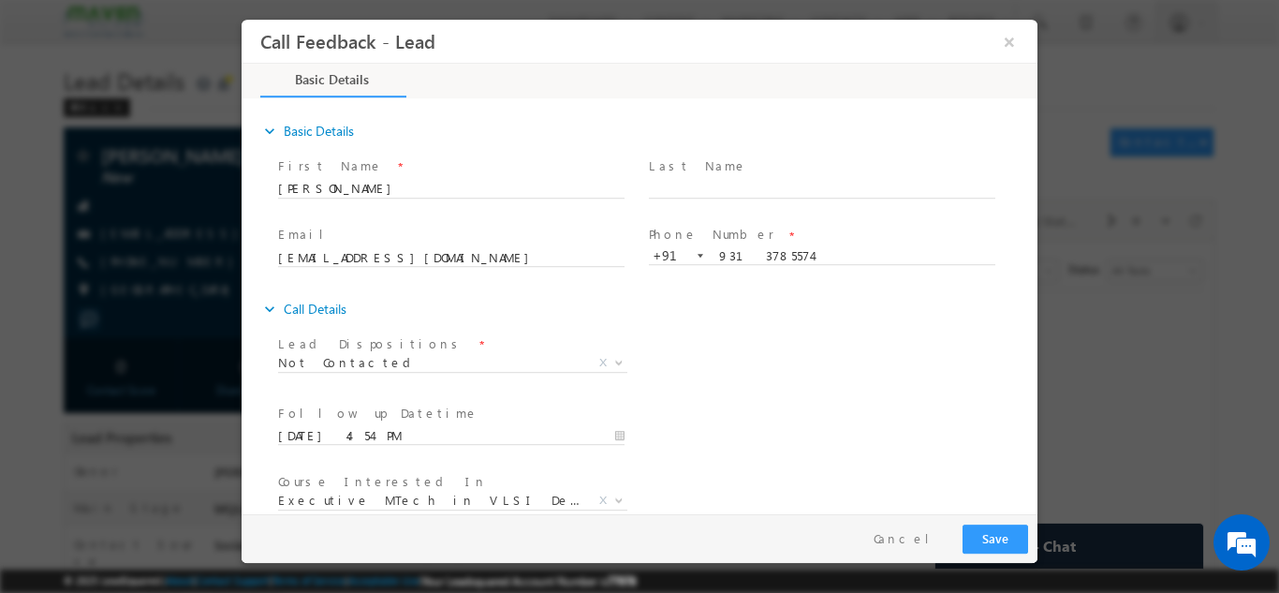
scroll to position [99, 0]
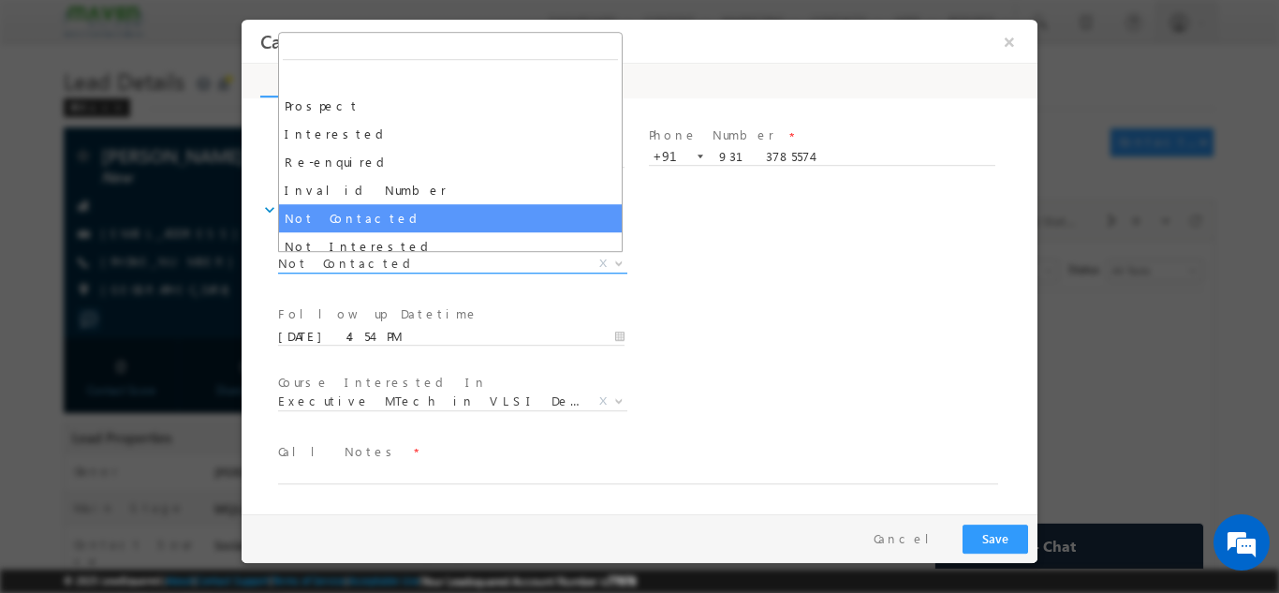
click at [362, 261] on span "Not Contacted" at bounding box center [430, 262] width 304 height 17
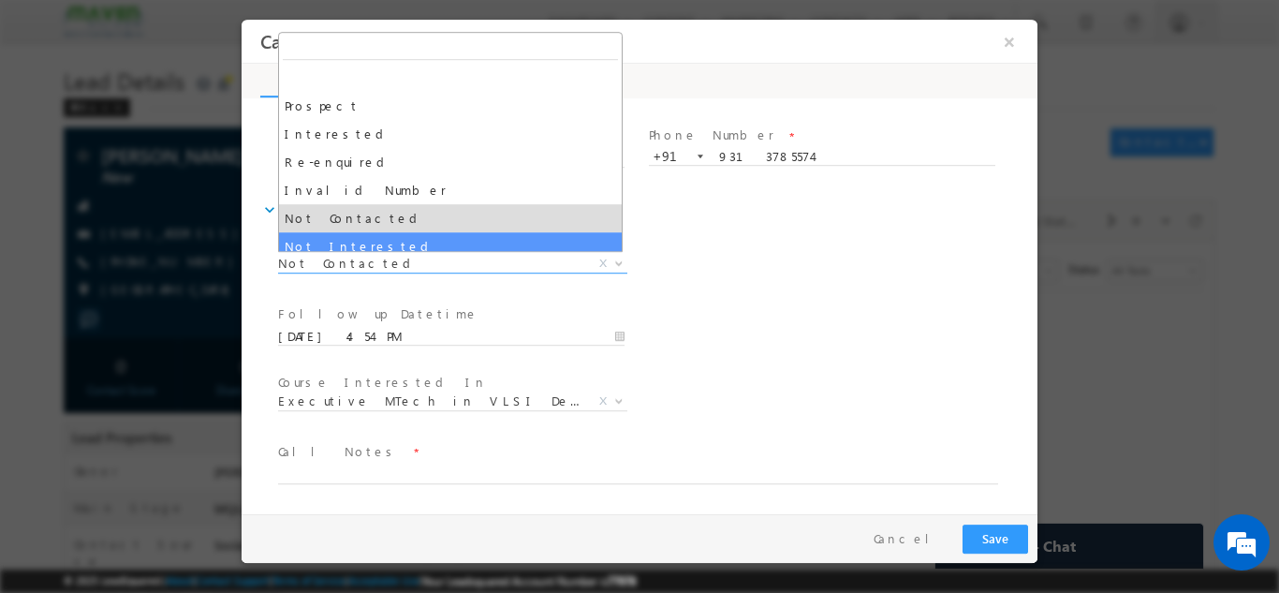
select select "Not Interested"
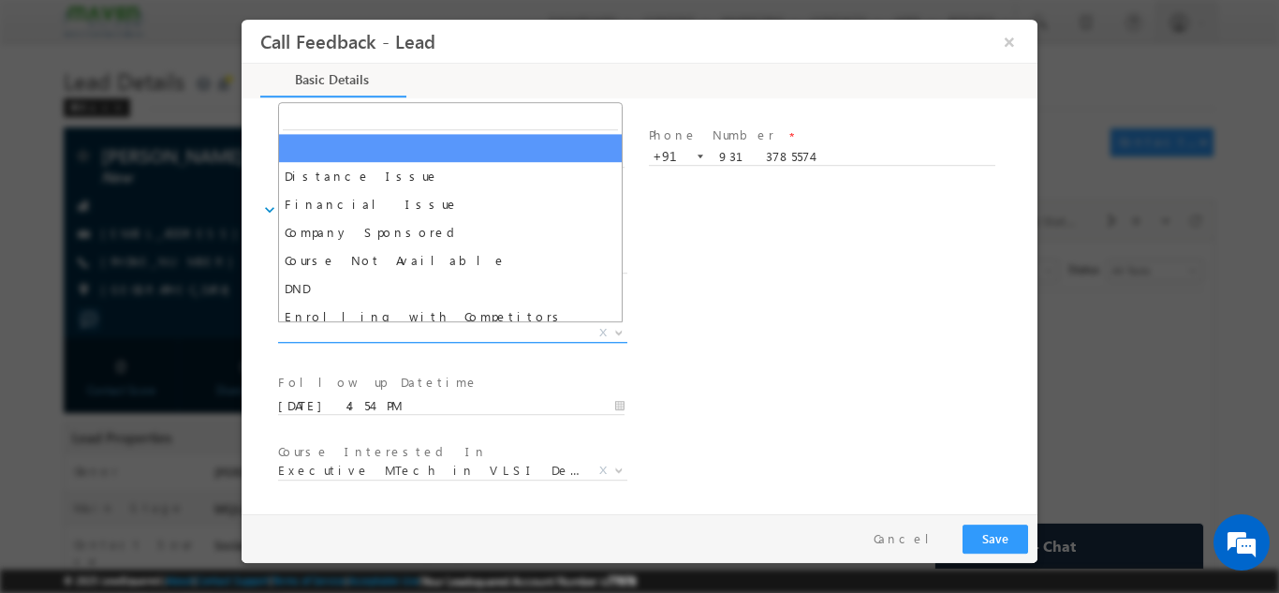
click at [411, 338] on span "X" at bounding box center [452, 332] width 349 height 19
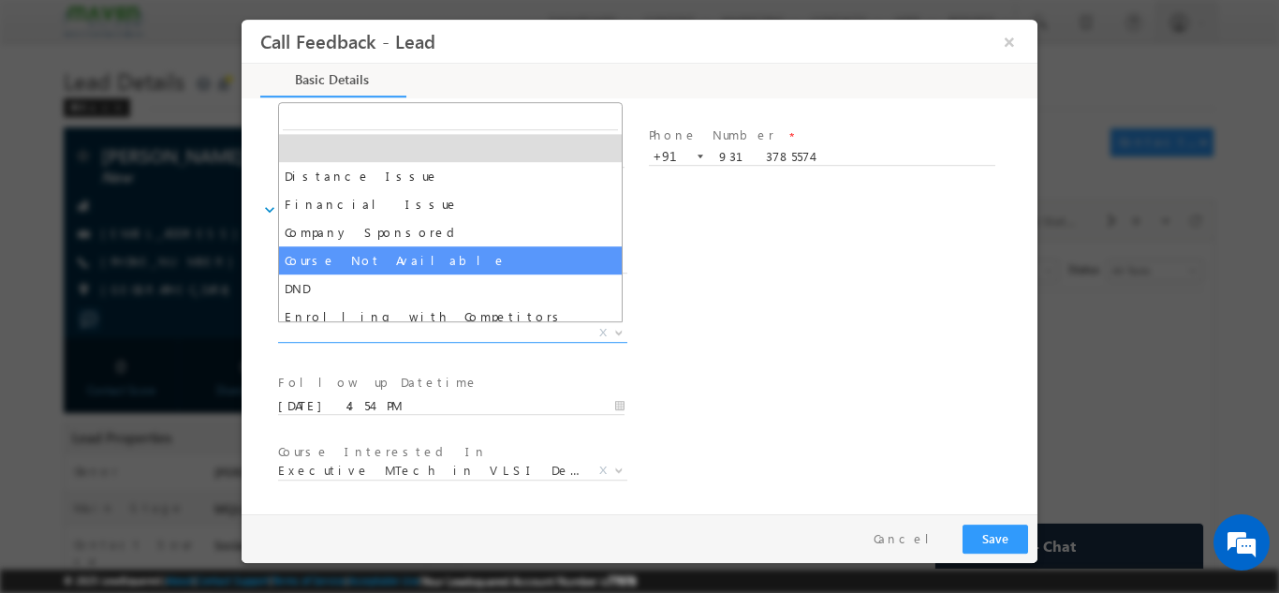
scroll to position [37, 0]
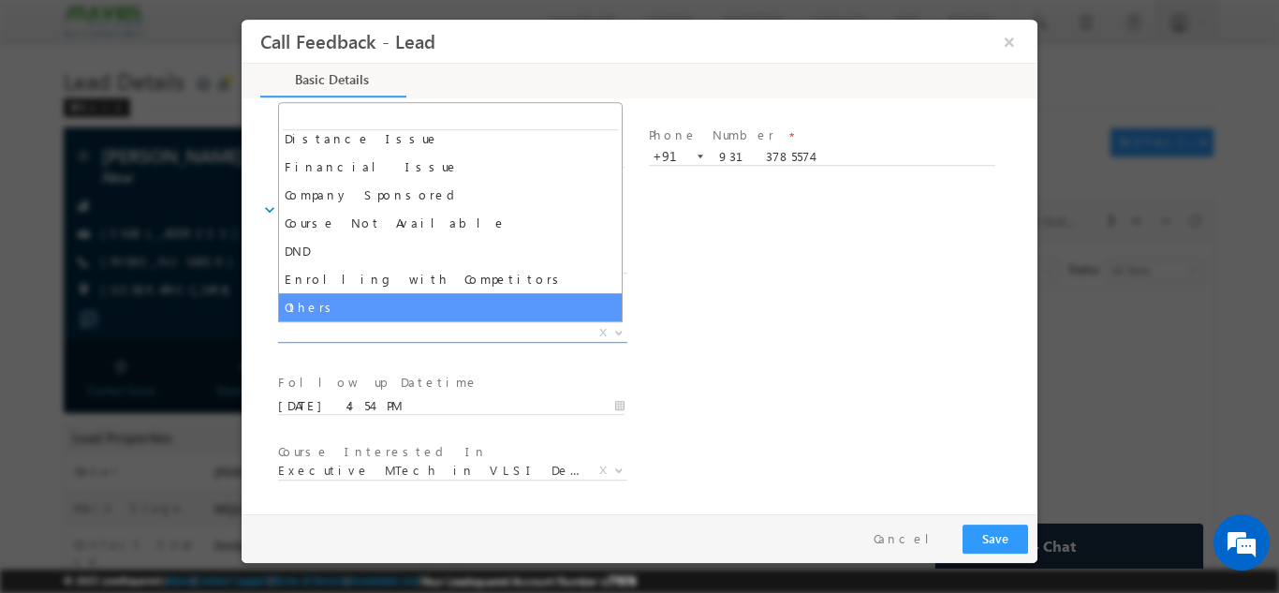
select select "Others"
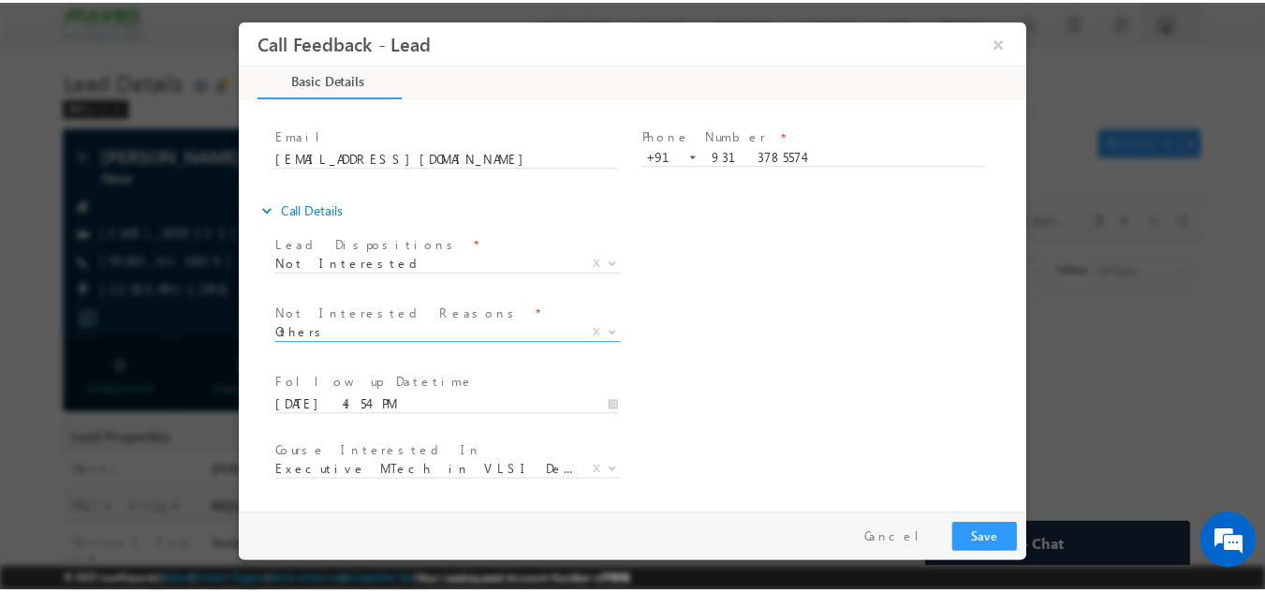
scroll to position [168, 0]
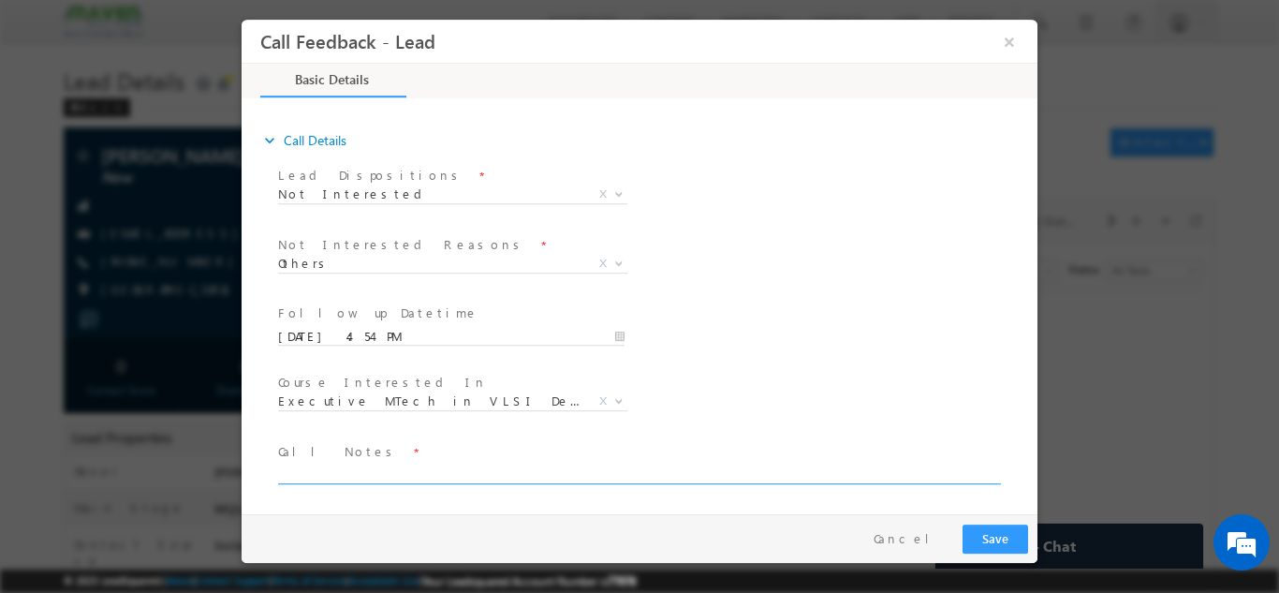
click at [653, 476] on textarea at bounding box center [638, 472] width 720 height 22
type textarea "not interested"
drag, startPoint x: 1004, startPoint y: 533, endPoint x: 969, endPoint y: 520, distance: 37.6
click at [969, 520] on div "Pay & Save Save Cancel" at bounding box center [643, 537] width 805 height 49
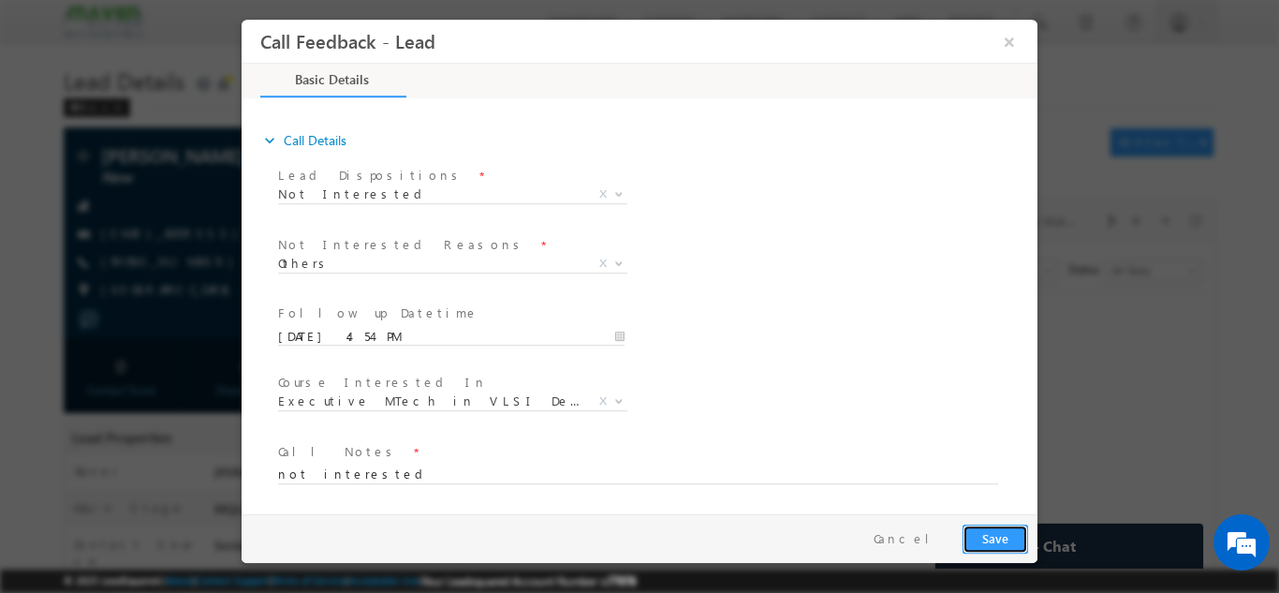
click at [1008, 542] on button "Save" at bounding box center [995, 537] width 66 height 29
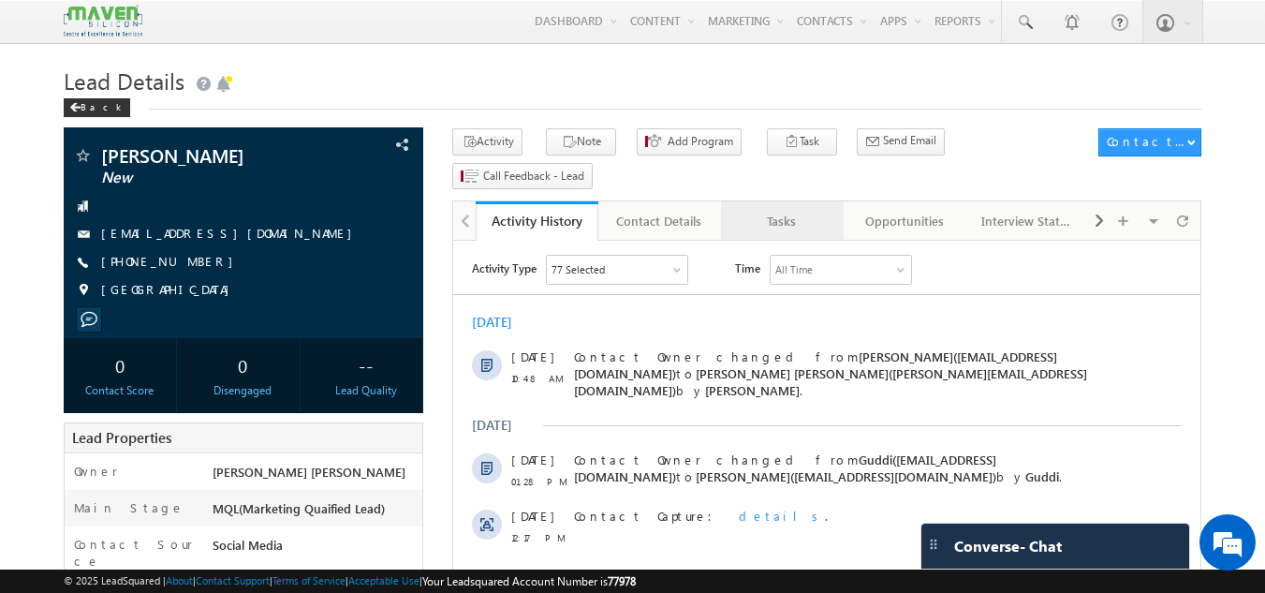
click at [788, 210] on div "Tasks" at bounding box center [781, 221] width 91 height 22
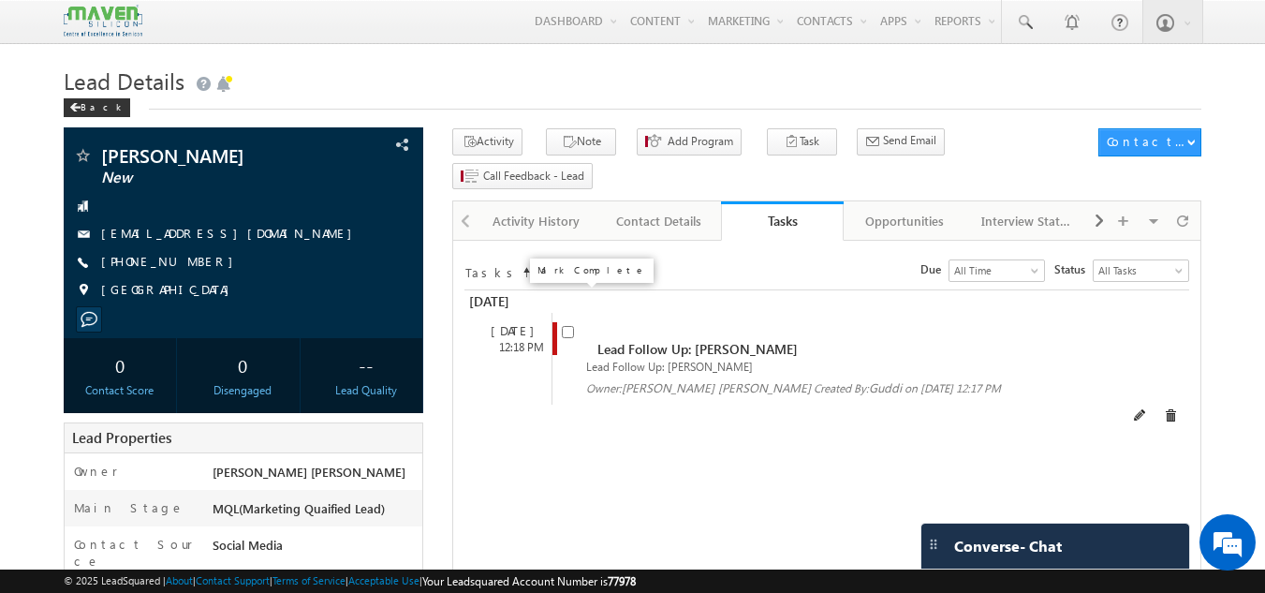
click at [562, 326] on input "checkbox" at bounding box center [568, 332] width 12 height 12
checkbox input "false"
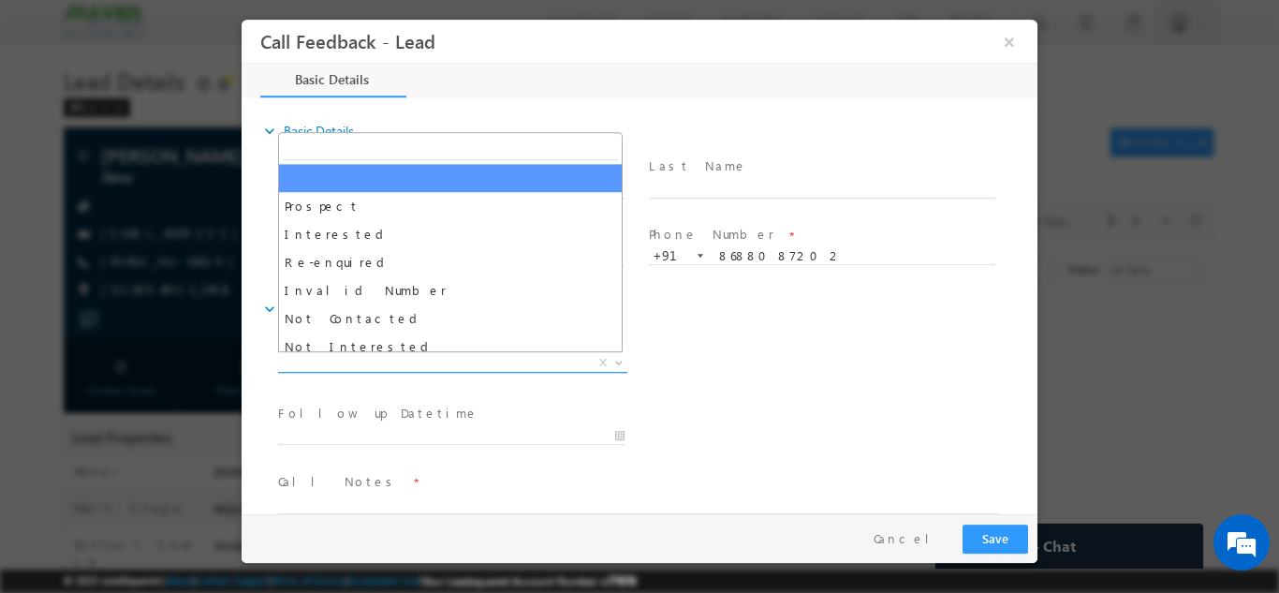
click at [488, 360] on span "X" at bounding box center [452, 362] width 349 height 19
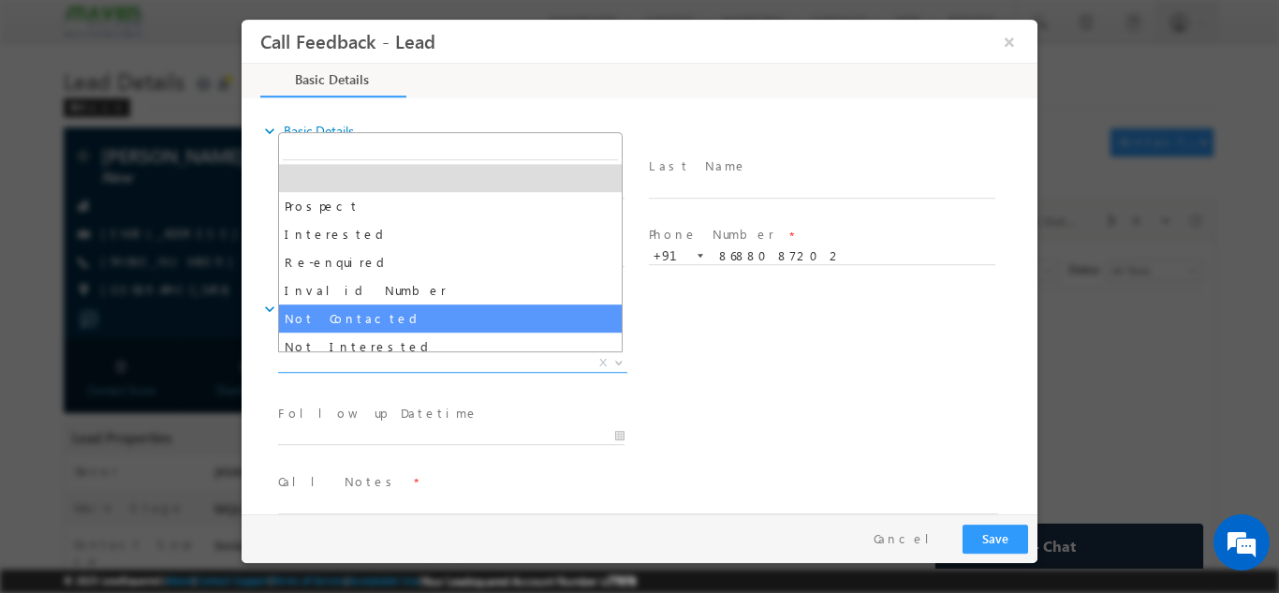
select select "Not Contacted"
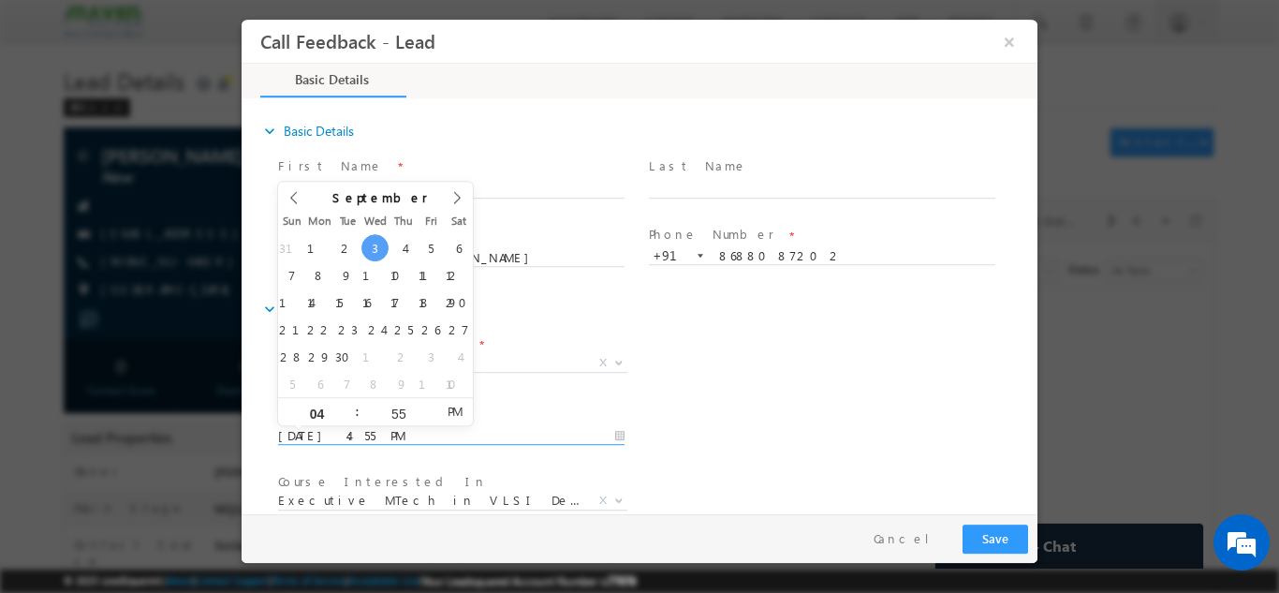
click at [446, 443] on input "03/09/2025 4:55 PM" at bounding box center [451, 435] width 346 height 19
type input "04/09/2025 4:55 PM"
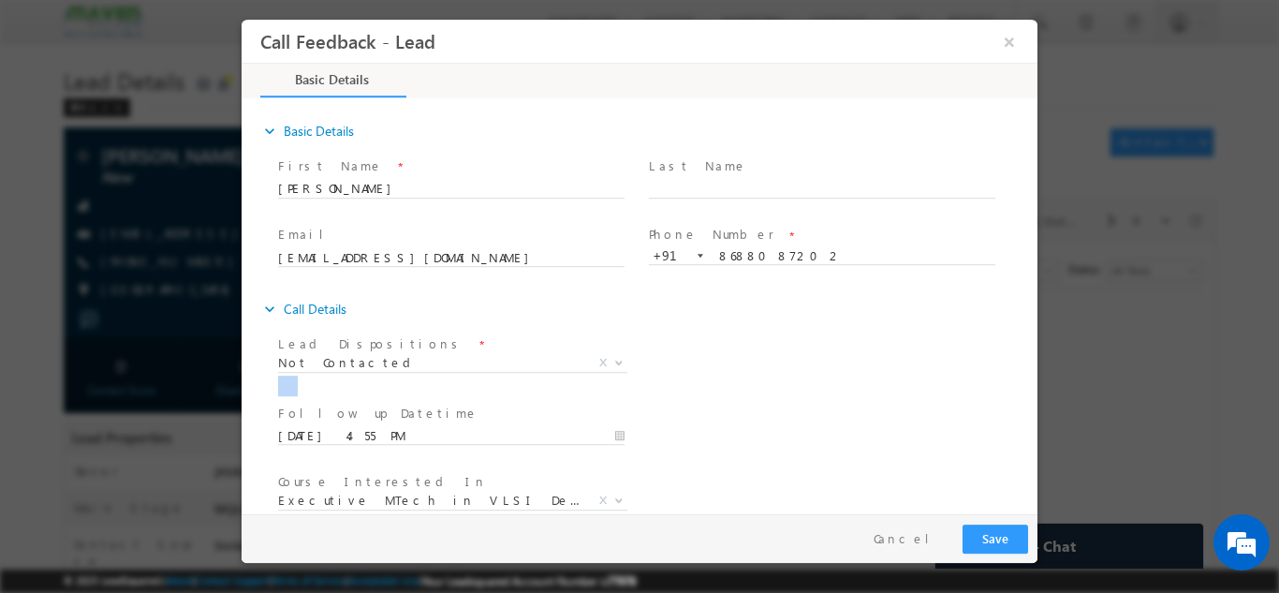
drag, startPoint x: 763, startPoint y: 413, endPoint x: 1031, endPoint y: 359, distance: 273.9
click at [1031, 359] on div "expand_more Basic Details First Name *" at bounding box center [644, 306] width 786 height 413
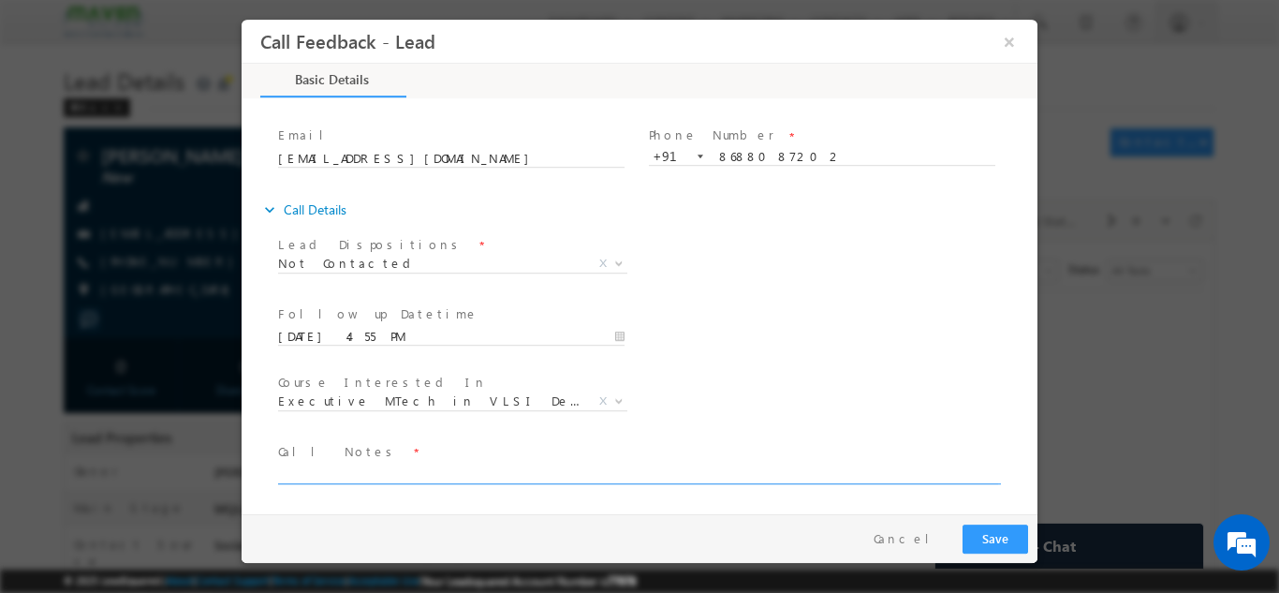
click at [745, 478] on textarea at bounding box center [638, 472] width 720 height 22
paste textarea "dnp"
type textarea "dnp"
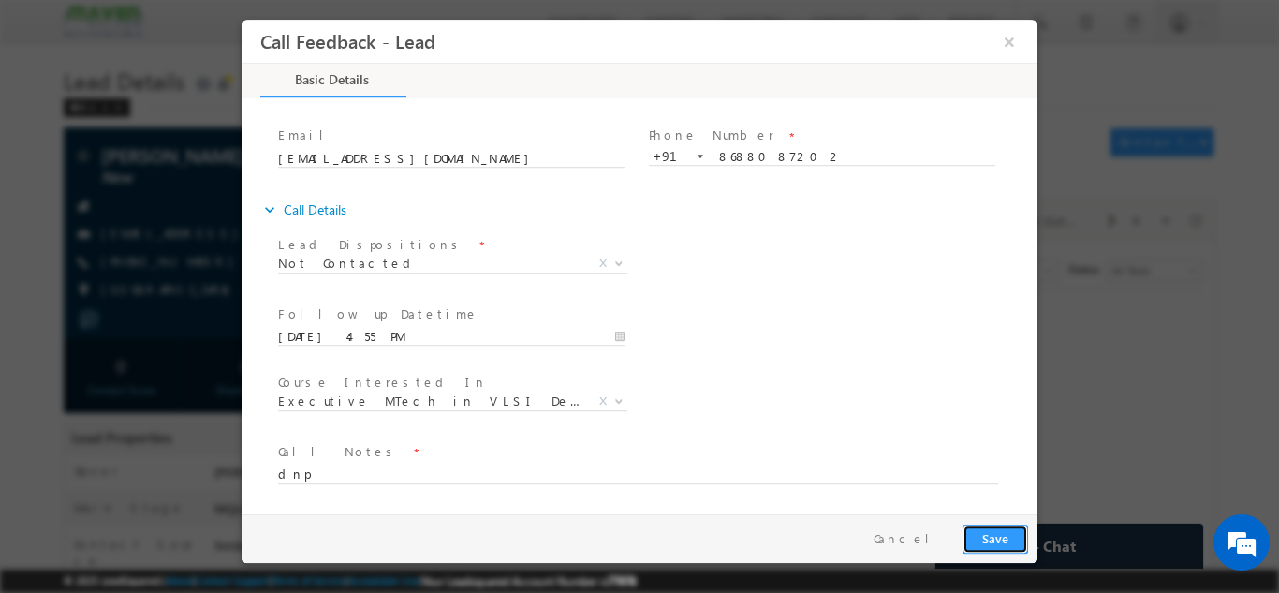
click at [1010, 528] on button "Save" at bounding box center [995, 537] width 66 height 29
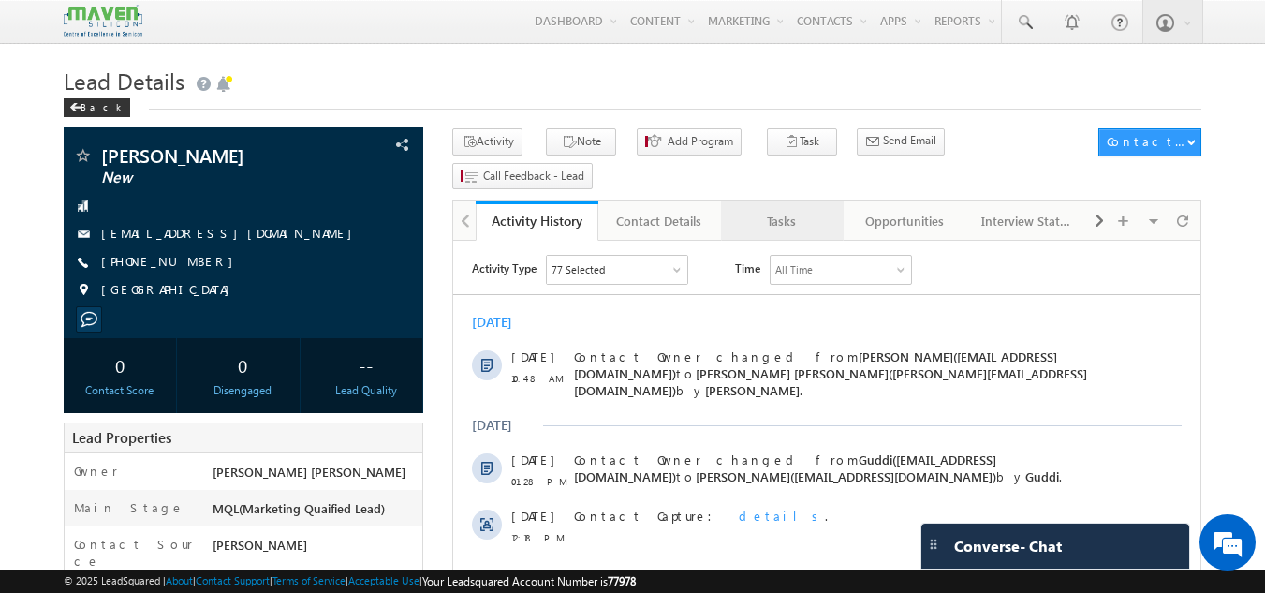
click at [779, 210] on div "Tasks" at bounding box center [781, 221] width 91 height 22
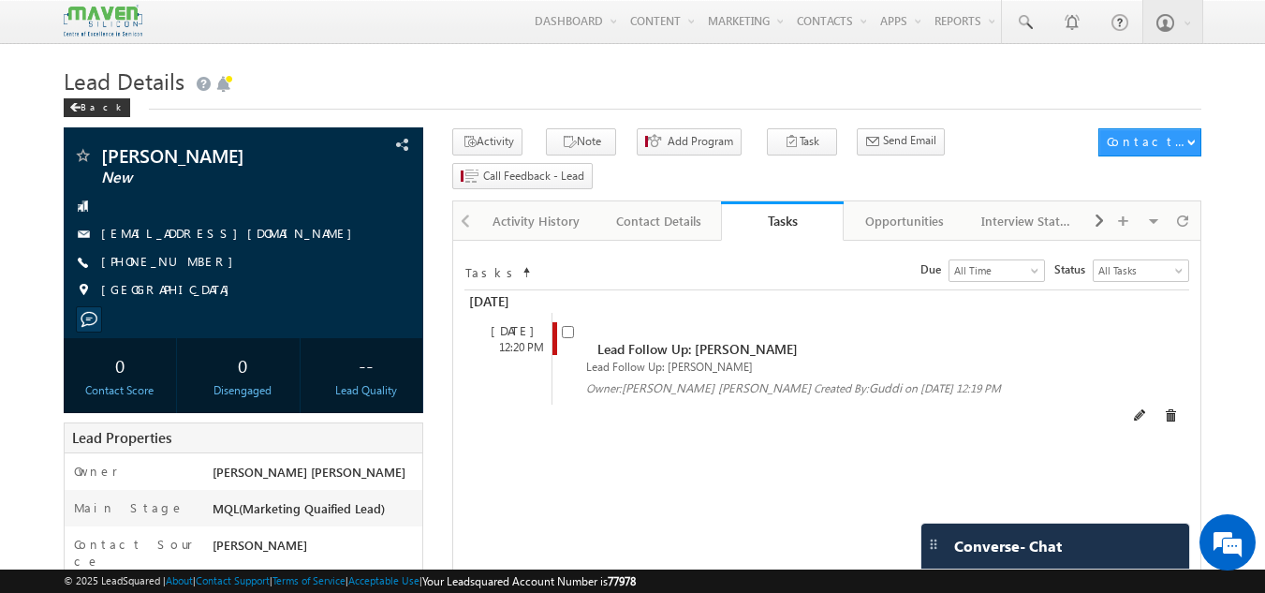
click at [565, 326] on input "checkbox" at bounding box center [568, 332] width 12 height 12
checkbox input "false"
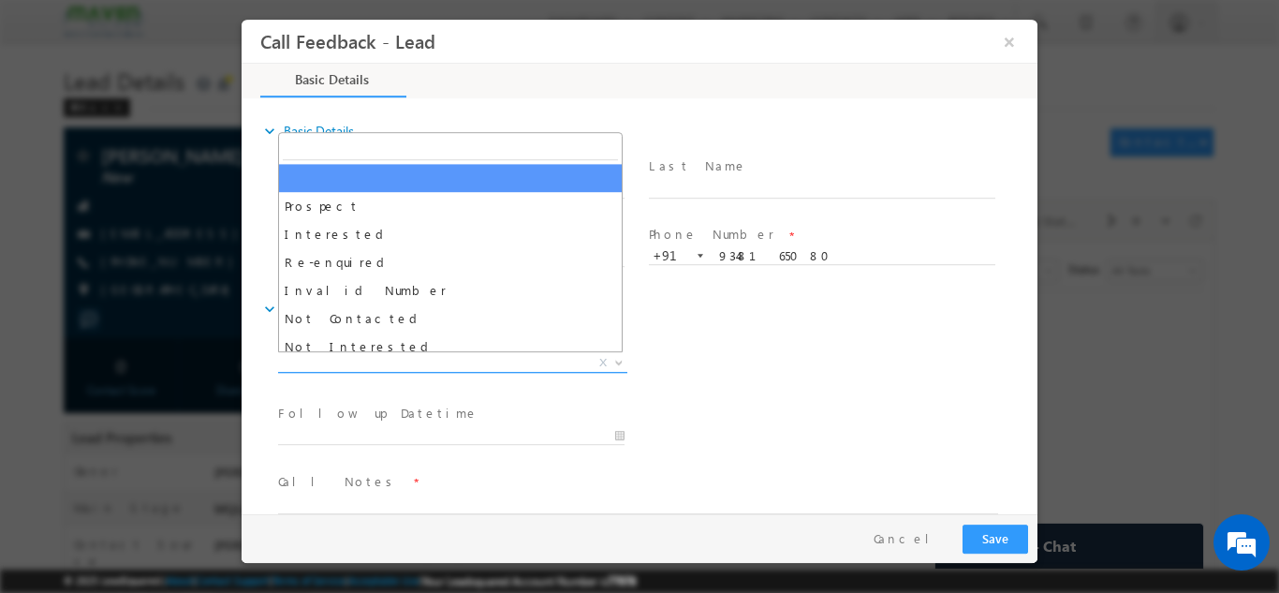
click at [487, 364] on span "X" at bounding box center [452, 362] width 349 height 19
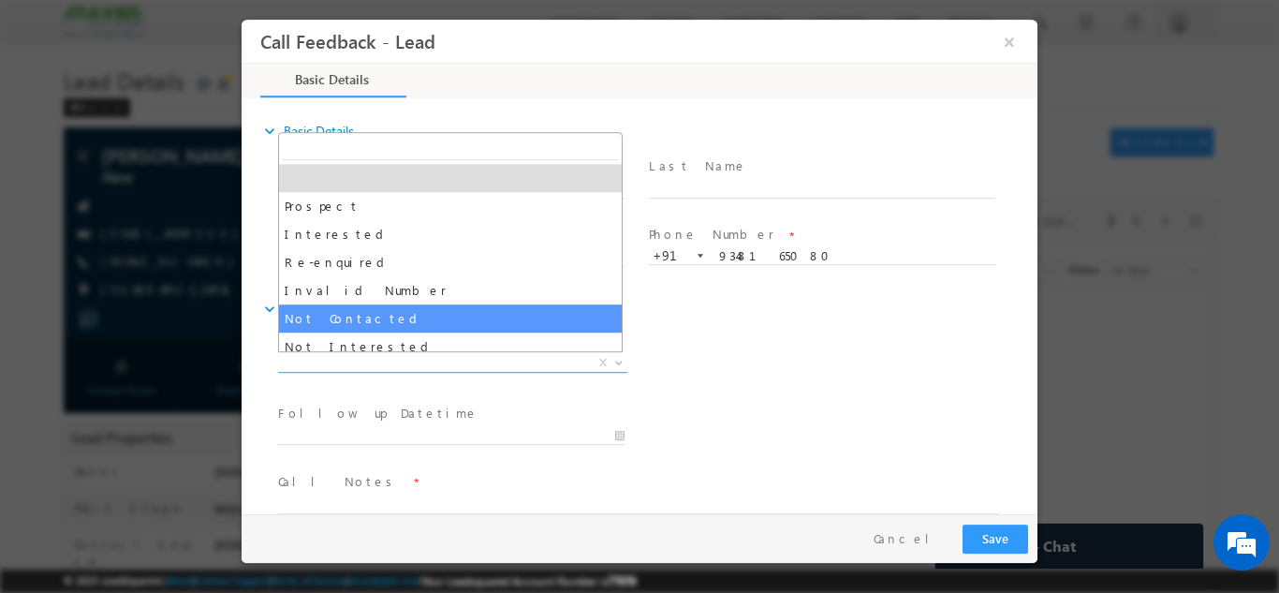
select select "Not Contacted"
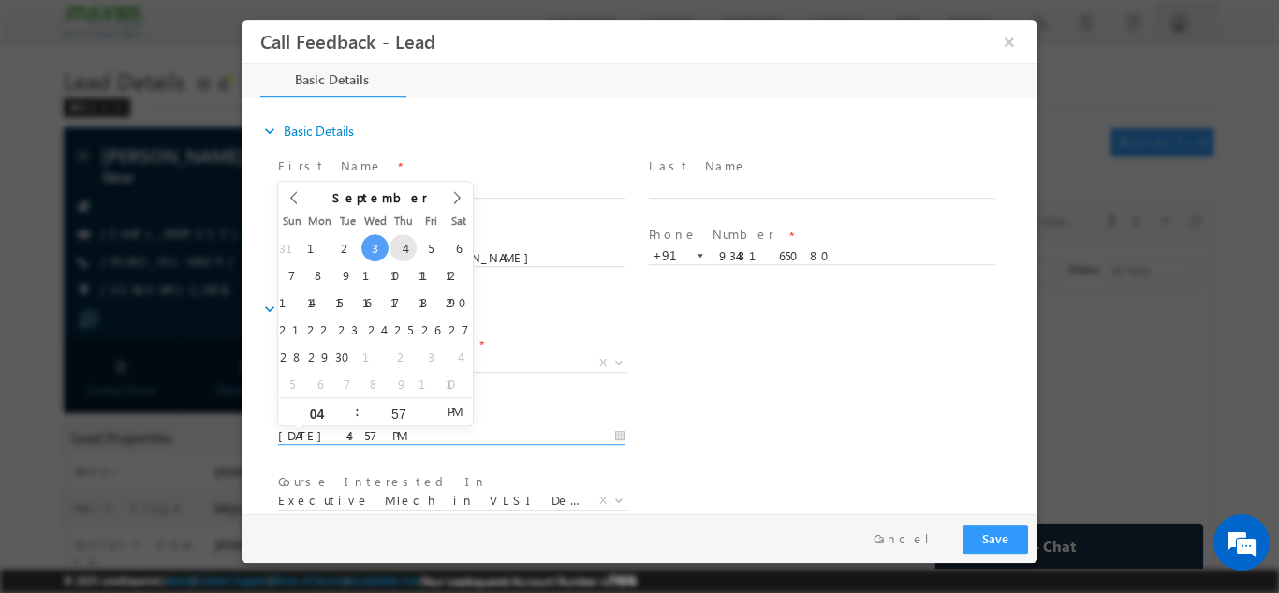
drag, startPoint x: 388, startPoint y: 426, endPoint x: 402, endPoint y: 240, distance: 186.9
click at [402, 240] on body "Call Feedback - Lead × Basic Details" at bounding box center [639, 266] width 796 height 494
type input "04/09/2025 4:57 PM"
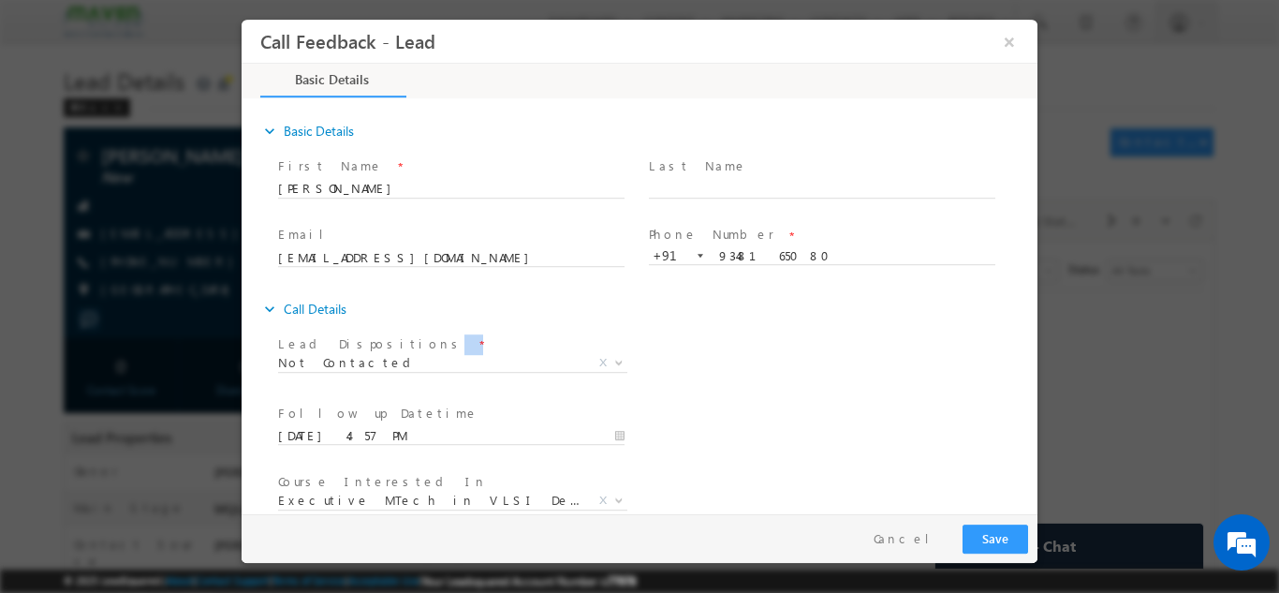
drag, startPoint x: 773, startPoint y: 362, endPoint x: 1034, endPoint y: 300, distance: 268.6
click at [1034, 300] on div "expand_more Basic Details First Name *" at bounding box center [644, 306] width 786 height 413
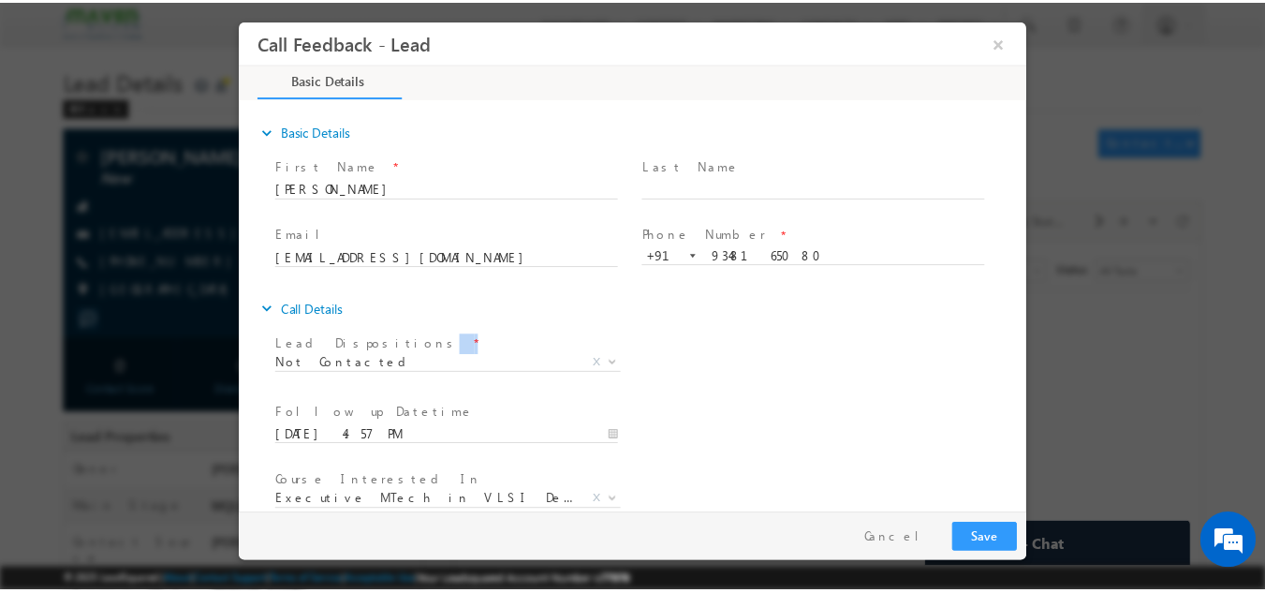
scroll to position [99, 0]
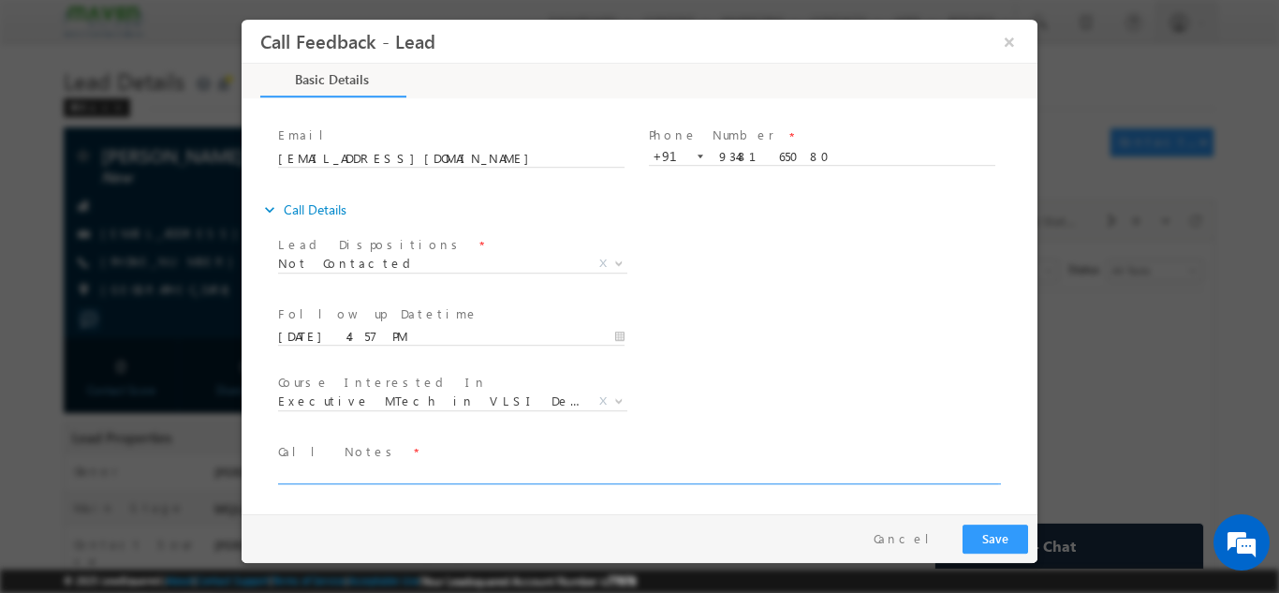
click at [654, 476] on textarea at bounding box center [638, 472] width 720 height 22
type textarea "dnp"
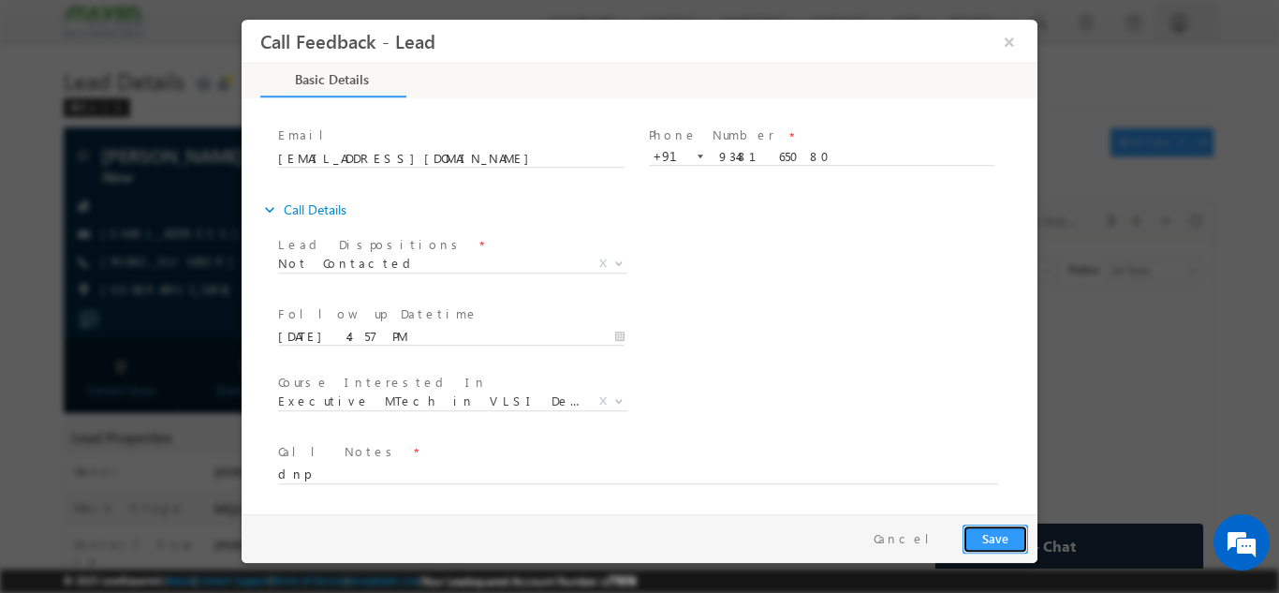
click at [981, 527] on button "Save" at bounding box center [995, 537] width 66 height 29
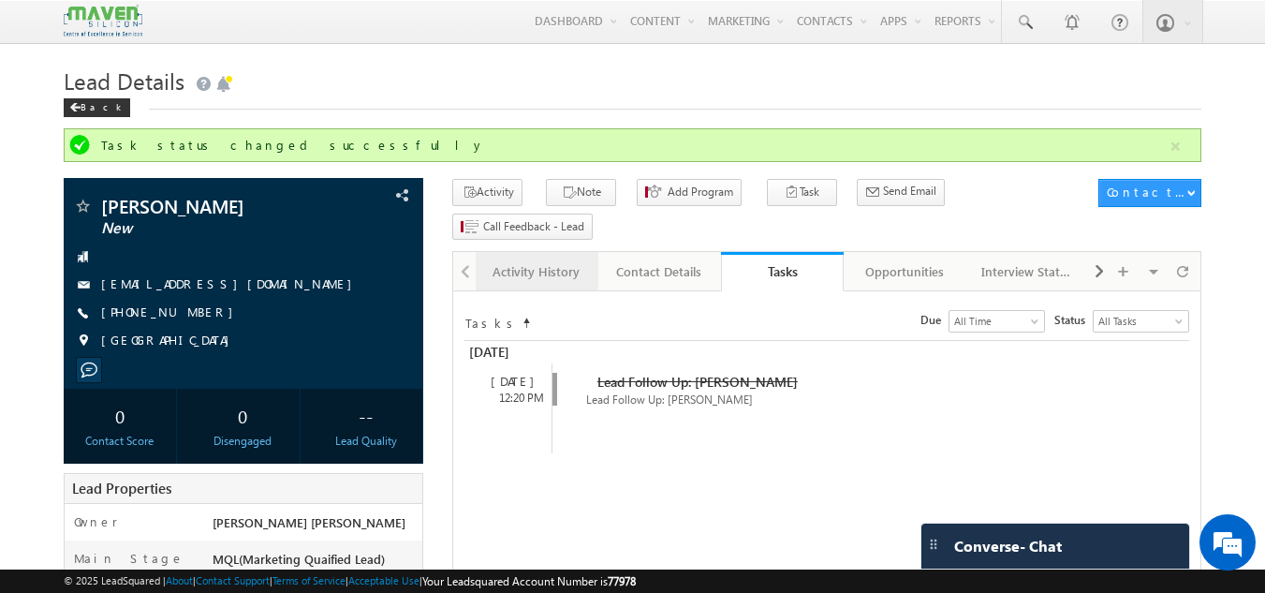
click at [511, 260] on div "Activity History" at bounding box center [535, 271] width 91 height 22
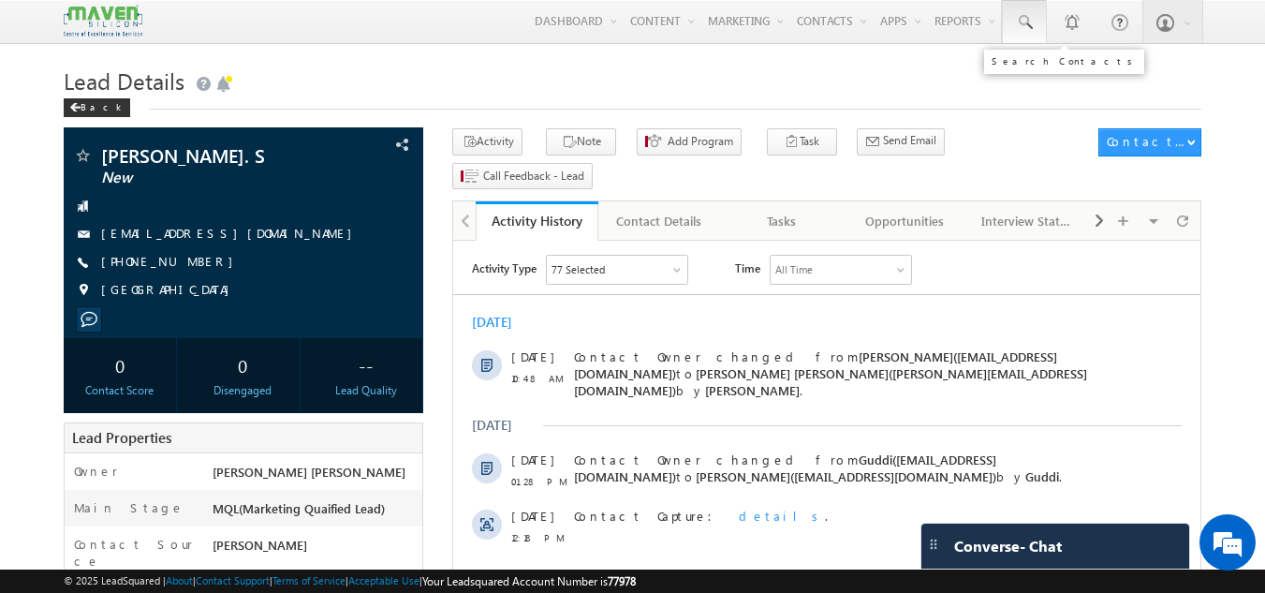
click at [1026, 31] on span at bounding box center [1024, 22] width 19 height 19
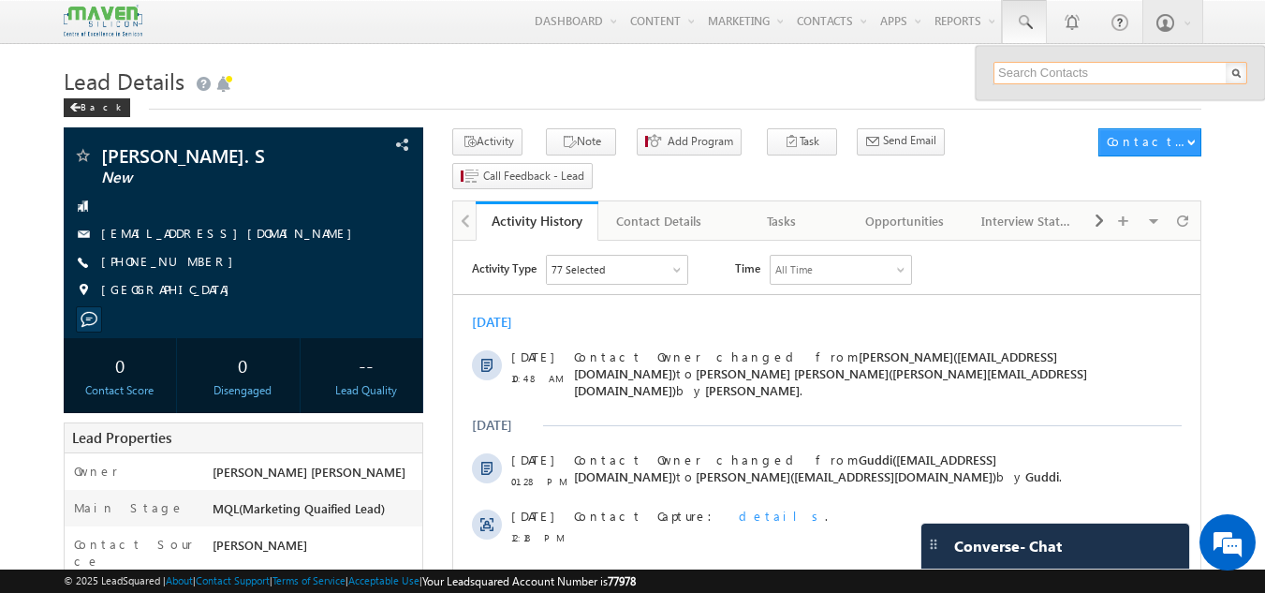
click at [1045, 74] on input "text" at bounding box center [1120, 73] width 254 height 22
type input "8688087202"
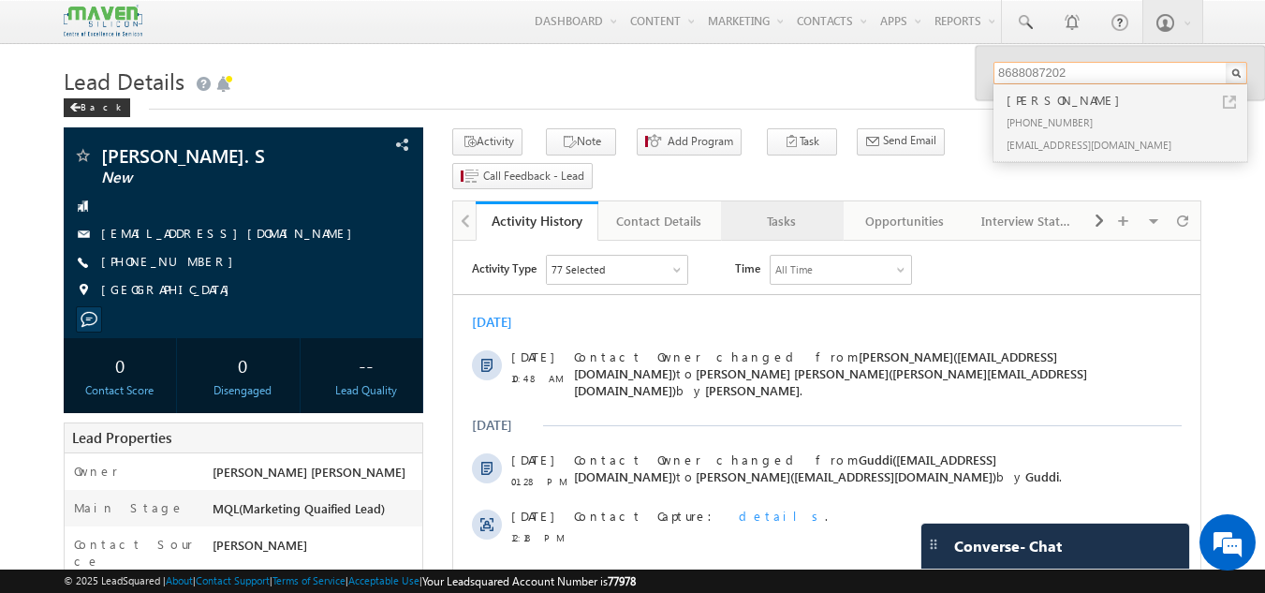
click at [756, 210] on div "Tasks" at bounding box center [781, 221] width 91 height 22
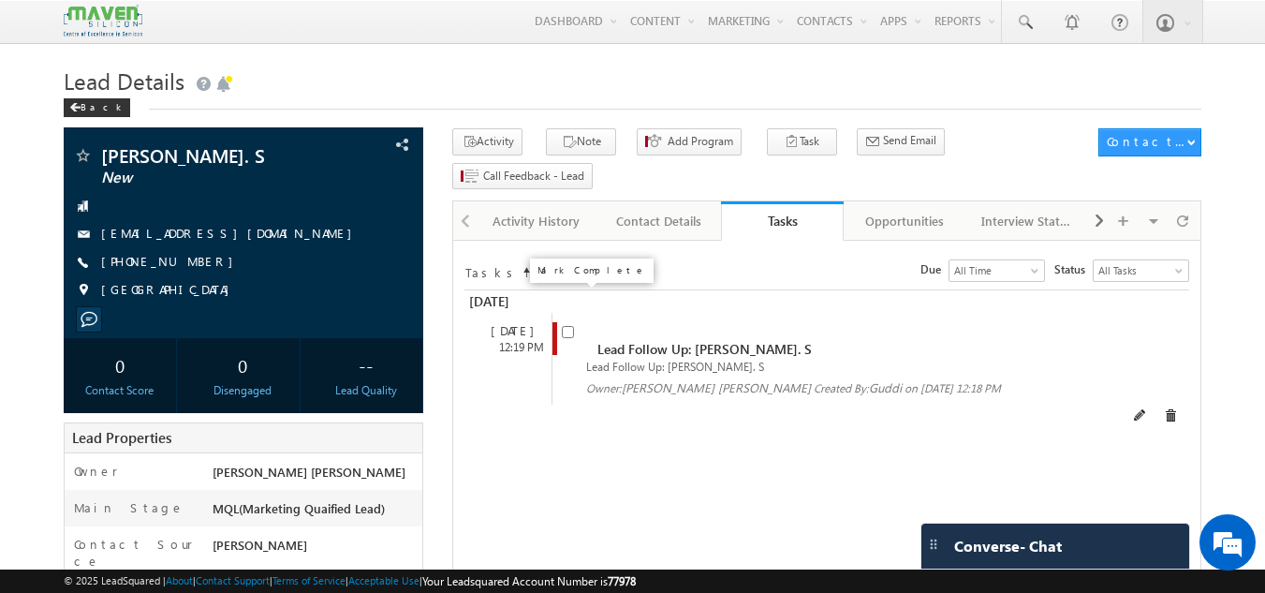
click at [567, 326] on input "checkbox" at bounding box center [568, 332] width 12 height 12
checkbox input "false"
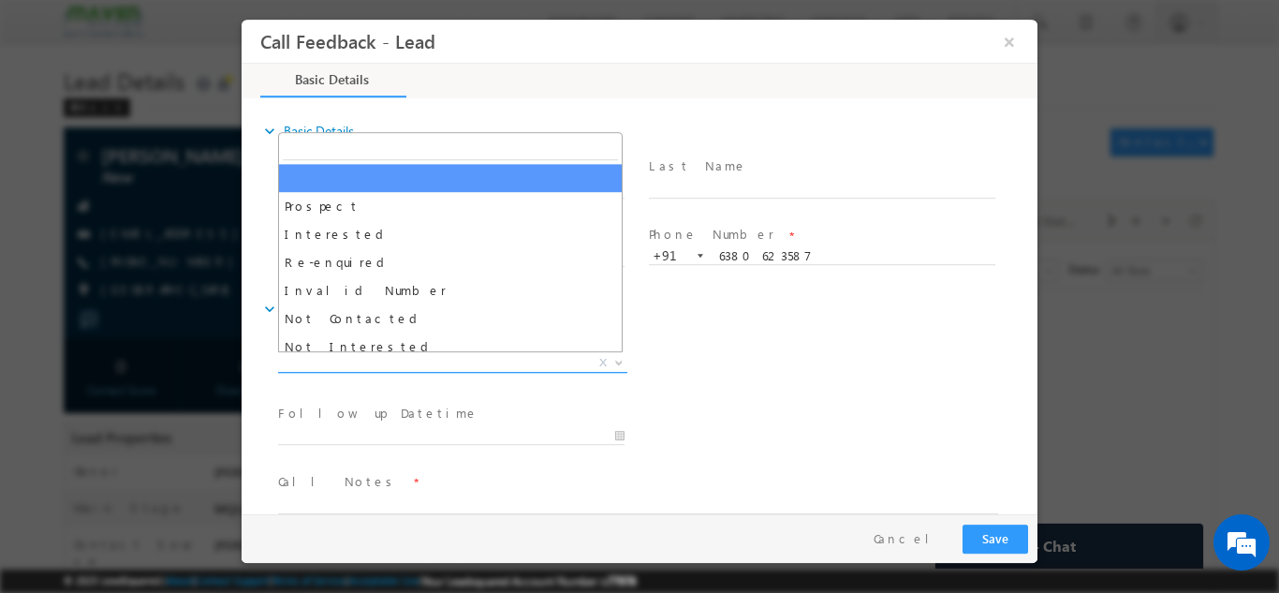
click at [393, 366] on span "X" at bounding box center [452, 362] width 349 height 19
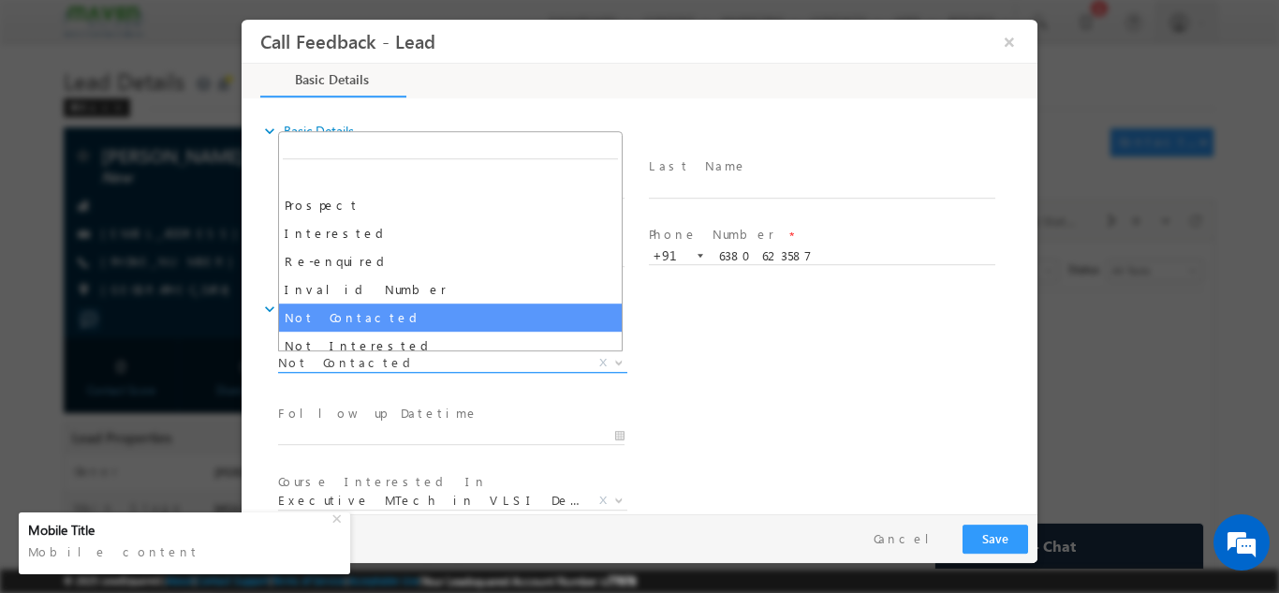
click at [420, 357] on span "Not Contacted" at bounding box center [430, 361] width 304 height 17
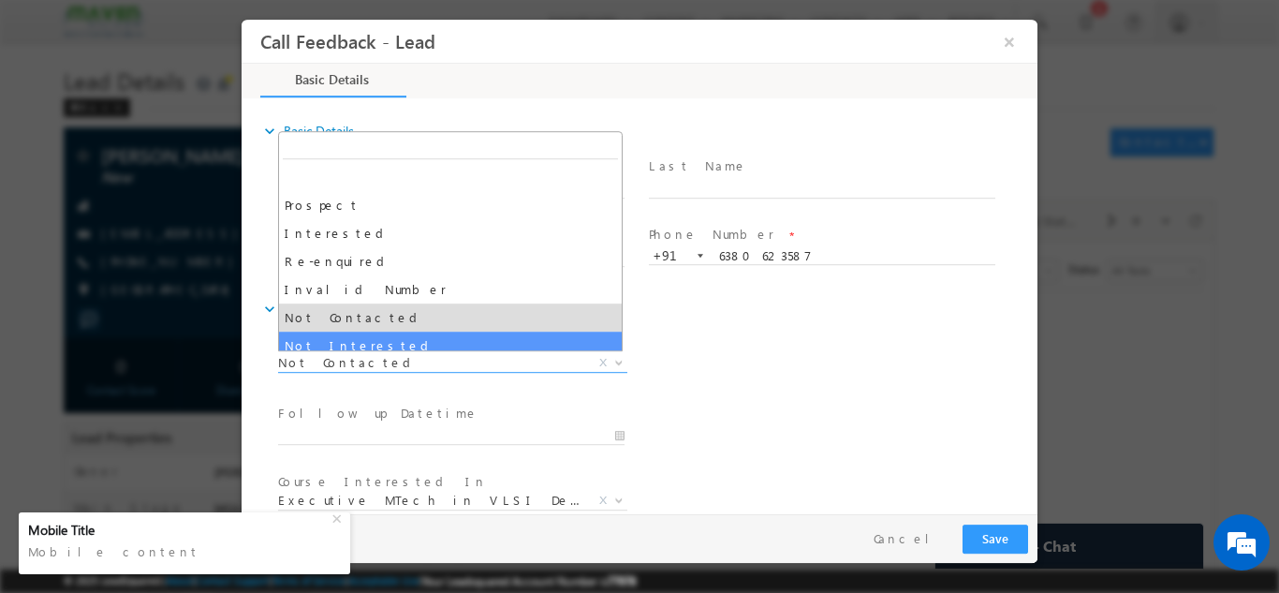
select select "Not Interested"
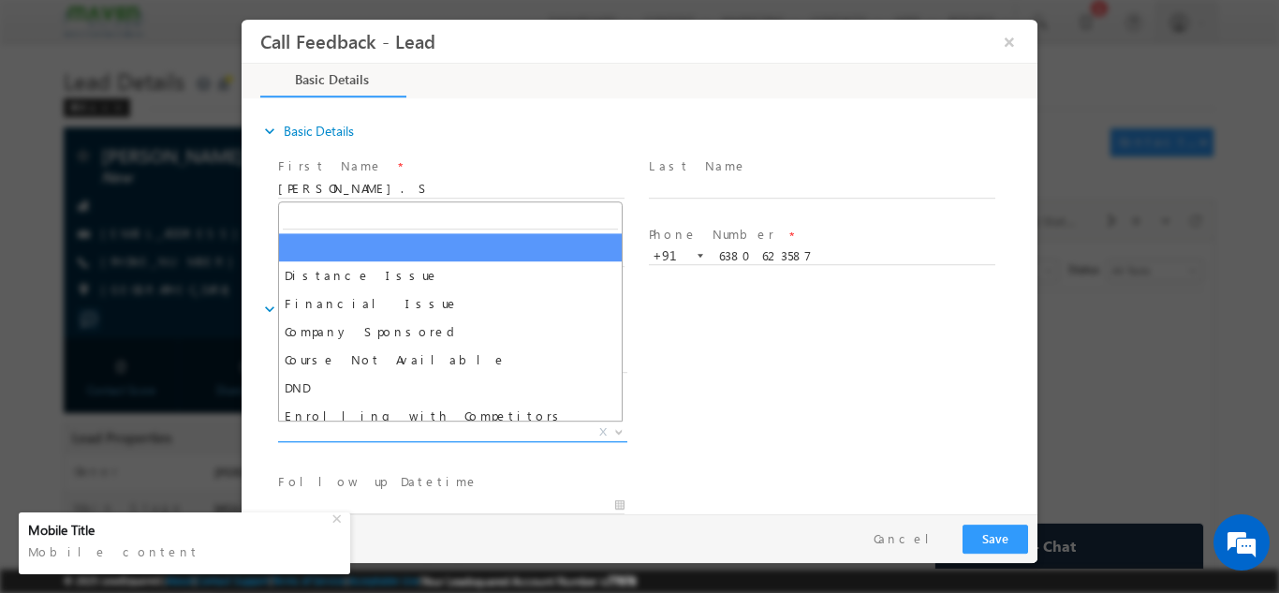
click at [391, 435] on span "X" at bounding box center [452, 431] width 349 height 19
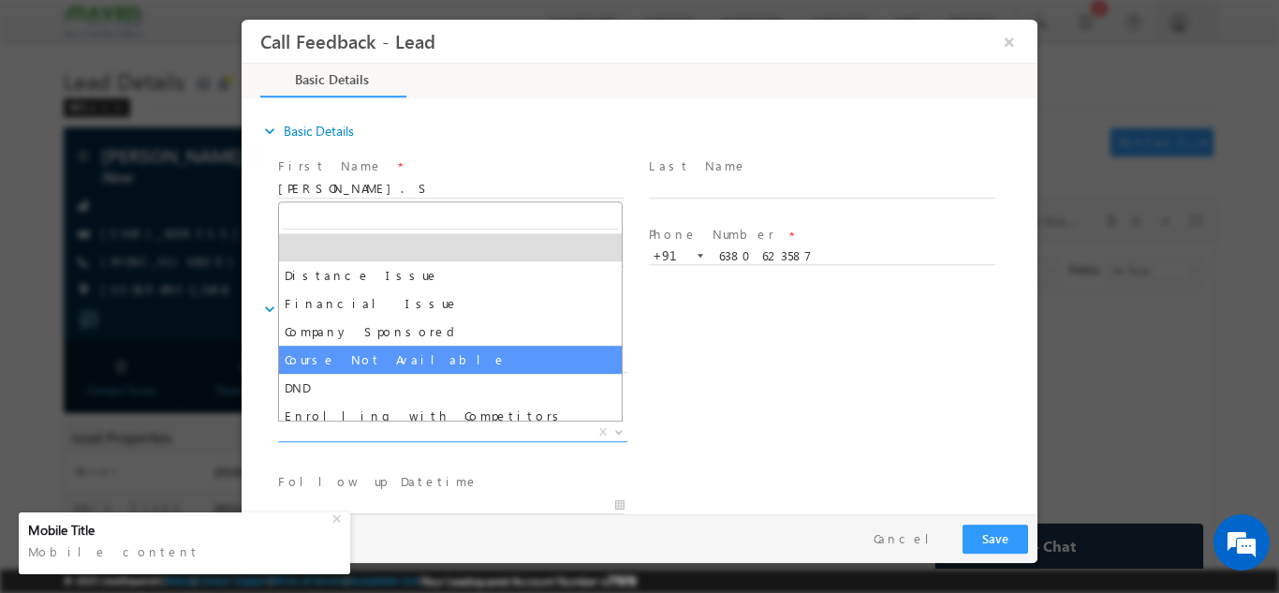
scroll to position [37, 0]
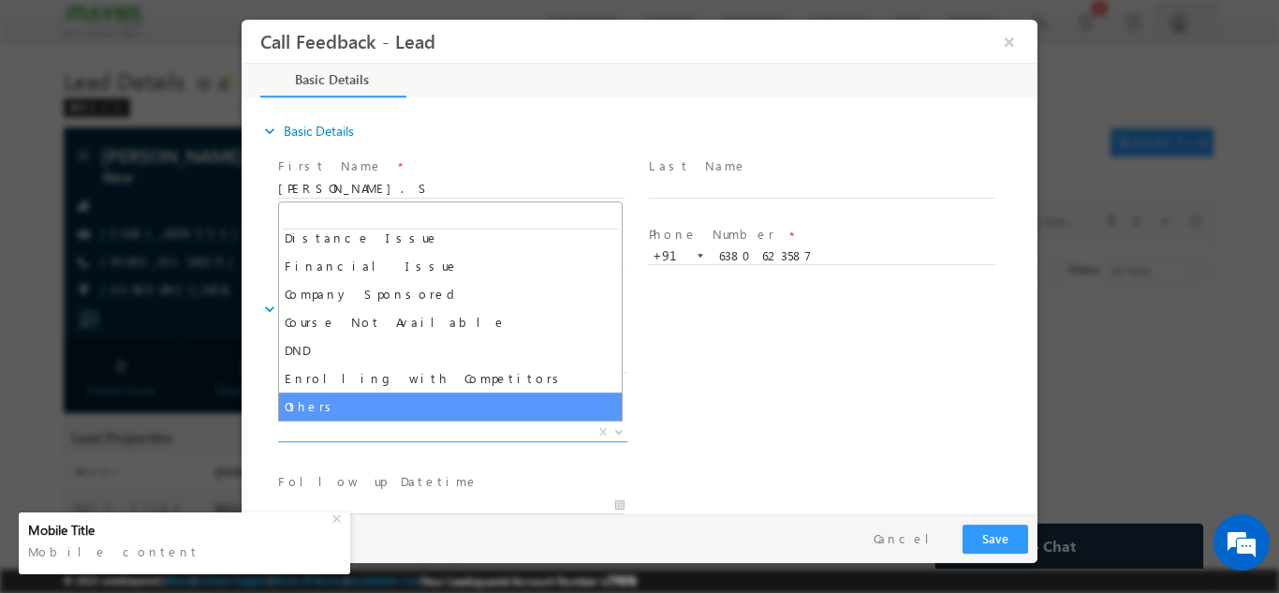
select select "Others"
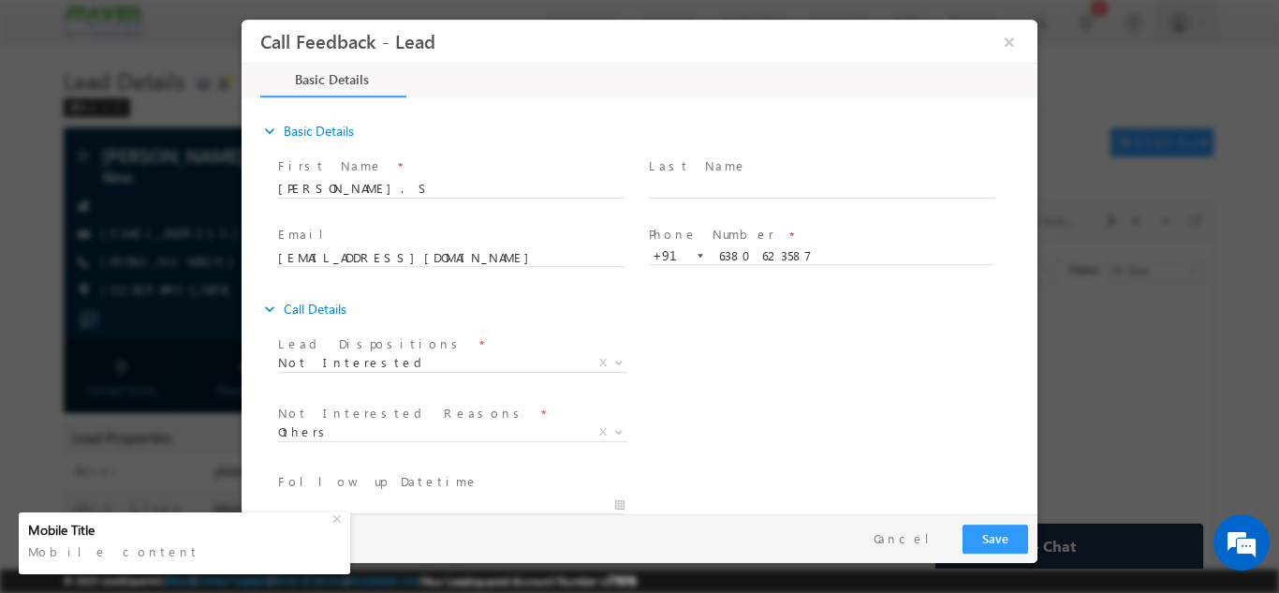
click at [864, 386] on div "Lead Dispositions * Prospect Interested Re-enquired Invalid Number Not Contacte…" at bounding box center [655, 363] width 763 height 69
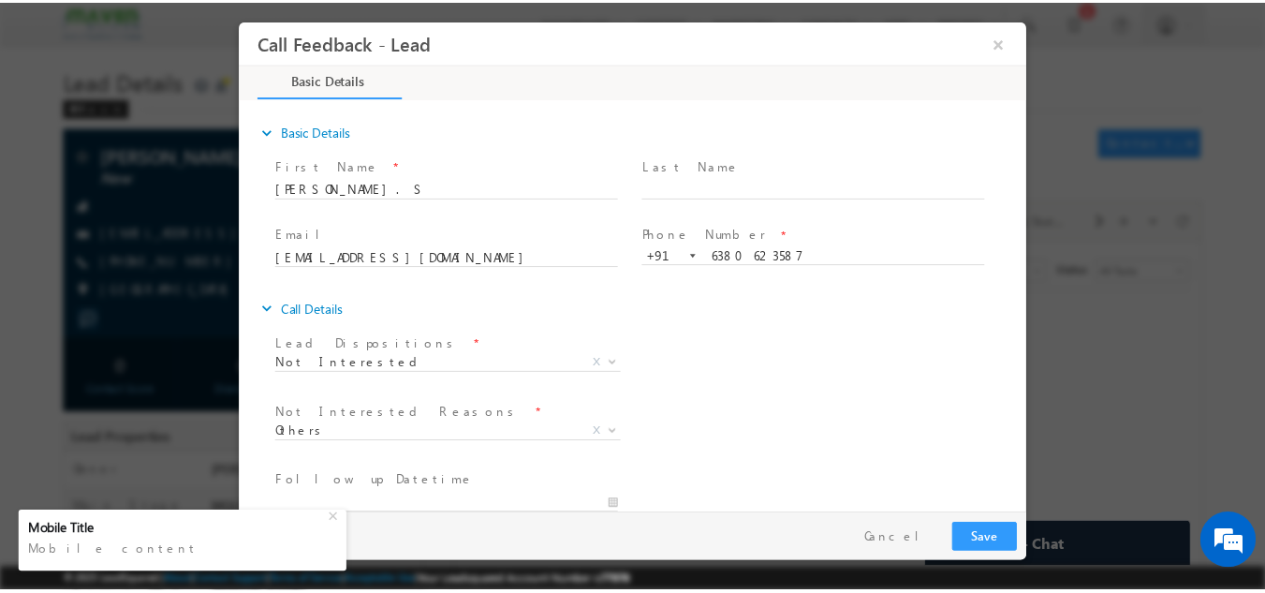
scroll to position [137, 0]
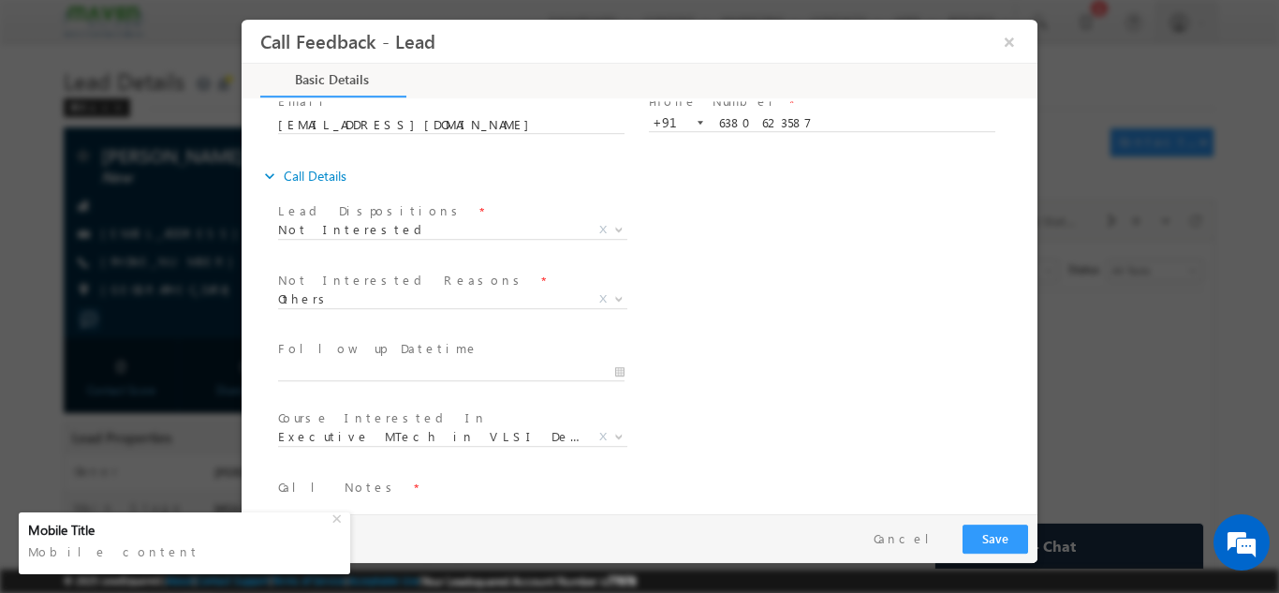
drag, startPoint x: 1029, startPoint y: 351, endPoint x: 1287, endPoint y: 474, distance: 286.0
click at [461, 502] on textarea at bounding box center [638, 504] width 720 height 22
type textarea "not interested"
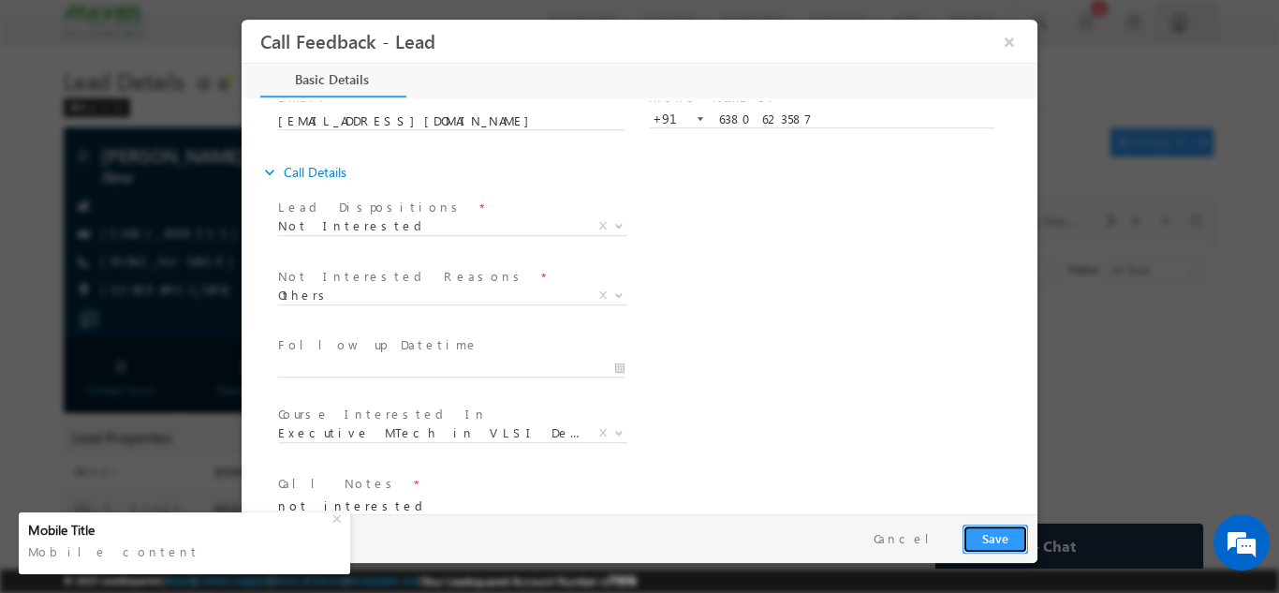
click at [999, 531] on button "Save" at bounding box center [995, 537] width 66 height 29
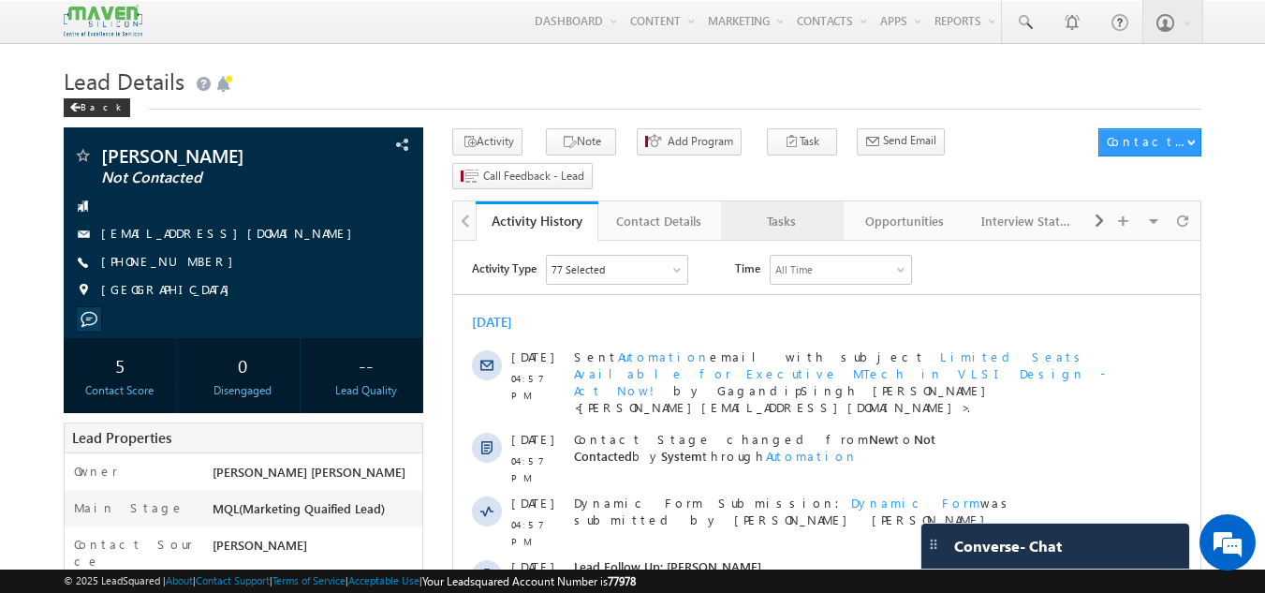
click at [816, 210] on div "Tasks" at bounding box center [781, 221] width 91 height 22
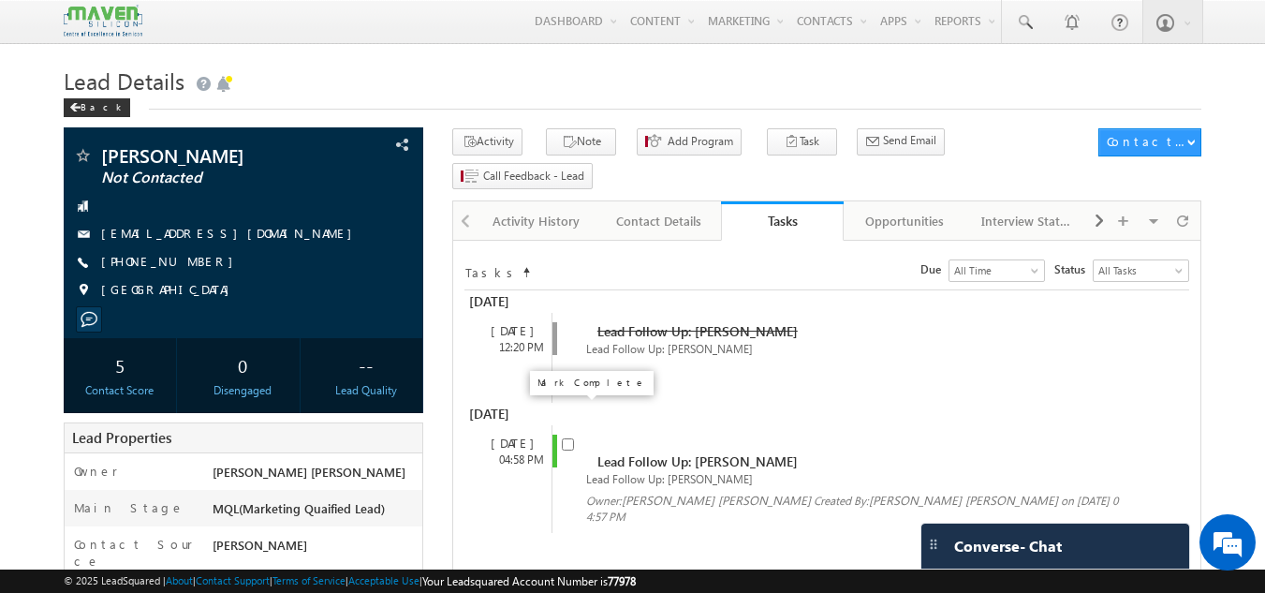
click at [569, 438] on input "checkbox" at bounding box center [568, 444] width 12 height 12
checkbox input "false"
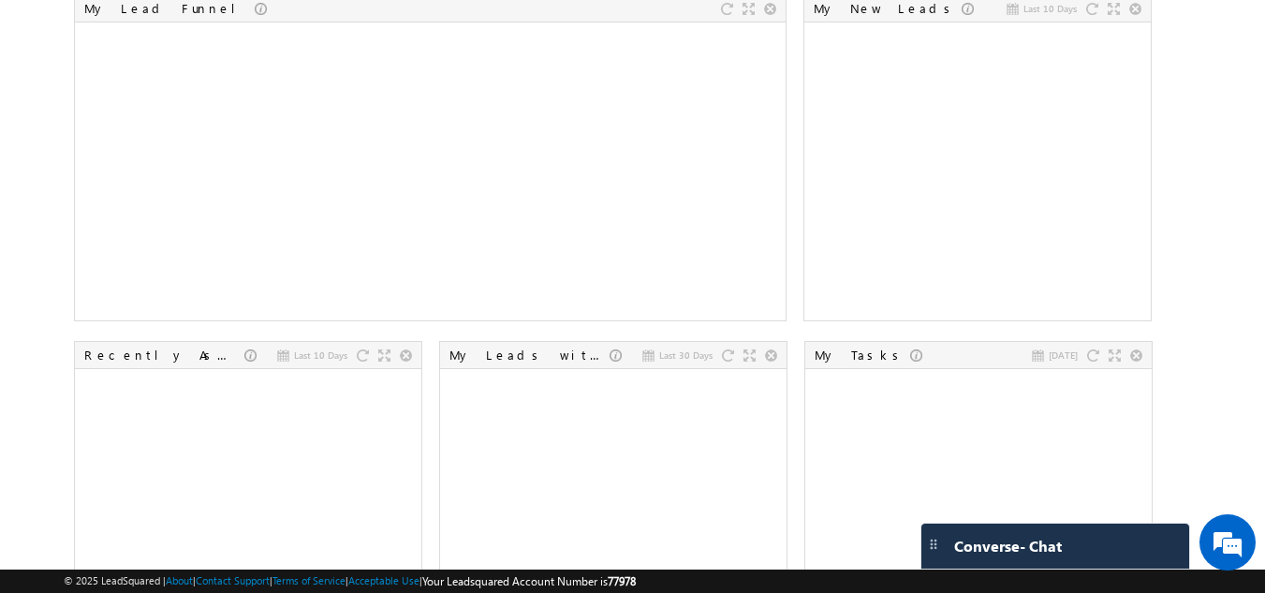
scroll to position [518, 0]
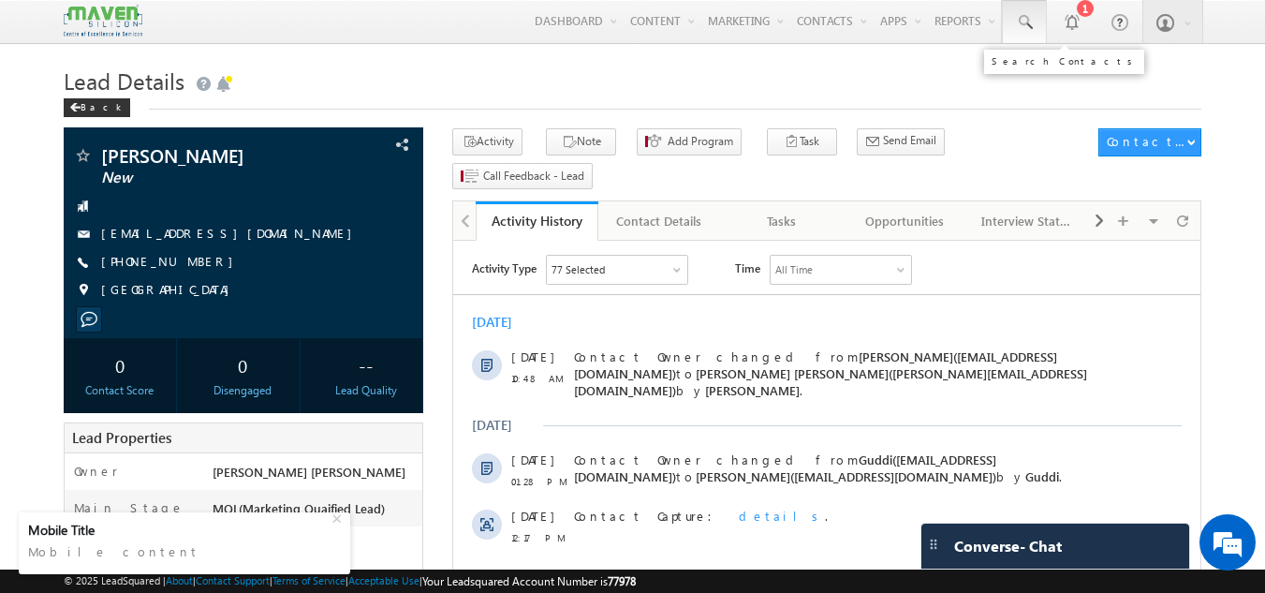
click at [1016, 31] on span at bounding box center [1024, 22] width 19 height 19
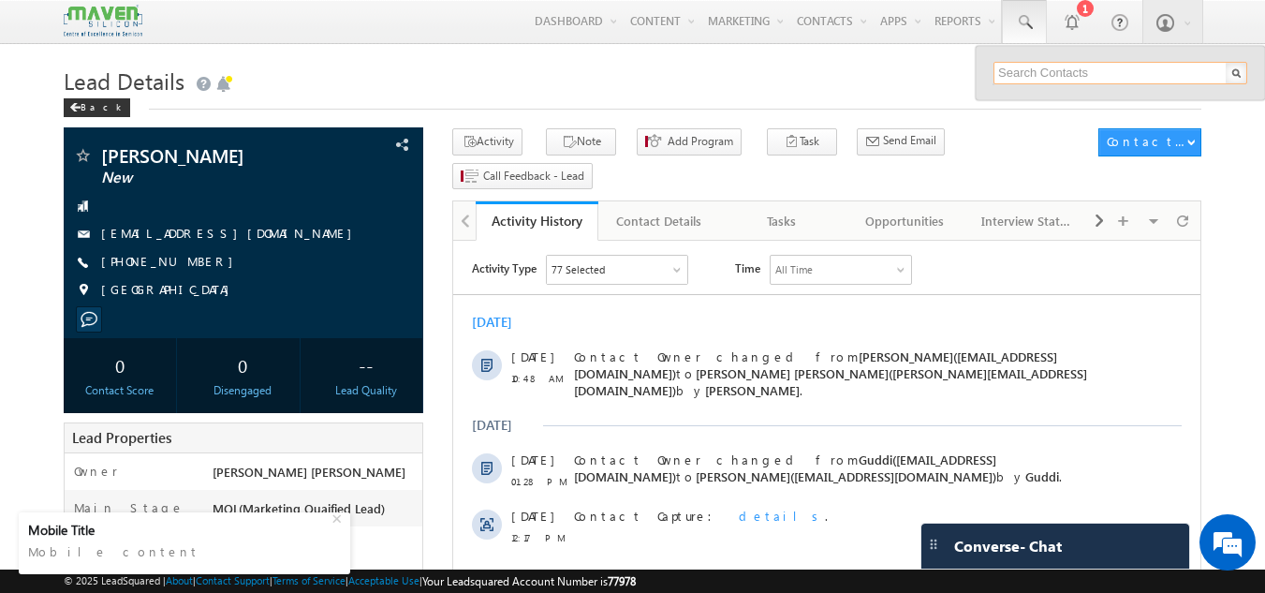
click at [1005, 74] on input "text" at bounding box center [1120, 73] width 254 height 22
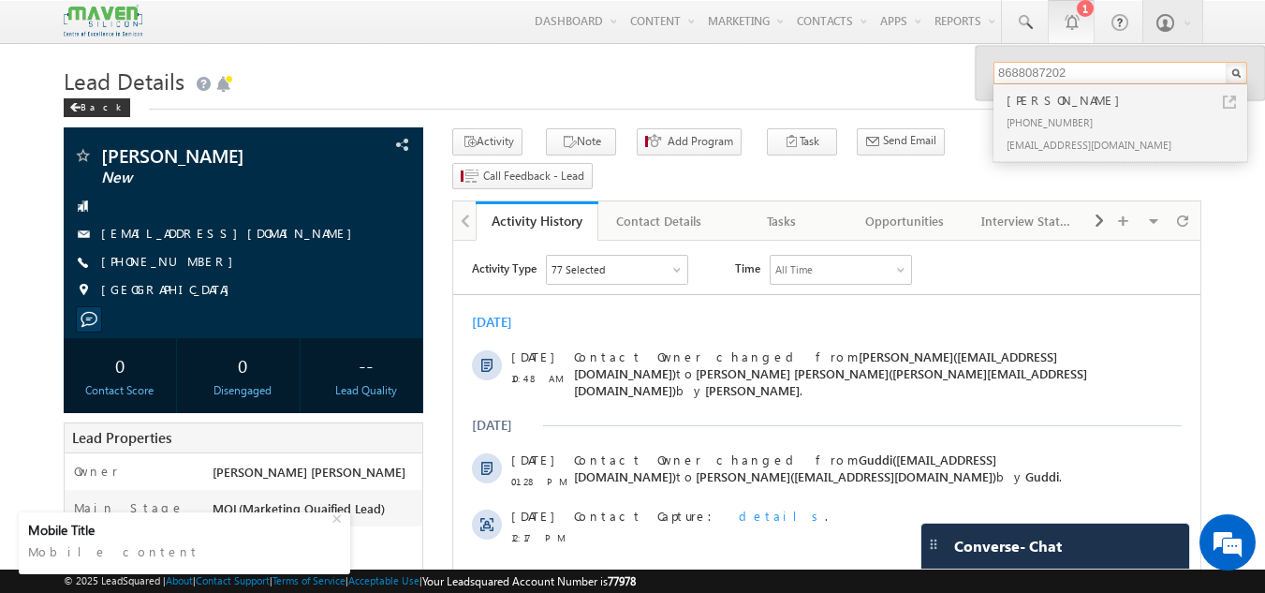
type input "8688087202"
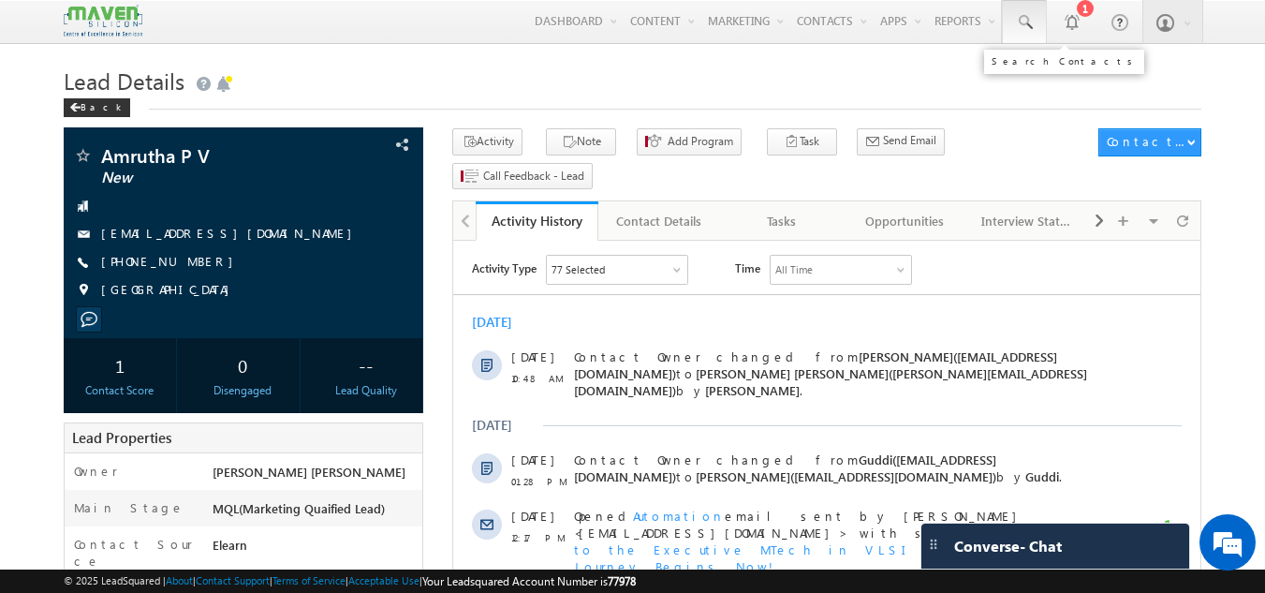
click at [1033, 25] on span at bounding box center [1024, 22] width 19 height 19
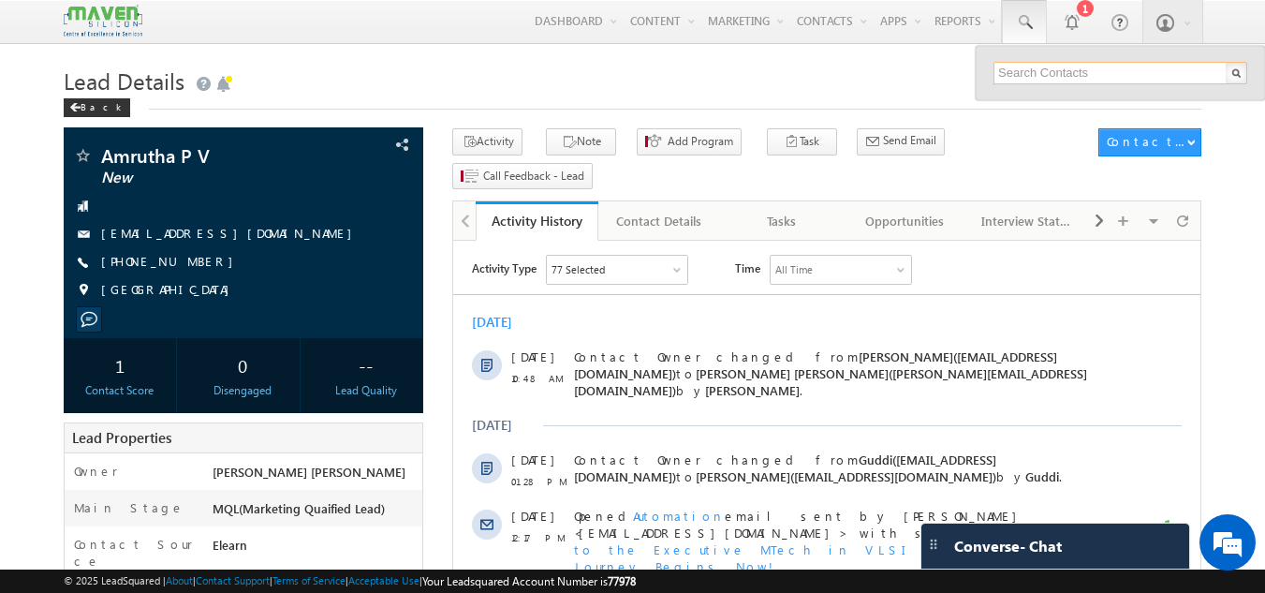
click at [1033, 71] on input "text" at bounding box center [1120, 73] width 254 height 22
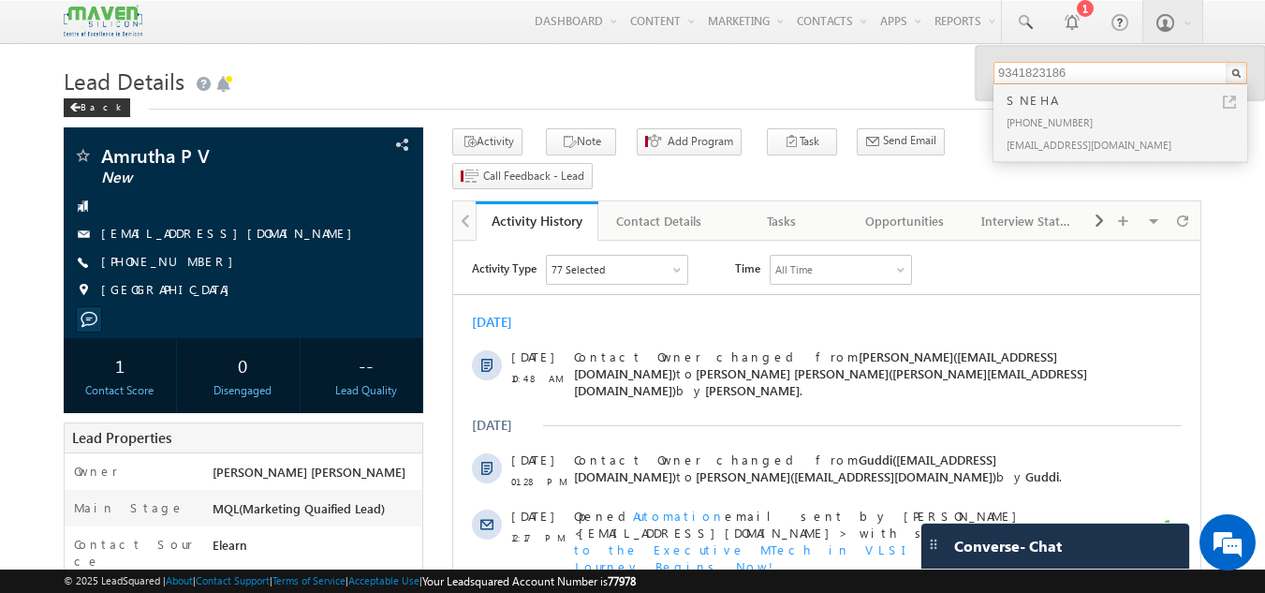
click at [1088, 68] on input "9341823186" at bounding box center [1120, 73] width 254 height 22
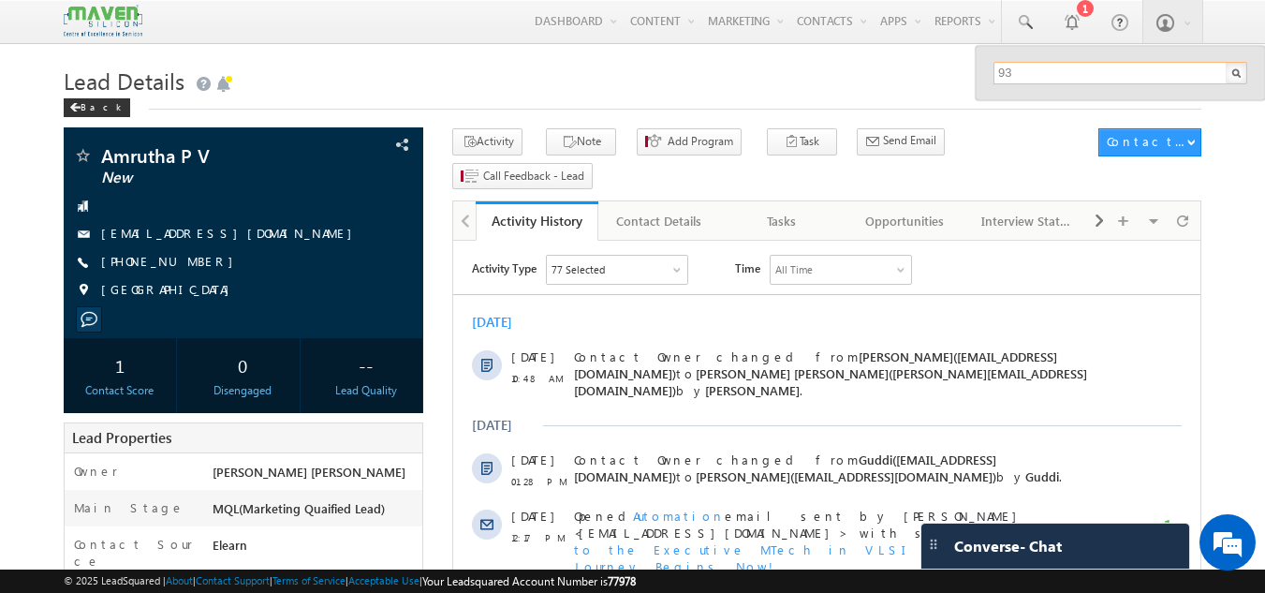
type input "9"
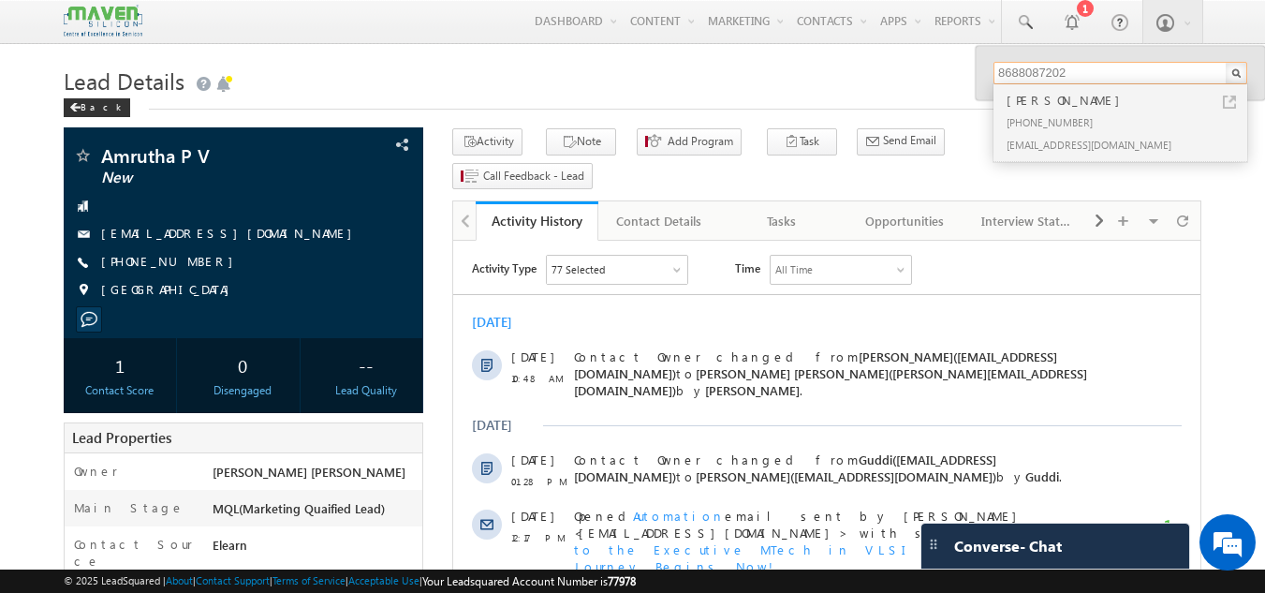
click at [1088, 68] on input "8688087202" at bounding box center [1120, 73] width 254 height 22
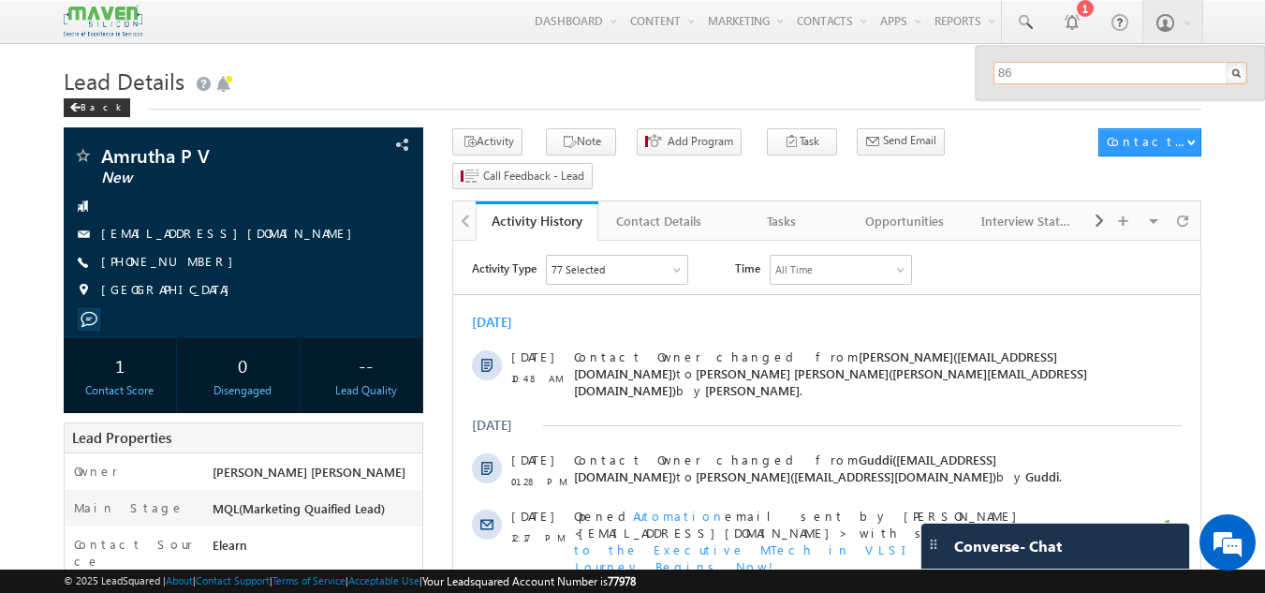
type input "8"
click at [531, 83] on h1 "Lead Details" at bounding box center [633, 79] width 1138 height 37
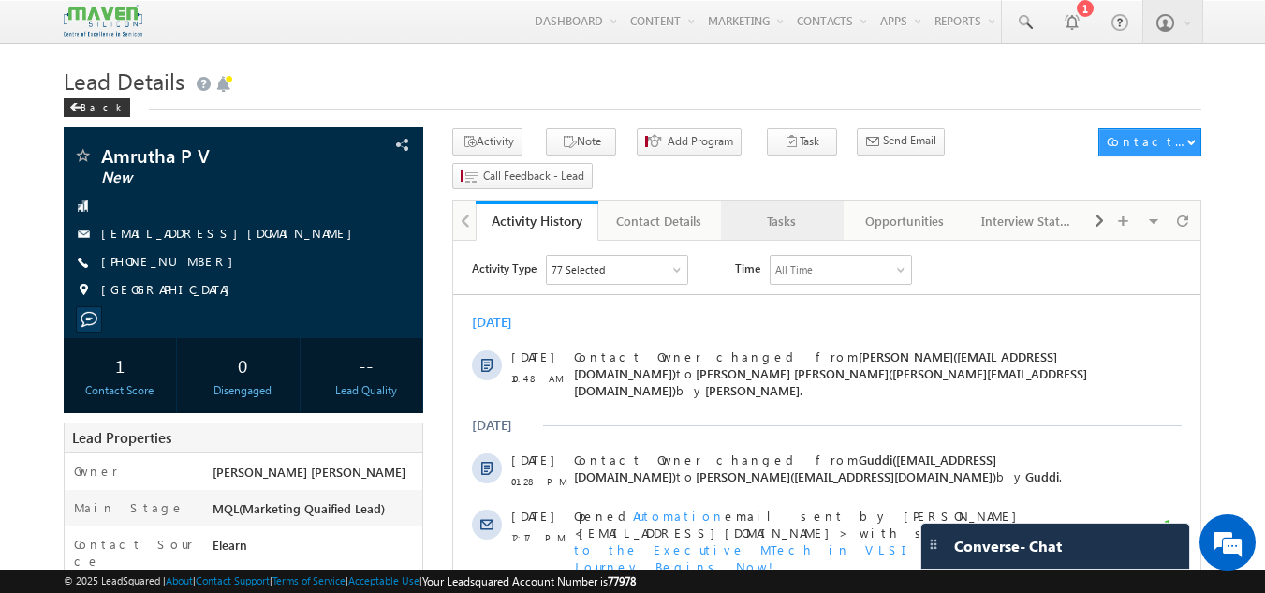
click at [782, 204] on link "Tasks" at bounding box center [782, 220] width 123 height 39
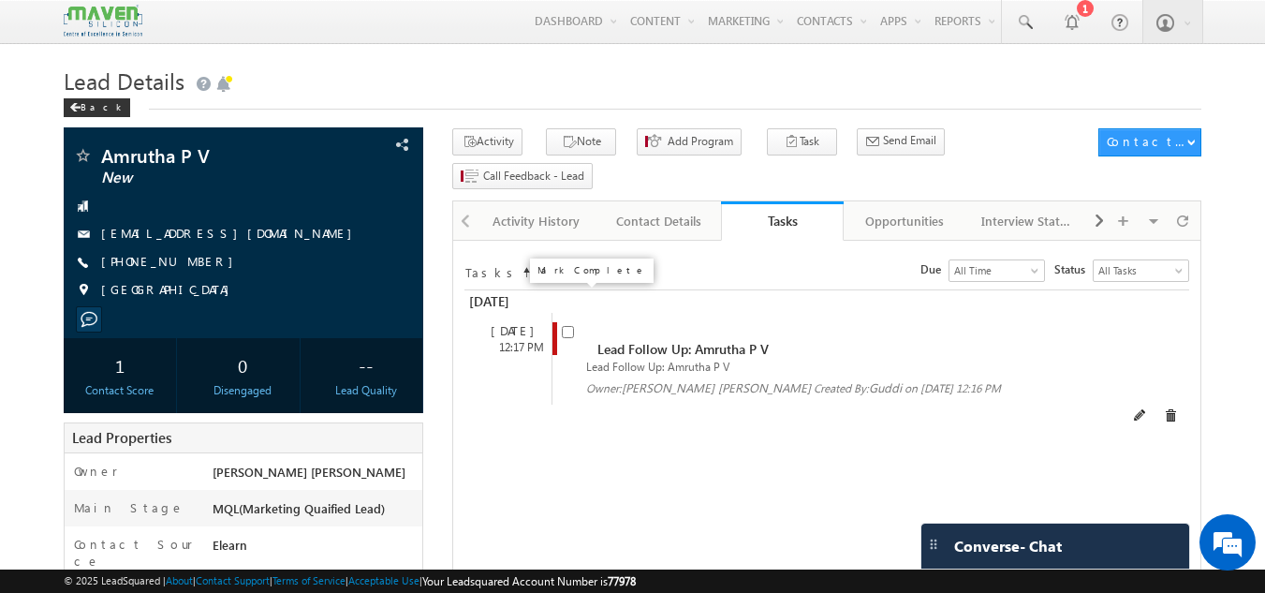
click at [562, 326] on input "checkbox" at bounding box center [568, 332] width 12 height 12
checkbox input "false"
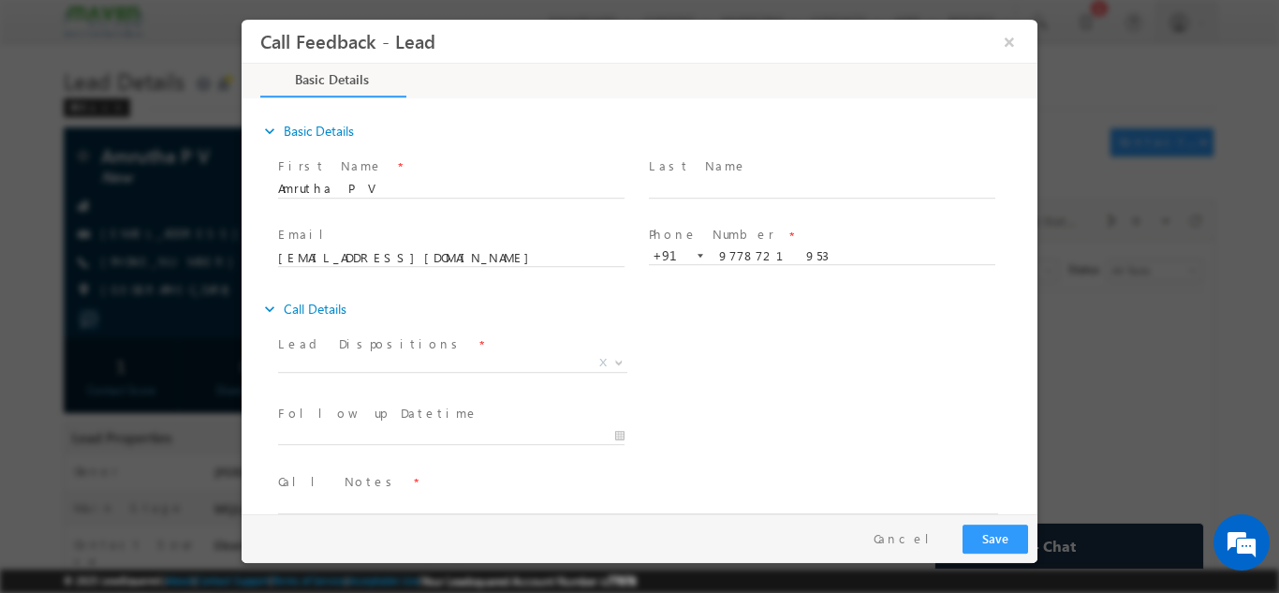
drag, startPoint x: 440, startPoint y: 370, endPoint x: 476, endPoint y: 371, distance: 35.6
click at [476, 371] on span "Prospect Interested Re-enquired Invalid Number Not Contacted Not Interested In …" at bounding box center [459, 365] width 363 height 22
click at [476, 370] on span "Prospect Interested Re-enquired Invalid Number Not Contacted Not Interested In …" at bounding box center [459, 365] width 363 height 22
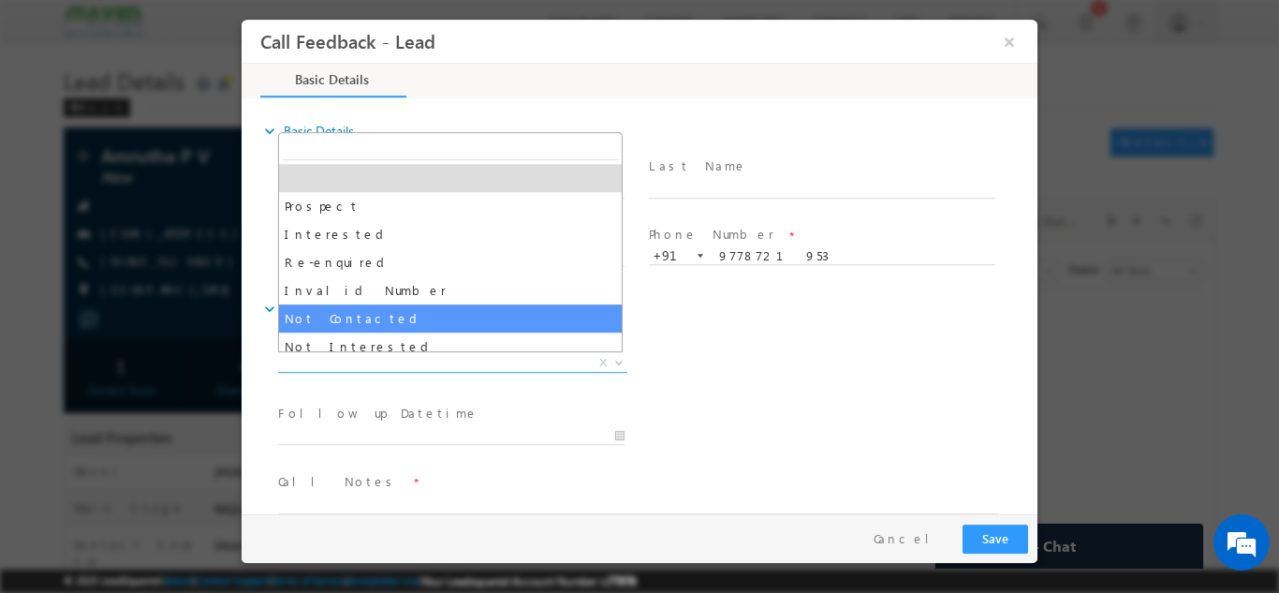
select select "Not Contacted"
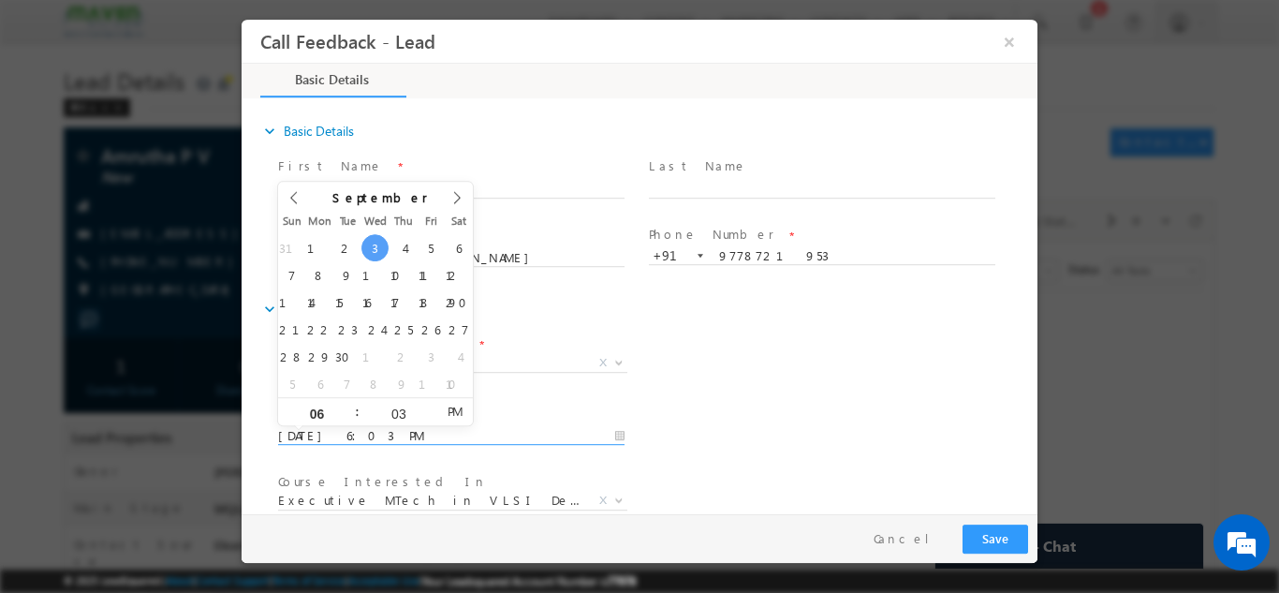
click at [395, 429] on input "03/09/2025 6:03 PM" at bounding box center [451, 435] width 346 height 19
type input "04/09/2025 6:03 PM"
click at [855, 337] on div "Lead Dispositions * Prospect Interested Re-enquired Invalid Number Not Contacte…" at bounding box center [655, 363] width 763 height 69
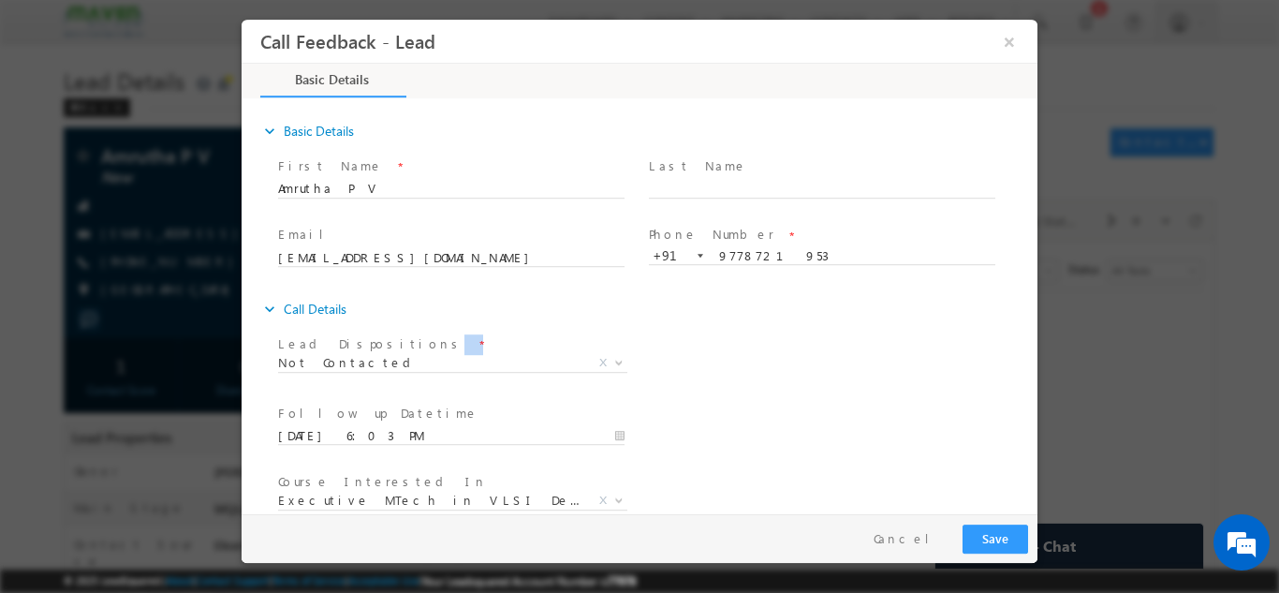
drag, startPoint x: 1026, startPoint y: 319, endPoint x: 1029, endPoint y: 378, distance: 59.0
click at [1029, 378] on div "expand_more Basic Details First Name *" at bounding box center [644, 306] width 786 height 413
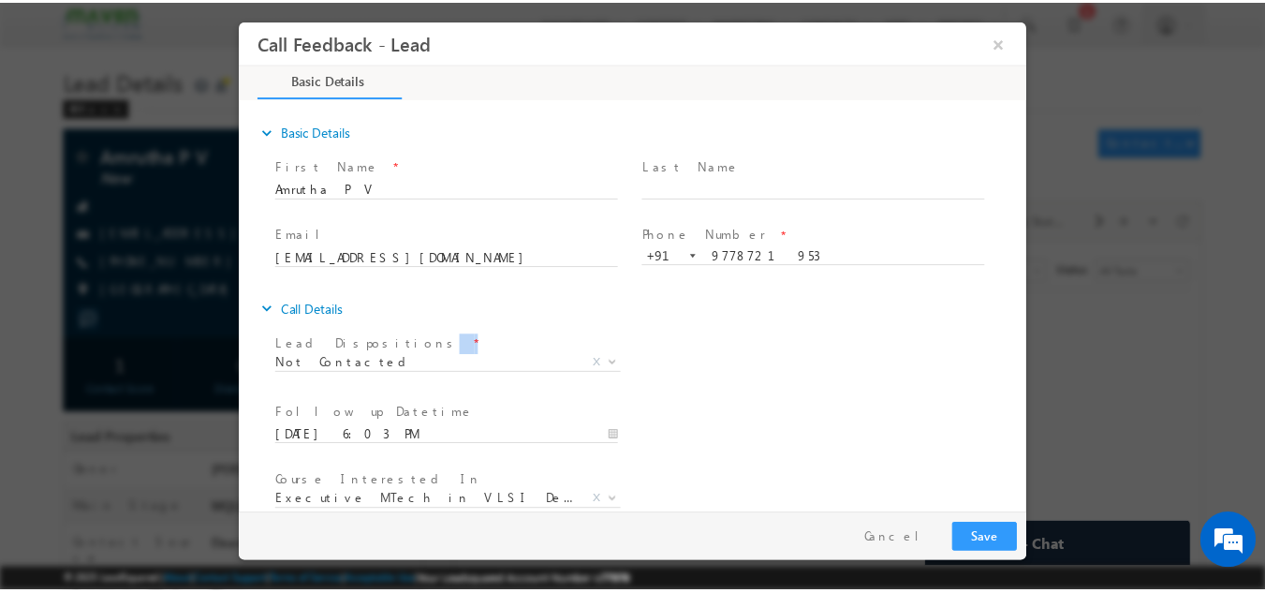
scroll to position [99, 0]
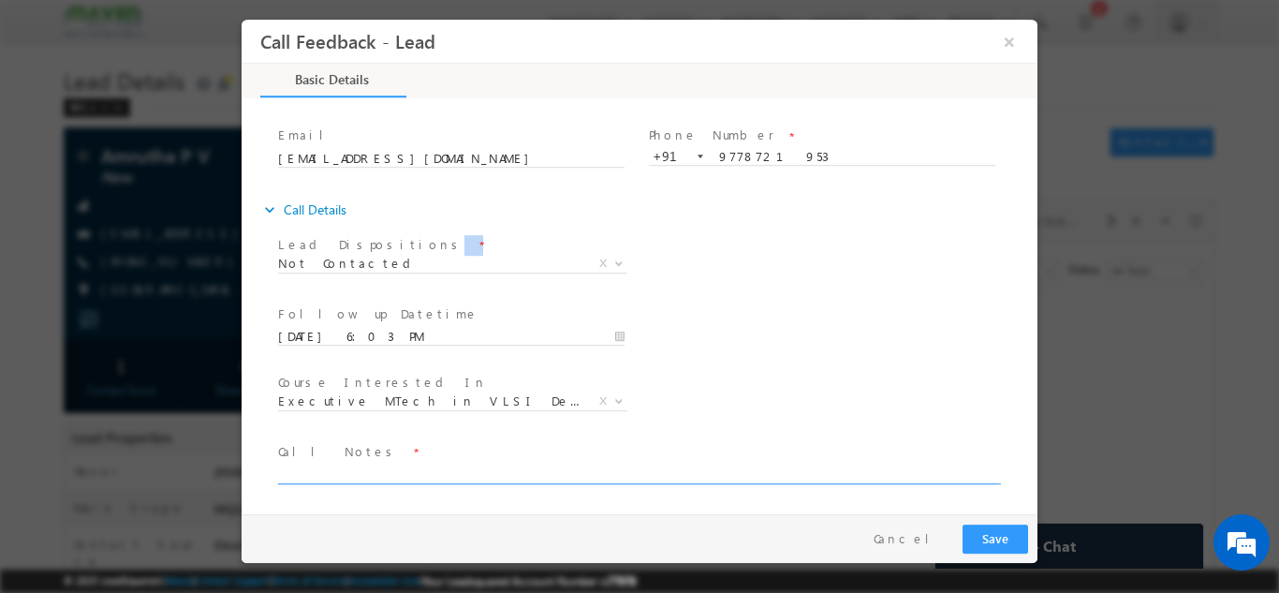
click at [821, 463] on textarea at bounding box center [638, 472] width 720 height 22
type textarea "dnp"
click at [991, 535] on button "Save" at bounding box center [995, 537] width 66 height 29
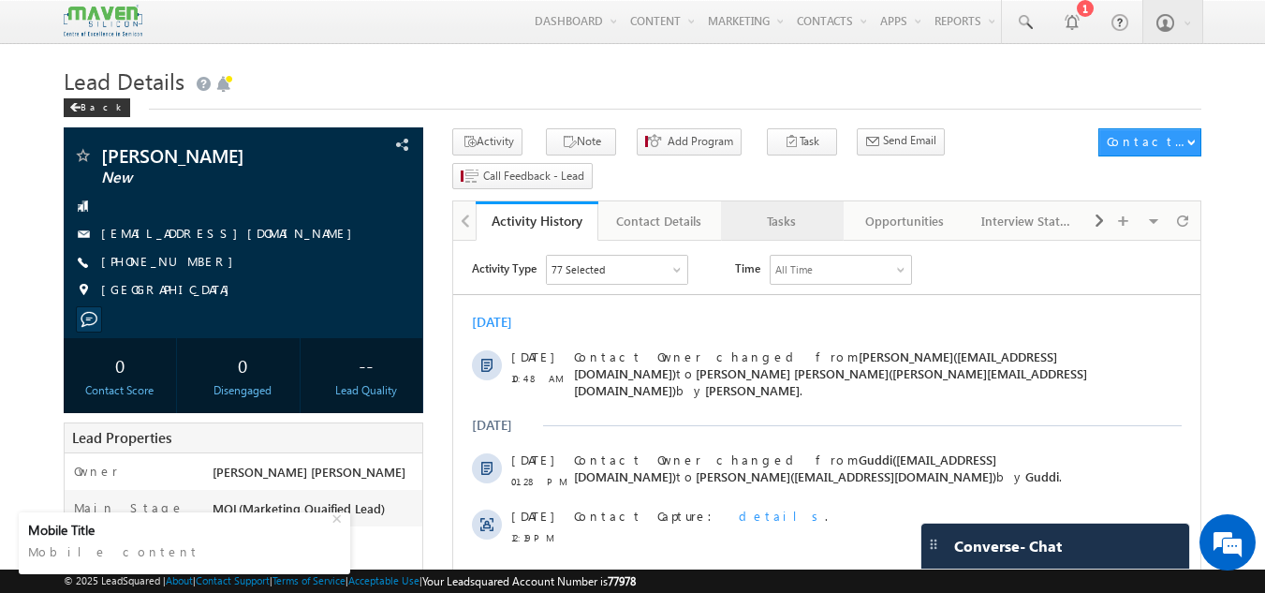
click at [794, 206] on link "Tasks" at bounding box center [782, 220] width 123 height 39
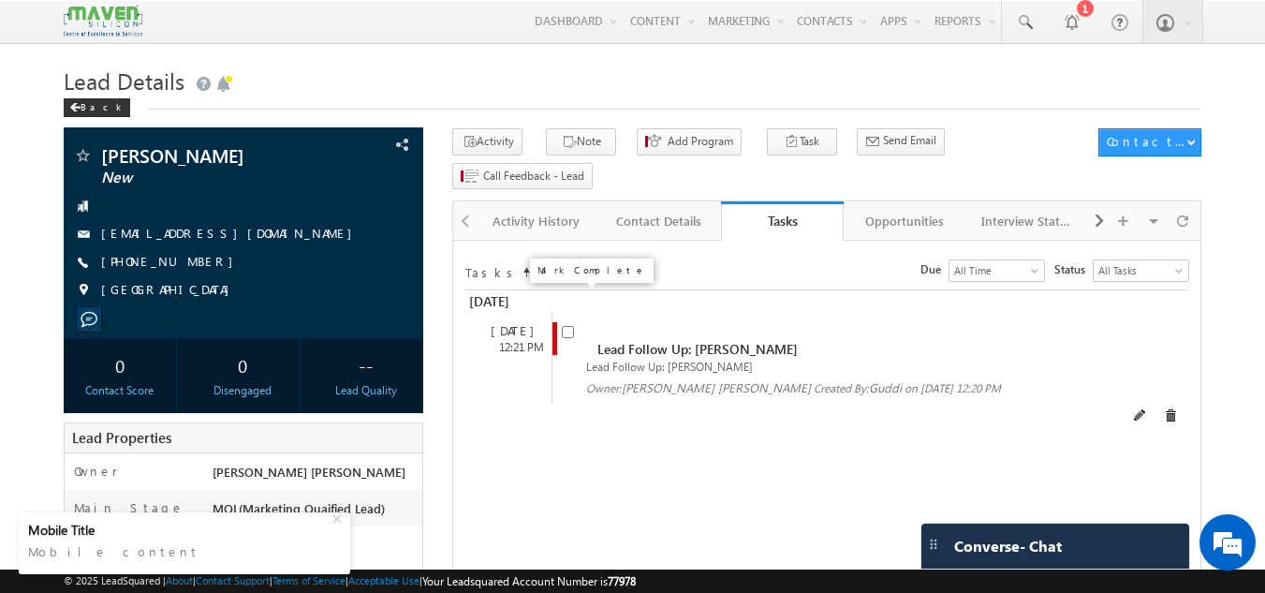
click at [567, 326] on input "checkbox" at bounding box center [568, 332] width 12 height 12
checkbox input "false"
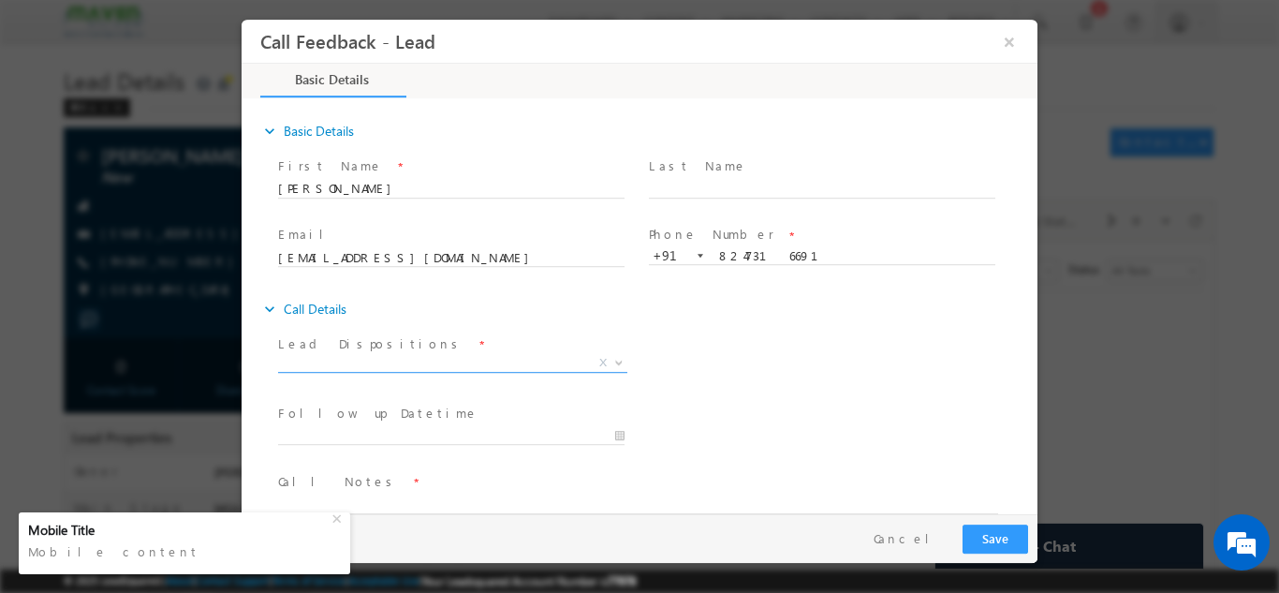
click at [540, 356] on span "X" at bounding box center [452, 362] width 349 height 19
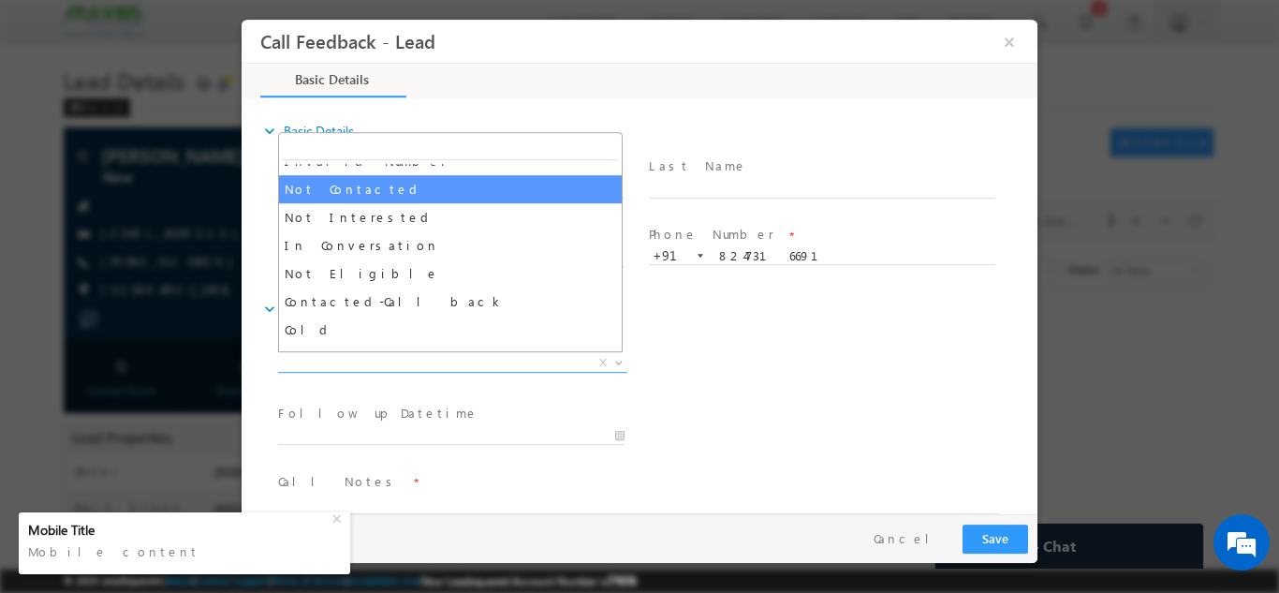
scroll to position [130, 0]
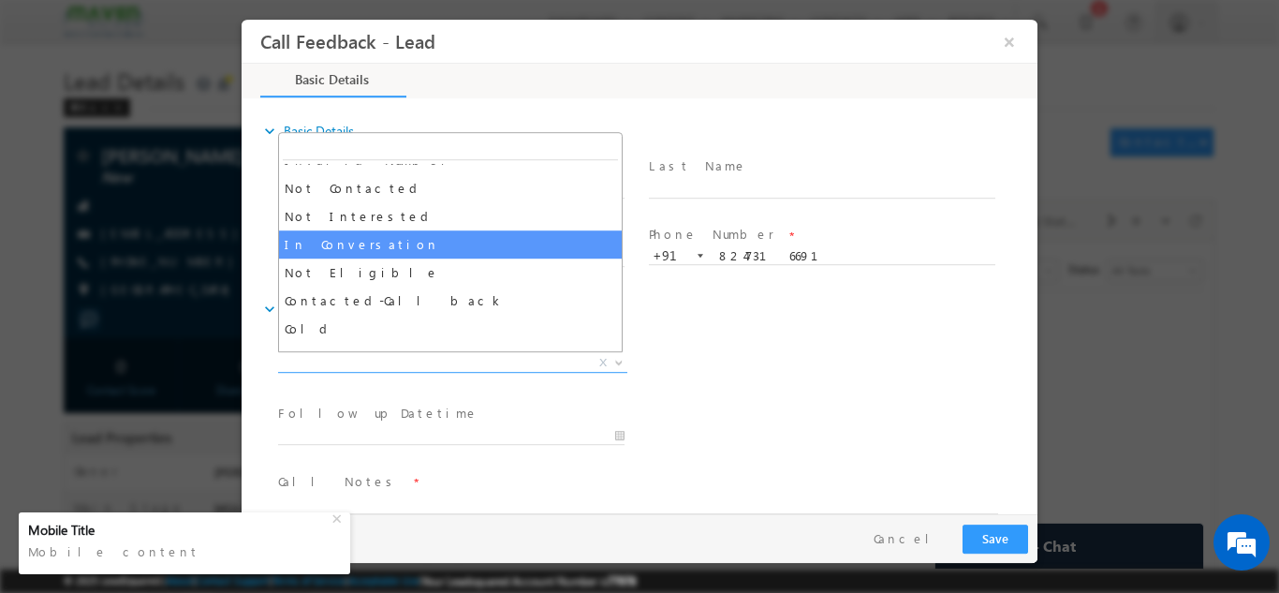
select select "In Conversation"
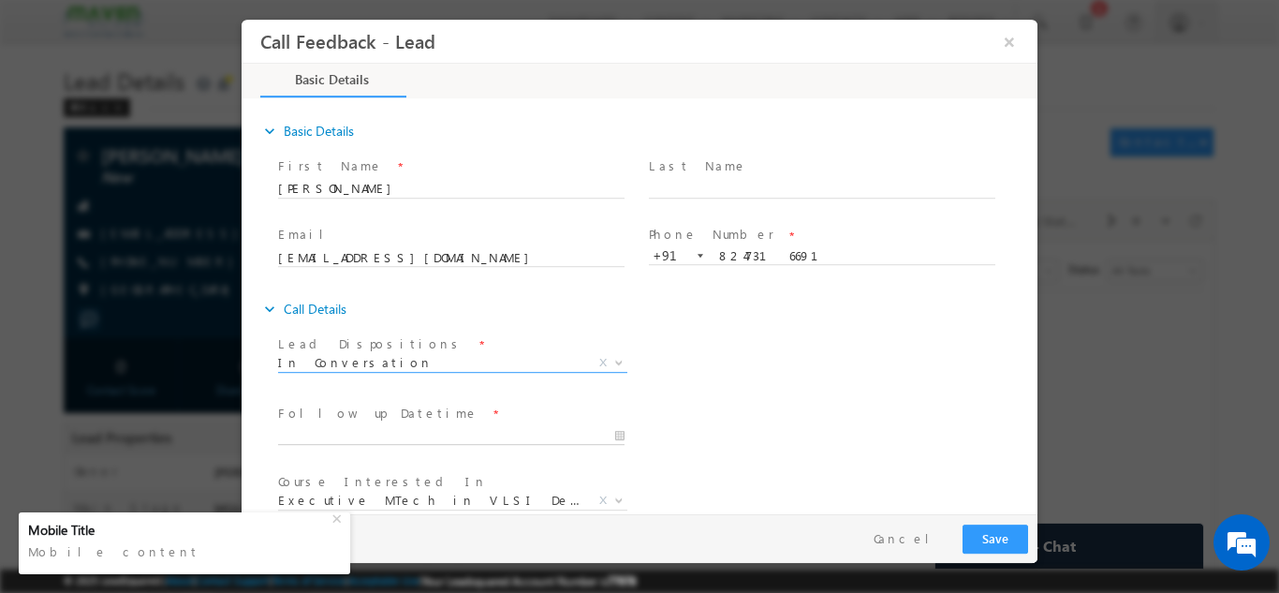
click at [460, 441] on input "text" at bounding box center [451, 435] width 346 height 19
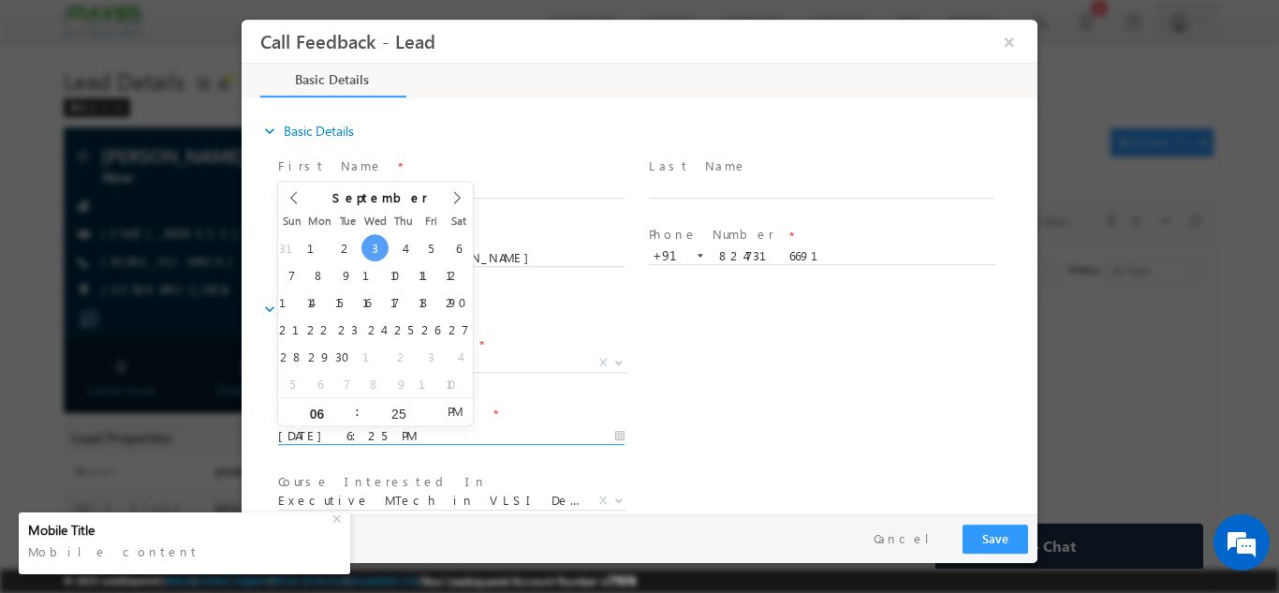
click at [834, 436] on div "Follow up Datetime * 03/09/2025 6:25 PM Program Type * Long Term Short Term X" at bounding box center [655, 433] width 763 height 69
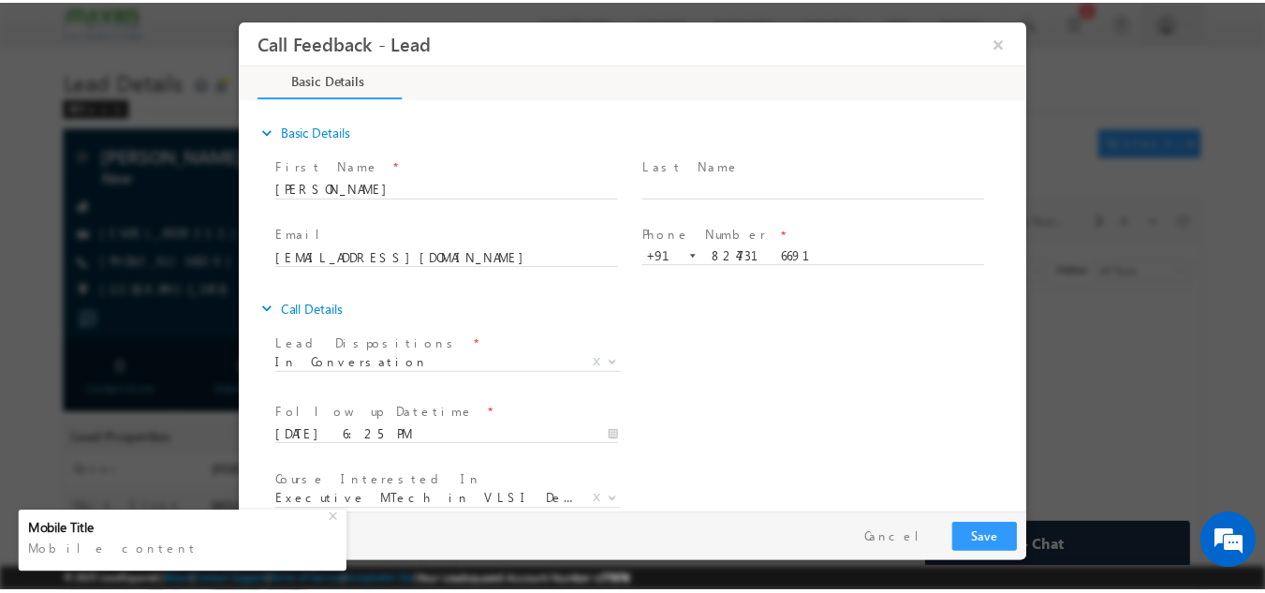
scroll to position [99, 0]
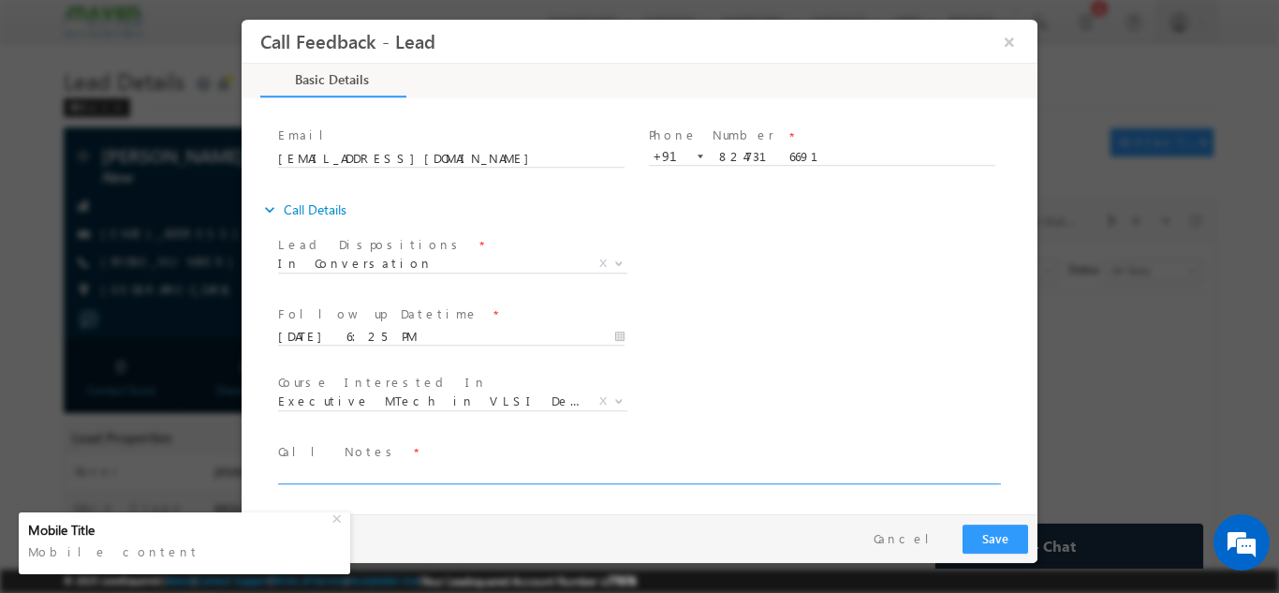
click at [524, 468] on textarea at bounding box center [638, 472] width 720 height 22
click at [325, 335] on input "03/09/2025 6:25 PM" at bounding box center [451, 336] width 346 height 19
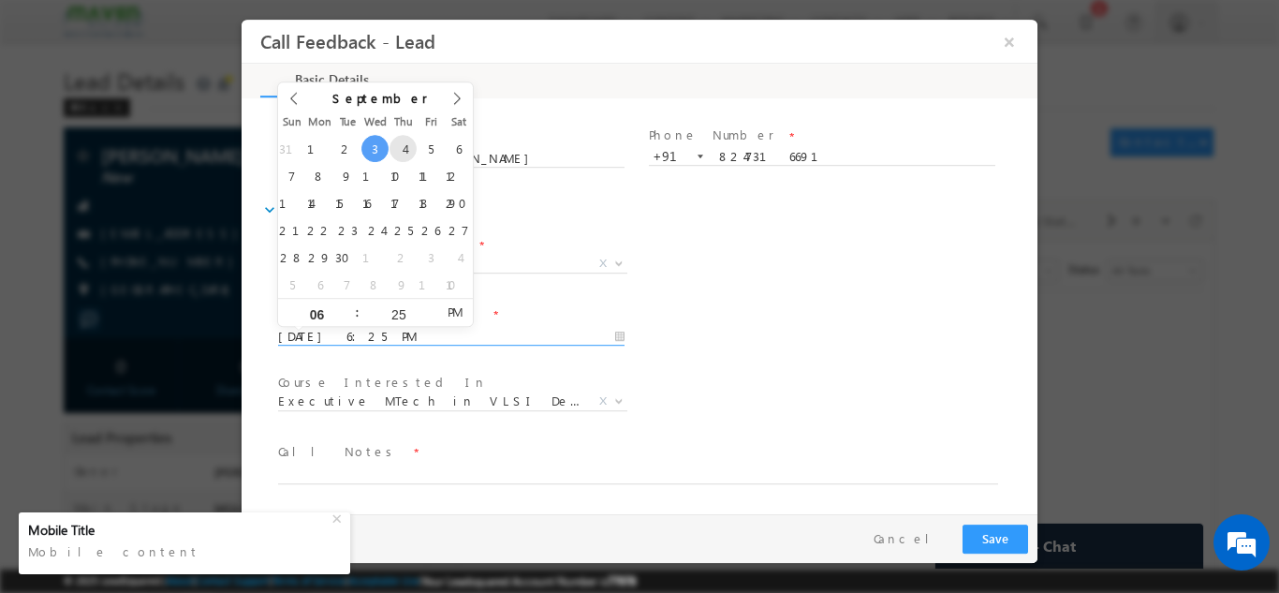
type input "04/09/2025 6:25 PM"
click at [775, 307] on div "Follow up Datetime * 04/09/2025 6:25 PM Program Type * Long Term Short Term X" at bounding box center [655, 334] width 763 height 69
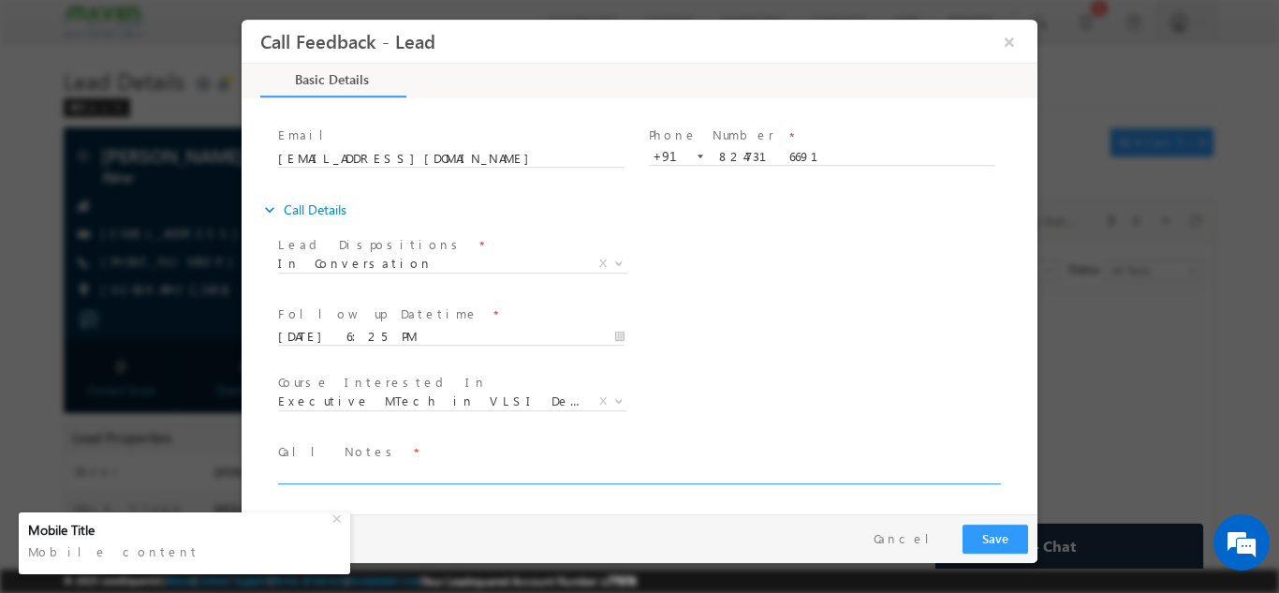
click at [781, 463] on textarea at bounding box center [638, 472] width 720 height 22
type textarea "l"
type textarea "pitch for iit roorkee doing btech course sharing details in whtsapp"
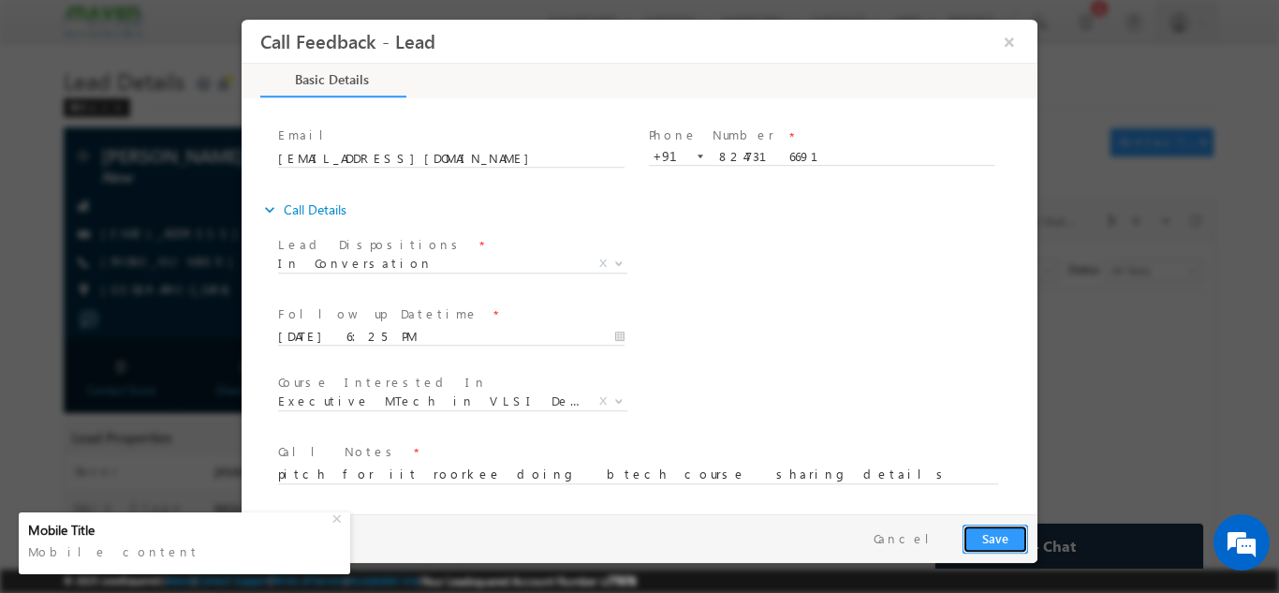
click at [1006, 534] on button "Save" at bounding box center [995, 537] width 66 height 29
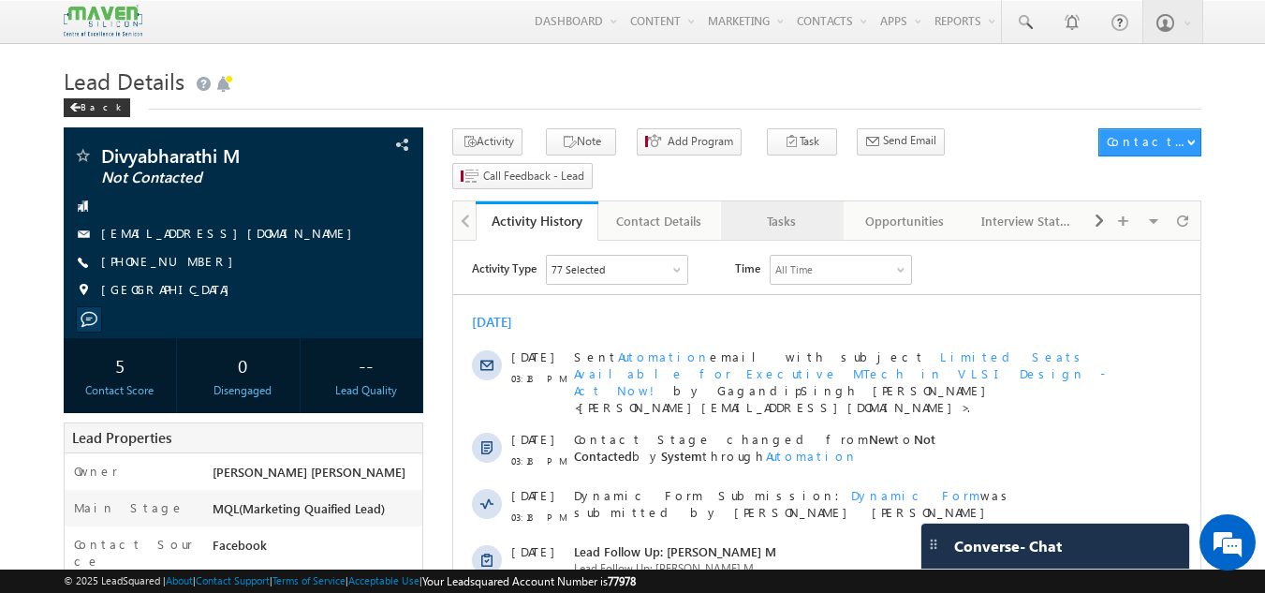
click at [798, 201] on link "Tasks" at bounding box center [782, 220] width 123 height 39
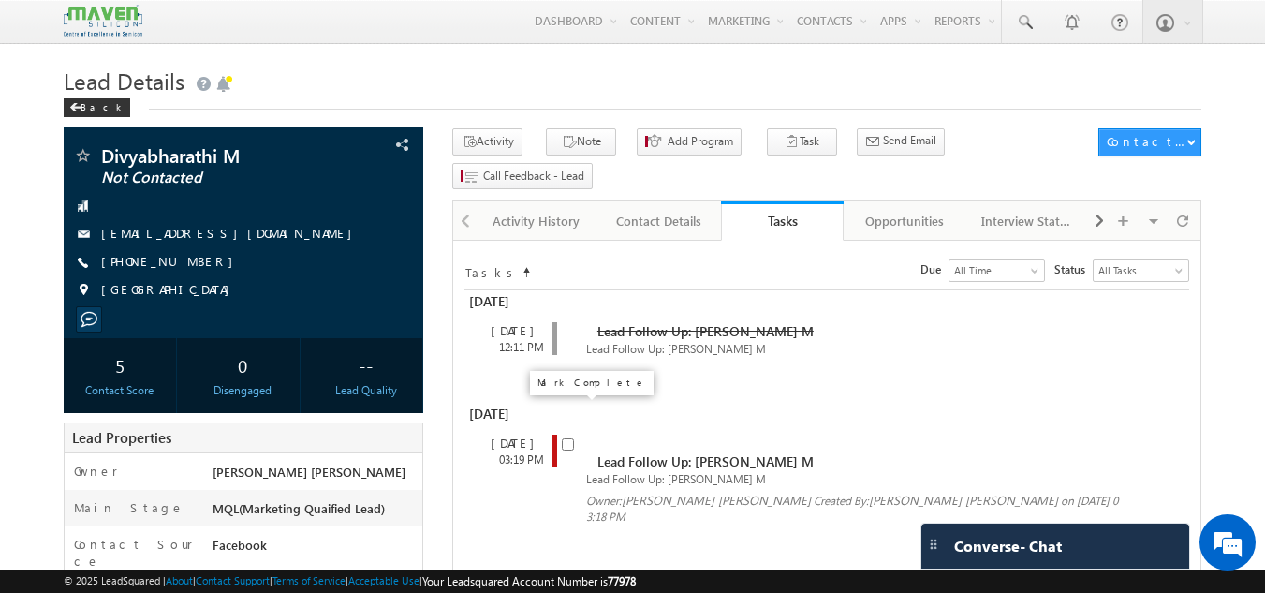
click at [568, 438] on input "checkbox" at bounding box center [568, 444] width 12 height 12
checkbox input "false"
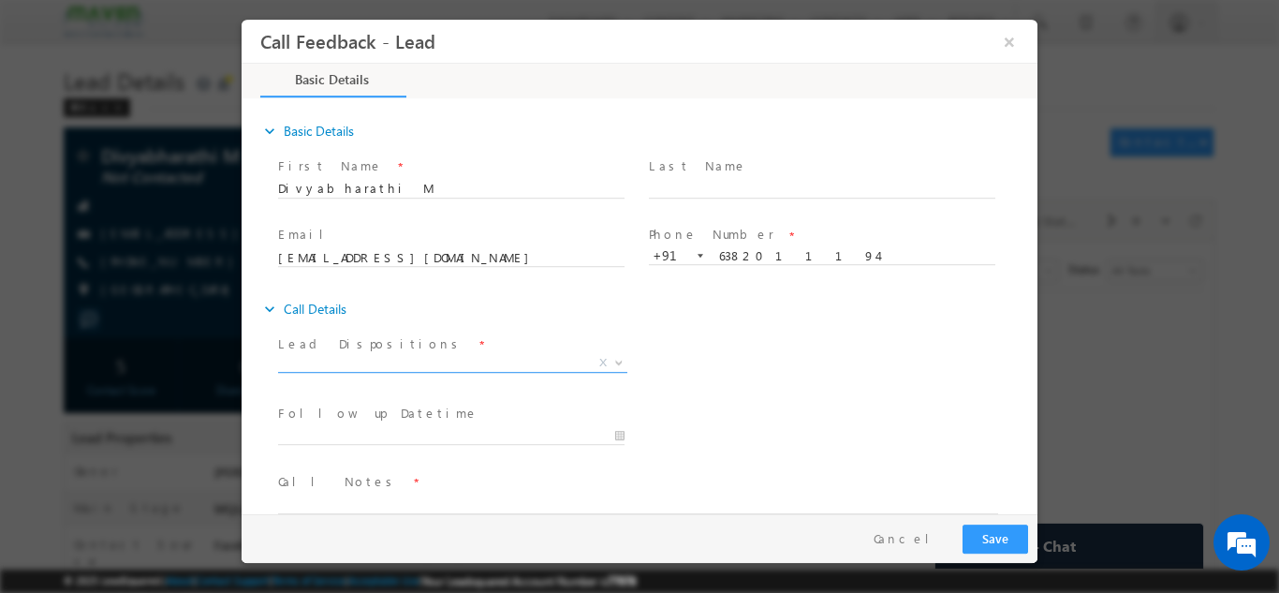
click at [392, 367] on span "X" at bounding box center [452, 362] width 349 height 19
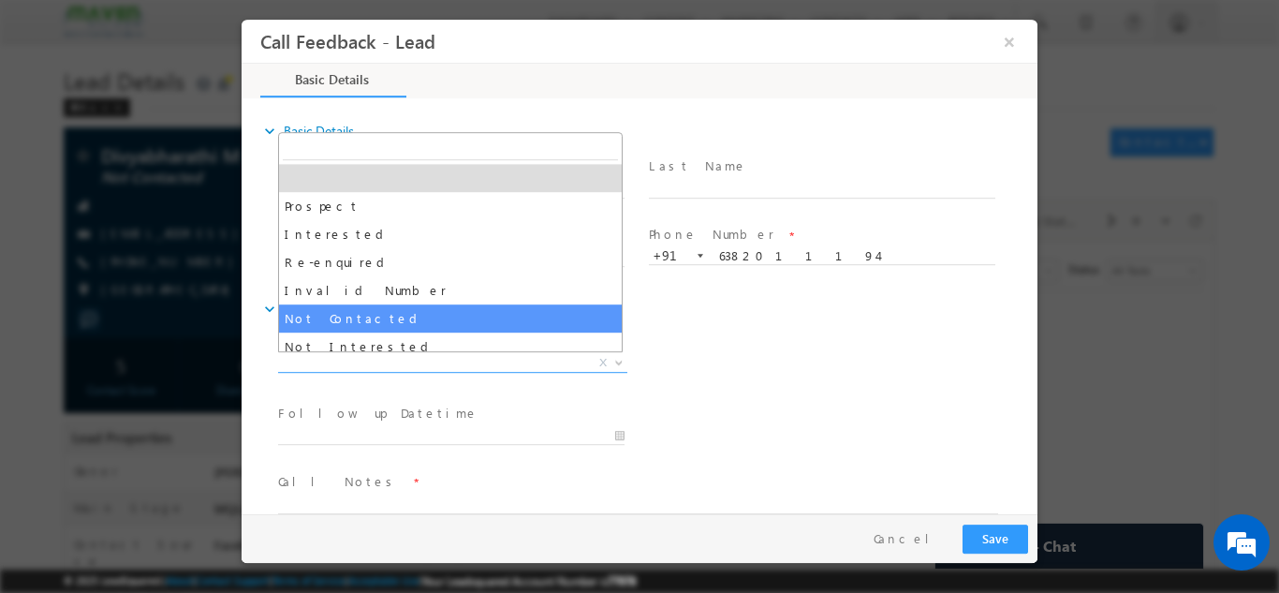
select select "Not Contacted"
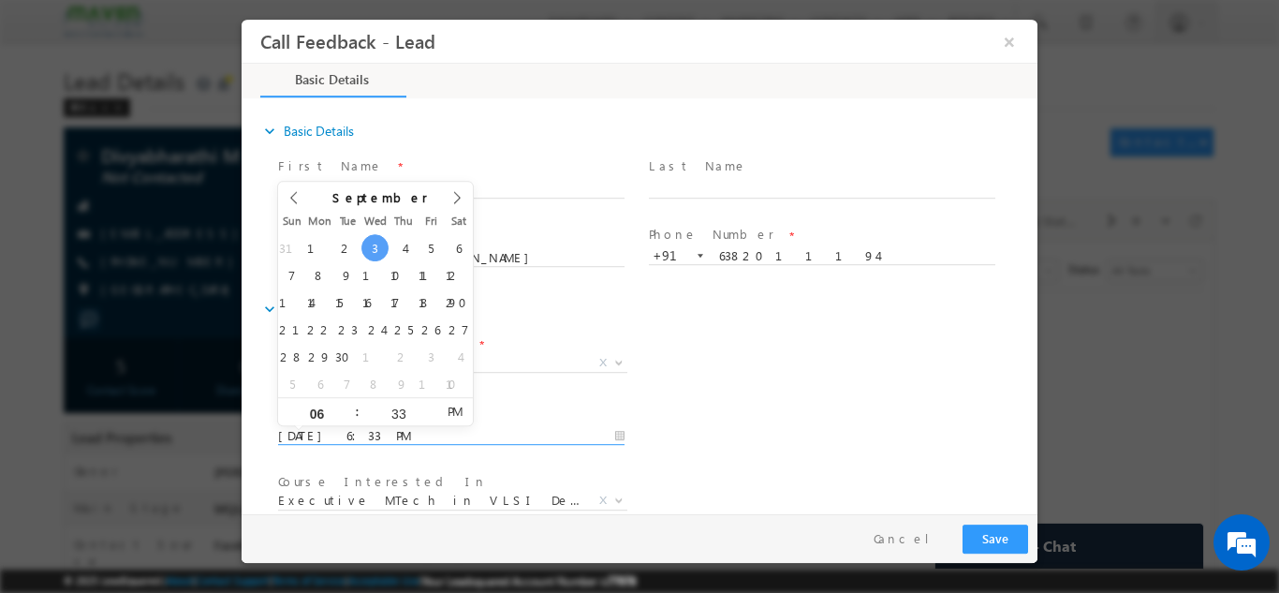
click at [382, 429] on input "03/09/2025 6:33 PM" at bounding box center [451, 435] width 346 height 19
type input "04/09/2025 6:33 PM"
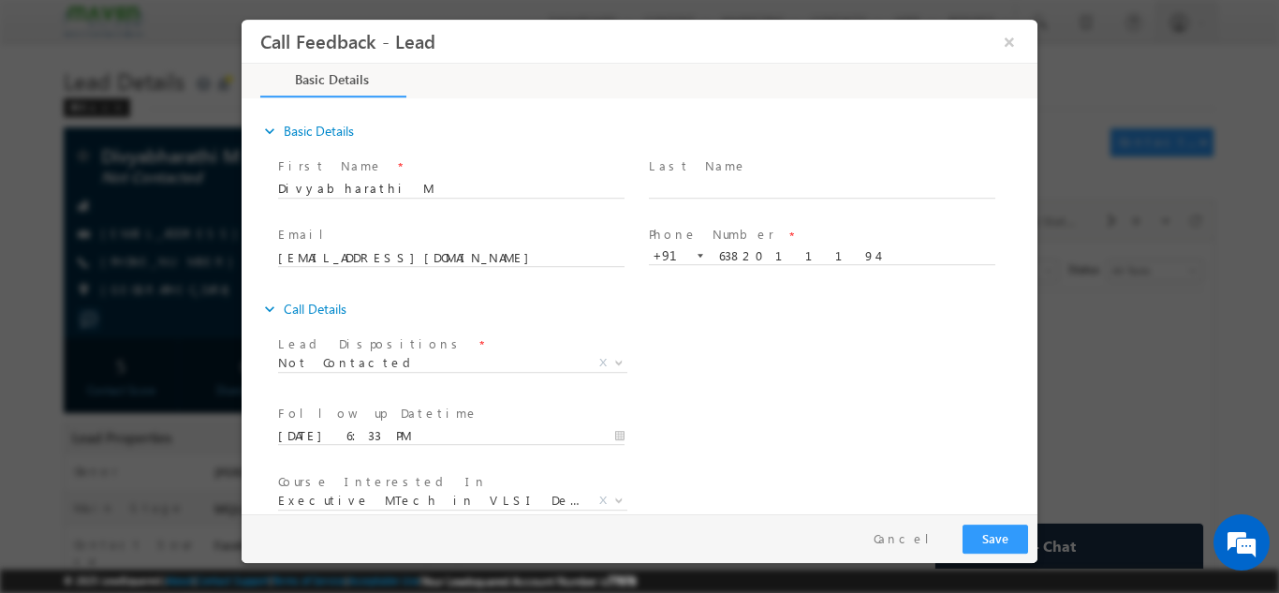
click at [908, 427] on div "Follow up Datetime * 04/09/2025 6:33 PM Program Type * Long Term Short Term X" at bounding box center [655, 433] width 763 height 69
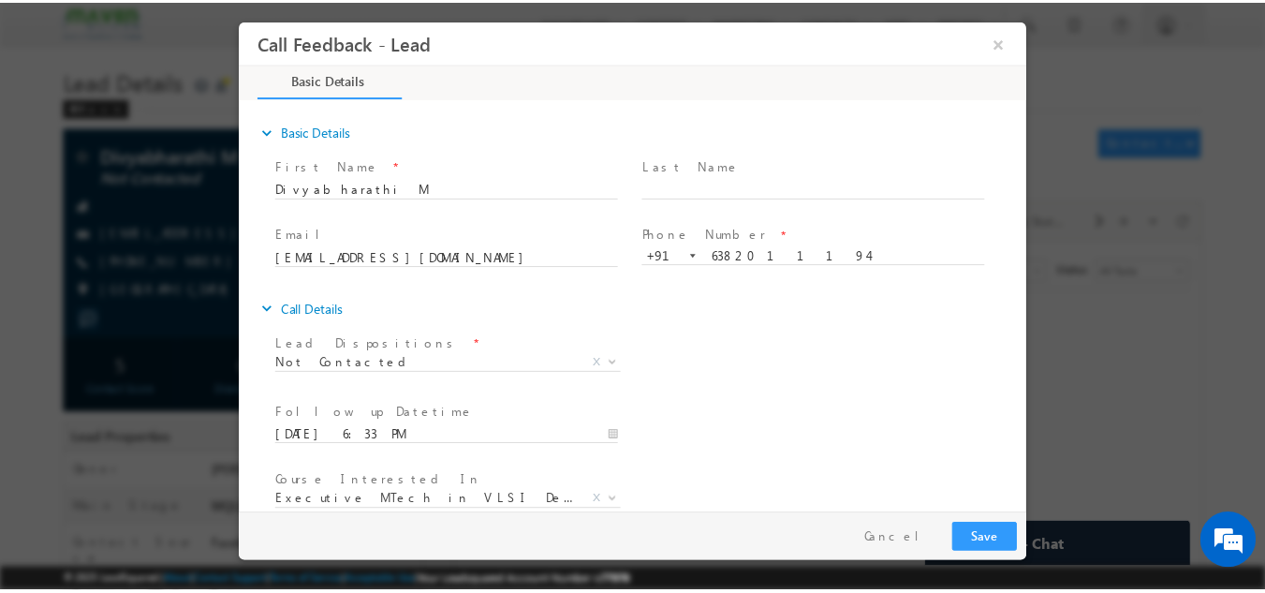
scroll to position [99, 0]
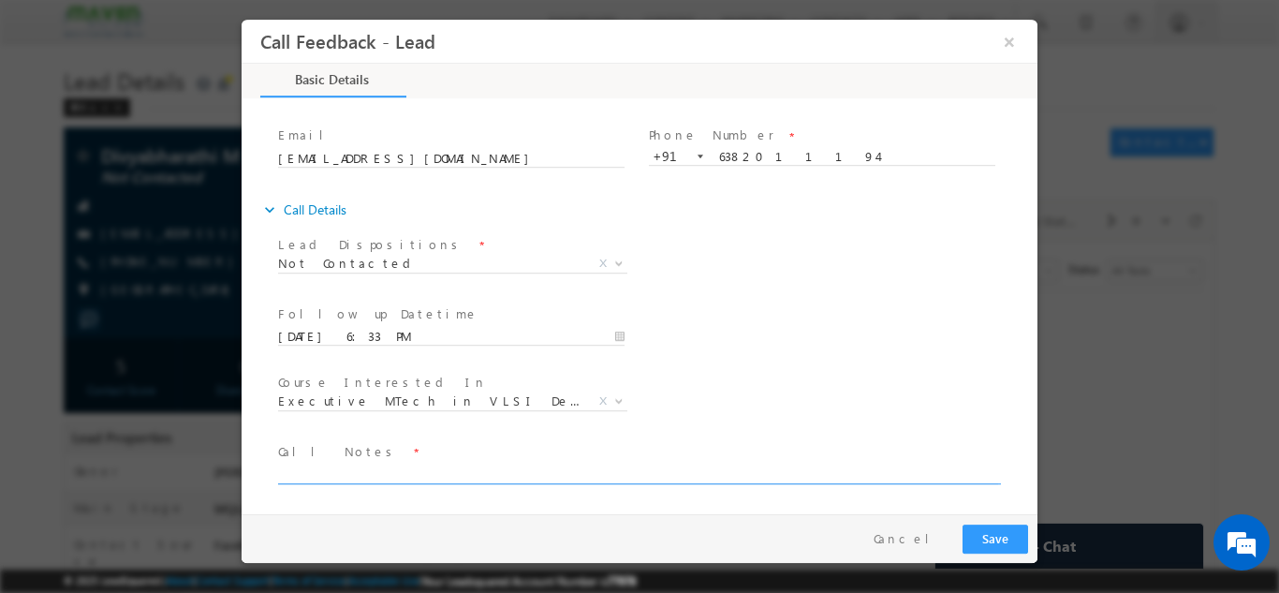
click at [749, 472] on textarea at bounding box center [638, 472] width 720 height 22
type textarea "dnp"
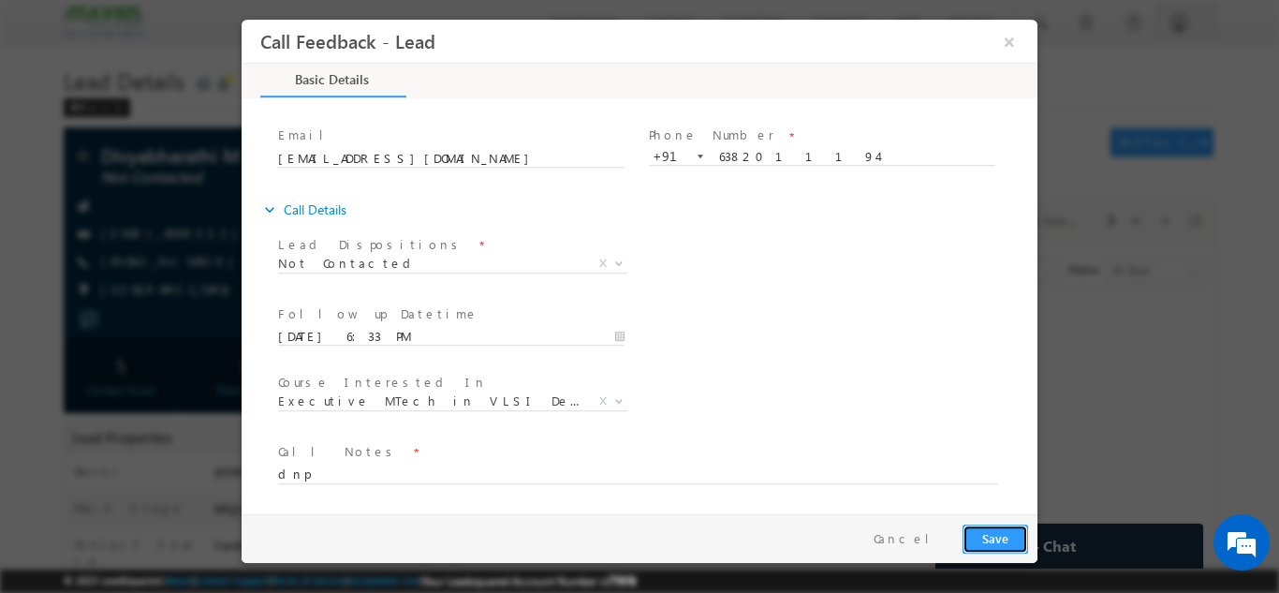
click at [984, 544] on button "Save" at bounding box center [995, 537] width 66 height 29
